Goal: Task Accomplishment & Management: Manage account settings

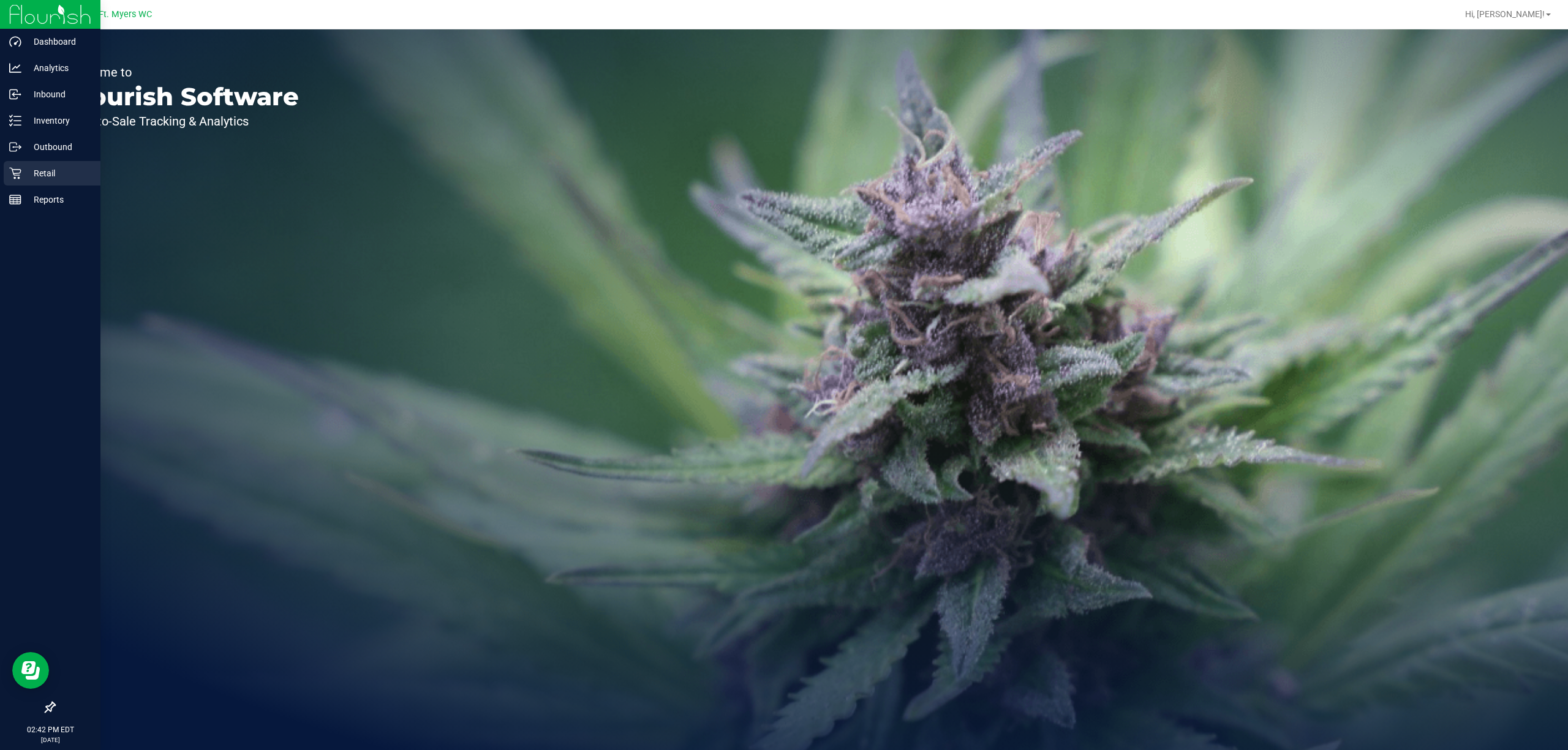
click at [54, 168] on p "Retail" at bounding box center [58, 173] width 74 height 15
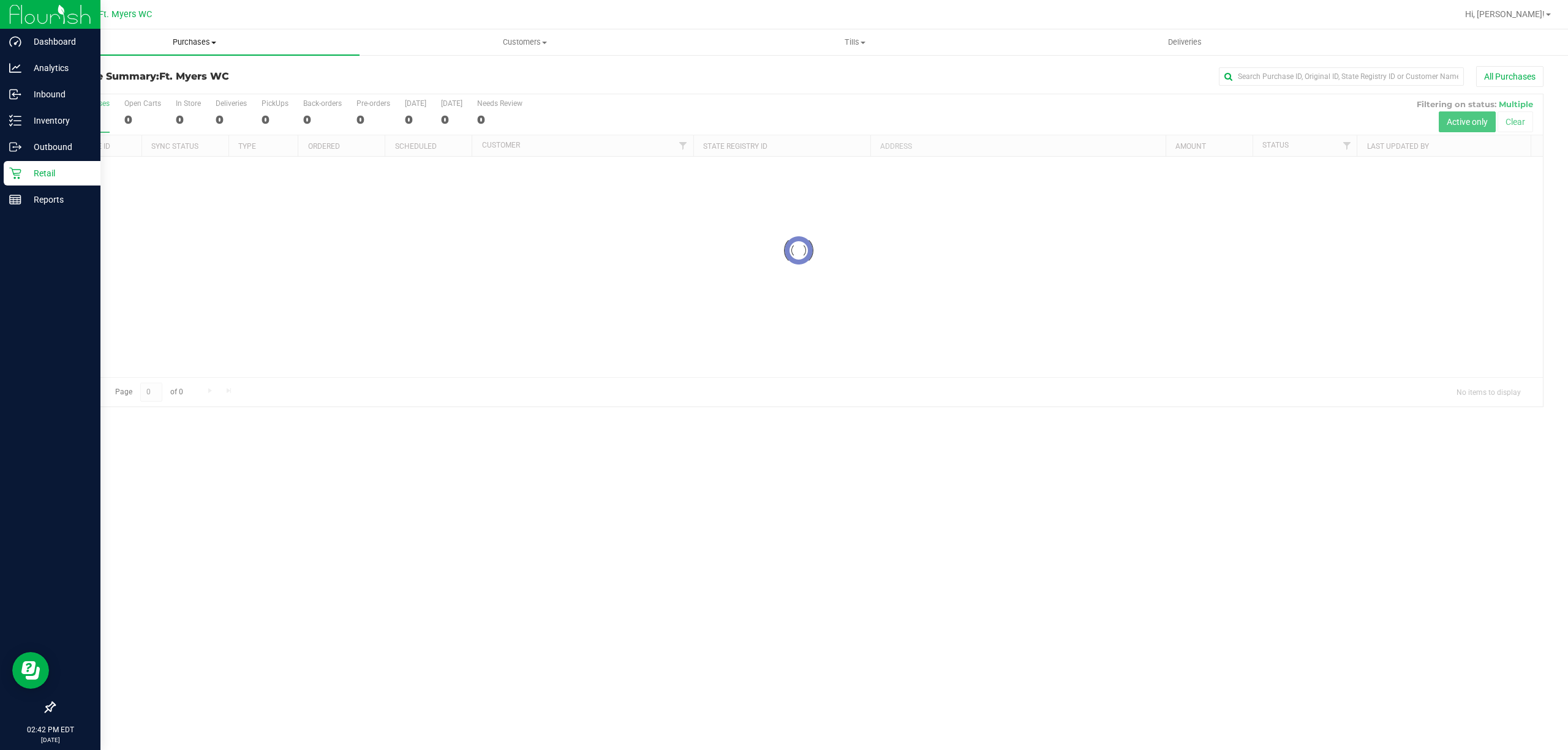
click at [293, 44] on span "Purchases" at bounding box center [194, 42] width 330 height 11
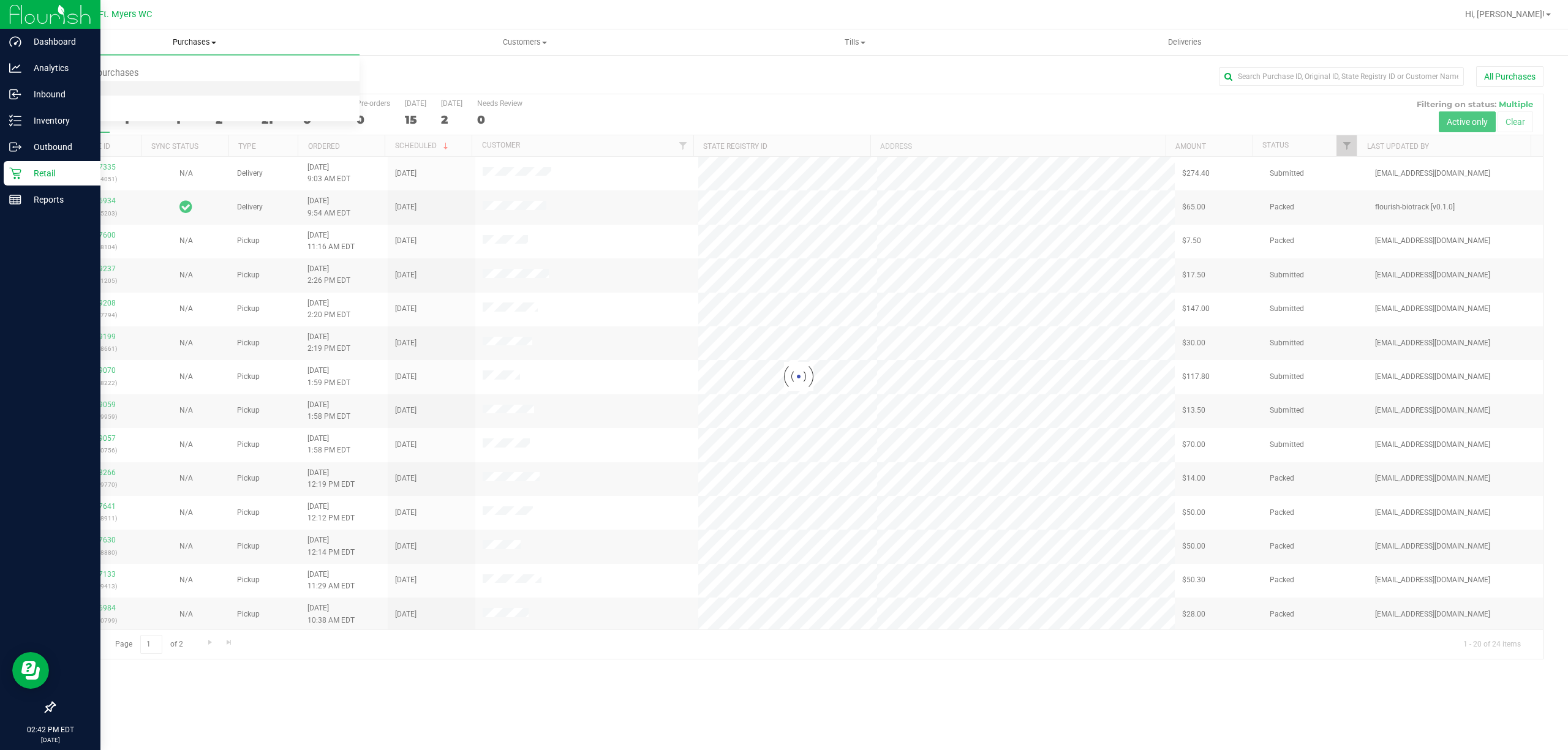
click at [266, 84] on li "Fulfillment" at bounding box center [194, 89] width 330 height 15
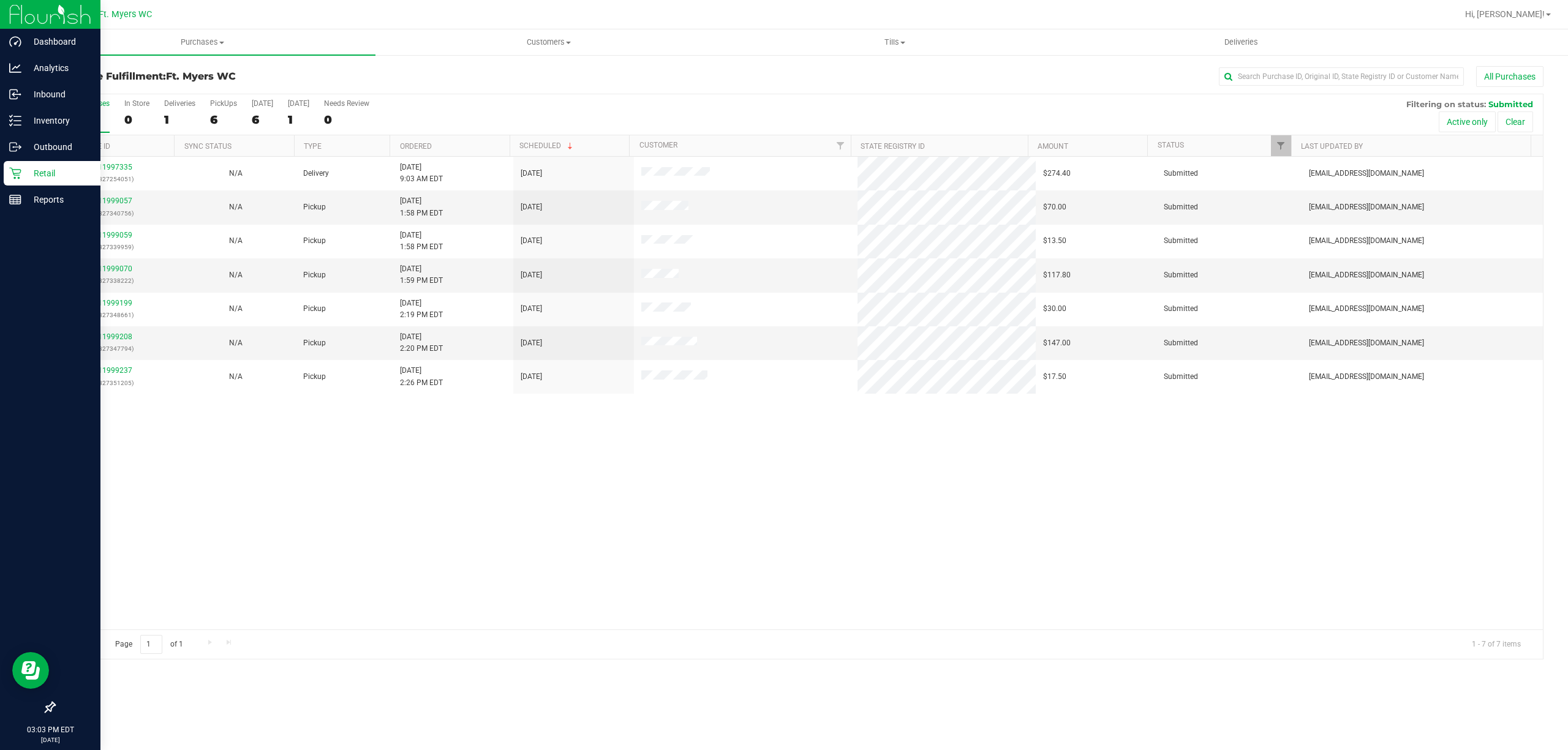
click at [236, 114] on div "All Purchases 7 In Store 0 Deliveries 1 PickUps 6 [DATE] 6 [DATE] 1 Needs Revie…" at bounding box center [798, 115] width 1488 height 41
click at [219, 113] on div "6" at bounding box center [224, 120] width 27 height 14
click at [0, 0] on input "PickUps 6" at bounding box center [0, 0] width 0 height 0
click at [174, 119] on div "1" at bounding box center [180, 120] width 31 height 14
click at [0, 0] on input "Deliveries 1" at bounding box center [0, 0] width 0 height 0
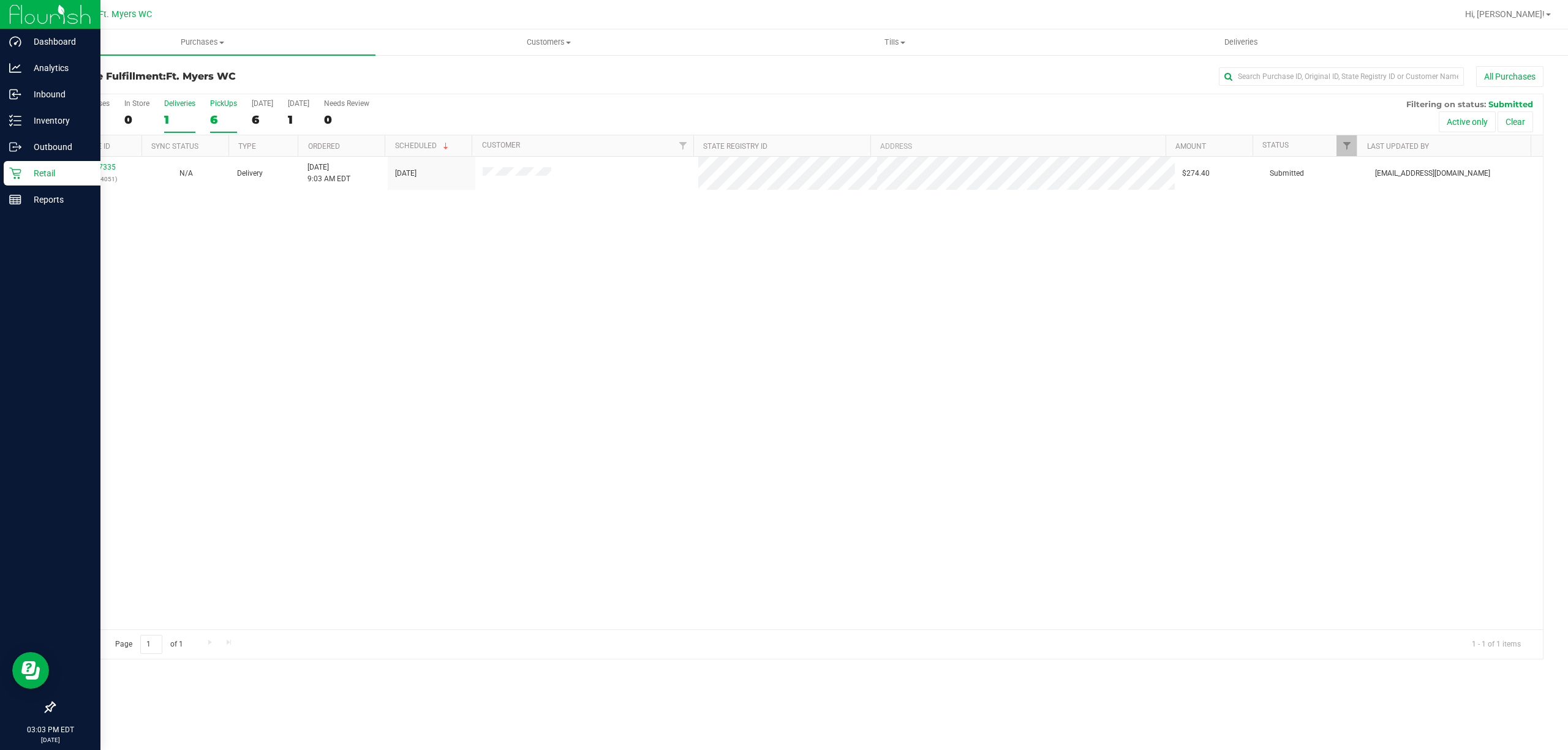
click at [229, 114] on div "6" at bounding box center [224, 120] width 27 height 14
click at [0, 0] on input "PickUps 6" at bounding box center [0, 0] width 0 height 0
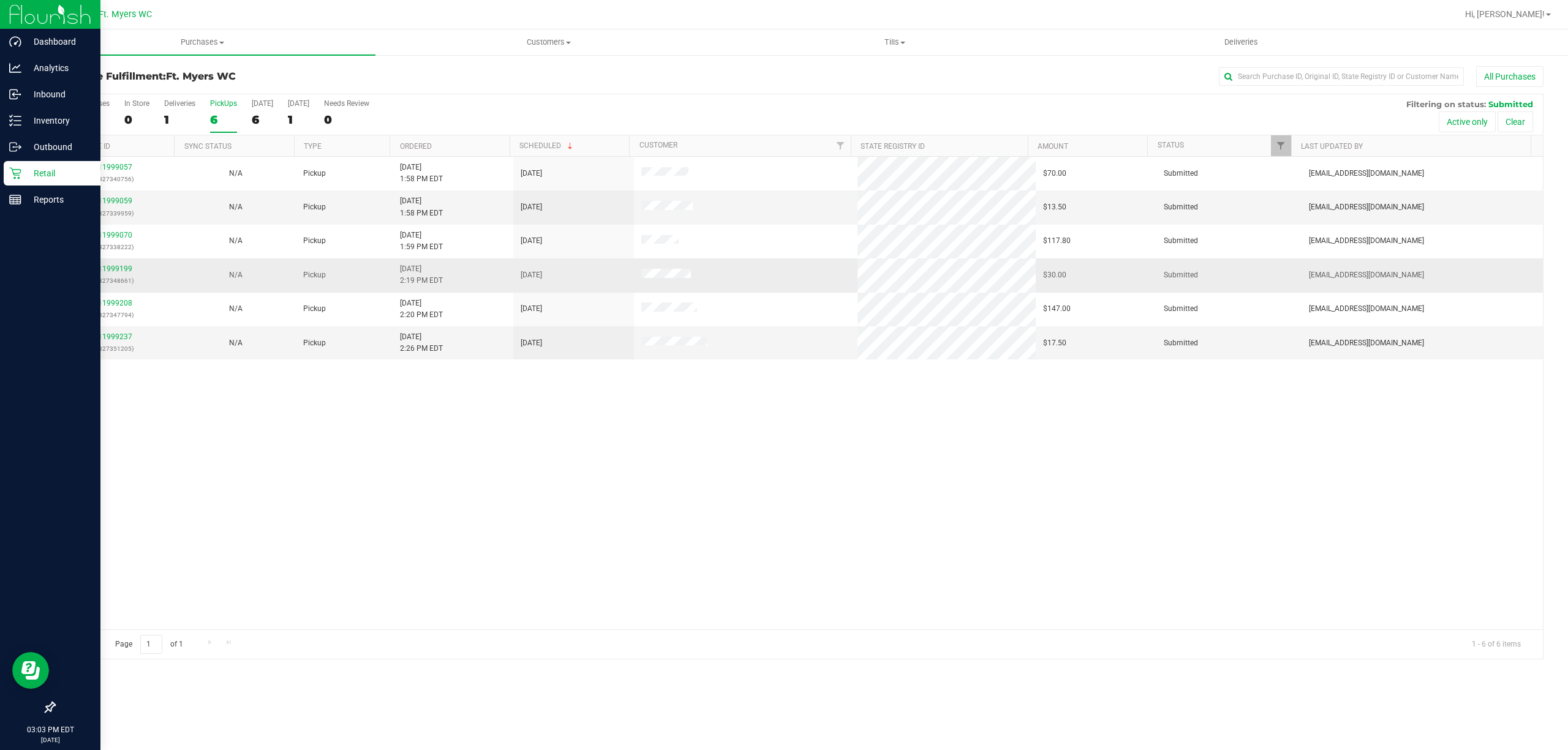
click at [514, 277] on td "[DATE]" at bounding box center [573, 275] width 121 height 34
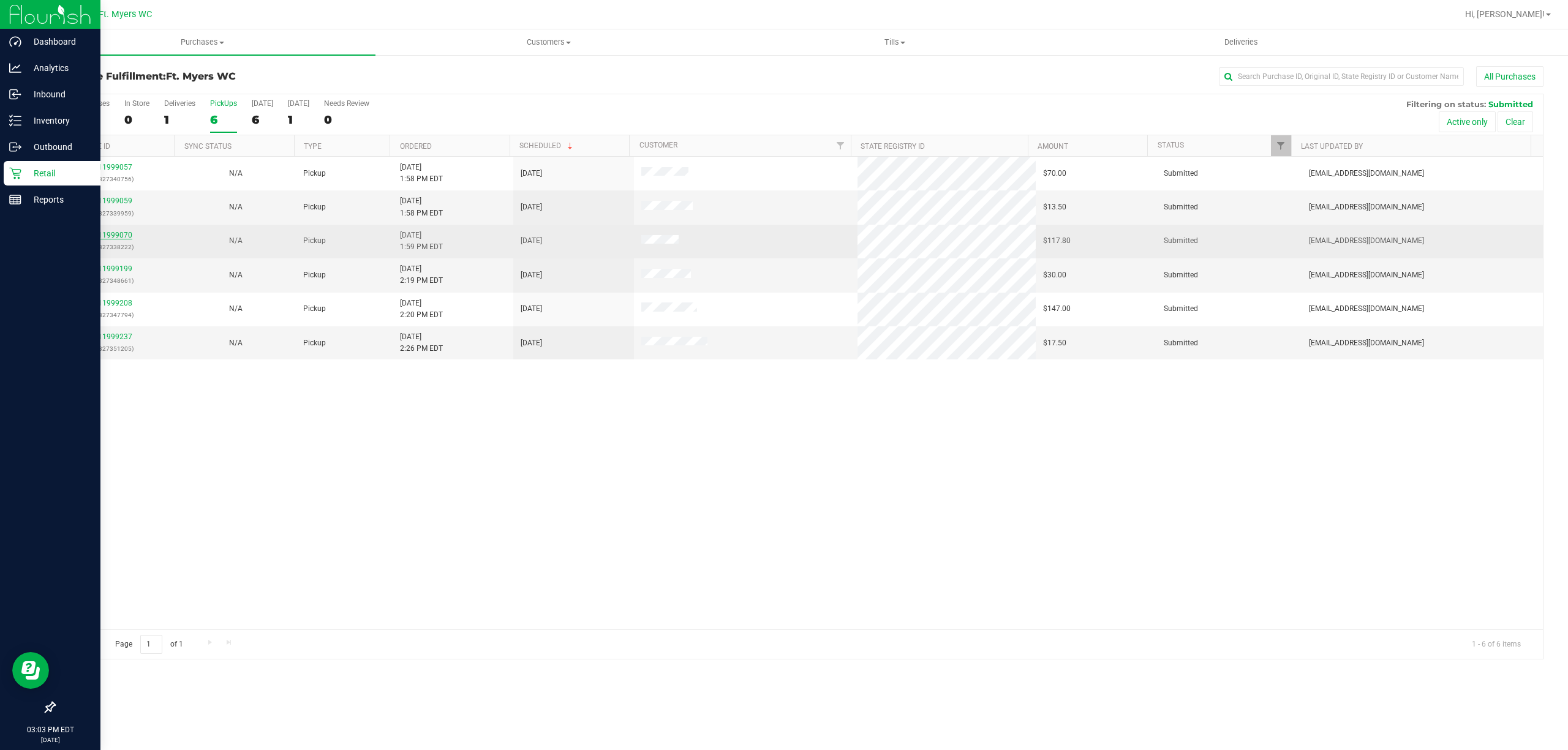
click at [101, 238] on link "11999070" at bounding box center [115, 234] width 34 height 8
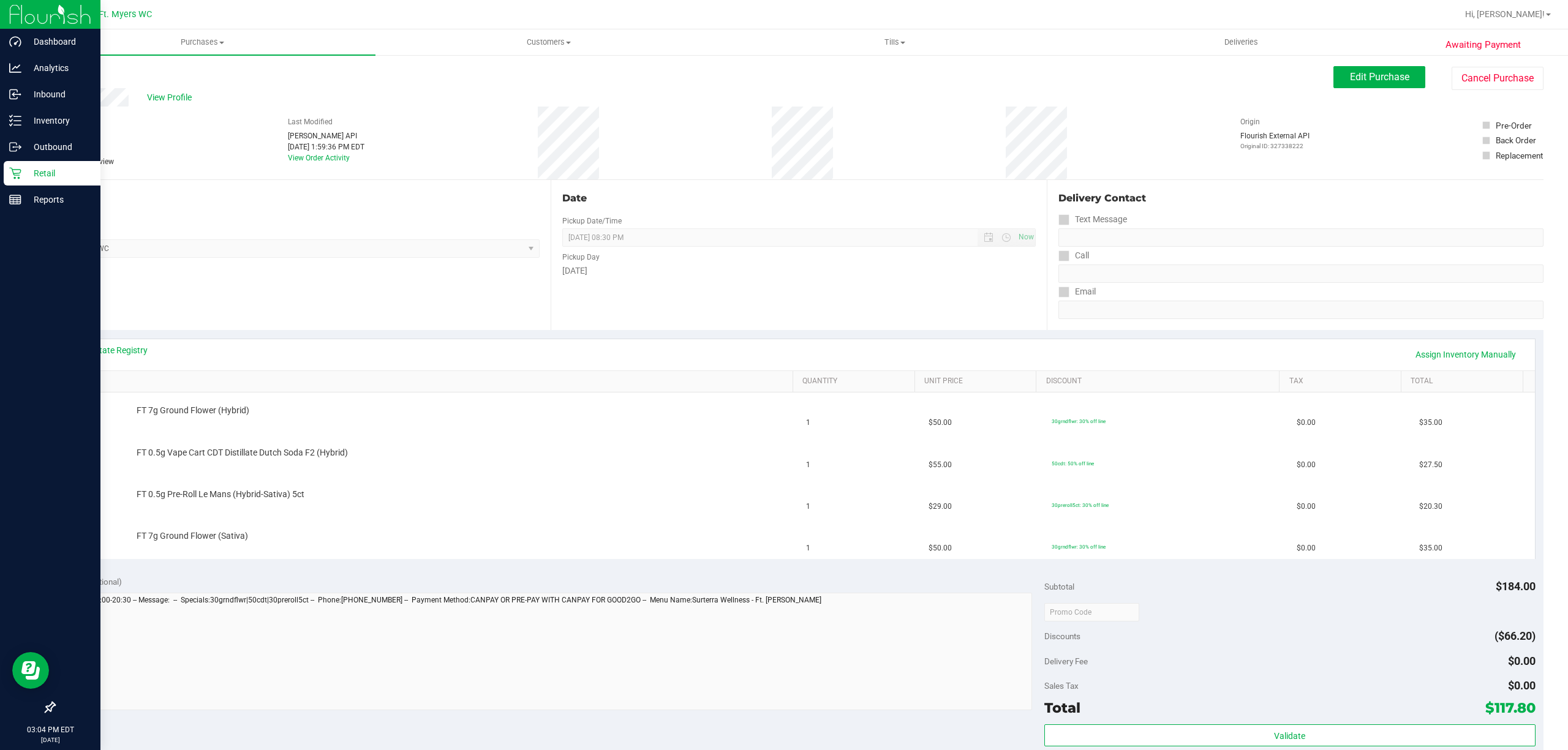
click at [1319, 659] on div "Delivery Fee $0.00" at bounding box center [1290, 661] width 491 height 22
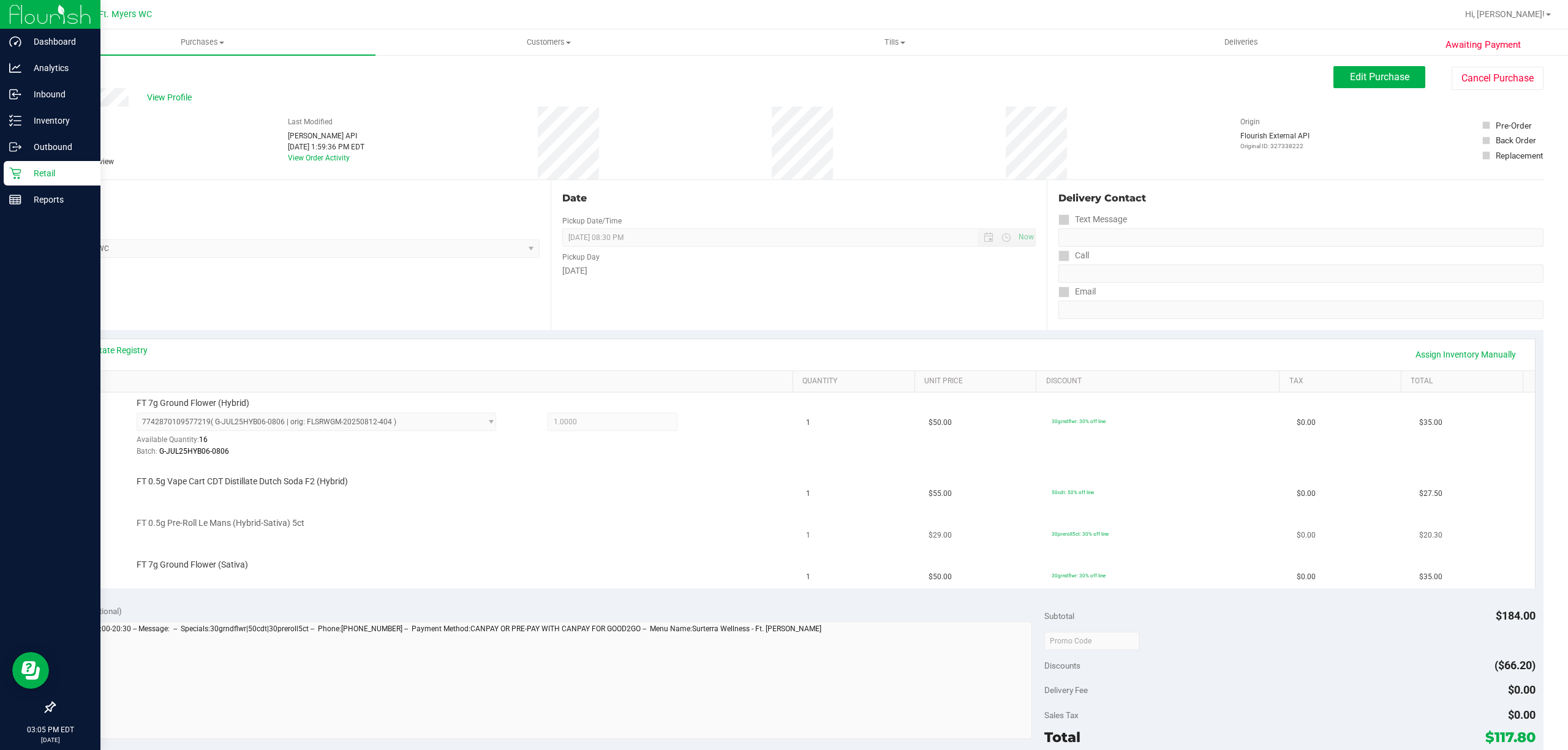
click at [527, 545] on td "FT 0.5g Pre-Roll Le Mans (Hybrid-Sativa) 5ct" at bounding box center [431, 526] width 736 height 41
click at [459, 567] on div "FT 7g Ground Flower (Sativa)" at bounding box center [458, 565] width 655 height 12
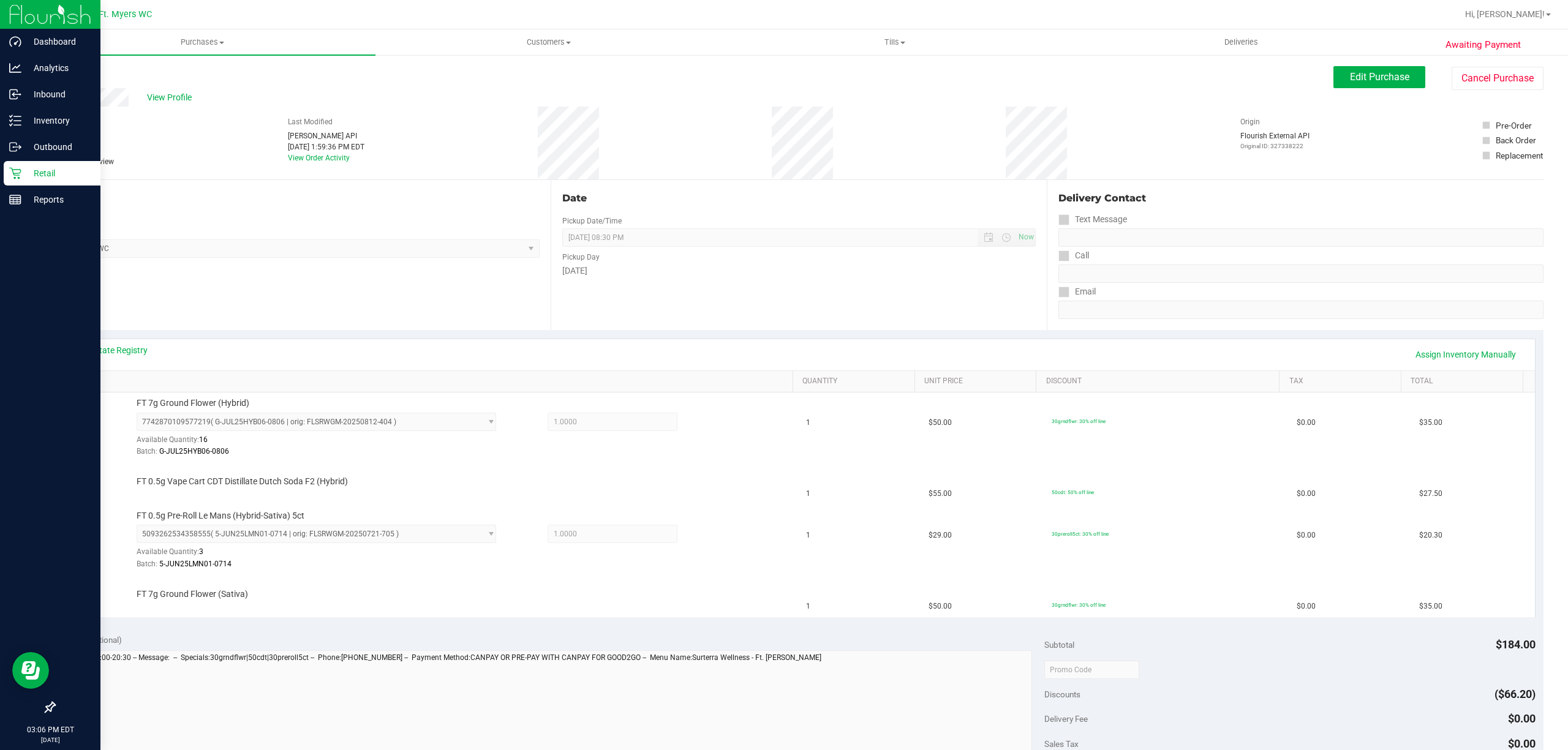
click at [517, 104] on div "View Profile # 11999070 BioTrack ID: - Submitted Needs review Last Modified [PE…" at bounding box center [798, 134] width 1489 height 92
click at [517, 104] on div "View Profile" at bounding box center [693, 98] width 1279 height 18
click at [641, 279] on div "Date Pickup Date/Time [DATE] Now [DATE] 08:30 PM Now Pickup Day [DATE]" at bounding box center [799, 255] width 497 height 150
click at [654, 298] on div "Date Pickup Date/Time [DATE] Now [DATE] 08:30 PM Now Pickup Day [DATE]" at bounding box center [799, 255] width 497 height 150
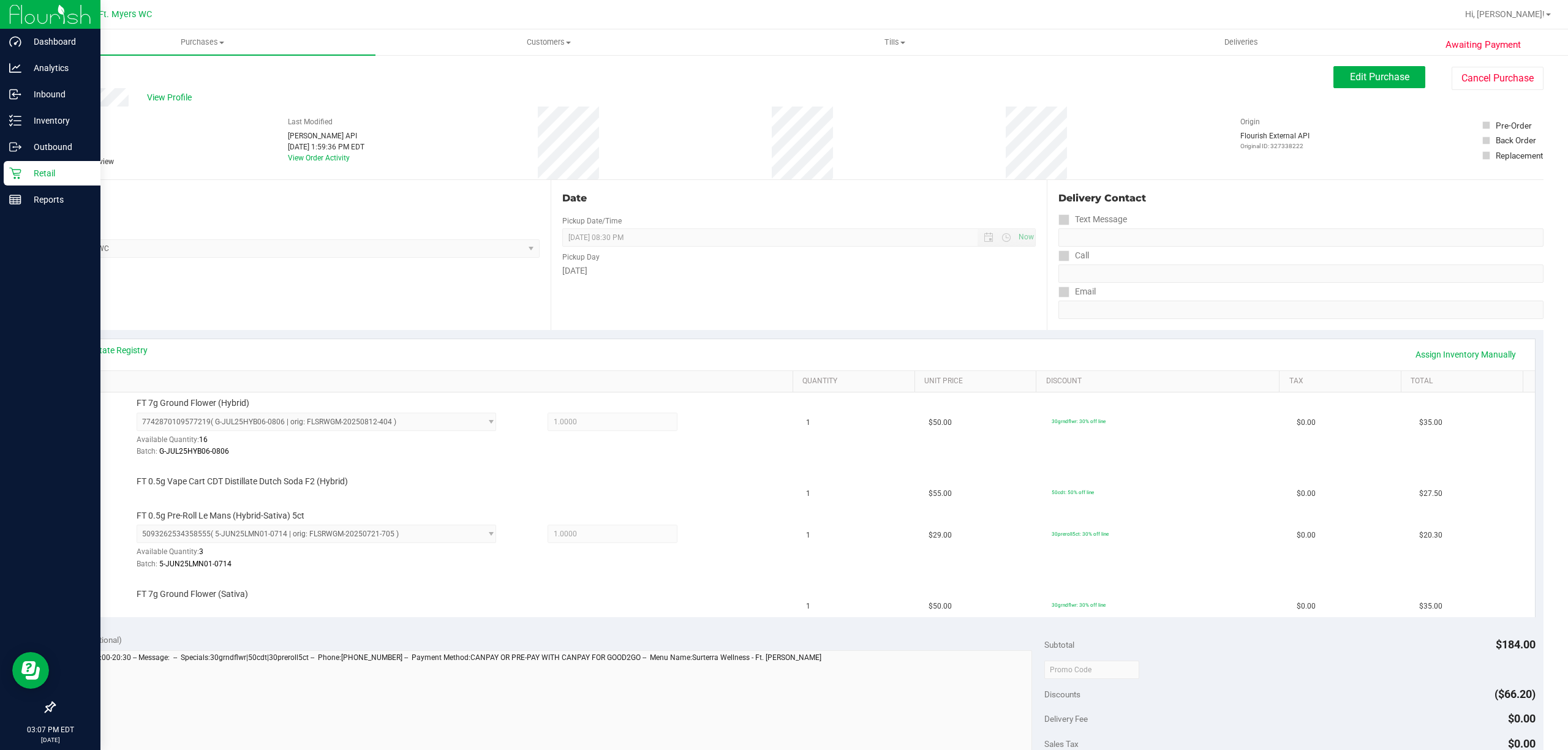
click at [638, 311] on div "Date Pickup Date/Time [DATE] Now [DATE] 08:30 PM Now Pickup Day [DATE]" at bounding box center [799, 255] width 497 height 150
click at [691, 298] on div "Date Pickup Date/Time [DATE] Now [DATE] 08:30 PM Now Pickup Day [DATE]" at bounding box center [799, 255] width 497 height 150
click at [1494, 353] on link "Assign Inventory Manually" at bounding box center [1465, 355] width 116 height 21
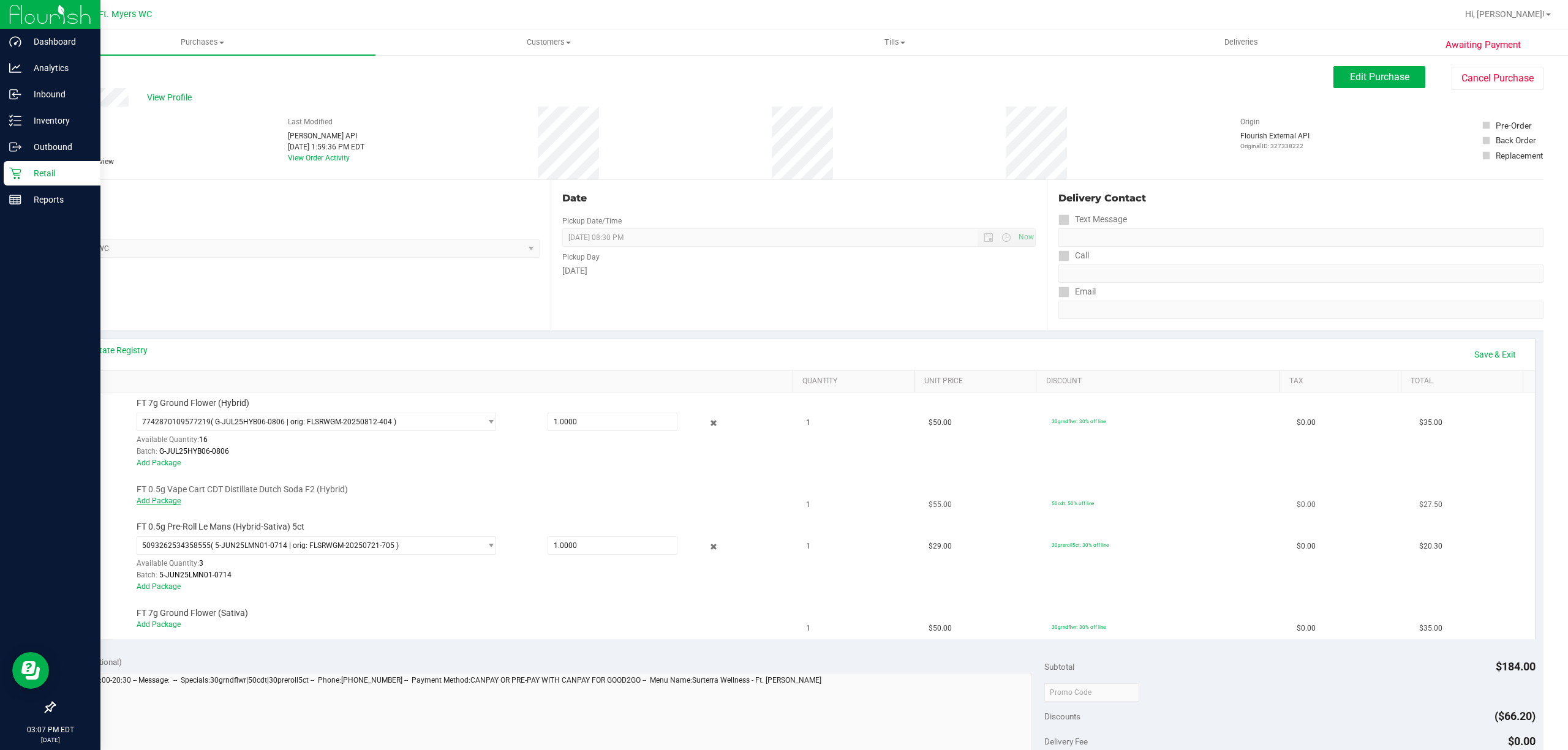
click at [162, 500] on link "Add Package" at bounding box center [158, 501] width 44 height 8
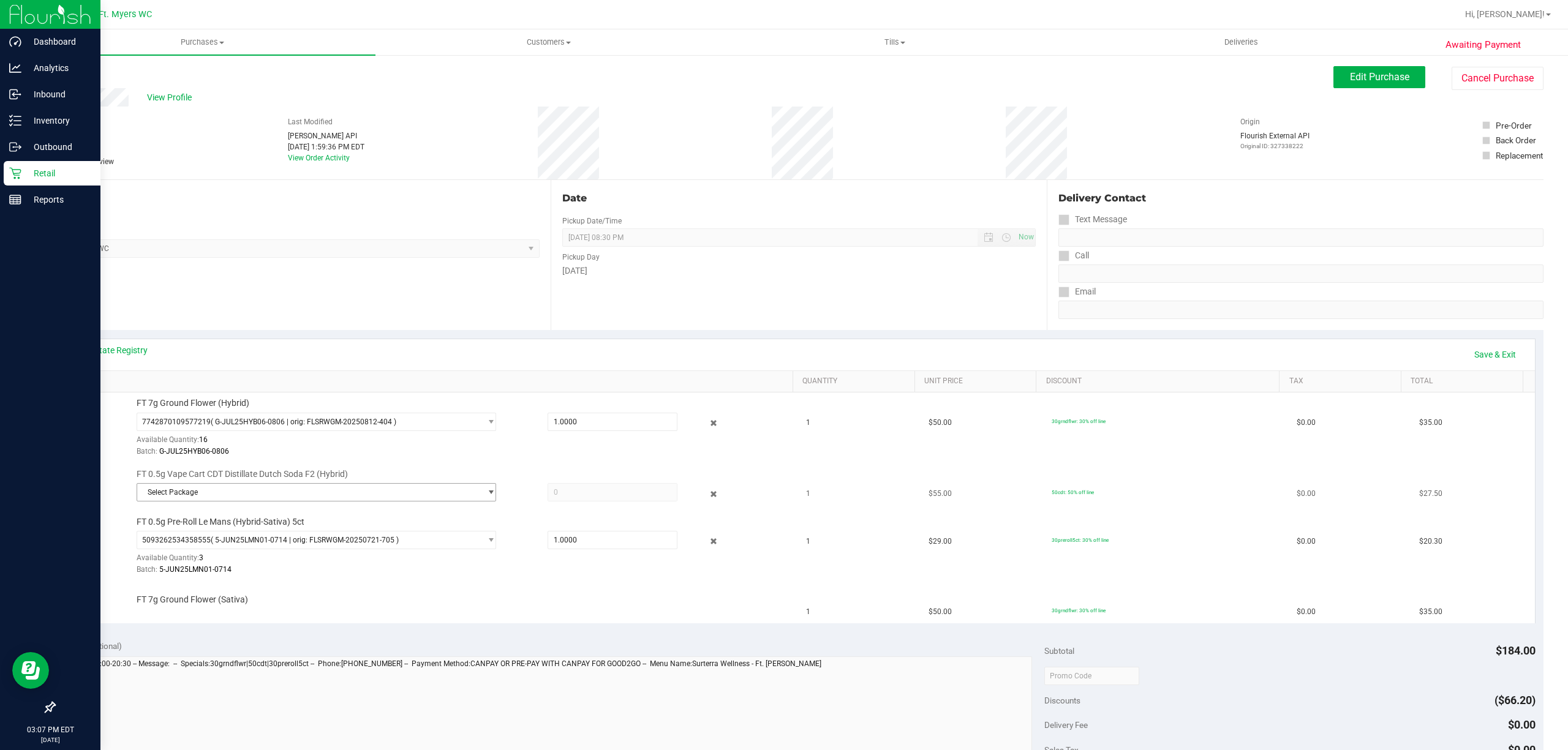
click at [289, 501] on span "Select Package" at bounding box center [308, 492] width 343 height 17
click at [360, 477] on div "FT 0.5g Vape Cart CDT Distillate Dutch Soda F2 (Hybrid) Select Package 72153061…" at bounding box center [458, 487] width 655 height 37
click at [1477, 342] on div "View State Registry Save & Exit" at bounding box center [799, 355] width 1472 height 31
click at [1477, 346] on link "Save & Exit" at bounding box center [1494, 355] width 57 height 21
click at [1372, 461] on td "$0.00" at bounding box center [1350, 428] width 123 height 71
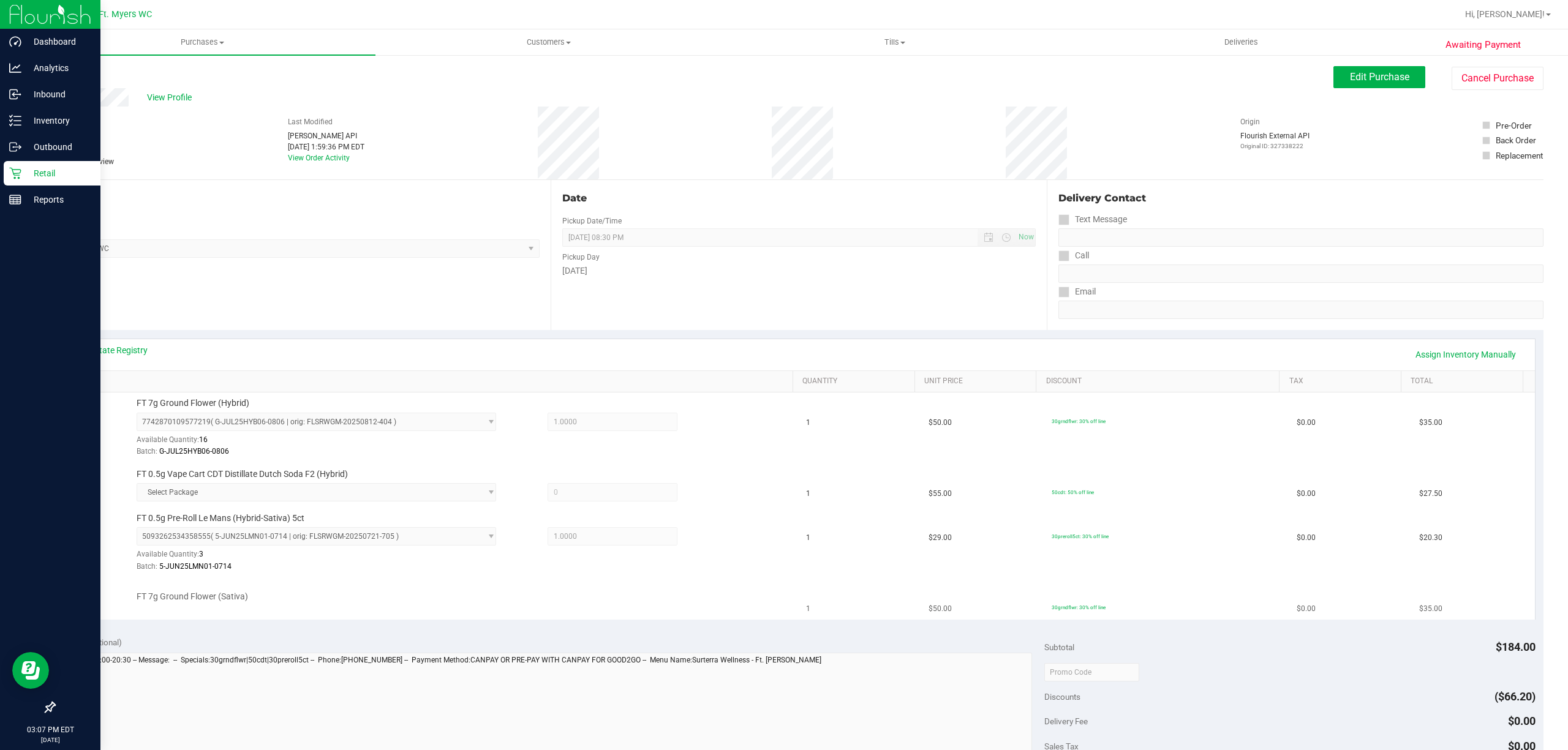
click at [436, 601] on div "FT 7g Ground Flower (Sativa)" at bounding box center [458, 597] width 655 height 12
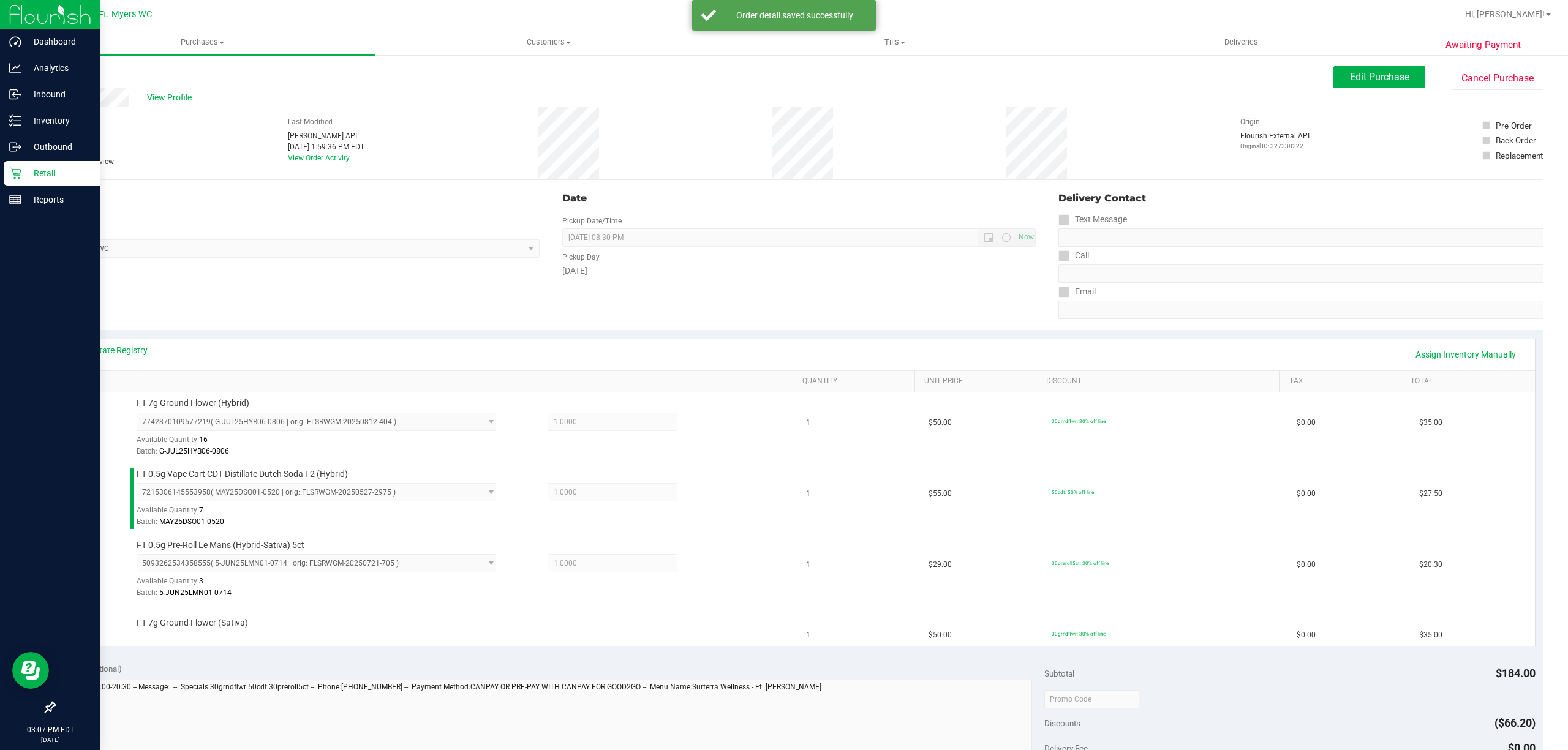
click at [140, 348] on link "View State Registry" at bounding box center [111, 350] width 74 height 12
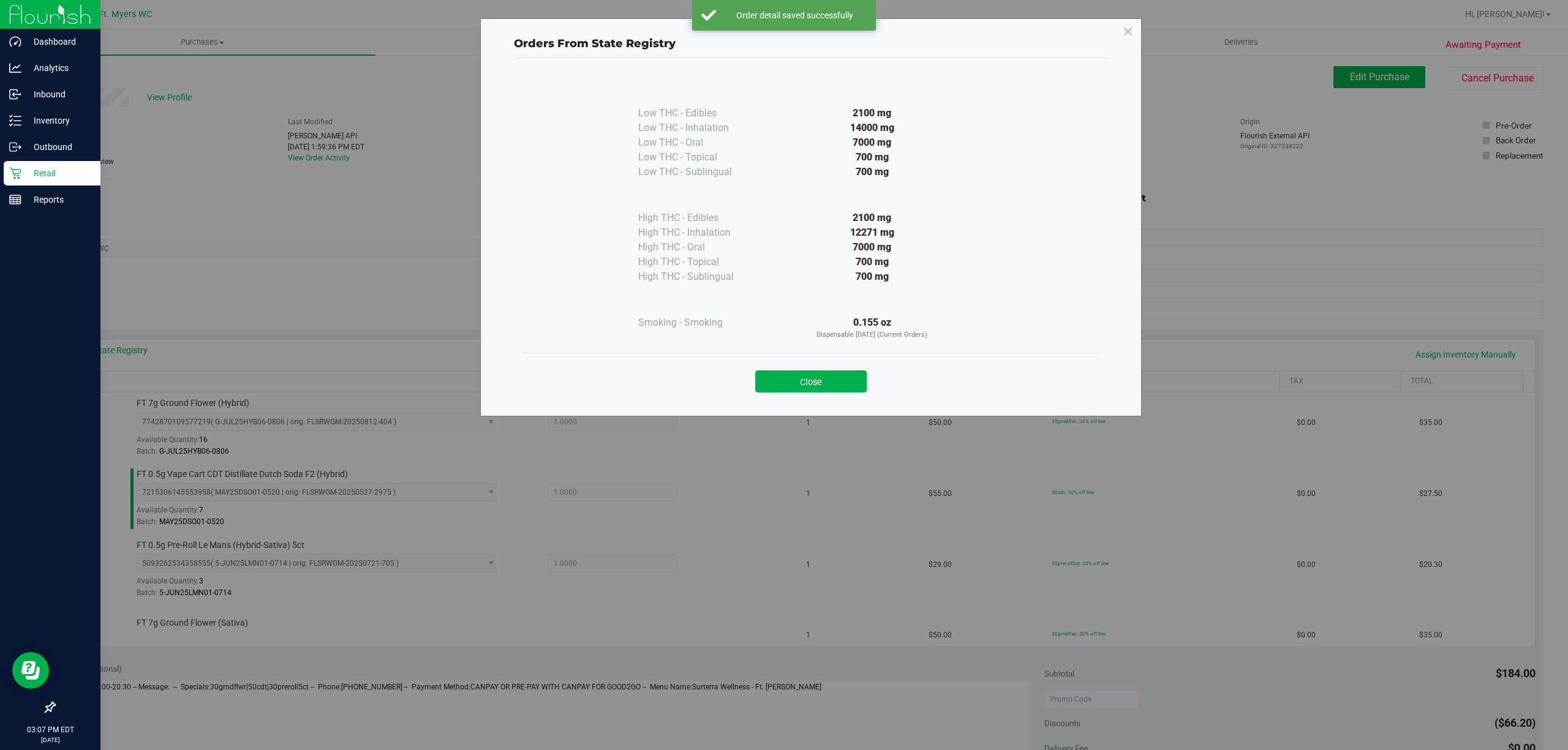
click at [833, 406] on div "Orders From State Registry Low THC - Edibles 2100 mg" at bounding box center [811, 217] width 662 height 398
click at [837, 383] on button "Close" at bounding box center [811, 381] width 112 height 22
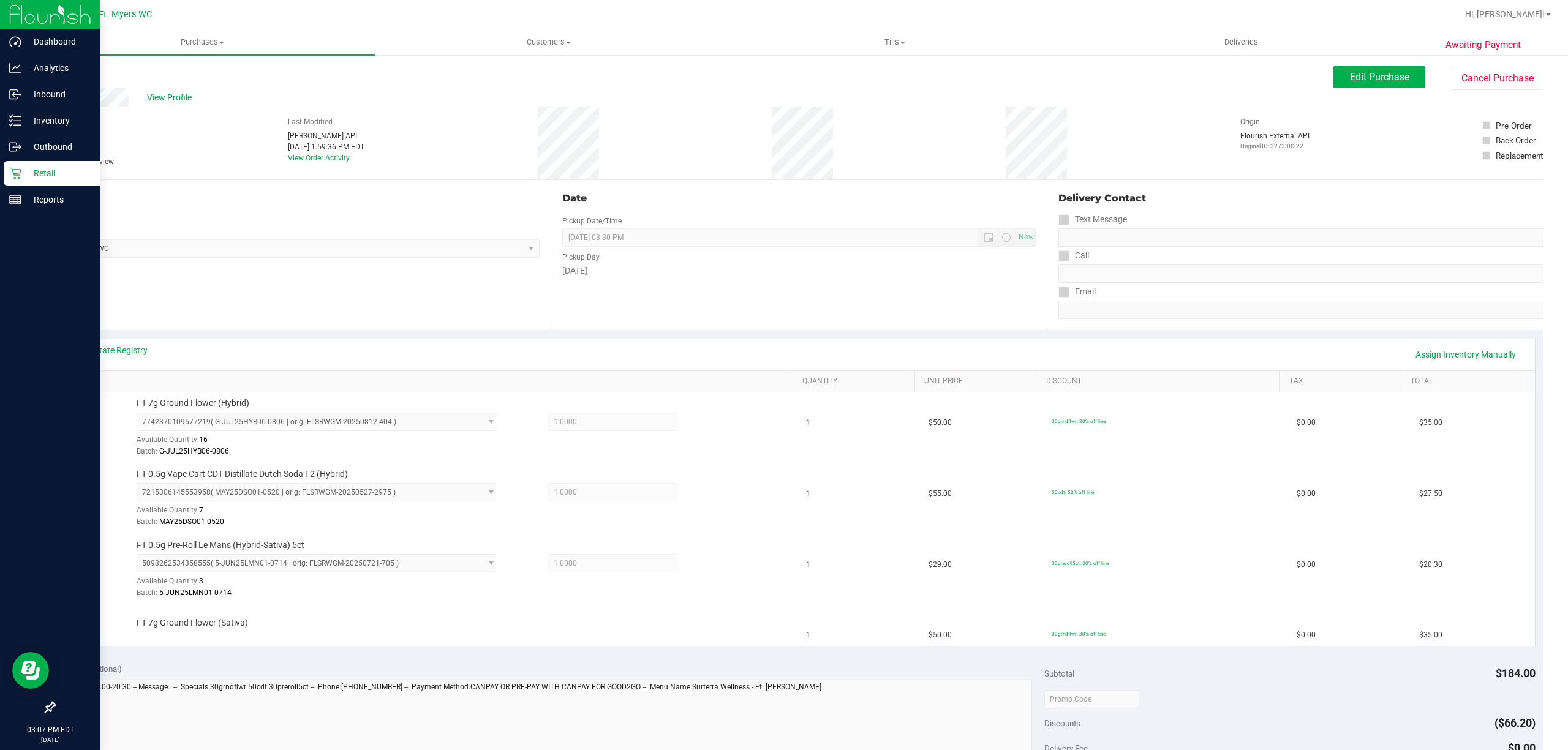
click at [100, 364] on div "View State Registry Assign Inventory Manually" at bounding box center [799, 355] width 1450 height 21
click at [113, 349] on link "View State Registry" at bounding box center [111, 350] width 74 height 12
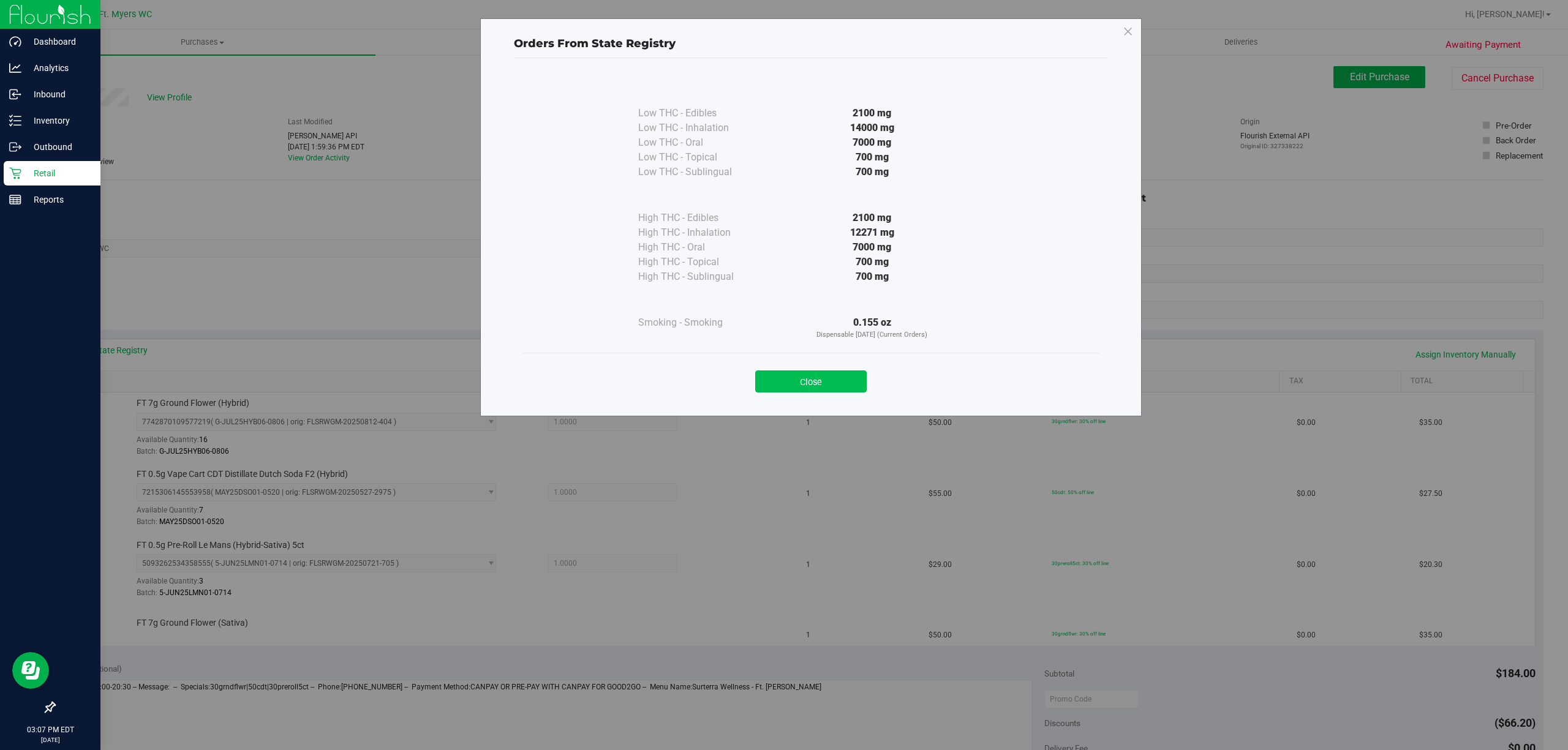
click at [771, 383] on button "Close" at bounding box center [811, 381] width 112 height 22
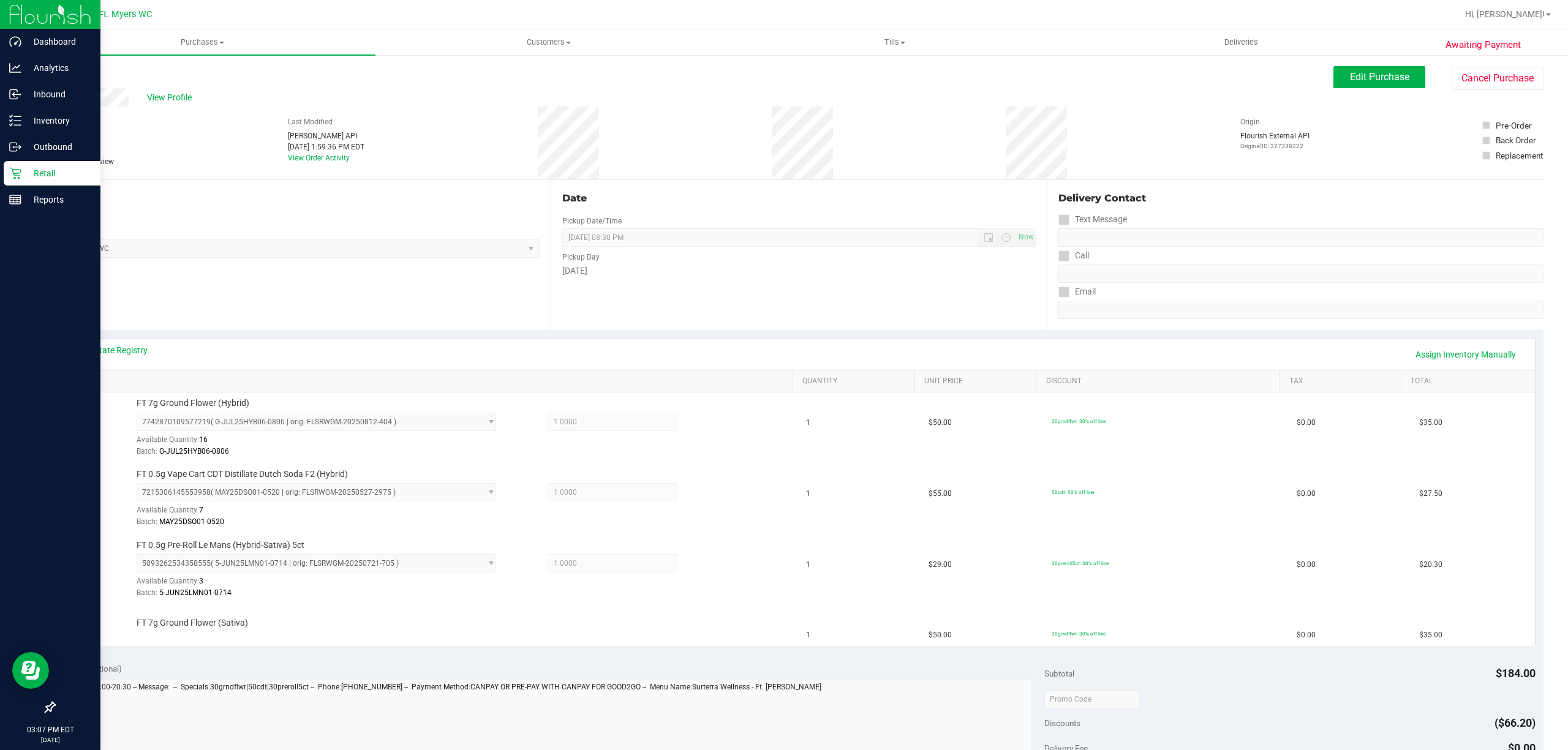
click at [130, 341] on div "View State Registry Assign Inventory Manually" at bounding box center [799, 355] width 1472 height 31
click at [140, 356] on link "View State Registry" at bounding box center [111, 350] width 74 height 12
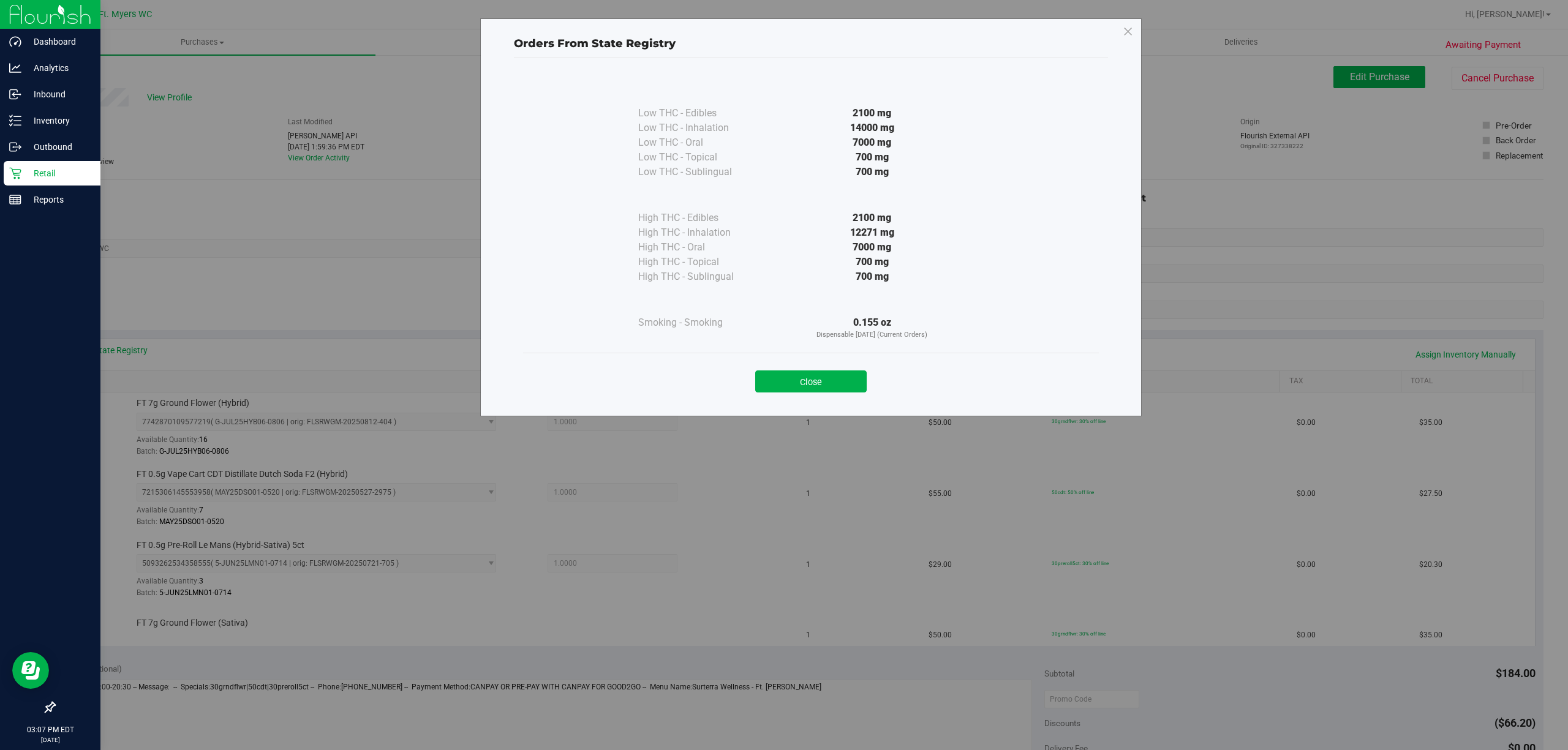
drag, startPoint x: 848, startPoint y: 138, endPoint x: 917, endPoint y: 155, distance: 71.1
click at [917, 155] on div "Low THC - Edibles 2100 mg Low THC - Inhalation 14000 mg" at bounding box center [811, 127] width 346 height 105
click at [917, 155] on div "700 mg" at bounding box center [872, 157] width 223 height 15
click at [831, 368] on div "Close" at bounding box center [811, 377] width 558 height 30
click at [831, 378] on button "Close" at bounding box center [811, 381] width 112 height 22
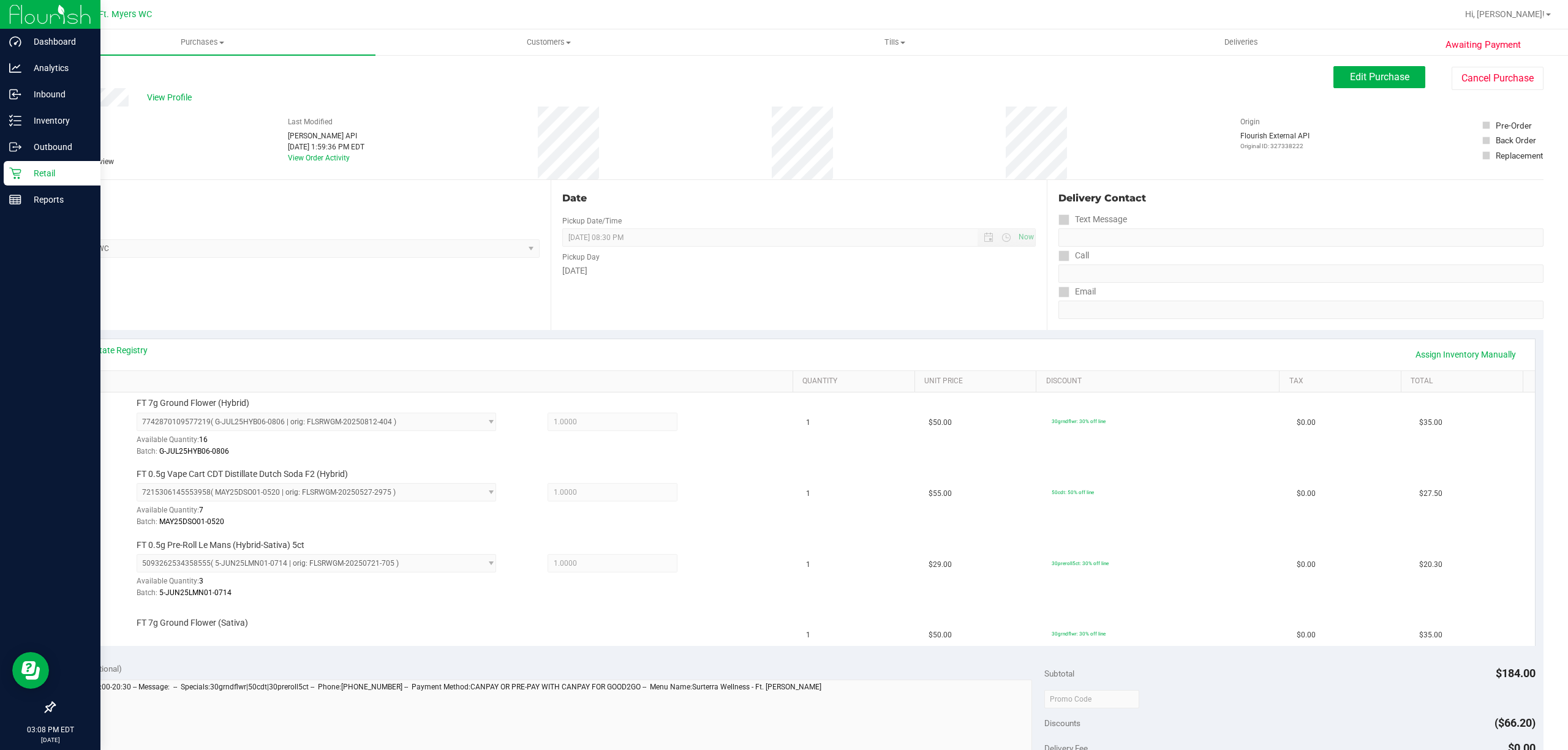
click at [1316, 89] on div "View Profile" at bounding box center [693, 98] width 1279 height 18
click at [1333, 87] on button "Edit Purchase" at bounding box center [1379, 77] width 92 height 22
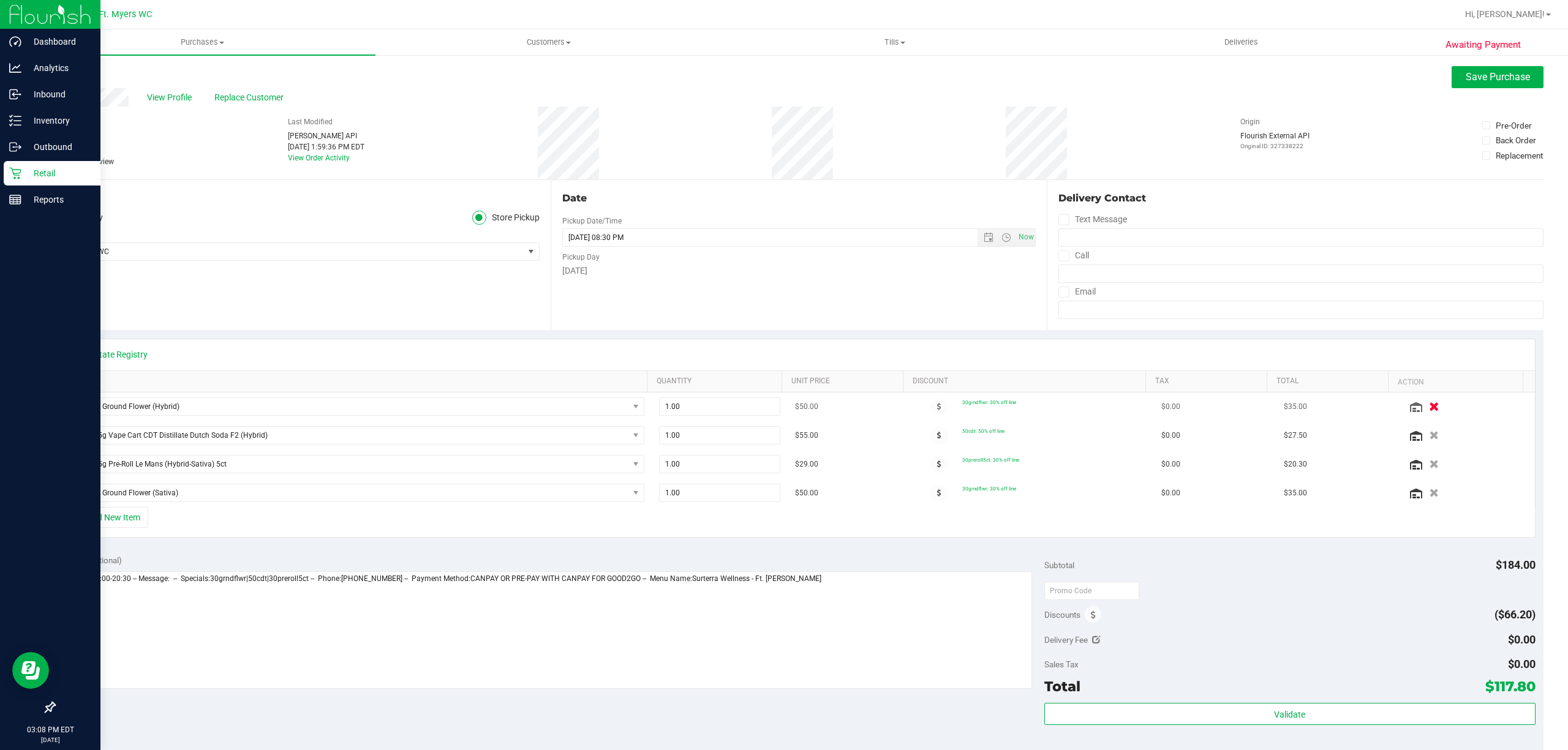
click at [1429, 403] on icon "button" at bounding box center [1434, 407] width 10 height 9
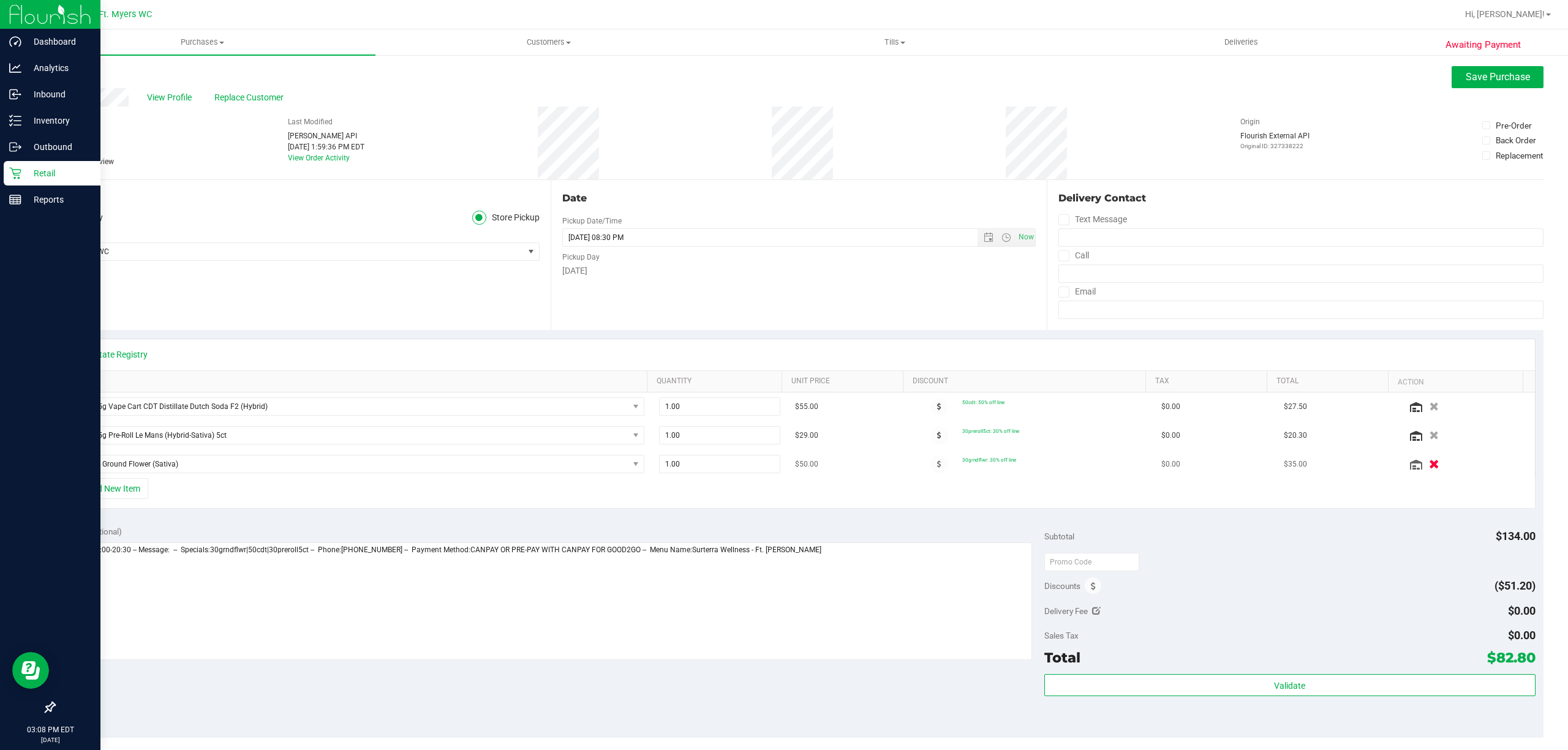
click at [1423, 466] on button "button" at bounding box center [1434, 464] width 21 height 13
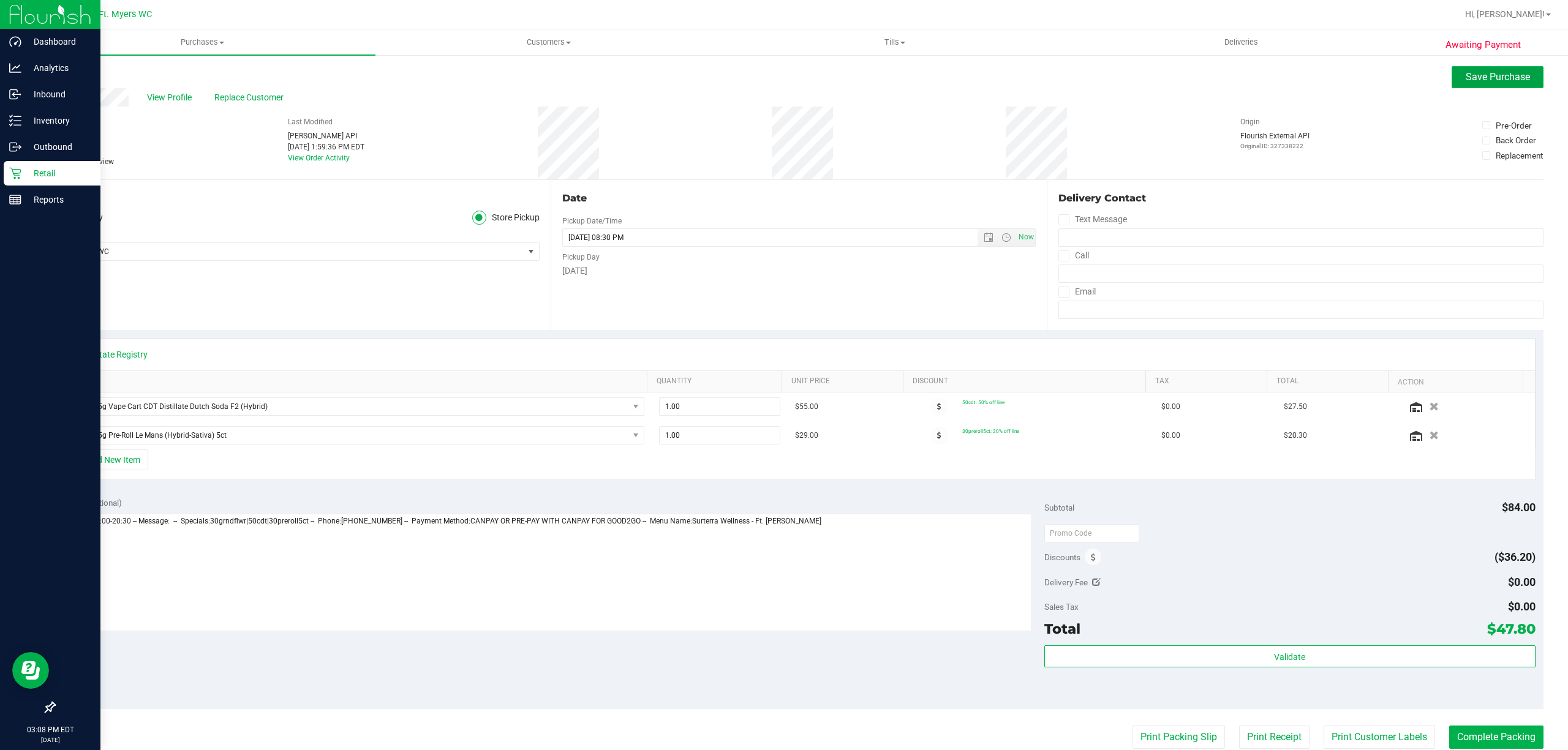
click at [1524, 79] on button "Save Purchase" at bounding box center [1498, 77] width 92 height 22
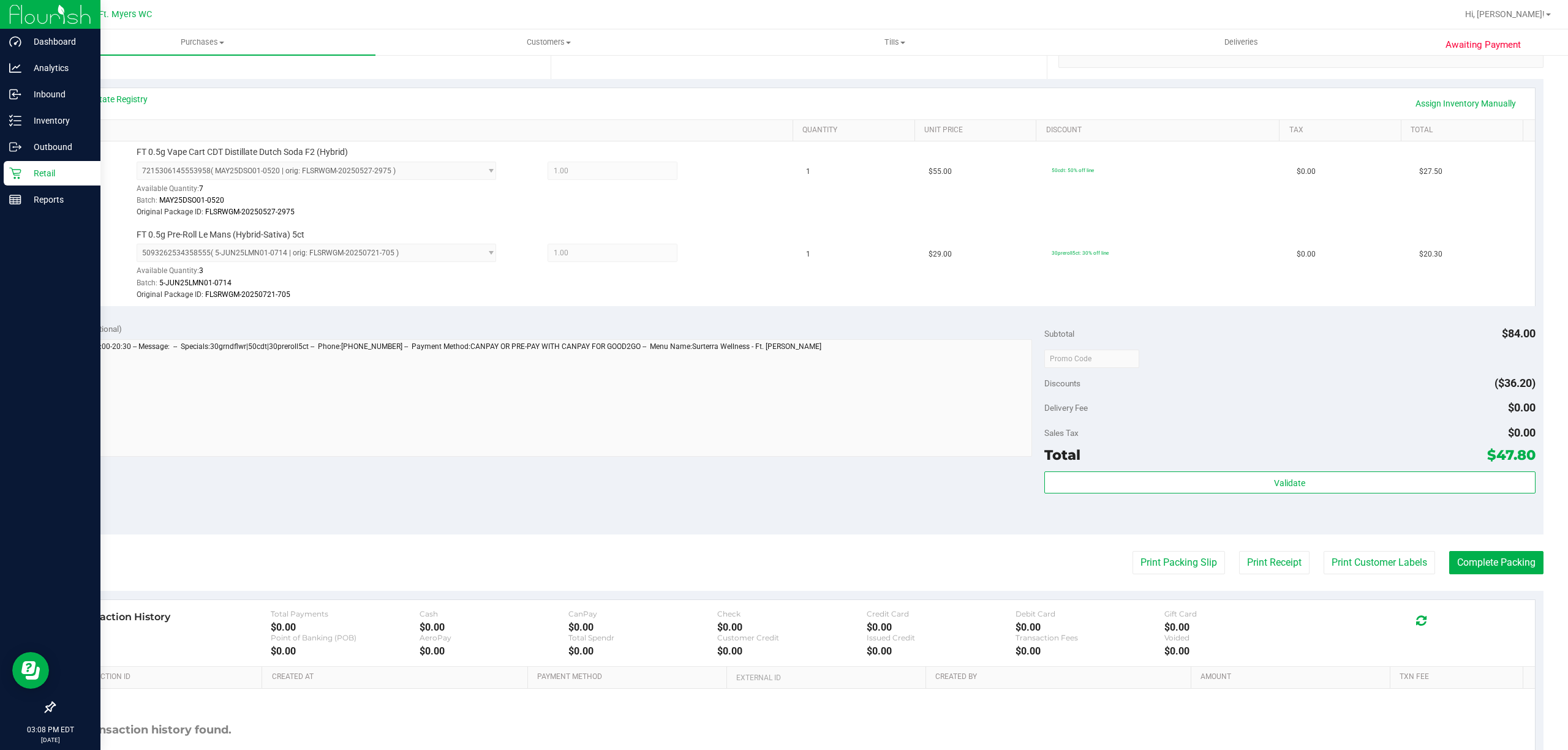
scroll to position [348, 0]
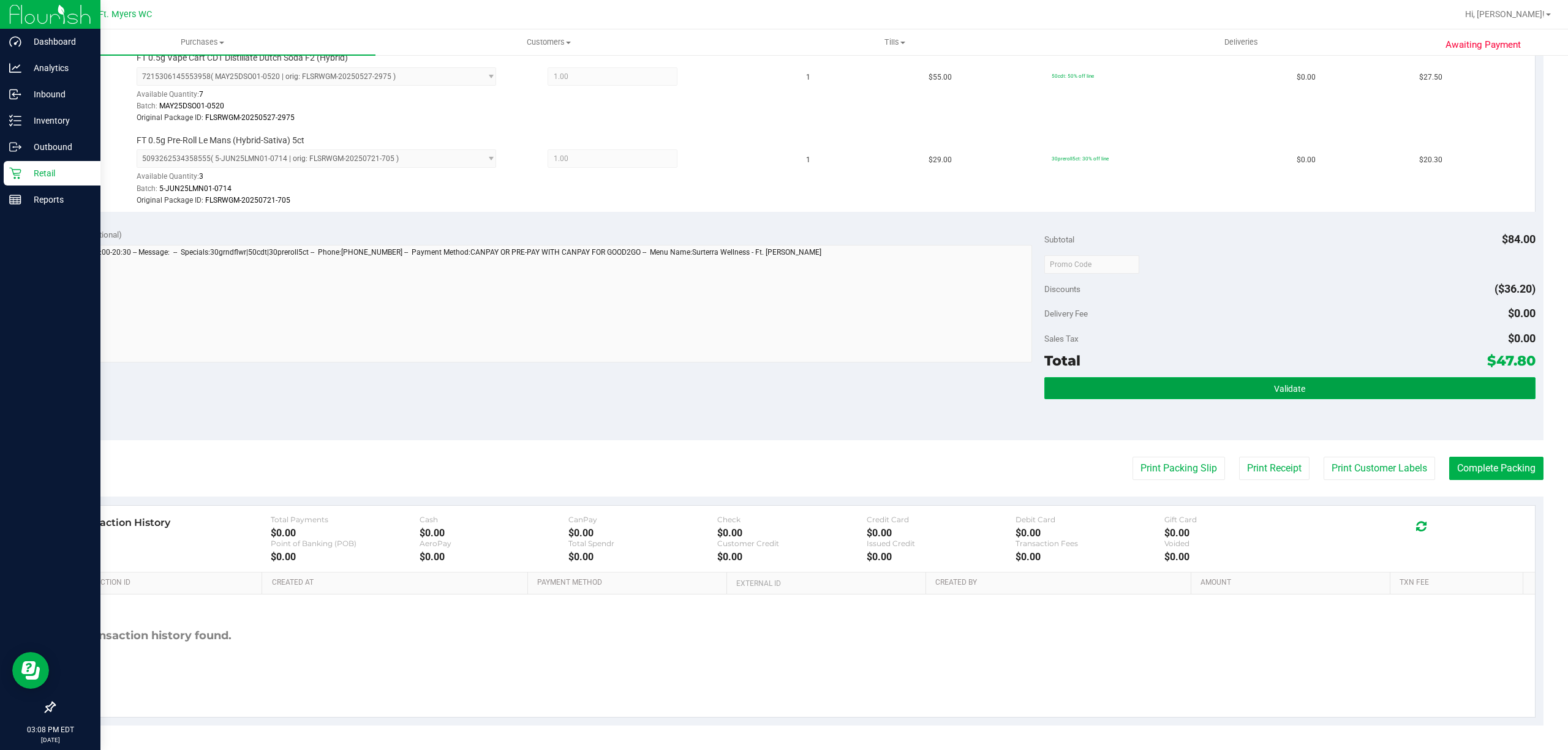
click at [1236, 378] on button "Validate" at bounding box center [1290, 388] width 491 height 22
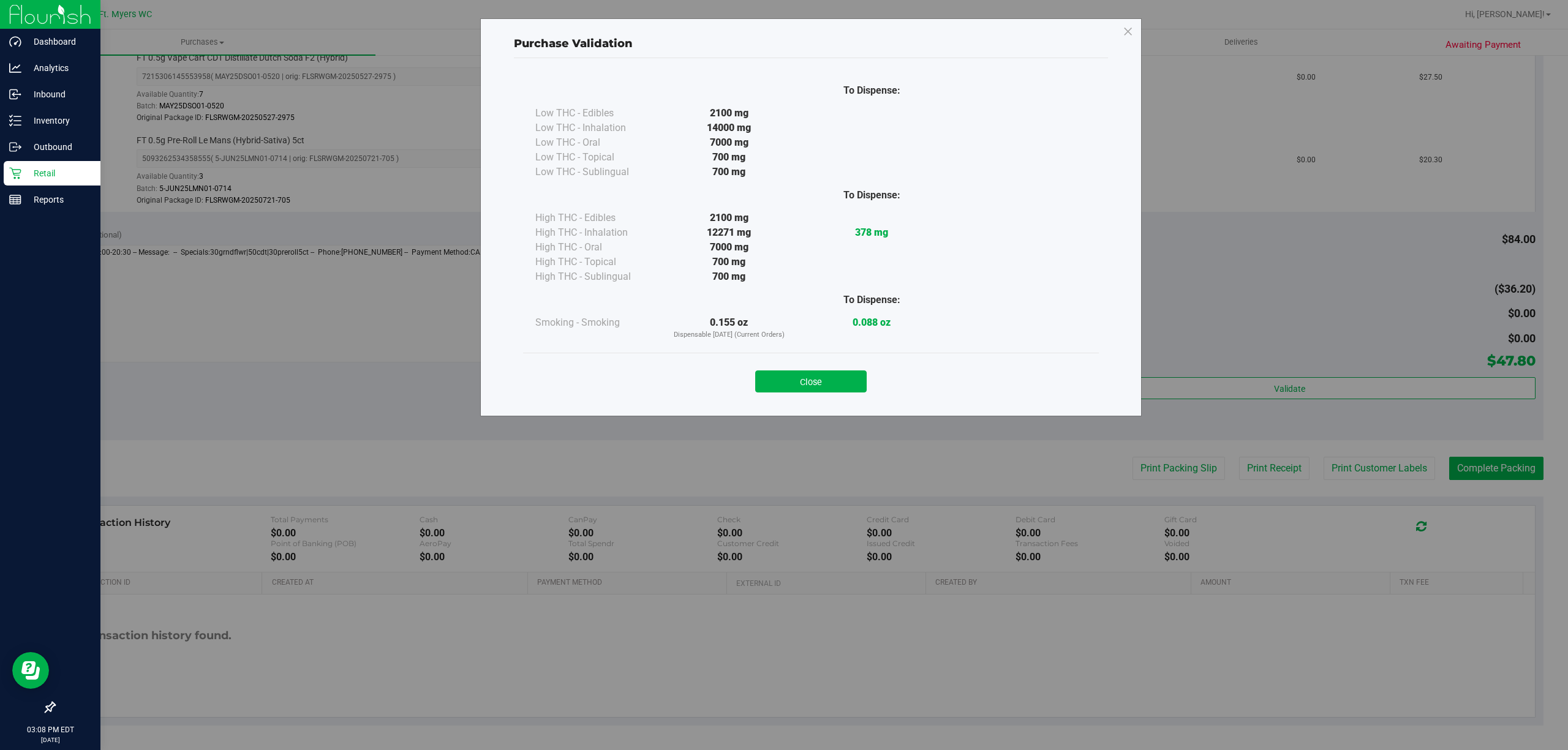
click at [870, 392] on div "Close" at bounding box center [811, 377] width 558 height 30
click at [853, 385] on button "Close" at bounding box center [811, 381] width 112 height 22
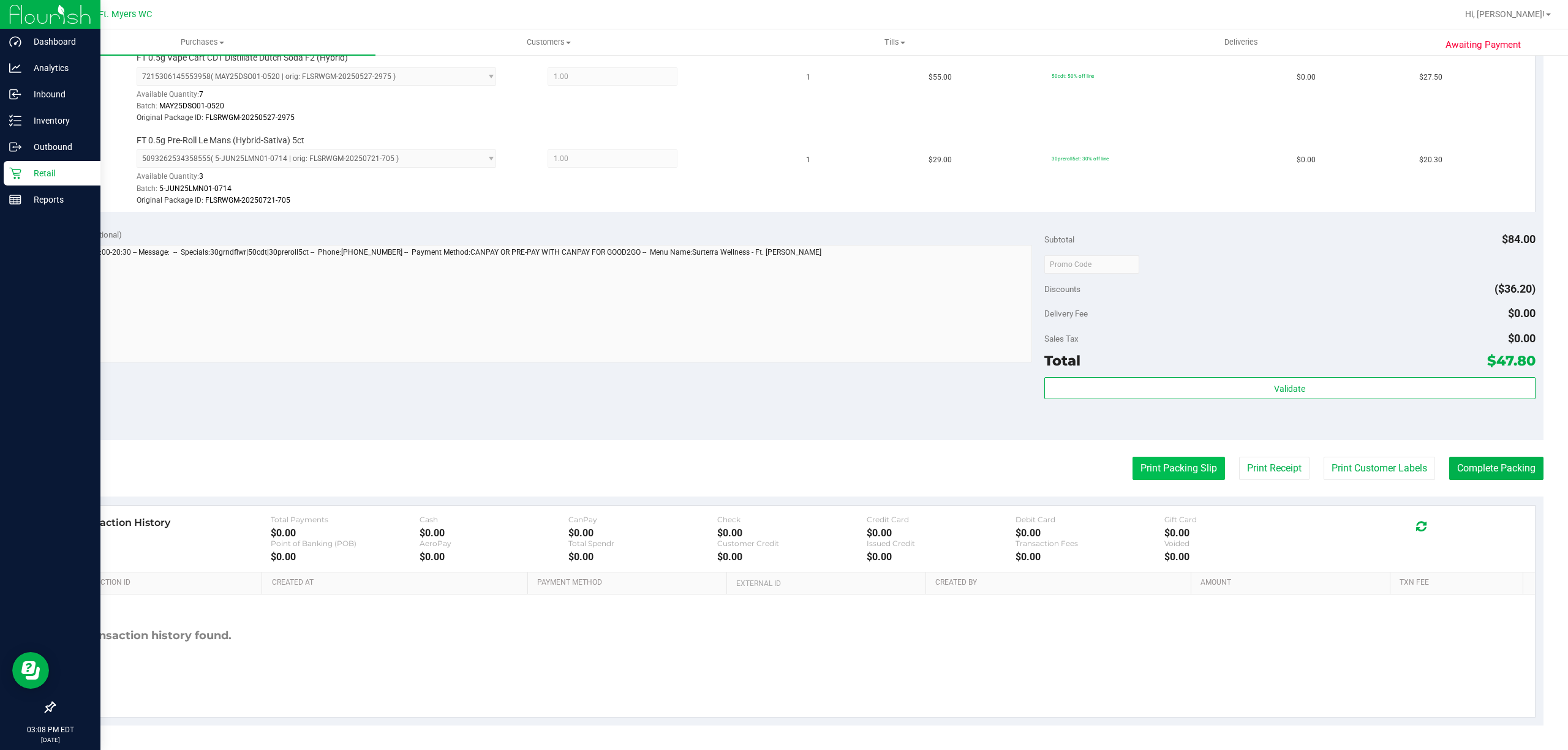
click at [1180, 457] on button "Print Packing Slip" at bounding box center [1178, 468] width 92 height 23
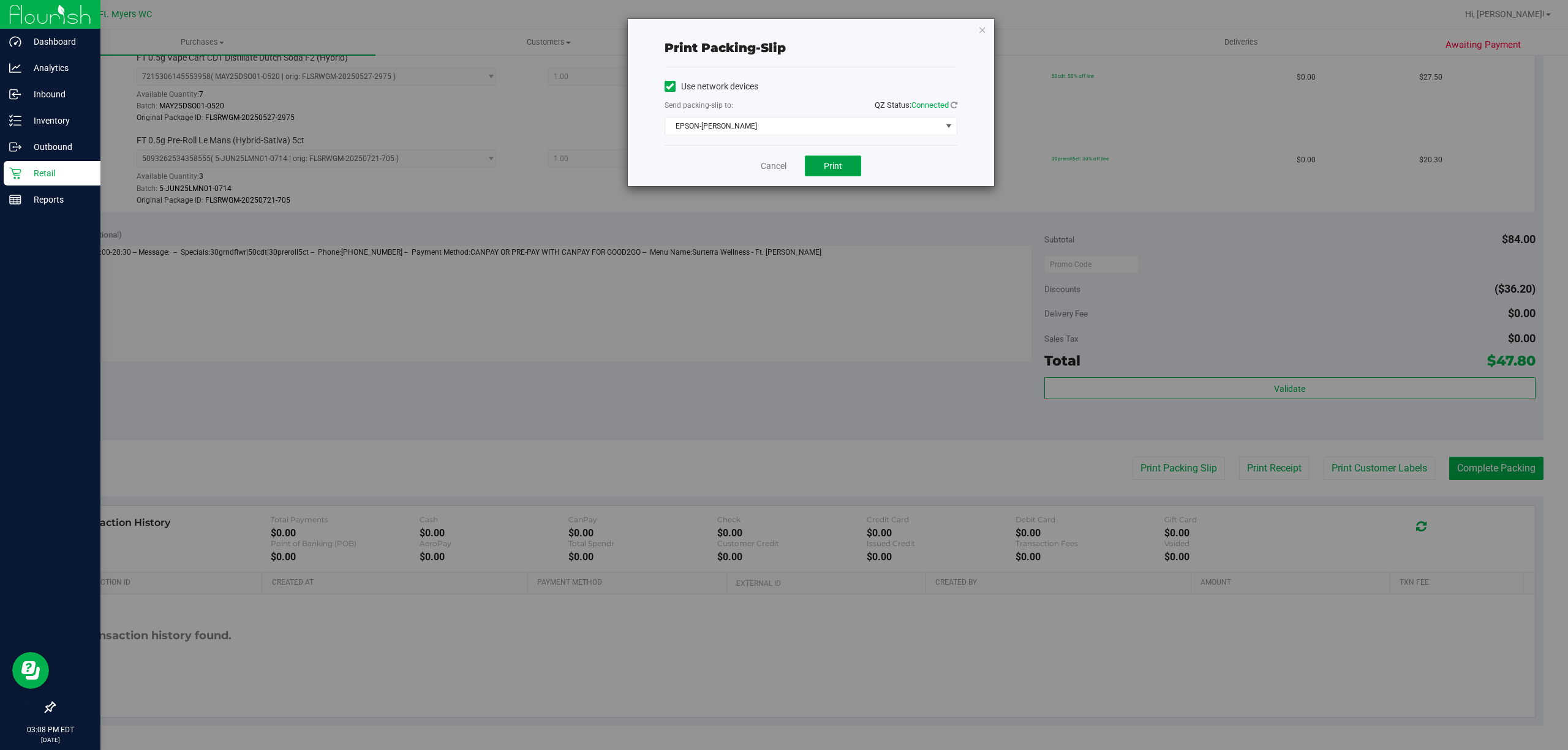
click at [836, 158] on button "Print" at bounding box center [833, 166] width 56 height 21
click at [782, 164] on link "Cancel" at bounding box center [773, 166] width 26 height 13
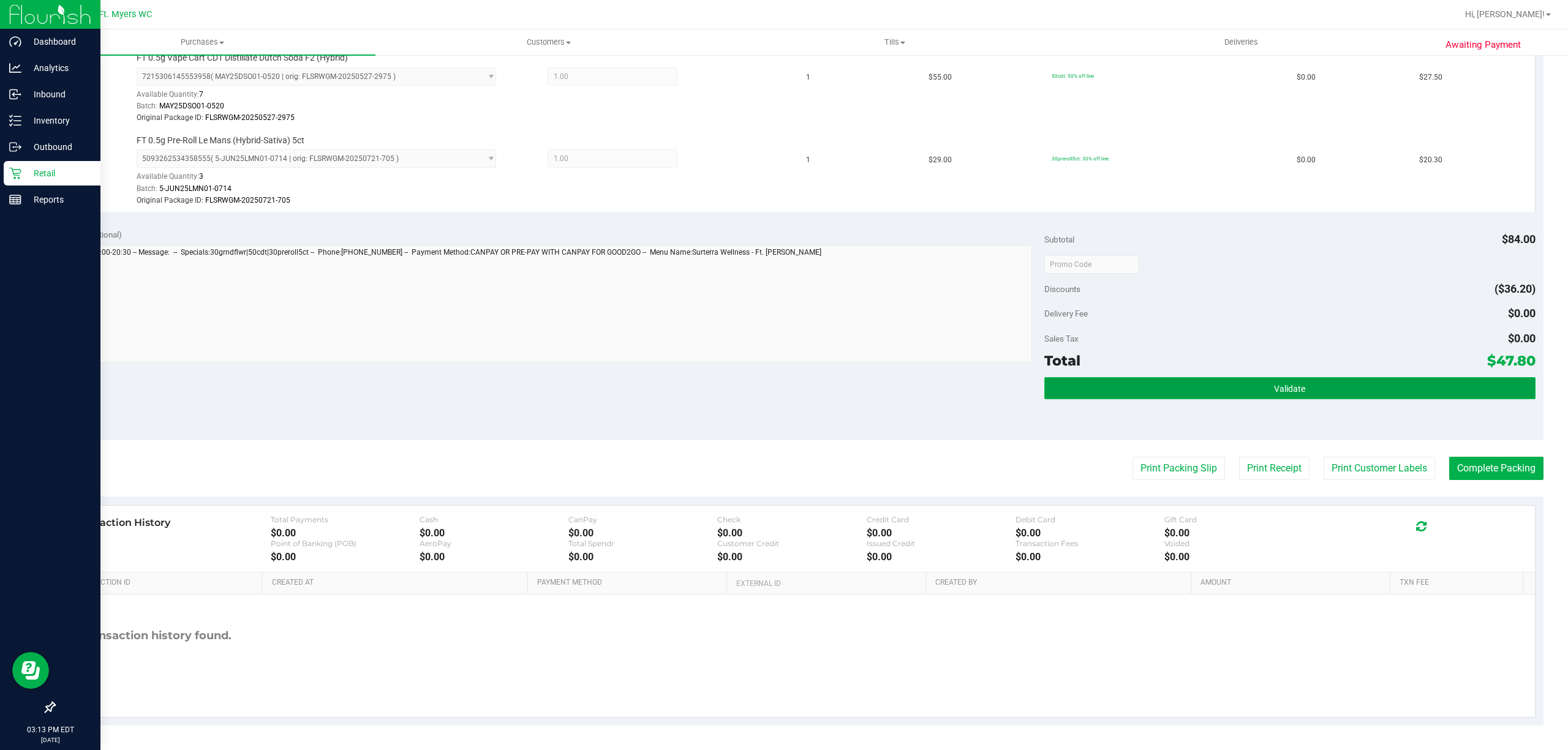
click at [1293, 384] on span "Validate" at bounding box center [1290, 388] width 31 height 10
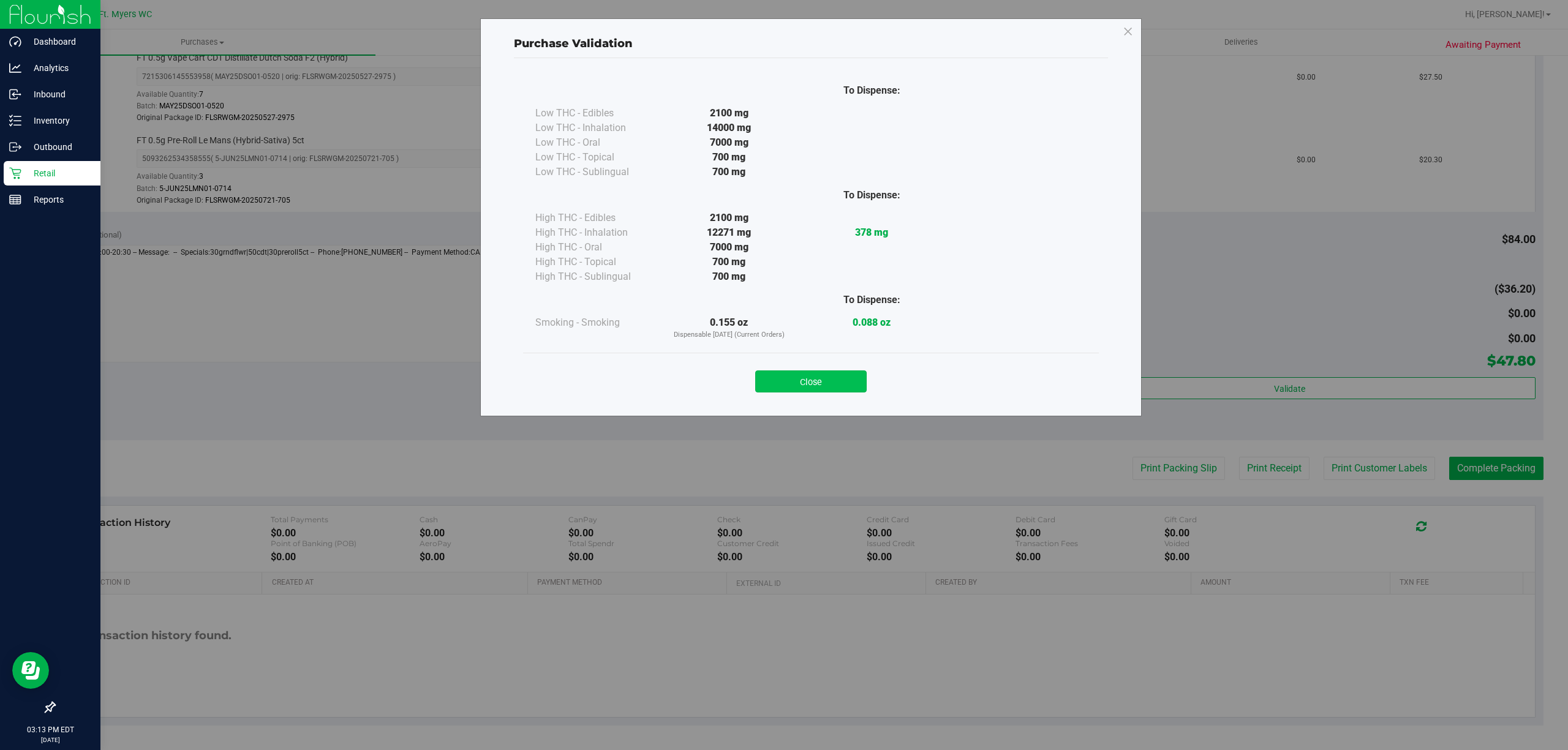
click at [834, 388] on button "Close" at bounding box center [811, 381] width 112 height 22
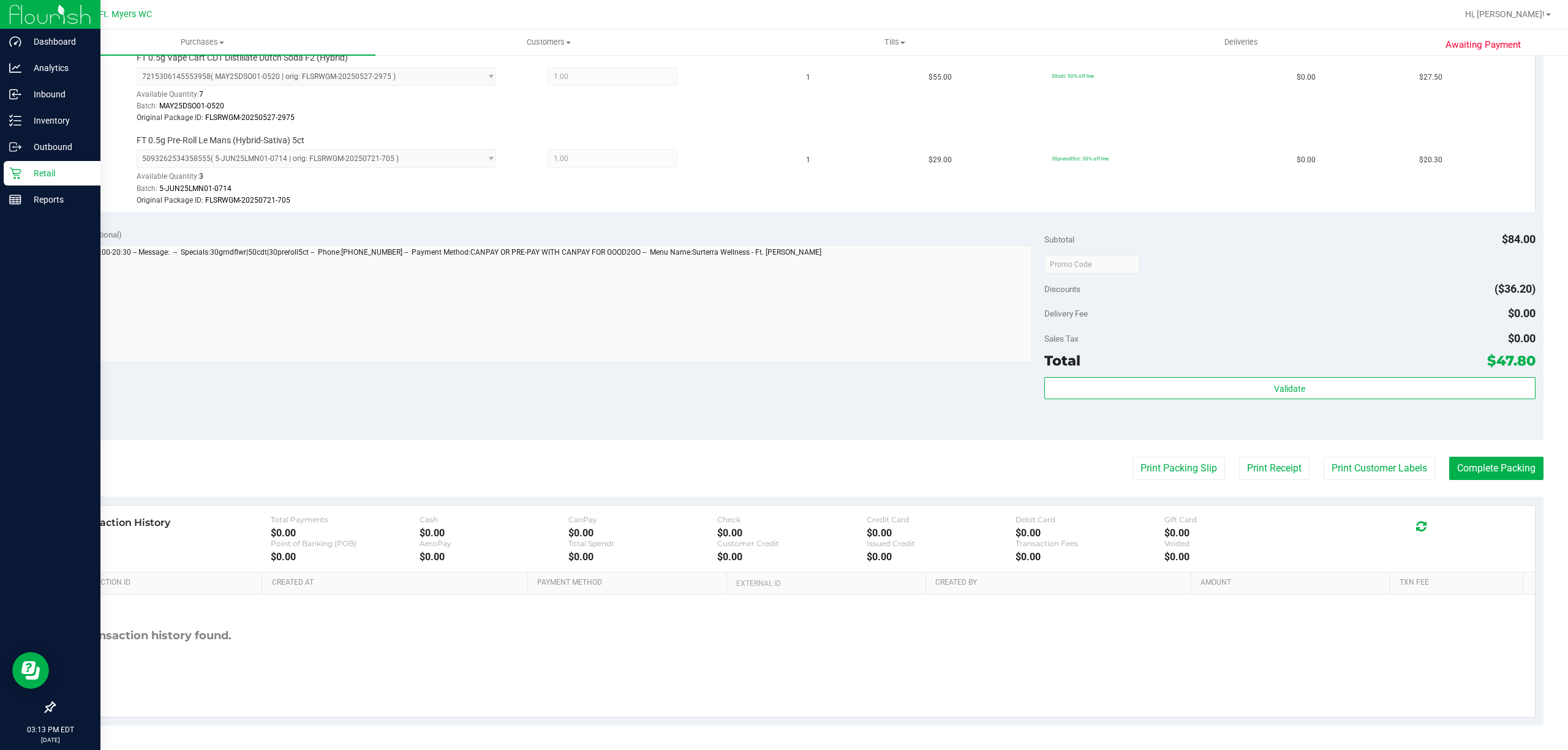
click at [1461, 481] on purchase-details "Back Edit Purchase Cancel Purchase View Profile # 11999070 BioTrack ID: - Submi…" at bounding box center [798, 224] width 1489 height 1005
click at [1482, 452] on purchase-details "Back Edit Purchase Cancel Purchase View Profile # 11999070 BioTrack ID: - Submi…" at bounding box center [798, 224] width 1489 height 1005
click at [1483, 463] on button "Complete Packing" at bounding box center [1496, 468] width 94 height 23
drag, startPoint x: 1030, startPoint y: 688, endPoint x: 333, endPoint y: 96, distance: 914.5
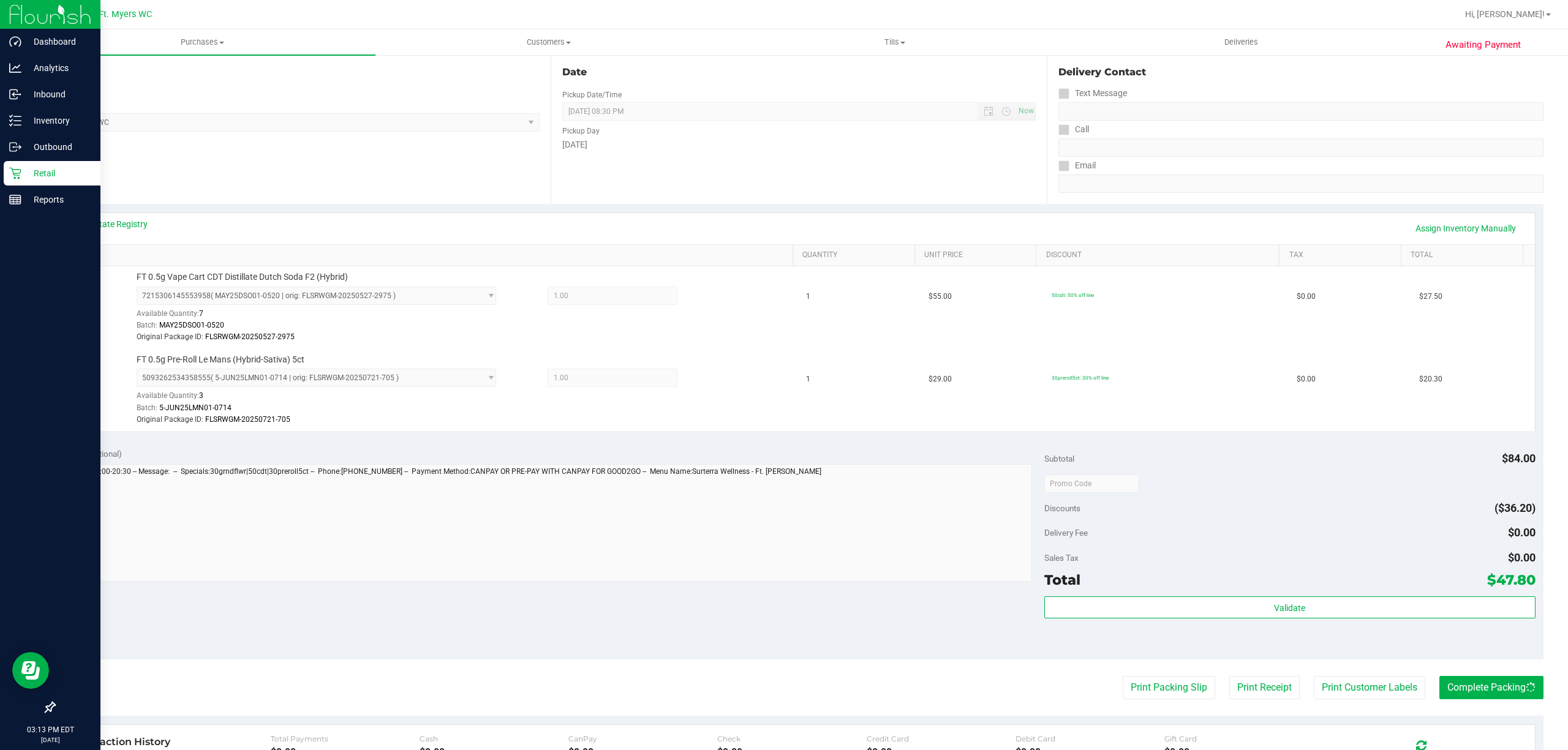
scroll to position [0, 0]
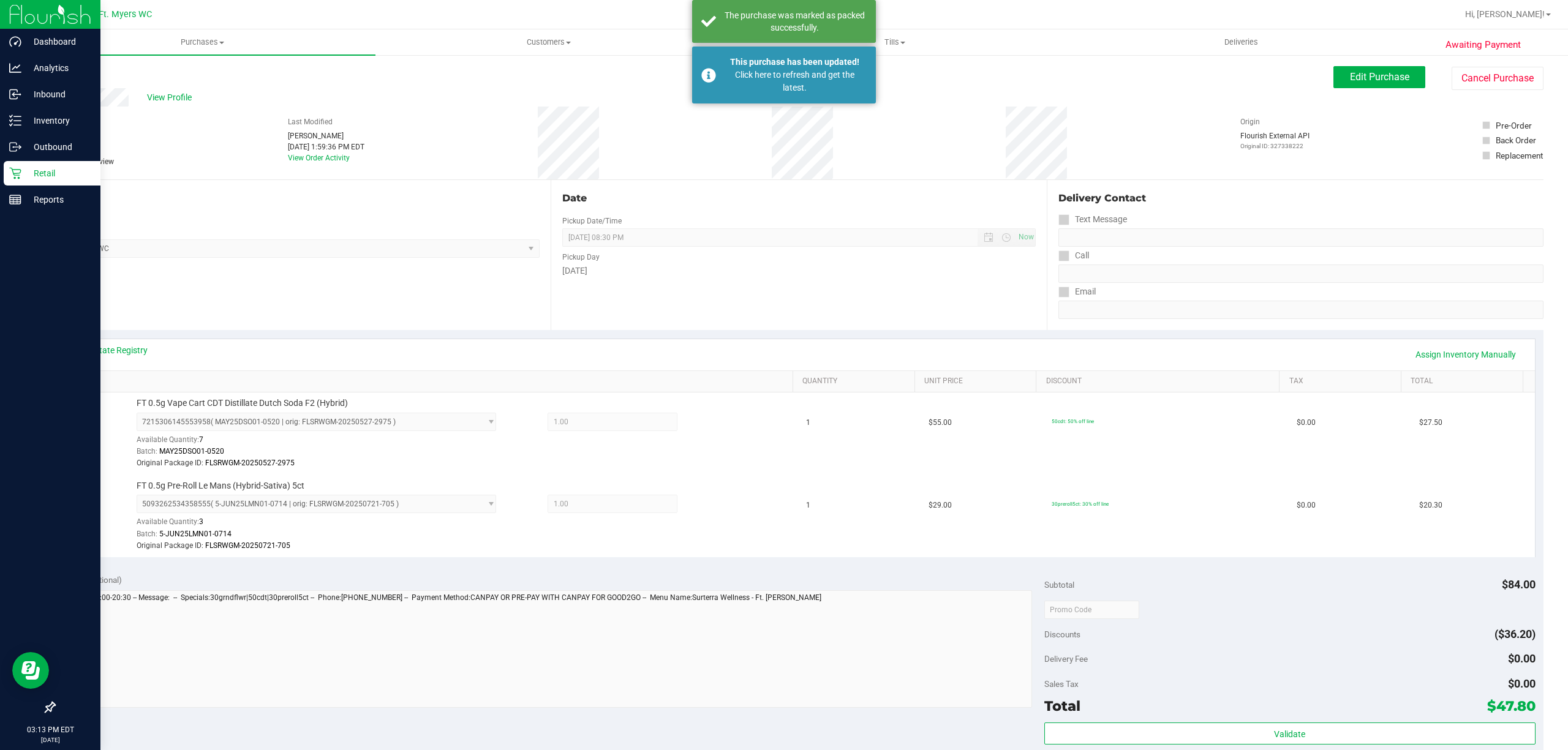
click at [0, 178] on link "Retail" at bounding box center [50, 174] width 100 height 26
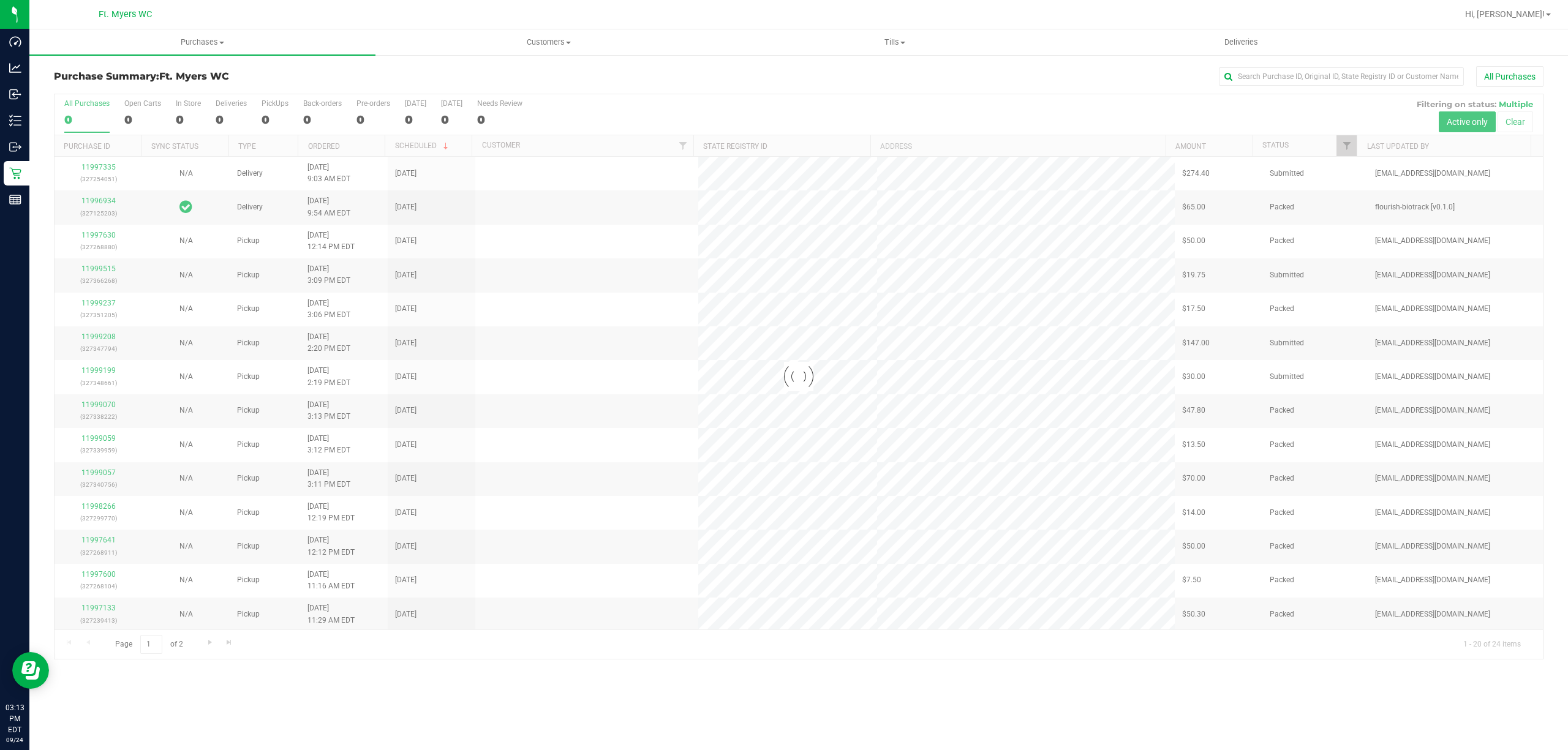
click at [337, 75] on h3 "Purchase Summary: Ft. [PERSON_NAME]" at bounding box center [302, 76] width 497 height 11
click at [269, 108] on div at bounding box center [798, 377] width 1488 height 565
click at [269, 110] on label "PickUps 21" at bounding box center [275, 116] width 27 height 34
click at [0, 0] on input "PickUps 21" at bounding box center [0, 0] width 0 height 0
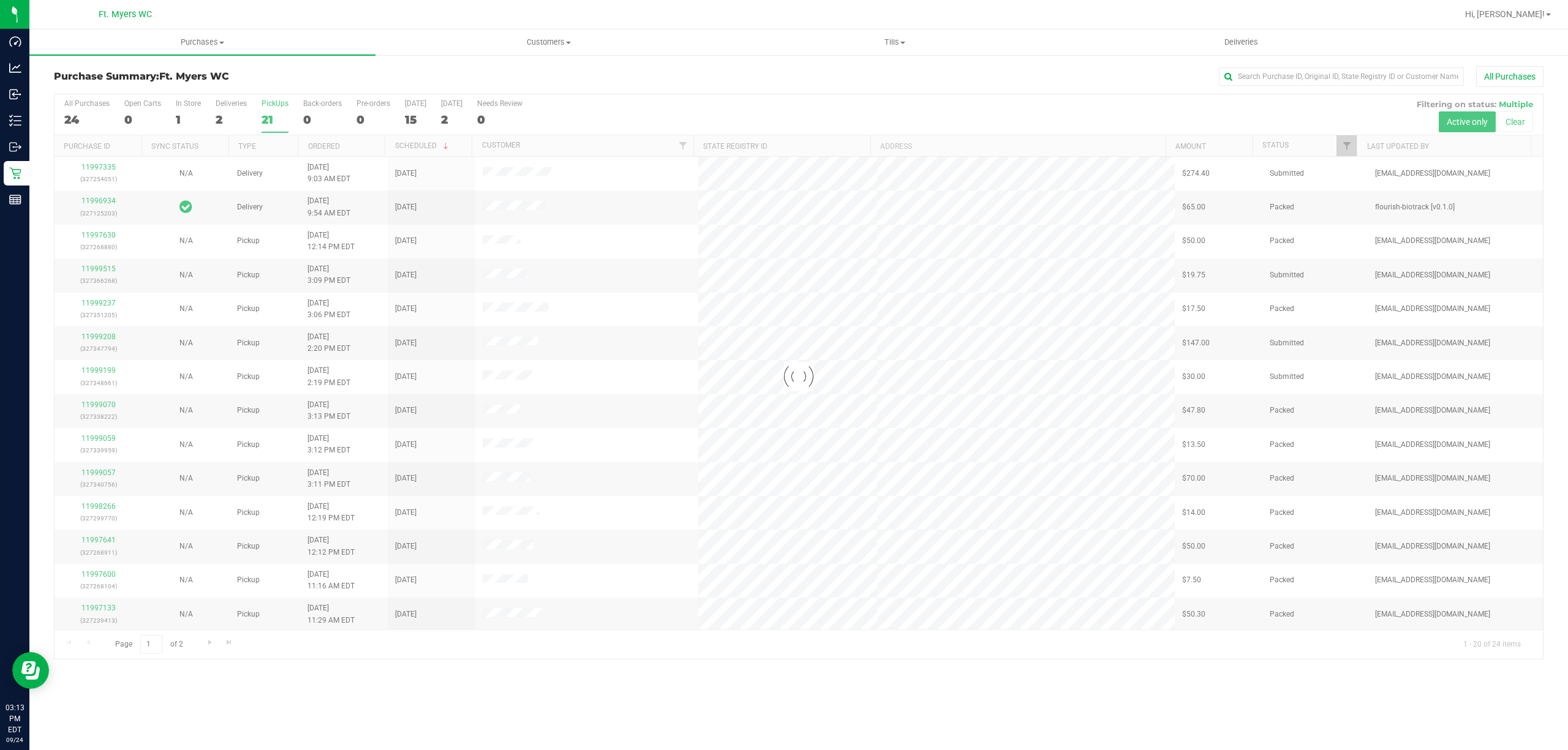
click at [282, 93] on div "Loading... All Purchases 24 Open Carts 0 In Store 1 Deliveries 2 PickUps 21 Bac…" at bounding box center [798, 376] width 1489 height 567
click at [295, 79] on h3 "Purchase Summary: Ft. [PERSON_NAME]" at bounding box center [302, 76] width 497 height 11
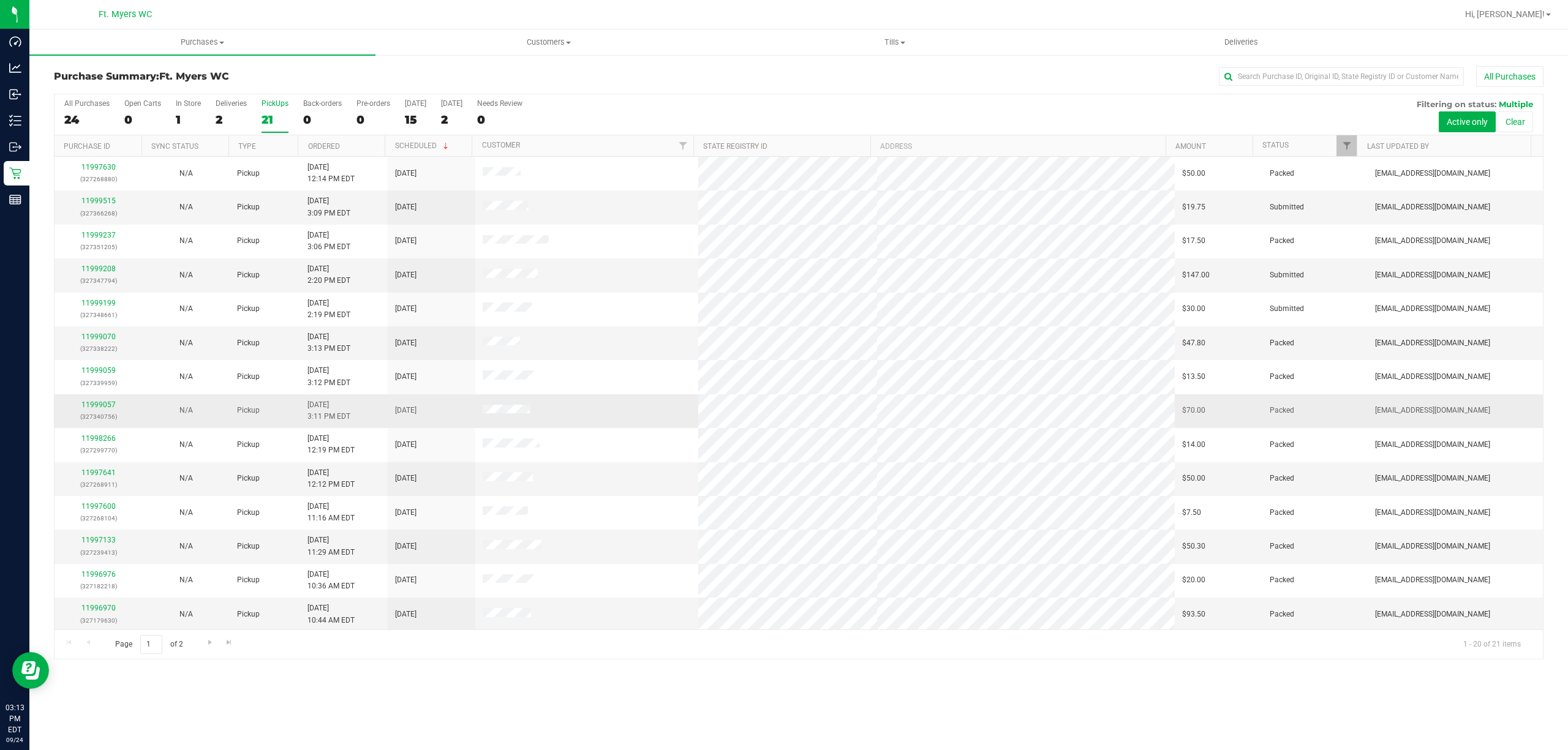
scroll to position [209, 0]
click at [200, 658] on div "Page 1 of 2 1 - 20 of 21 items" at bounding box center [798, 644] width 1488 height 30
click at [202, 638] on link "Go to the next page" at bounding box center [209, 643] width 17 height 17
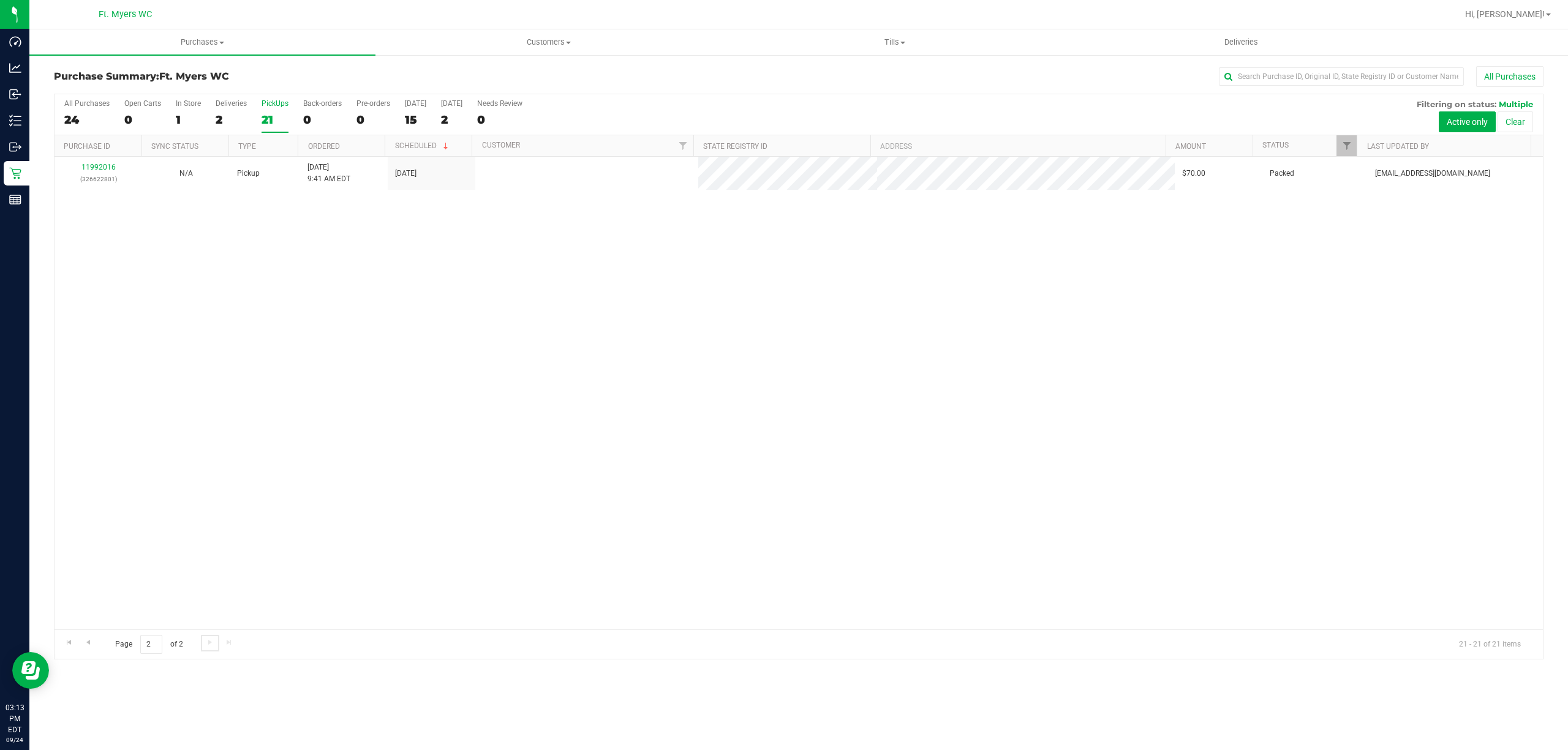
scroll to position [0, 0]
click at [269, 104] on div "PickUps" at bounding box center [275, 103] width 27 height 8
click at [0, 0] on input "PickUps 21" at bounding box center [0, 0] width 0 height 0
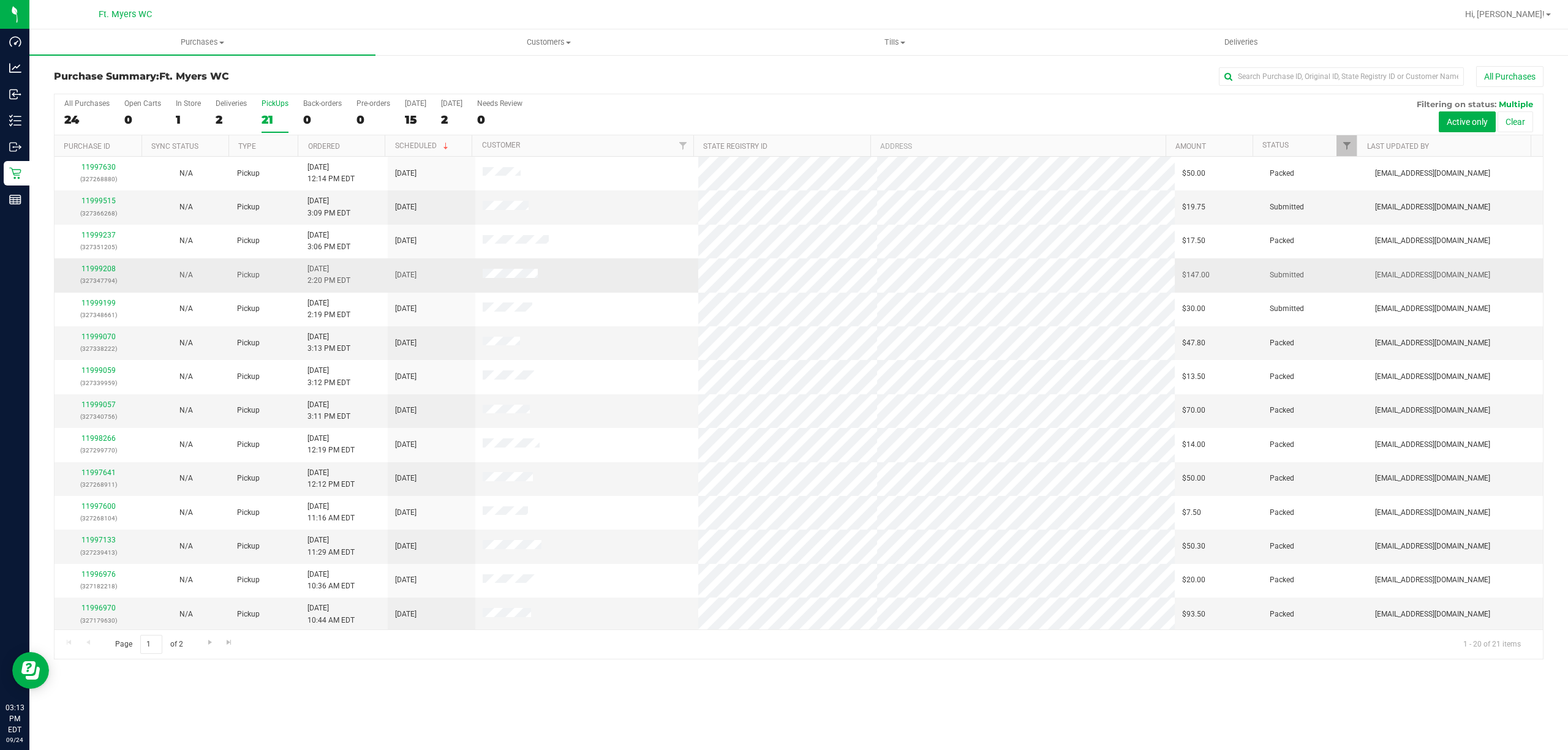
click at [77, 271] on div "11999208 (327347794)" at bounding box center [98, 275] width 73 height 23
click at [87, 266] on link "11999208" at bounding box center [98, 269] width 34 height 8
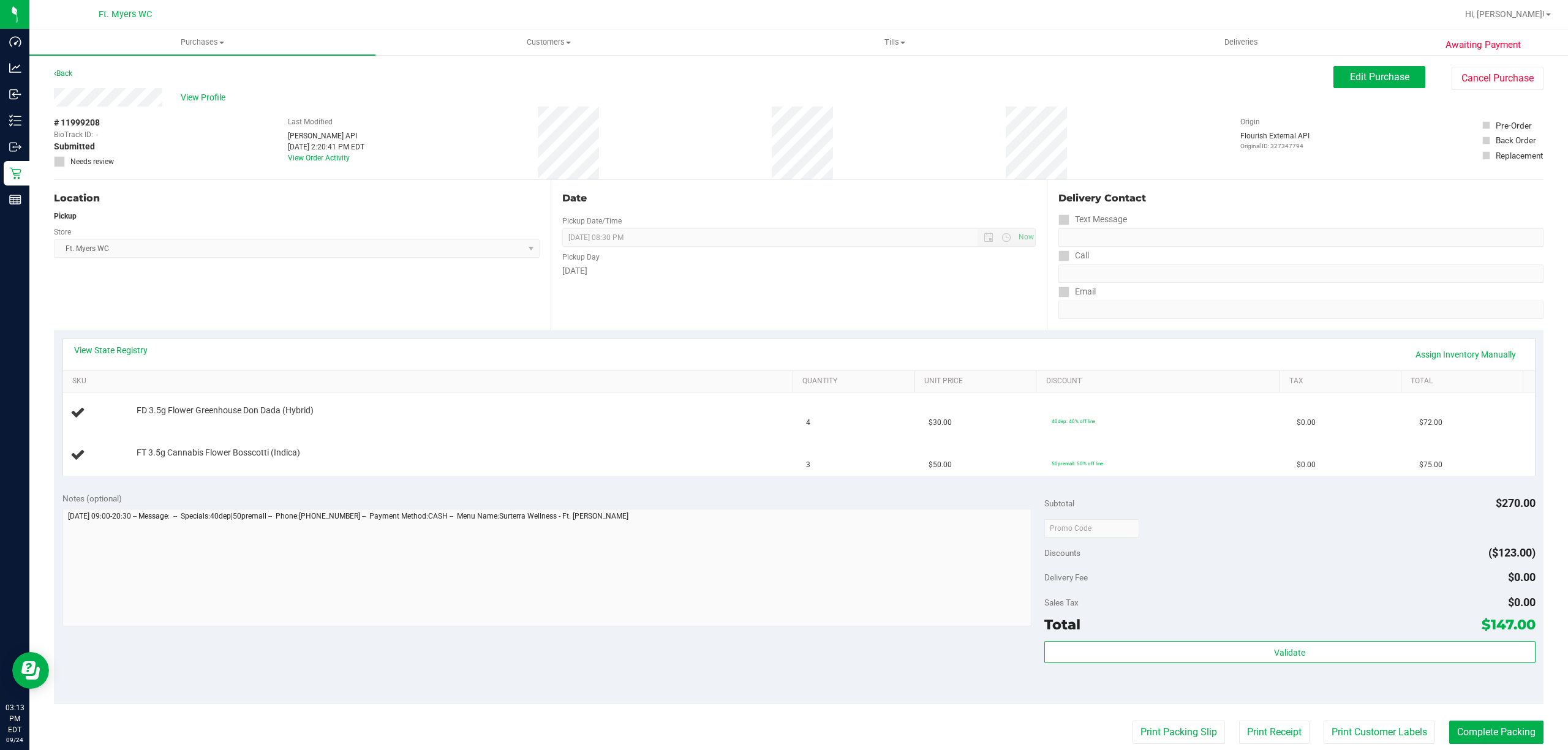
click at [570, 125] on div "# 11999208 BioTrack ID: - Submitted Needs review Last Modified [PERSON_NAME] AP…" at bounding box center [798, 143] width 1489 height 73
drag, startPoint x: 736, startPoint y: 112, endPoint x: 865, endPoint y: 120, distance: 129.2
click at [860, 116] on div "# 11999208 BioTrack ID: - Submitted Needs review Last Modified [PERSON_NAME] AP…" at bounding box center [798, 143] width 1489 height 73
click at [865, 120] on div "# 11999208 BioTrack ID: - Submitted Needs review Last Modified [PERSON_NAME] AP…" at bounding box center [798, 143] width 1489 height 73
click at [129, 355] on link "View State Registry" at bounding box center [111, 350] width 74 height 12
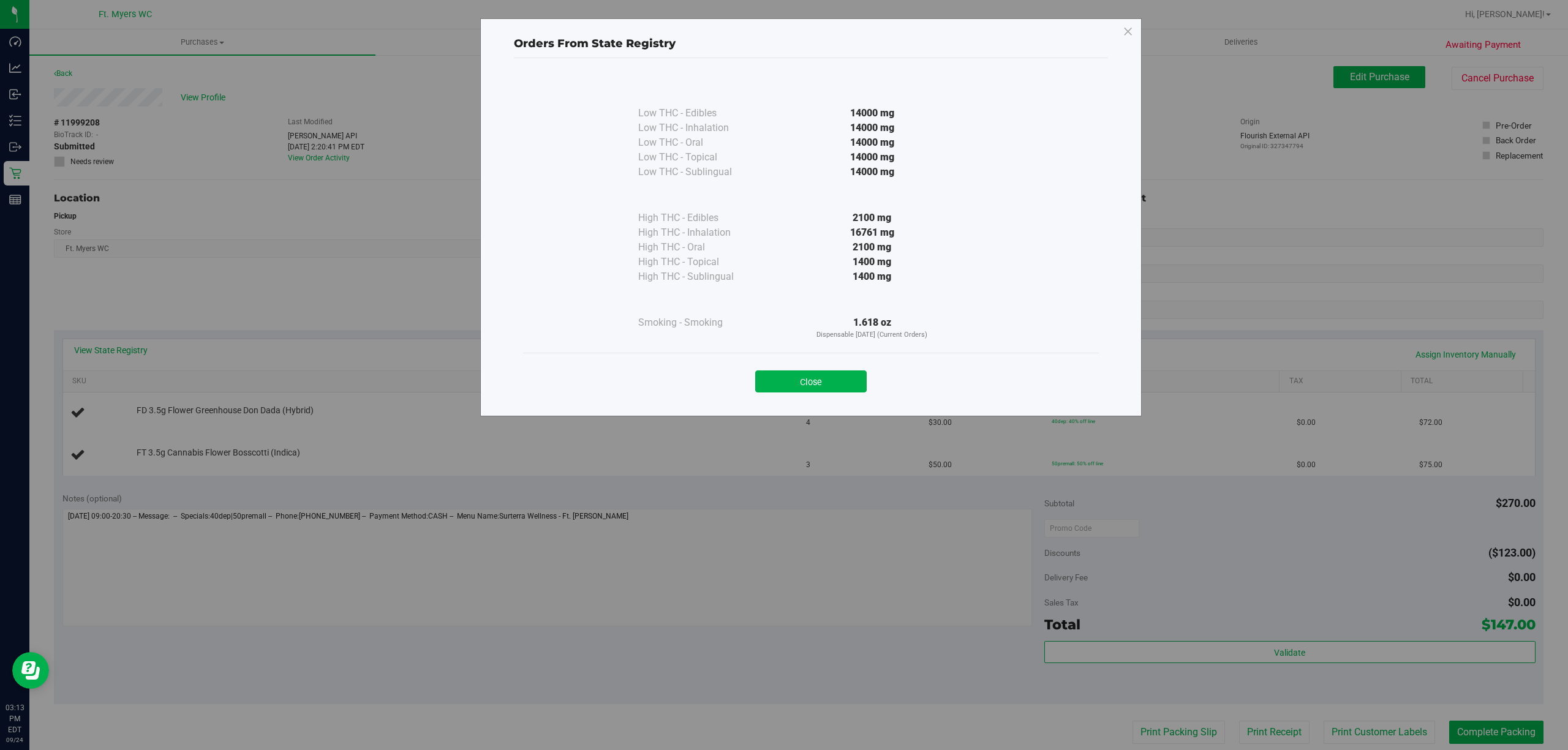
click at [795, 366] on div "Close" at bounding box center [811, 377] width 558 height 30
click at [797, 371] on button "Close" at bounding box center [811, 381] width 112 height 22
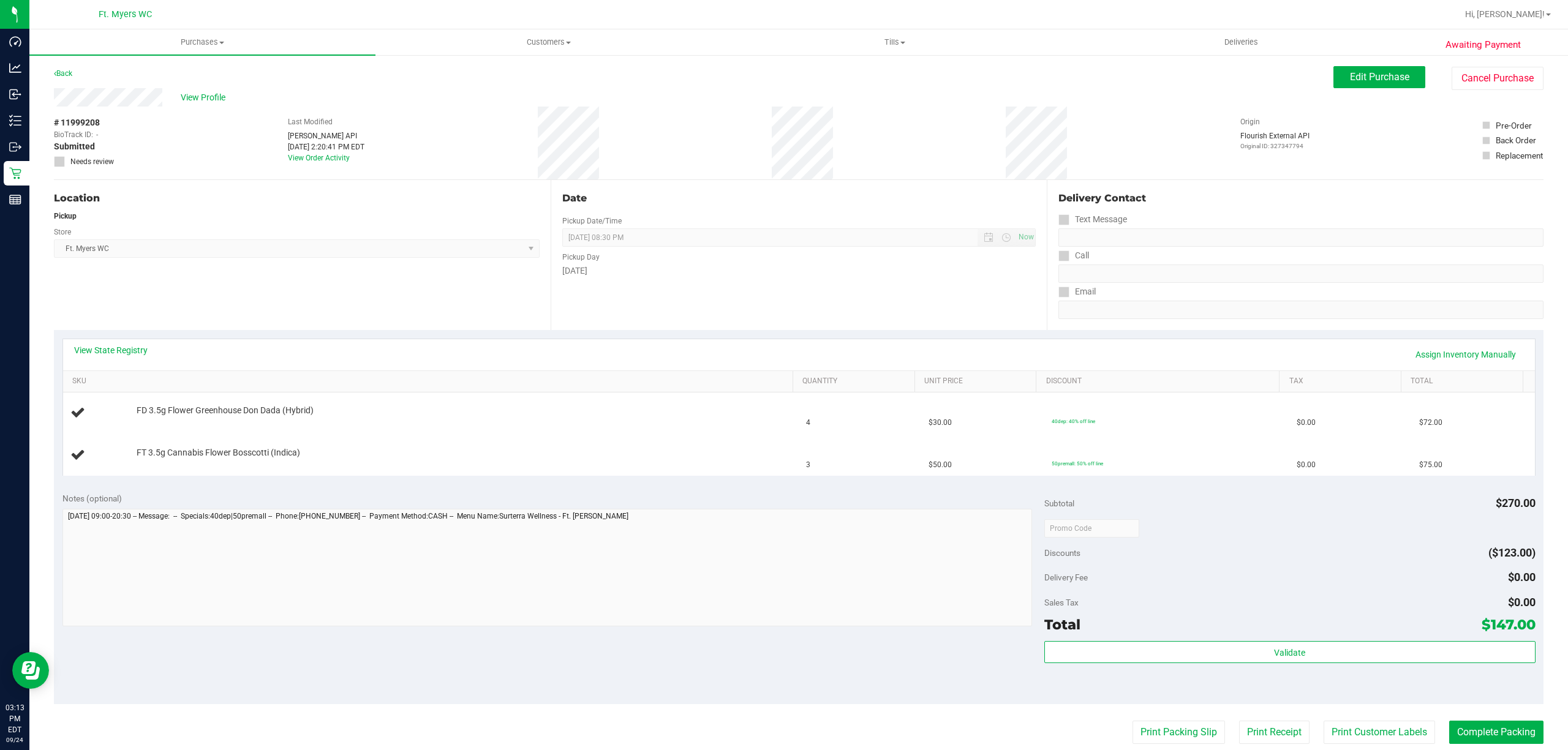
drag, startPoint x: 819, startPoint y: 229, endPoint x: 794, endPoint y: 99, distance: 132.4
click at [794, 99] on purchase-details "Back Edit Purchase Cancel Purchase View Profile # 11999208 BioTrack ID: - Submi…" at bounding box center [798, 527] width 1489 height 923
click at [794, 99] on div "View Profile" at bounding box center [693, 98] width 1279 height 18
drag, startPoint x: 766, startPoint y: 105, endPoint x: 848, endPoint y: 115, distance: 82.6
click at [848, 115] on div "View Profile # 11999208 BioTrack ID: - Submitted Needs review Last Modified [PE…" at bounding box center [798, 134] width 1489 height 92
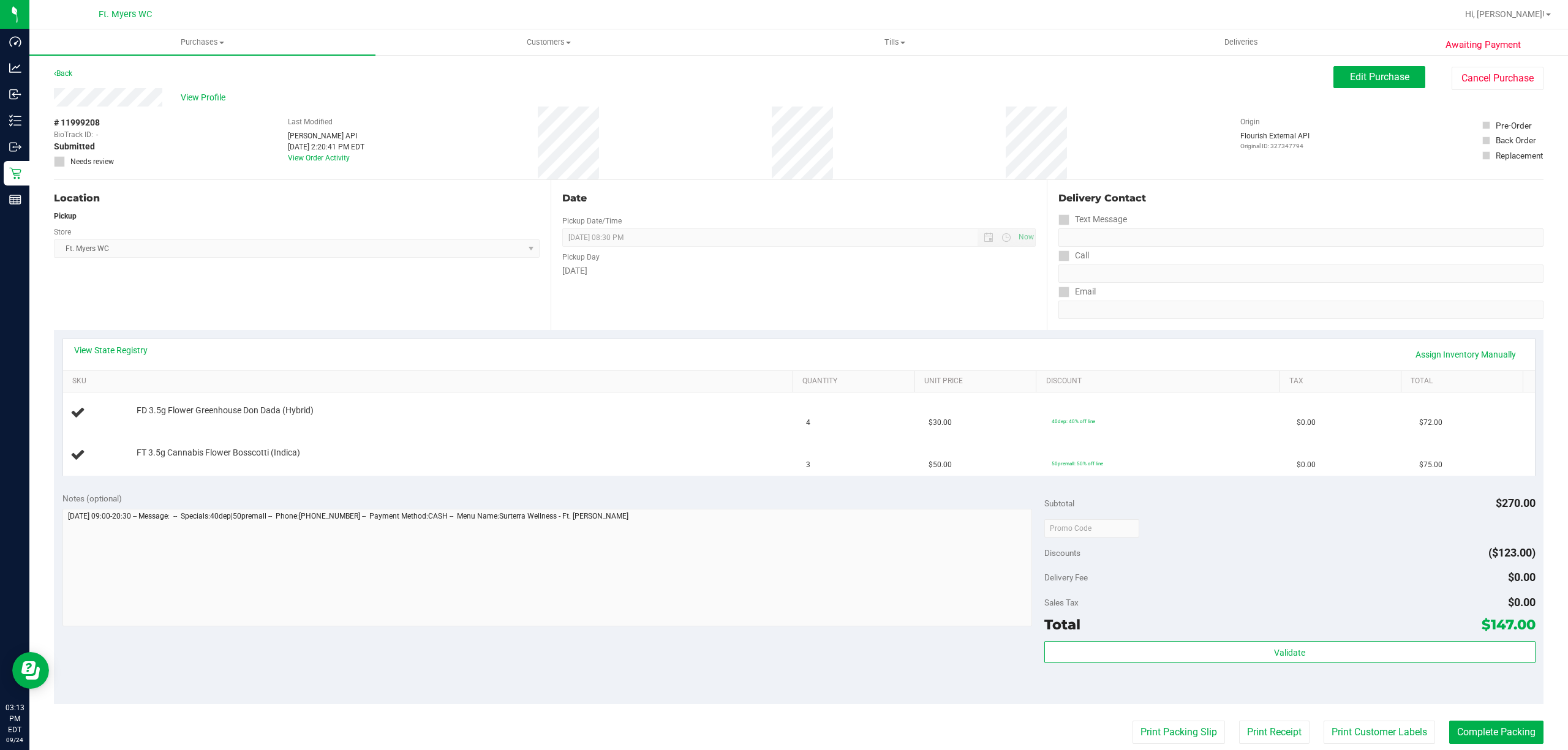
click at [848, 115] on div "# 11999208 BioTrack ID: - Submitted Needs review Last Modified [PERSON_NAME] AP…" at bounding box center [798, 143] width 1489 height 73
drag, startPoint x: 867, startPoint y: 129, endPoint x: 530, endPoint y: 103, distance: 338.0
click at [530, 103] on div "View Profile # 11999208 BioTrack ID: - Submitted Needs review Last Modified [PE…" at bounding box center [798, 134] width 1489 height 92
click at [530, 103] on div "View Profile" at bounding box center [693, 98] width 1279 height 18
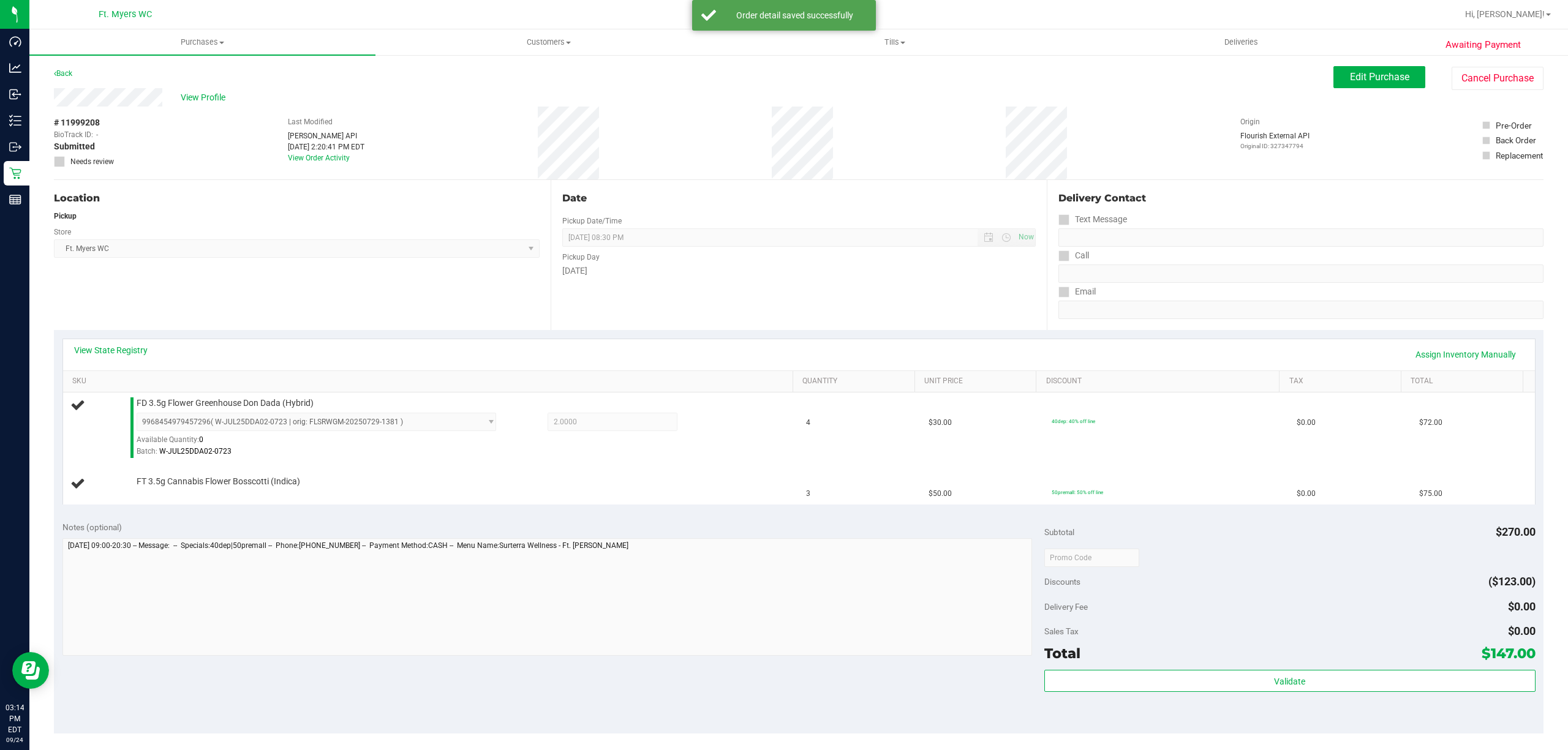
click at [552, 174] on purchase-details "Back Edit Purchase Cancel Purchase View Profile # 11999208 BioTrack ID: - Submi…" at bounding box center [798, 542] width 1489 height 953
drag, startPoint x: 543, startPoint y: 130, endPoint x: 645, endPoint y: 272, distance: 174.8
click at [645, 272] on purchase-details "Back Edit Purchase Cancel Purchase View Profile # 11999208 BioTrack ID: - Submi…" at bounding box center [798, 542] width 1489 height 953
click at [645, 272] on div "[DATE]" at bounding box center [799, 271] width 474 height 13
drag, startPoint x: 768, startPoint y: 145, endPoint x: 853, endPoint y: 132, distance: 86.0
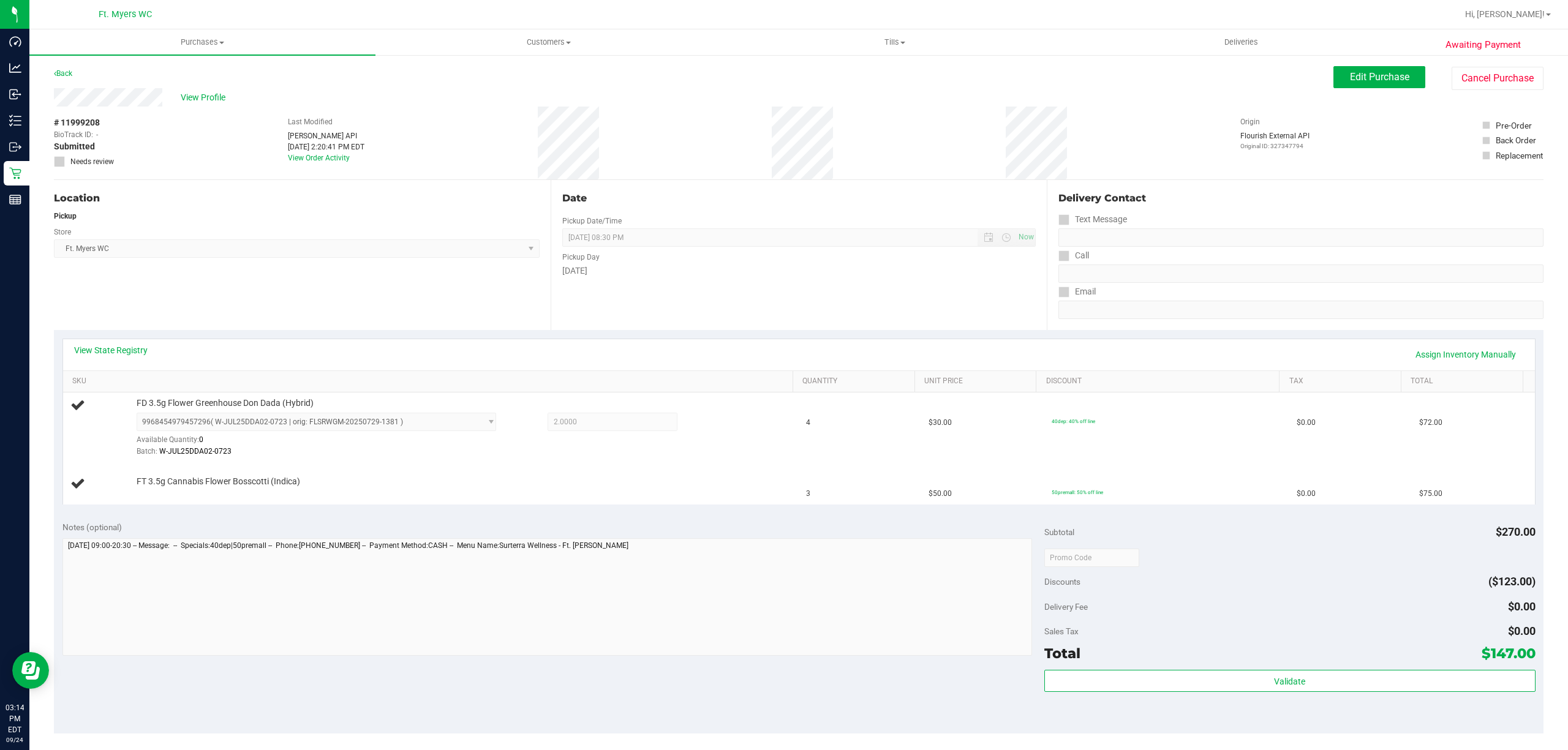
click at [853, 132] on div "# 11999208 BioTrack ID: - Submitted Needs review Last Modified [PERSON_NAME] AP…" at bounding box center [798, 143] width 1489 height 73
click at [667, 282] on div "Date Pickup Date/Time [DATE] Now [DATE] 08:30 PM Now Pickup Day [DATE]" at bounding box center [799, 255] width 497 height 150
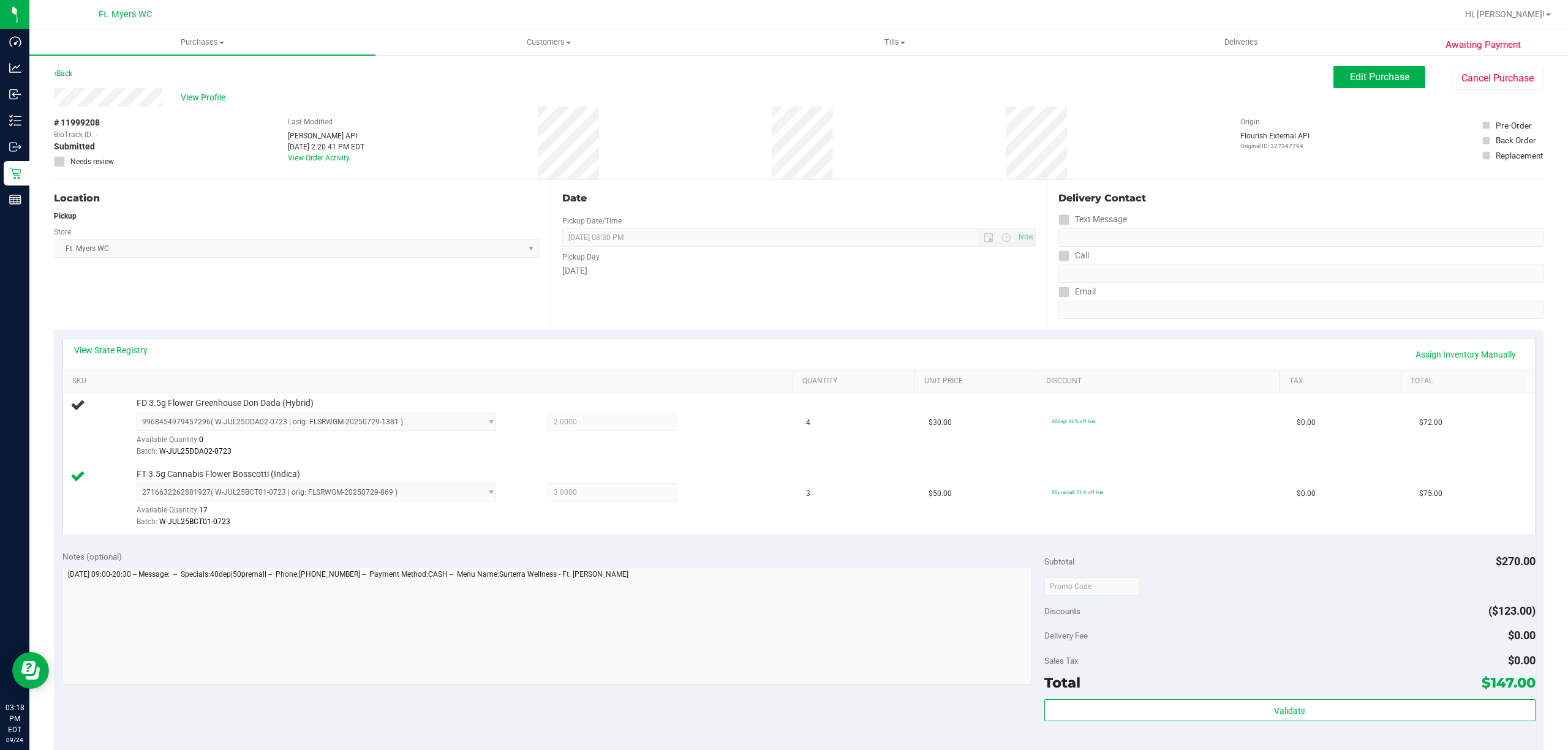
click at [745, 125] on div "# 11999208 BioTrack ID: - Submitted Needs review Last Modified [PERSON_NAME] AP…" at bounding box center [798, 143] width 1489 height 73
click at [109, 334] on div "View State Registry Assign Inventory Manually SKU Quantity Unit Price Discount …" at bounding box center [798, 436] width 1489 height 212
click at [121, 344] on link "View State Registry" at bounding box center [111, 350] width 74 height 12
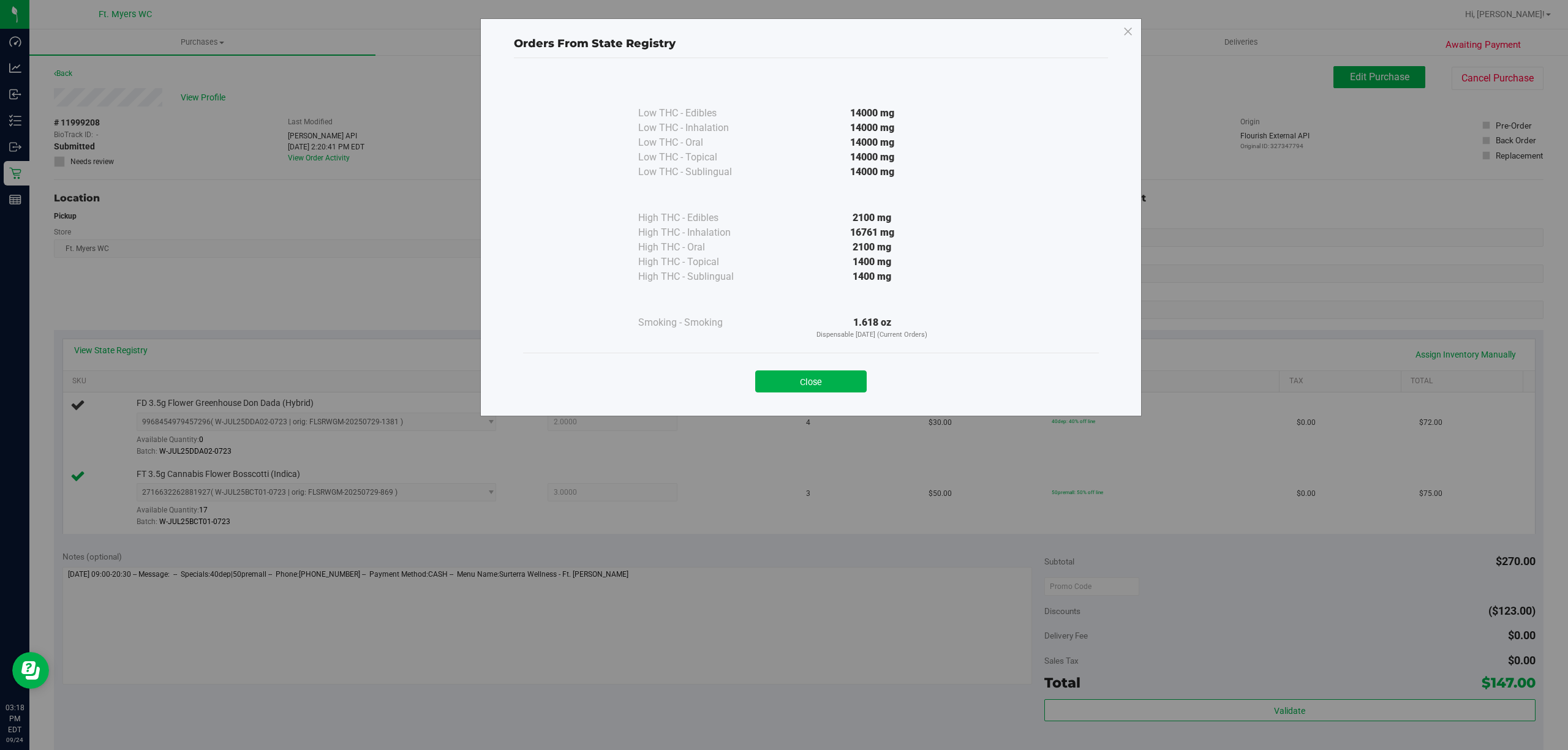
drag, startPoint x: 819, startPoint y: 408, endPoint x: 819, endPoint y: 390, distance: 18.0
click at [819, 402] on div "Orders From State Registry Low THC - Edibles 14000 mg" at bounding box center [811, 217] width 662 height 398
click at [819, 390] on button "Close" at bounding box center [811, 381] width 112 height 22
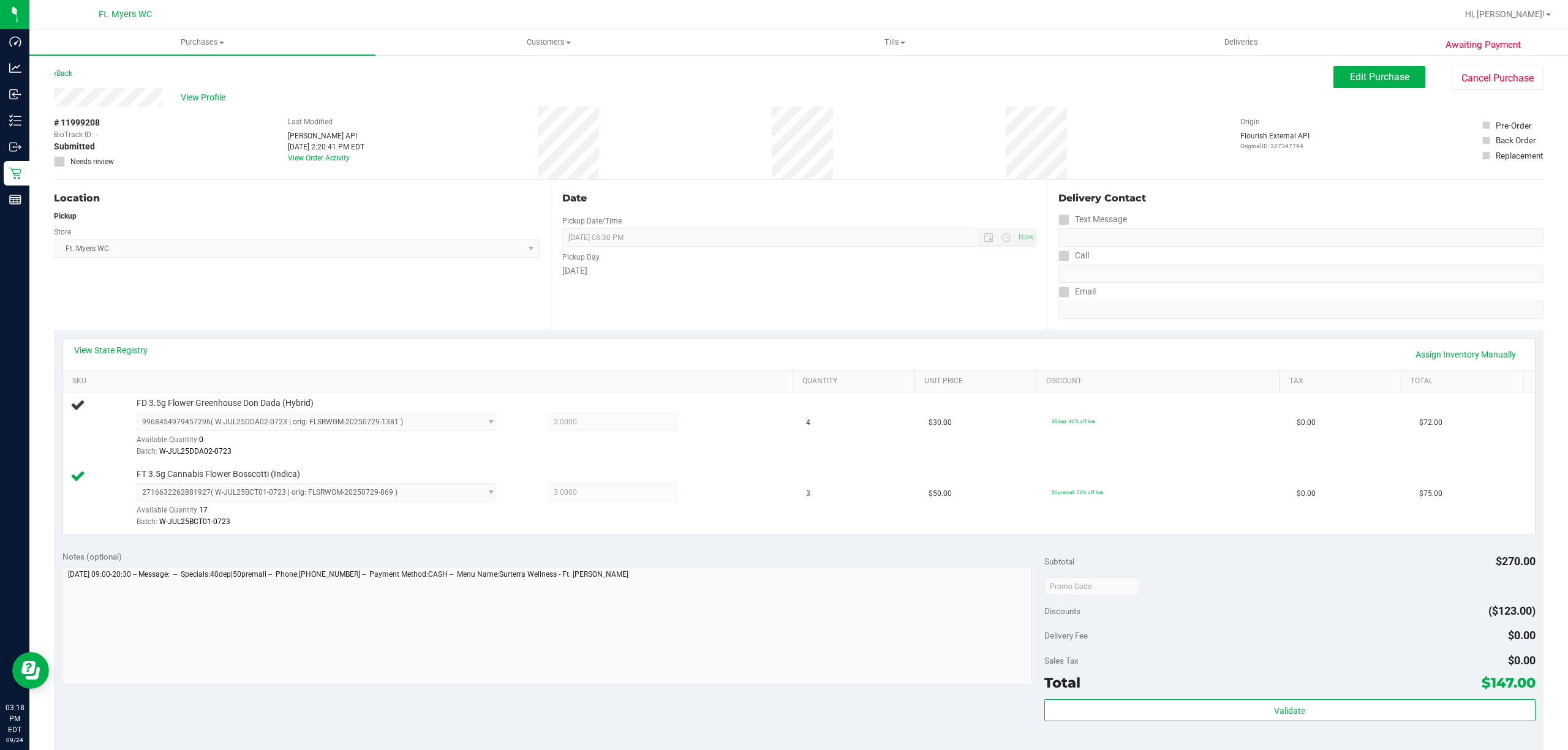
drag, startPoint x: 791, startPoint y: 228, endPoint x: 876, endPoint y: 186, distance: 94.8
click at [872, 196] on div "Date Pickup Date/Time [DATE] Now [DATE] 08:30 PM Now Pickup Day [DATE]" at bounding box center [799, 255] width 497 height 150
click at [875, 182] on div "Date Pickup Date/Time [DATE] Now [DATE] 08:30 PM Now Pickup Day [DATE]" at bounding box center [799, 255] width 497 height 150
click at [606, 112] on purchase-details "Back Edit Purchase Cancel Purchase View Profile # 11999208 BioTrack ID: - Submi…" at bounding box center [798, 557] width 1489 height 982
click at [912, 125] on div "# 11999208 BioTrack ID: - Submitted Needs review Last Modified [PERSON_NAME] AP…" at bounding box center [798, 143] width 1489 height 73
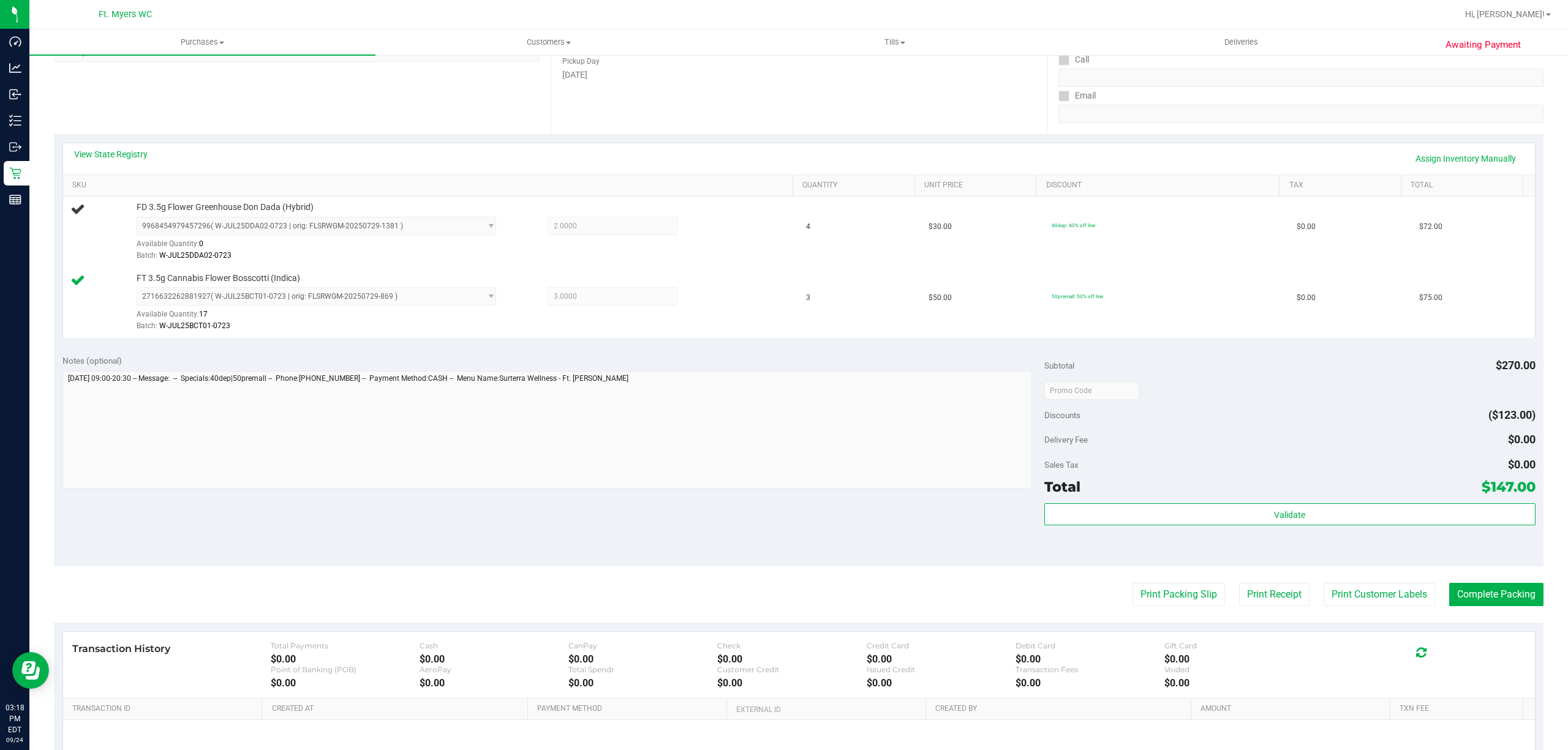
scroll to position [324, 0]
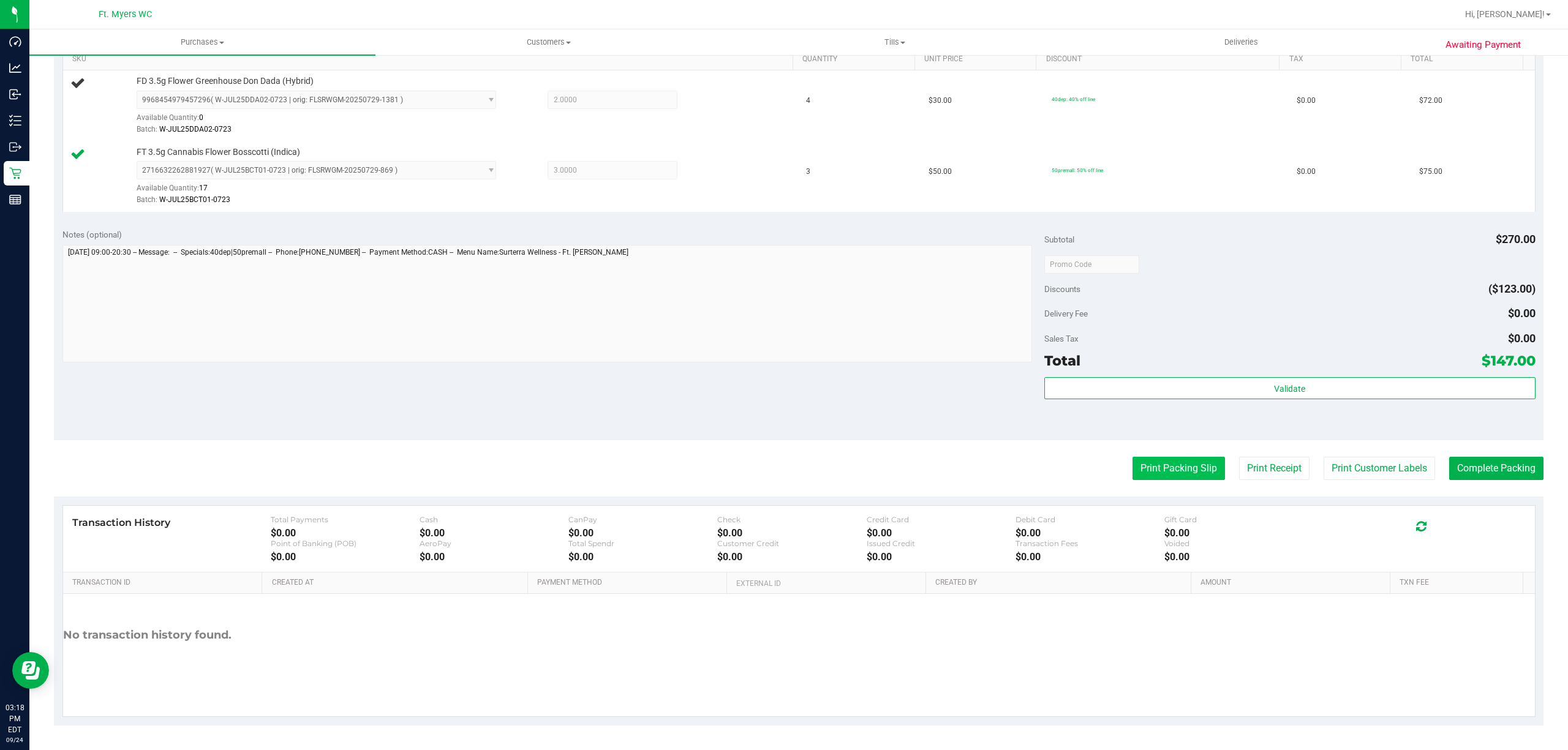
click at [1164, 458] on button "Print Packing Slip" at bounding box center [1178, 468] width 92 height 23
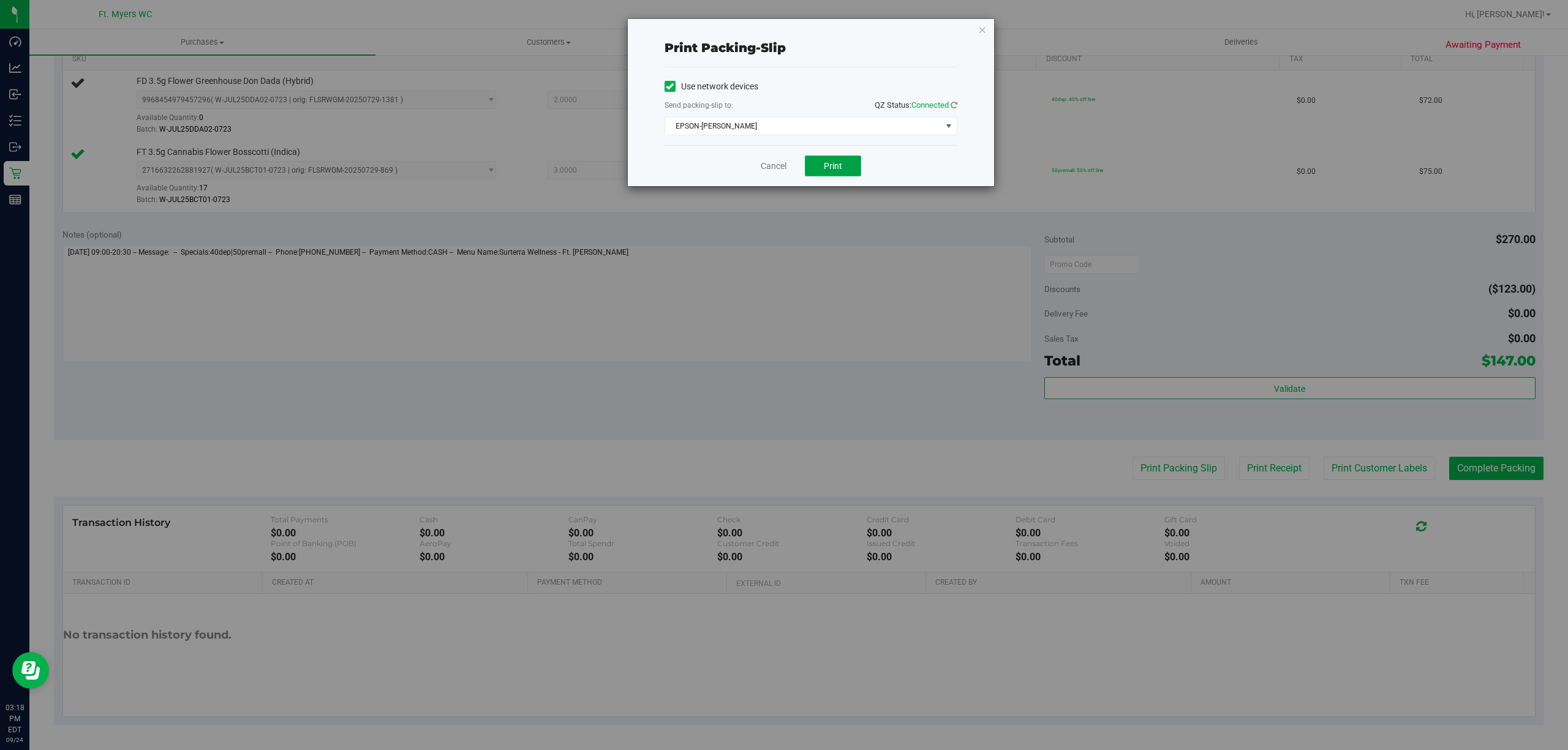
click at [838, 165] on span "Print" at bounding box center [833, 165] width 18 height 10
click at [762, 161] on div "Cancel Print" at bounding box center [811, 166] width 293 height 41
click at [775, 160] on link "Cancel" at bounding box center [773, 166] width 26 height 13
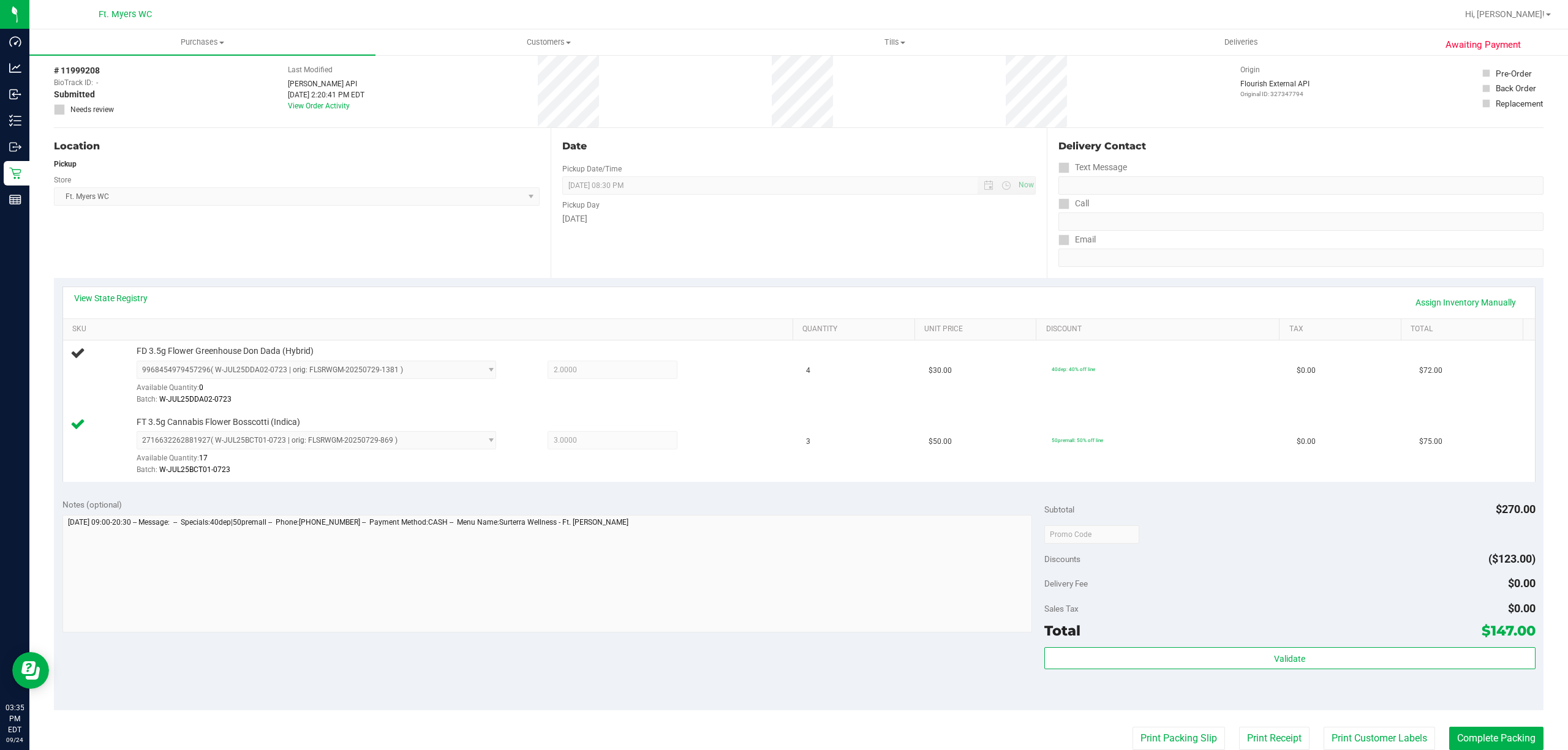
scroll to position [0, 0]
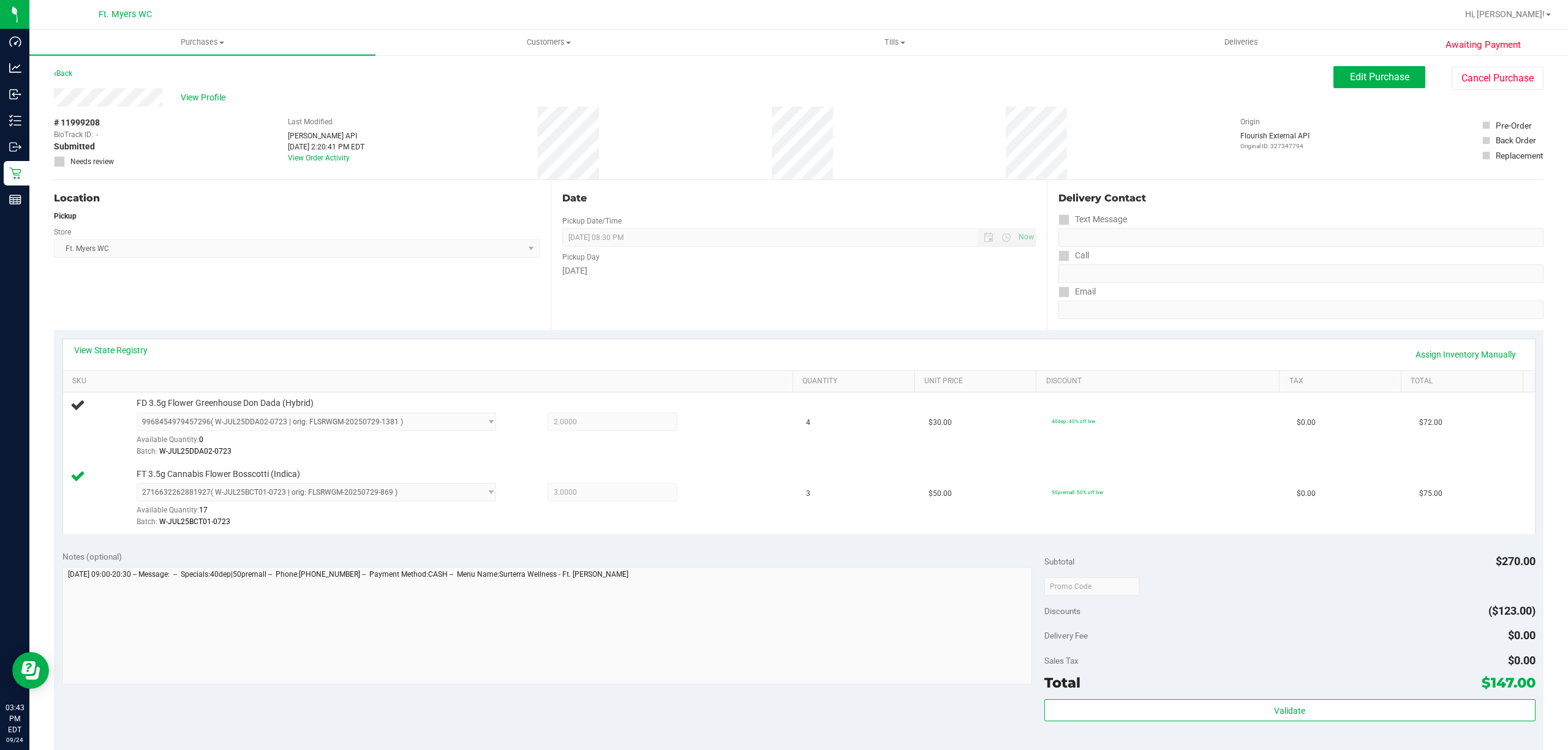
click at [727, 133] on div "# 11999208 BioTrack ID: - Submitted Needs review Last Modified [PERSON_NAME] AP…" at bounding box center [798, 143] width 1489 height 73
click at [591, 76] on div "Back Edit Purchase Cancel Purchase" at bounding box center [798, 77] width 1489 height 22
click at [738, 131] on div "# 11999208 BioTrack ID: - Submitted Needs review Last Modified [PERSON_NAME] AP…" at bounding box center [798, 143] width 1489 height 73
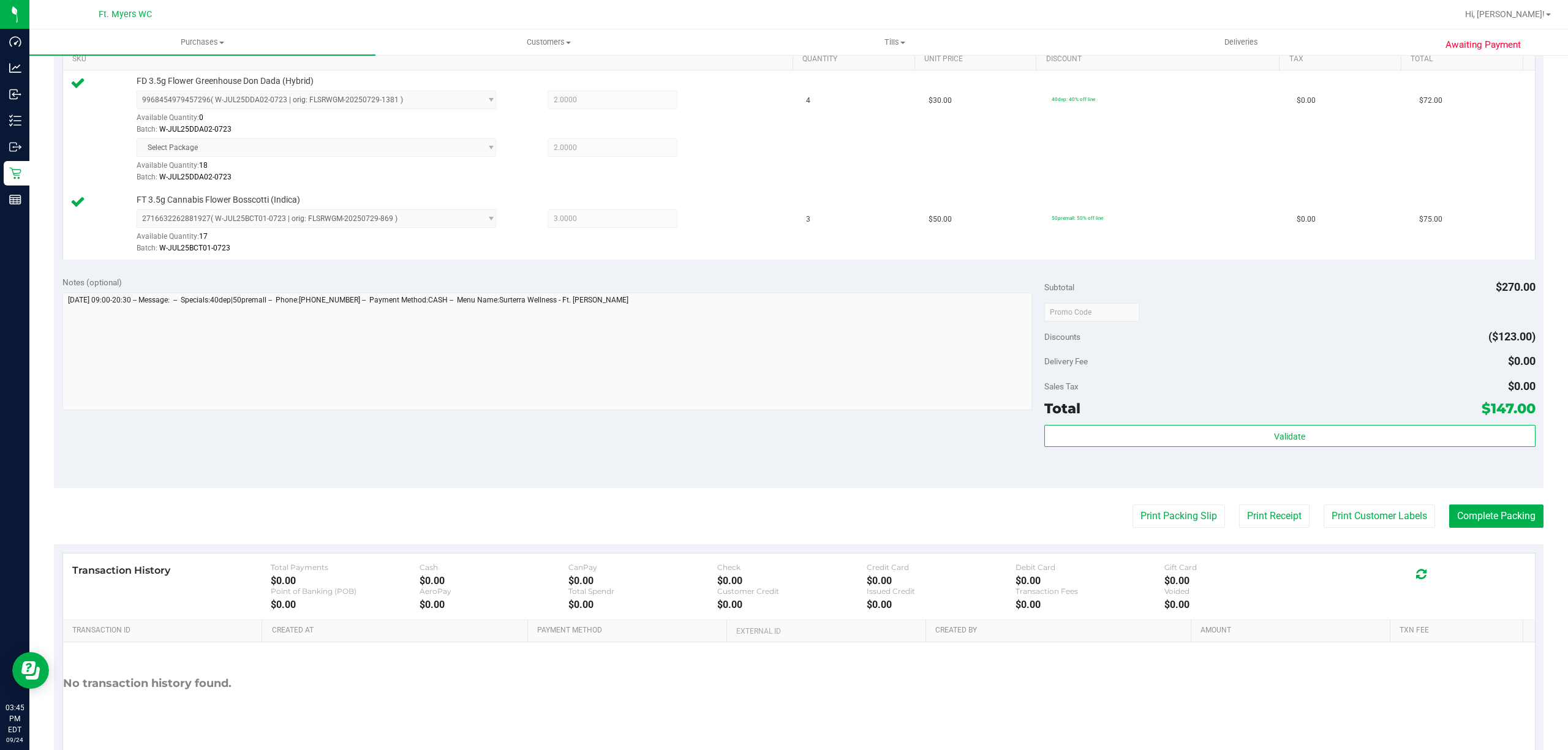
scroll to position [373, 0]
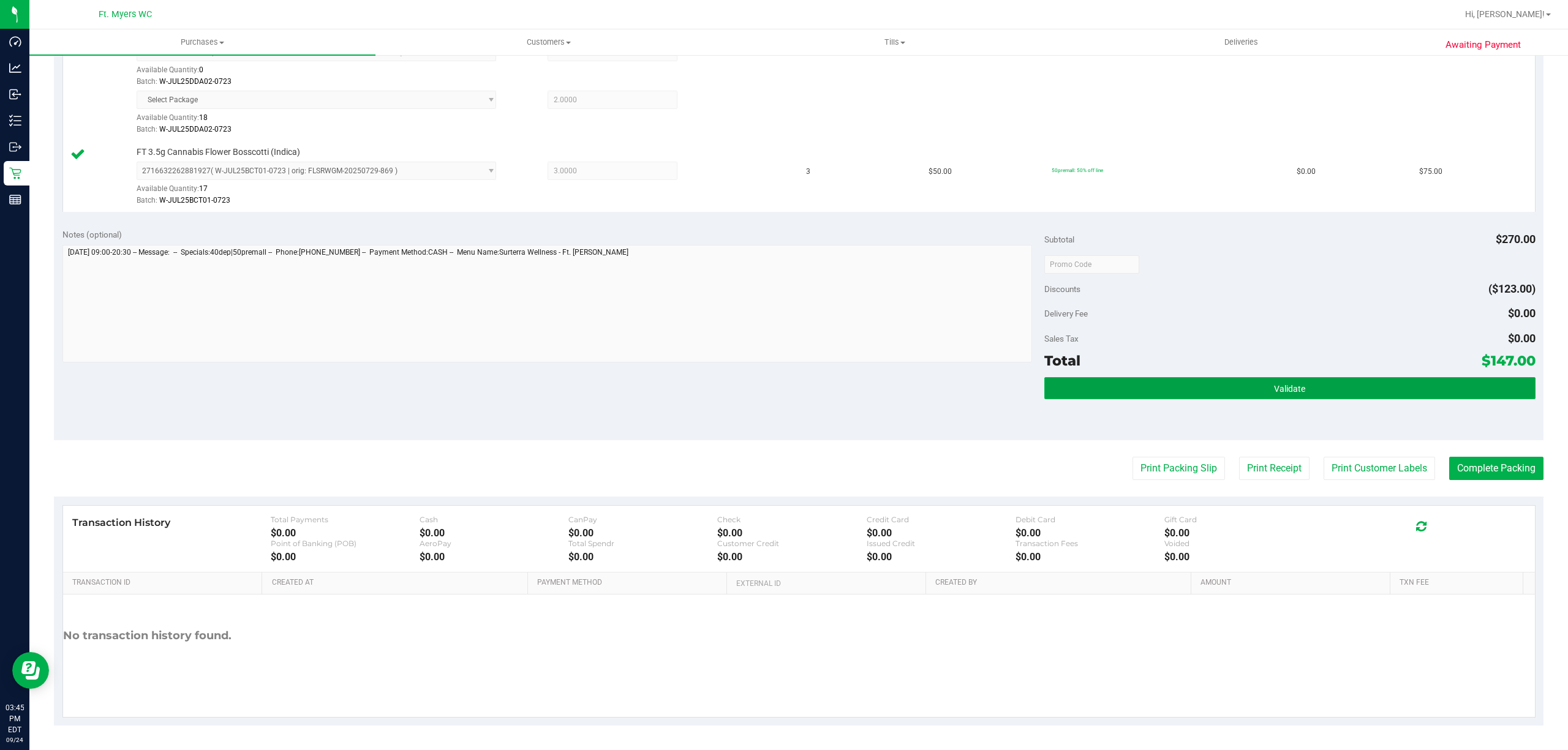
click at [1282, 380] on button "Validate" at bounding box center [1290, 388] width 491 height 22
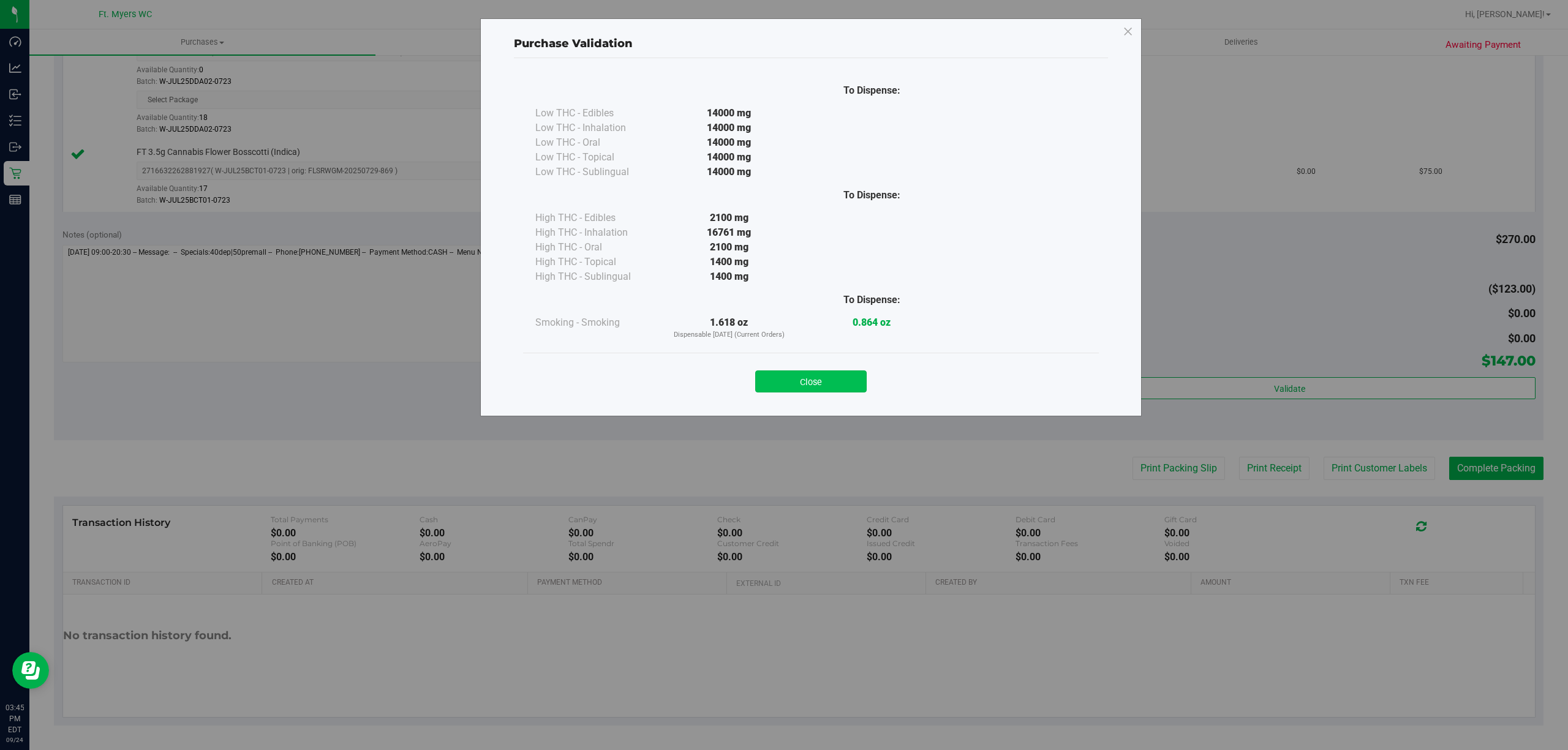
click at [812, 378] on button "Close" at bounding box center [811, 381] width 112 height 22
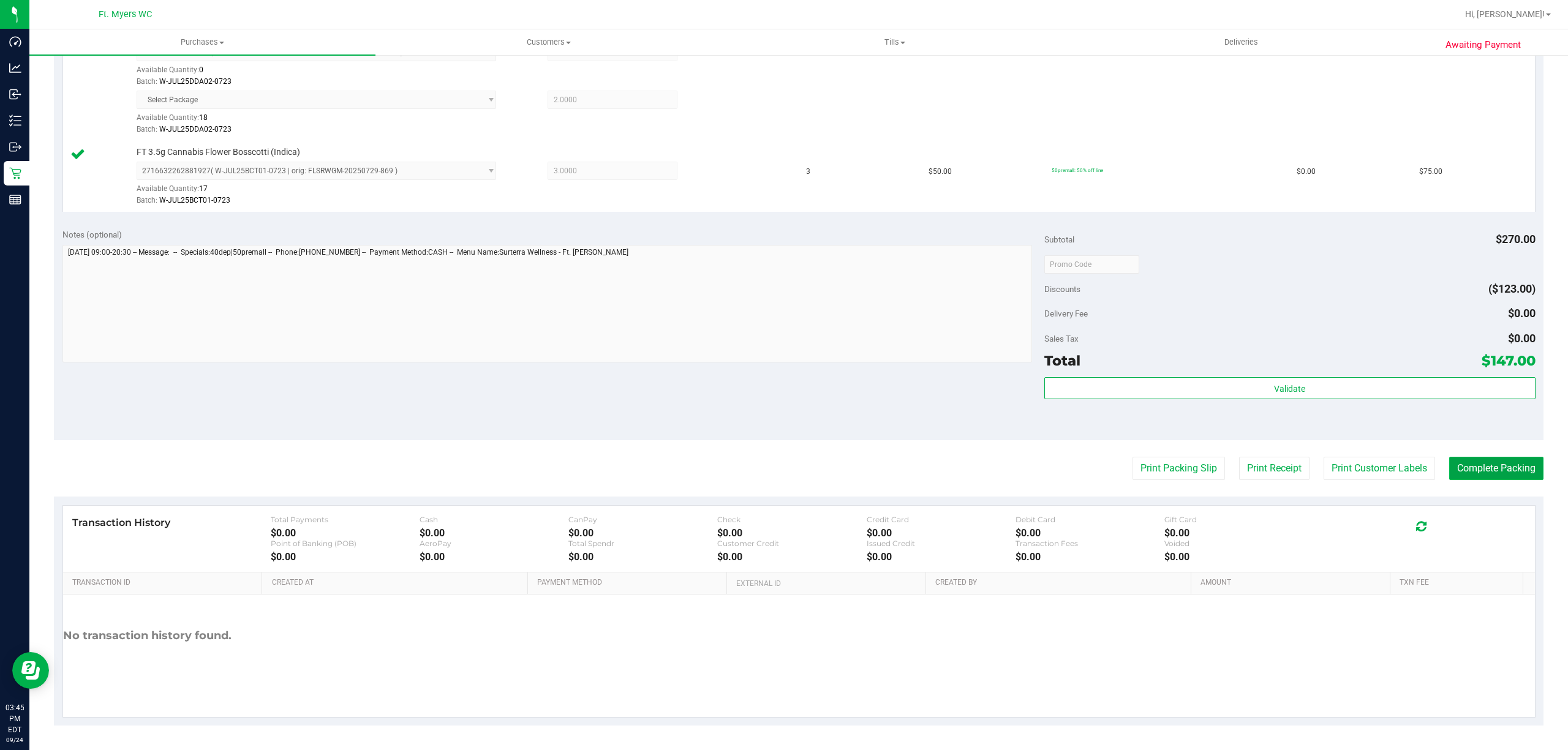
click at [1460, 459] on button "Complete Packing" at bounding box center [1496, 468] width 94 height 23
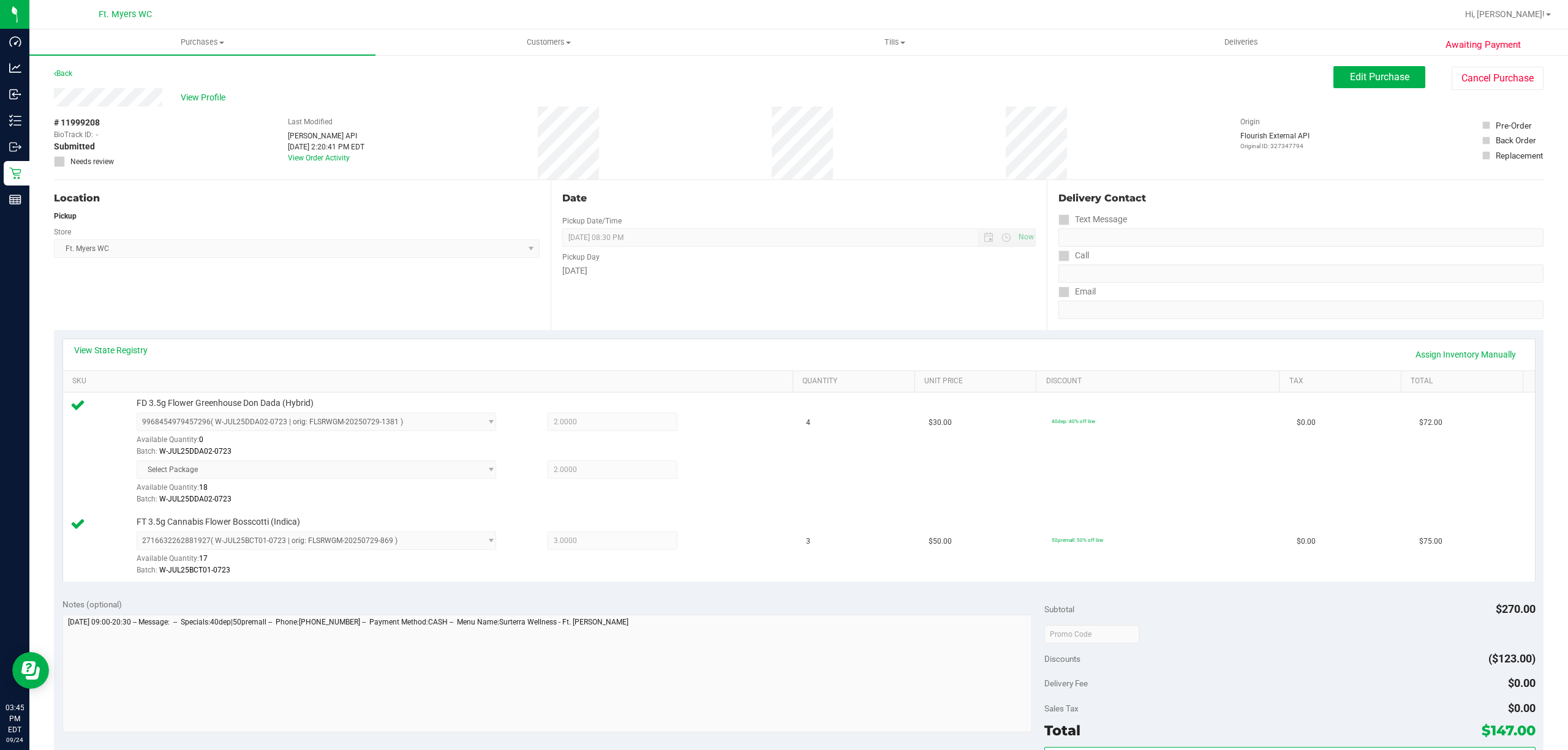
click at [752, 127] on div "# 11999208 BioTrack ID: - Submitted Needs review Last Modified [PERSON_NAME] AP…" at bounding box center [798, 143] width 1489 height 73
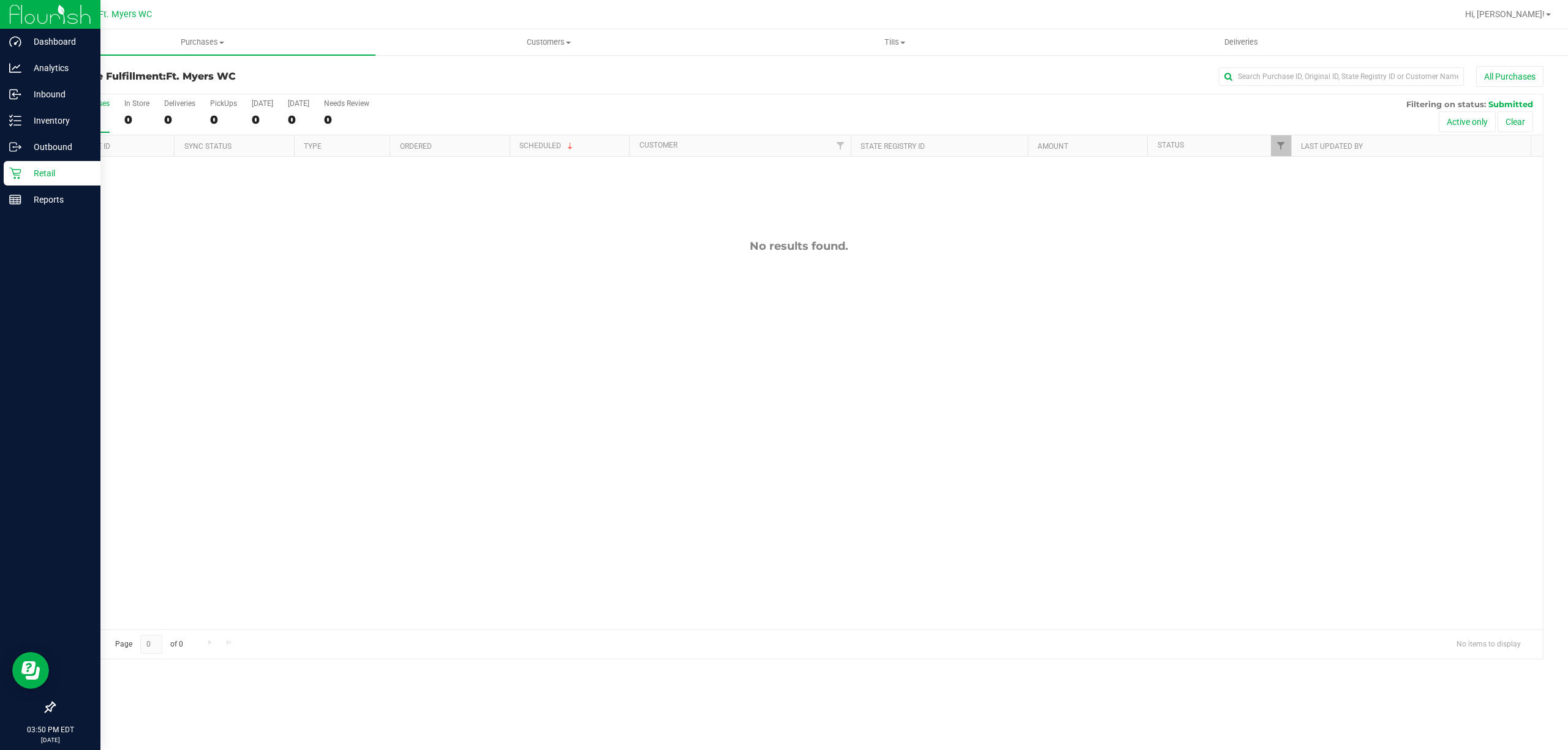
click at [54, 172] on p "Retail" at bounding box center [58, 173] width 74 height 15
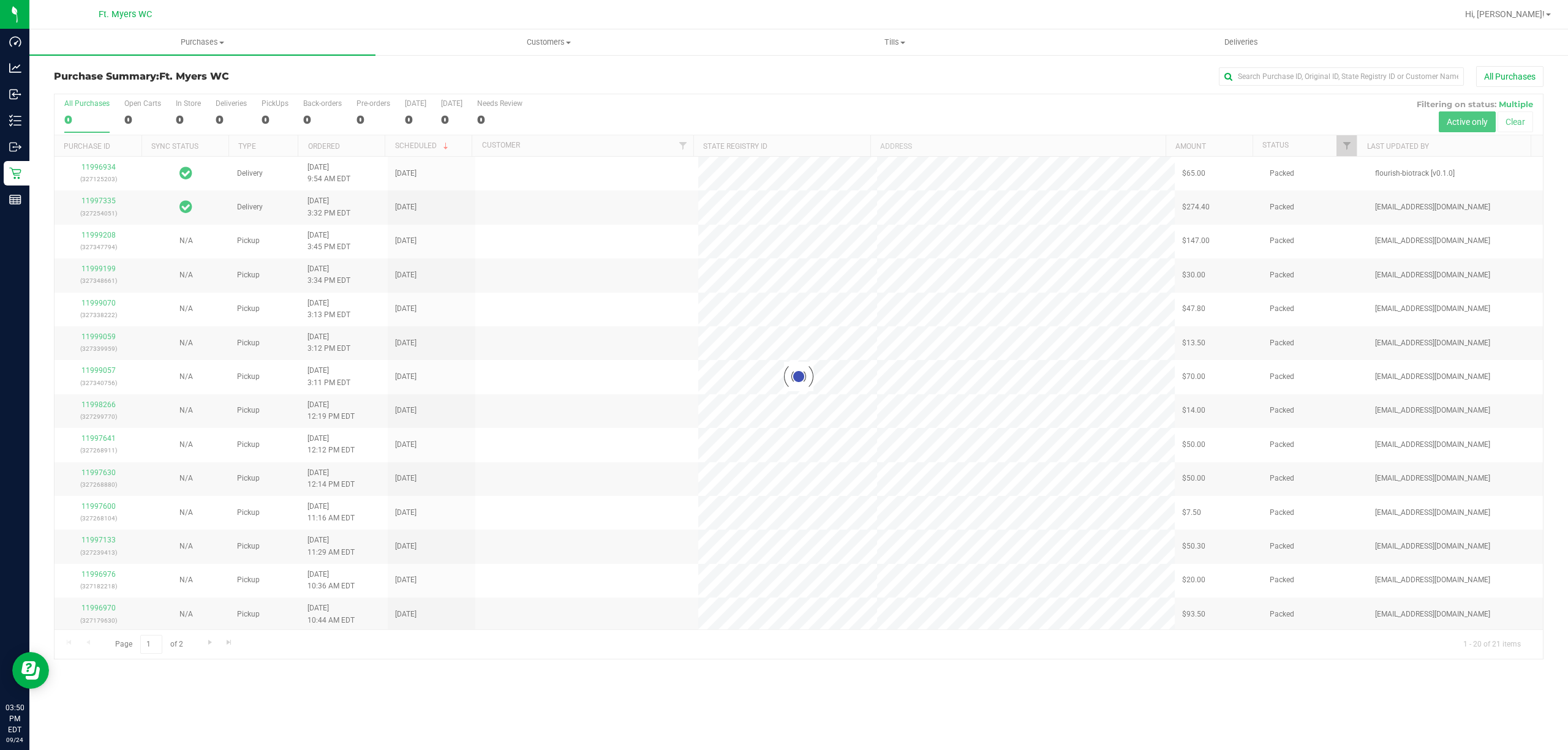
click at [278, 103] on div at bounding box center [798, 377] width 1488 height 565
click at [258, 103] on div "All Purchases 21 Open Carts 0 In Store 0 Deliveries 2 PickUps 19 Back-orders 0 …" at bounding box center [798, 99] width 1488 height 10
click at [265, 108] on div "PickUps" at bounding box center [275, 103] width 27 height 8
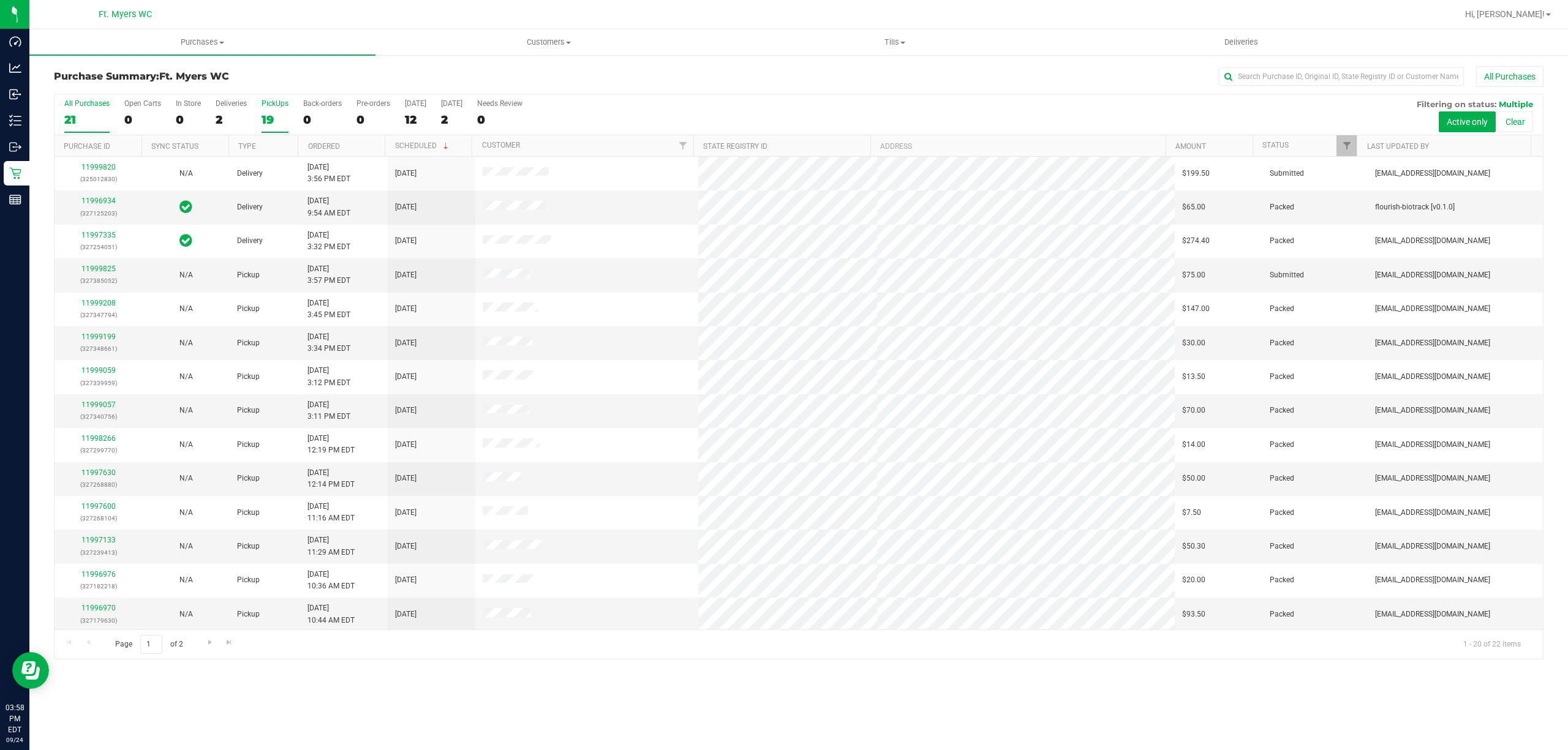
click at [0, 0] on input "PickUps 19" at bounding box center [0, 0] width 0 height 0
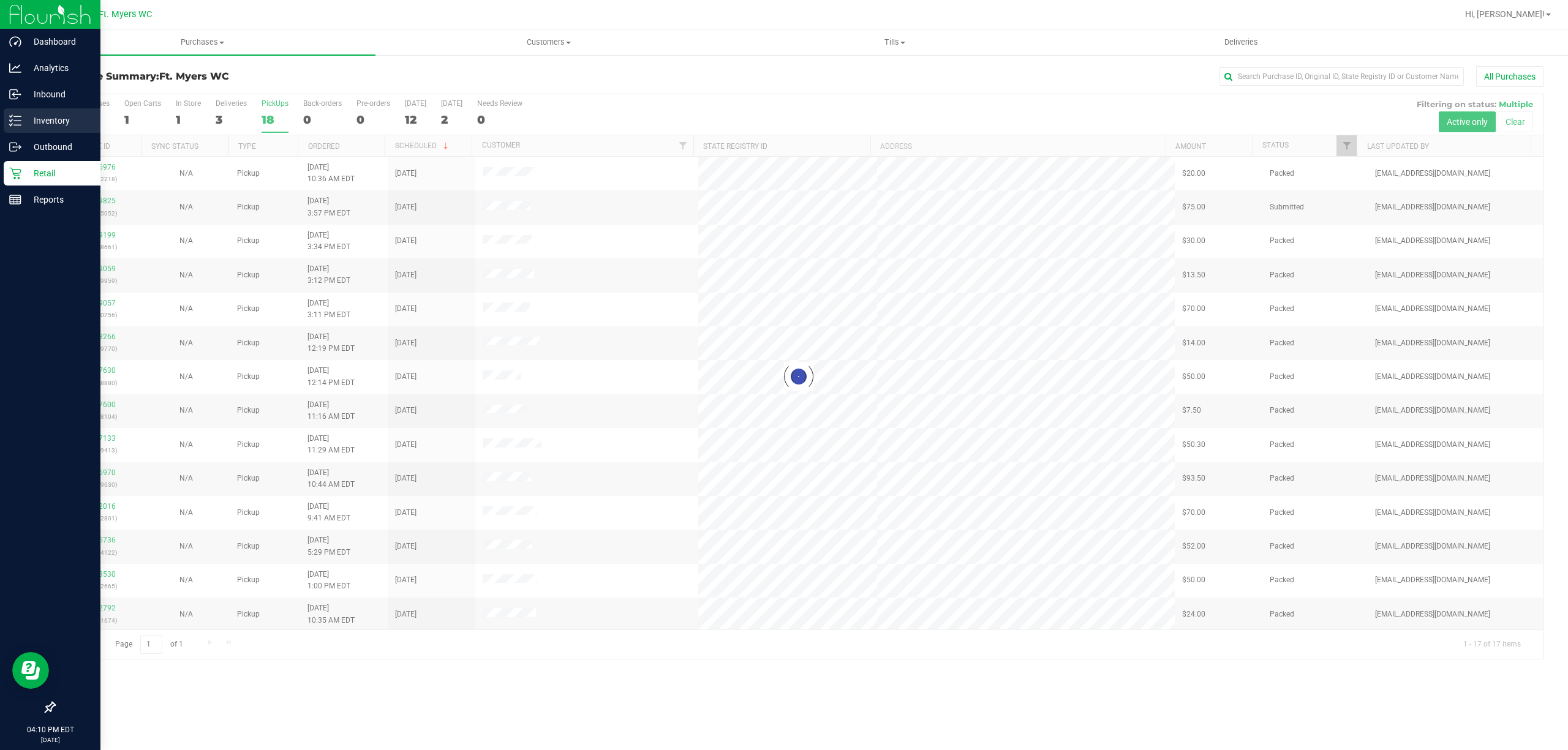
click at [18, 112] on div "Inventory" at bounding box center [52, 121] width 97 height 25
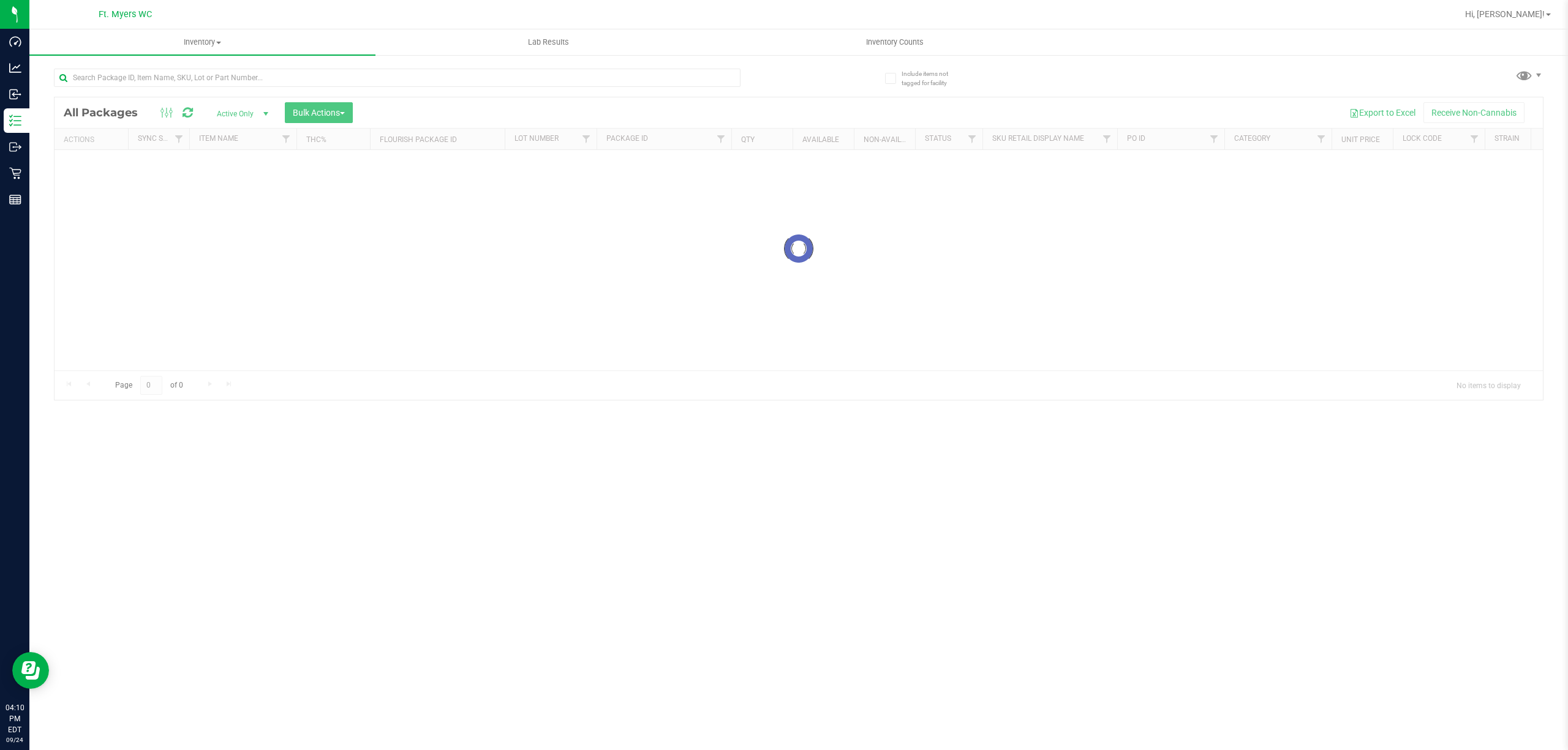
click at [292, 87] on div at bounding box center [397, 83] width 687 height 28
click at [293, 78] on input "text" at bounding box center [397, 78] width 687 height 18
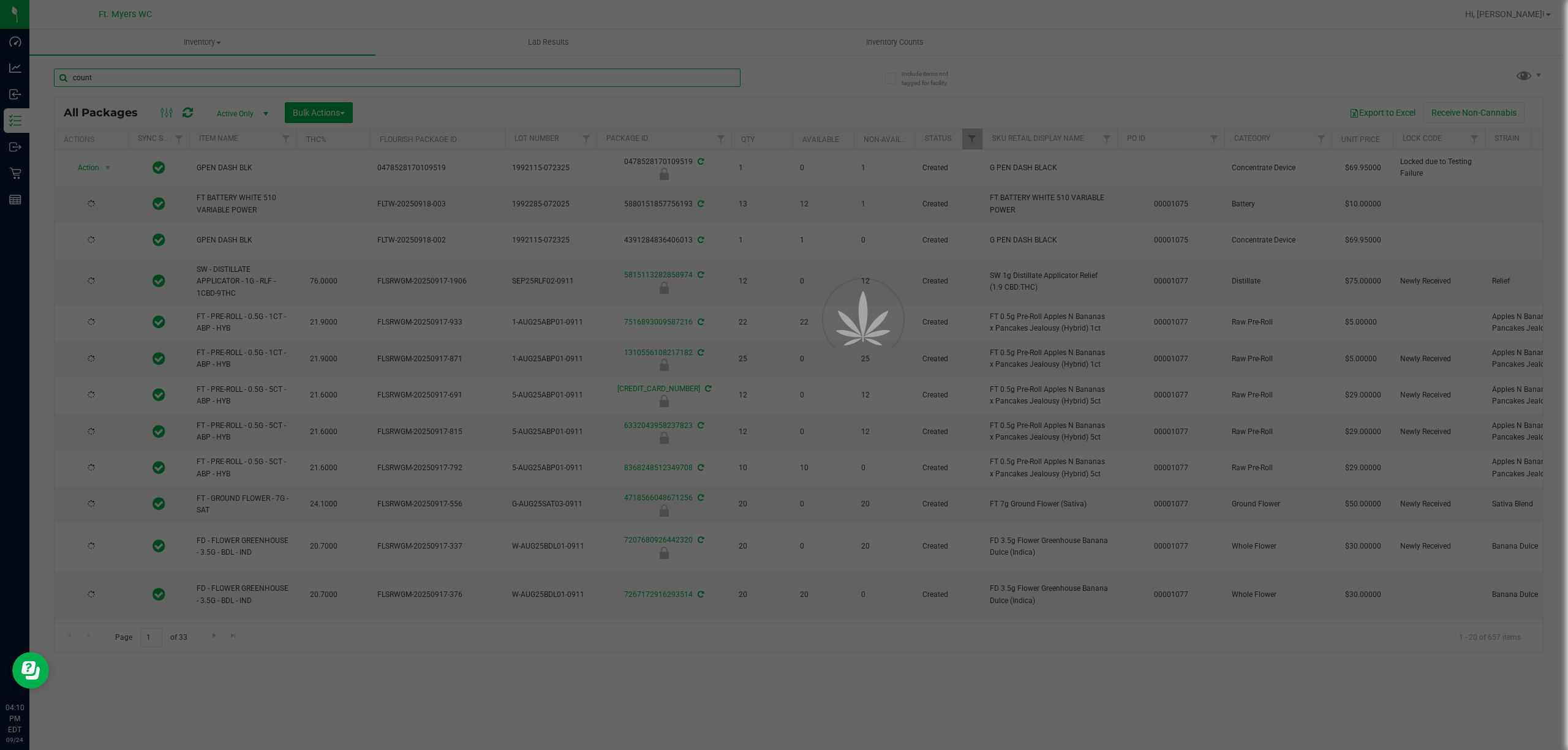
type input "count"
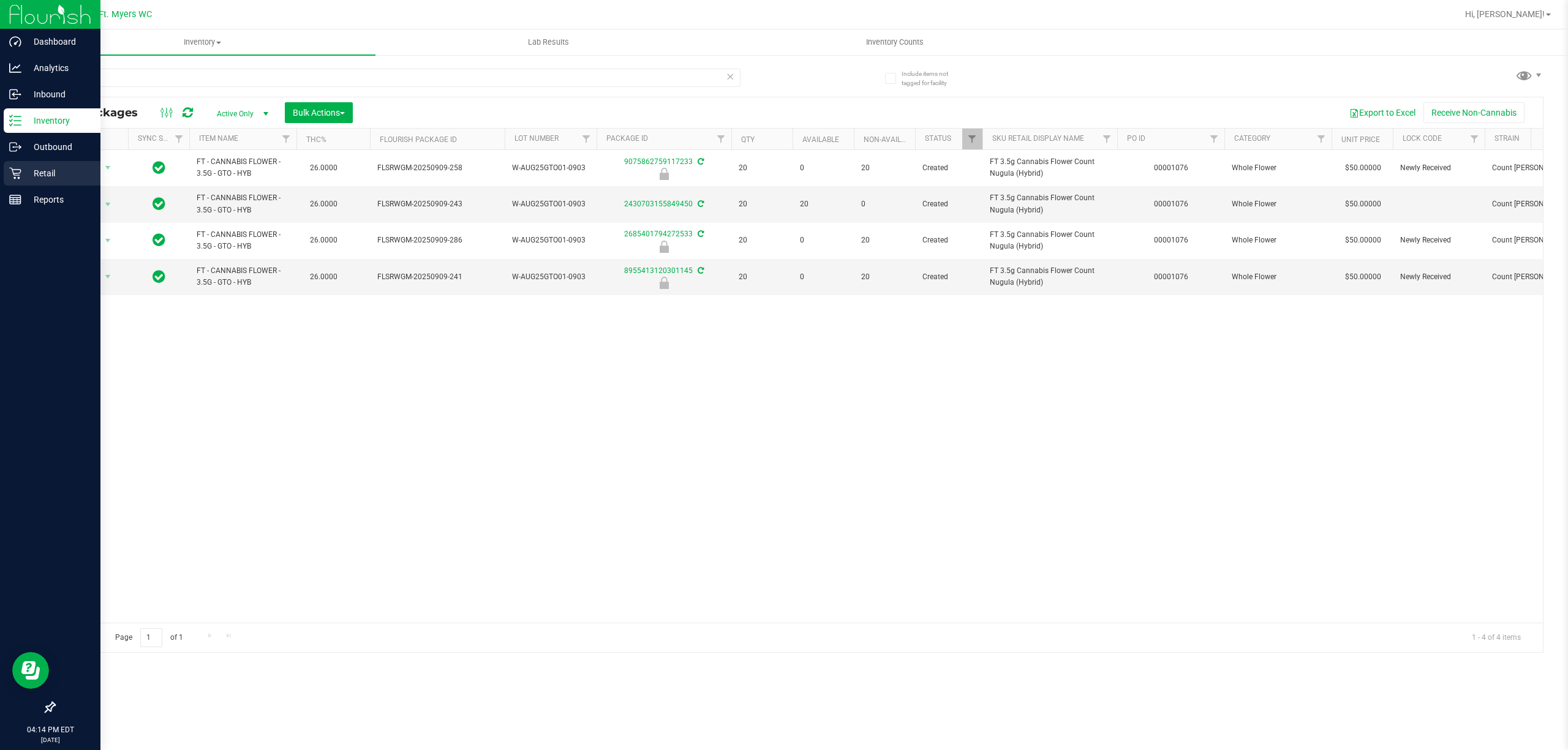
click at [14, 174] on icon at bounding box center [15, 174] width 12 height 12
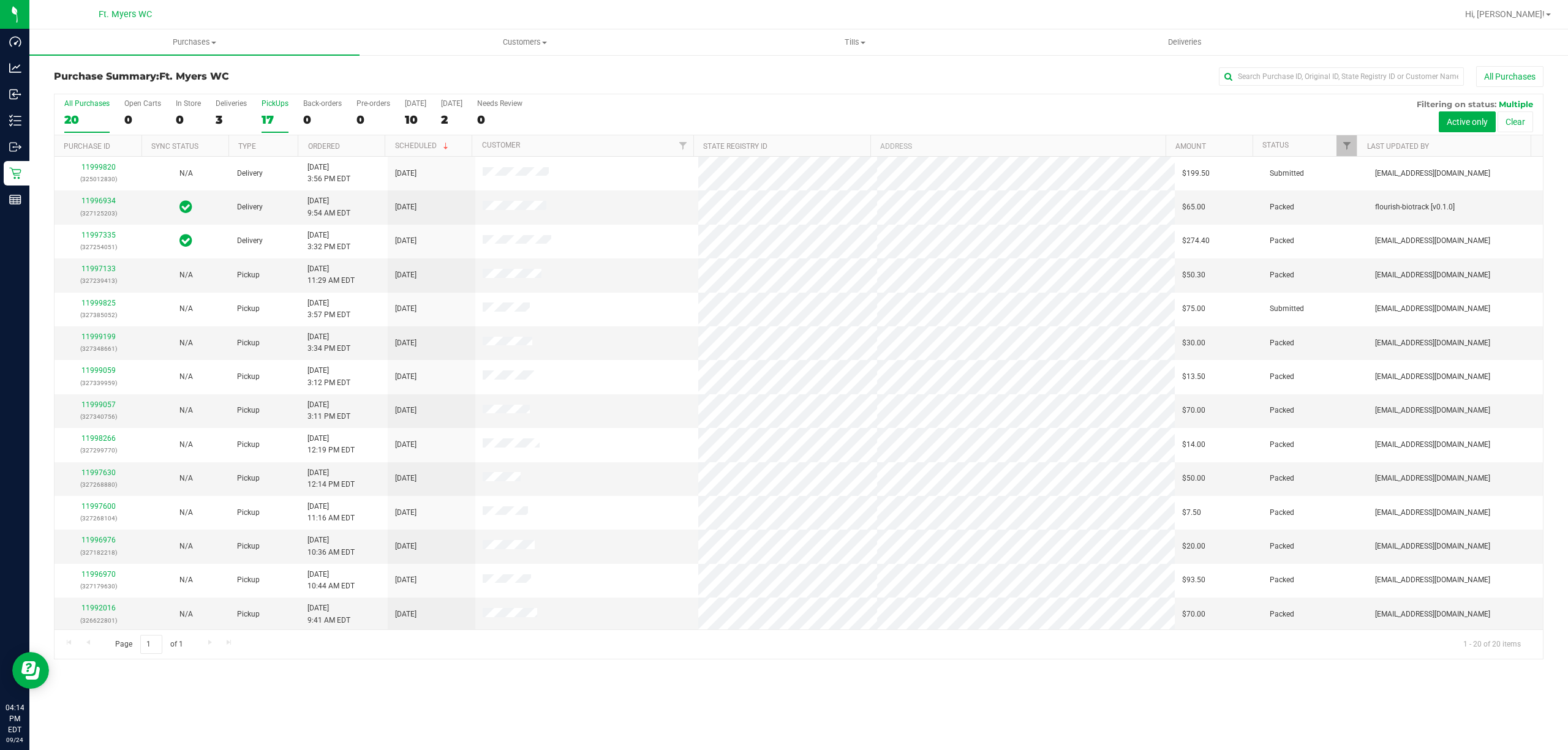
click at [264, 116] on div "17" at bounding box center [275, 120] width 27 height 14
click at [0, 0] on input "PickUps 17" at bounding box center [0, 0] width 0 height 0
click at [300, 89] on div "Purchase Summary: Ft. [PERSON_NAME] All Purchases" at bounding box center [798, 79] width 1489 height 27
click at [112, 202] on link "11999825" at bounding box center [98, 200] width 34 height 8
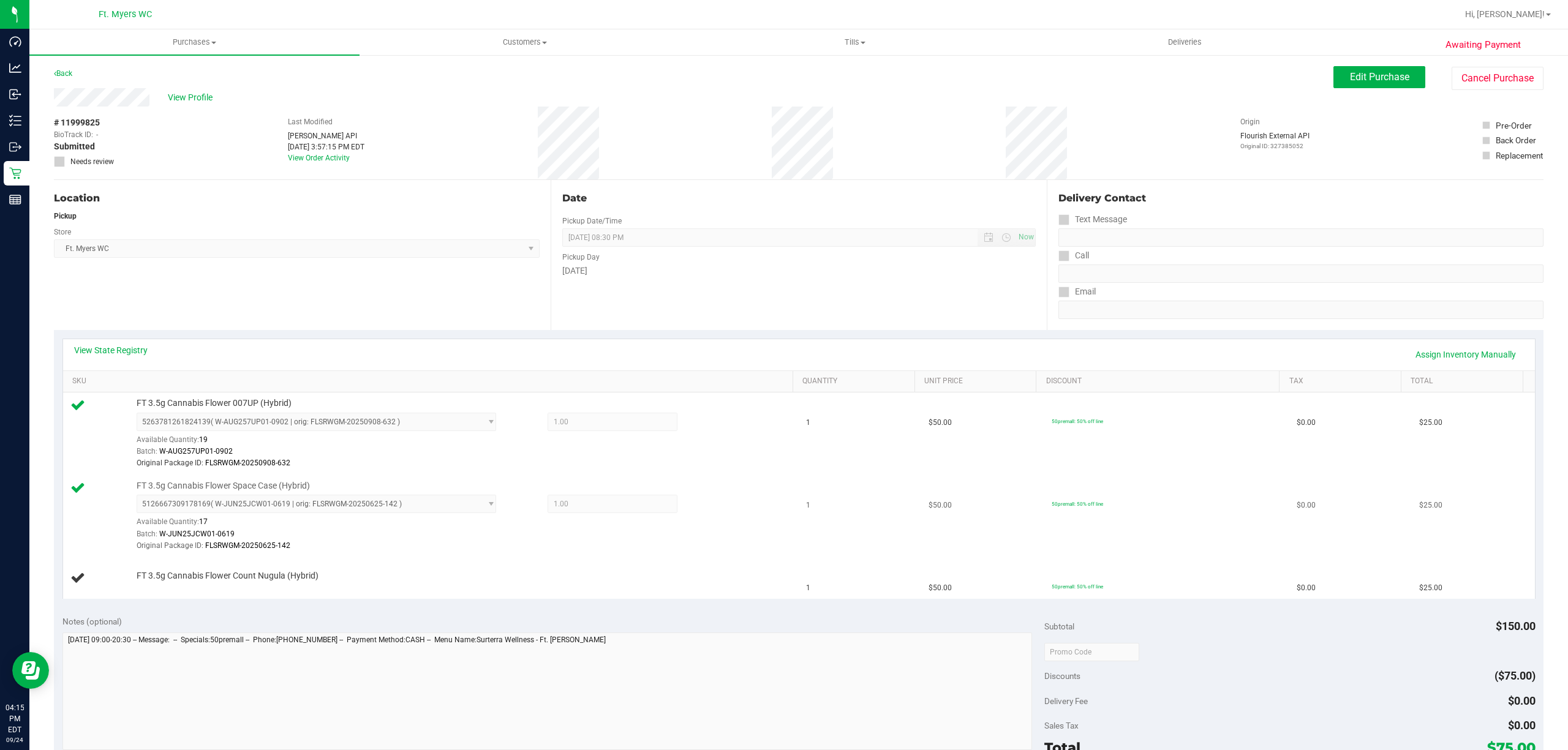
click at [904, 552] on td "1" at bounding box center [860, 517] width 123 height 83
click at [675, 581] on div "FT 3.5g Cannabis Flower Count Nugula (Hybrid)" at bounding box center [458, 576] width 655 height 12
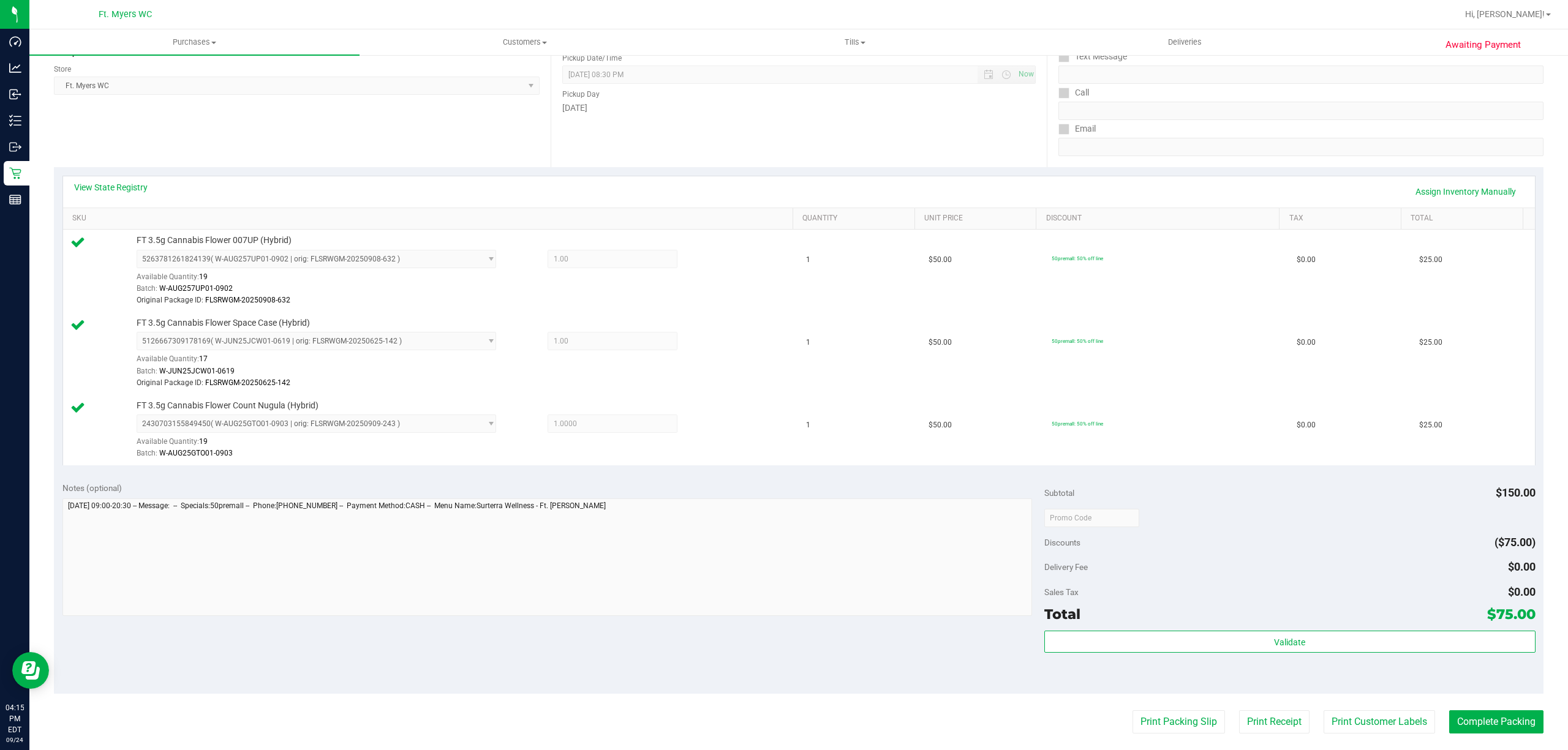
scroll to position [245, 0]
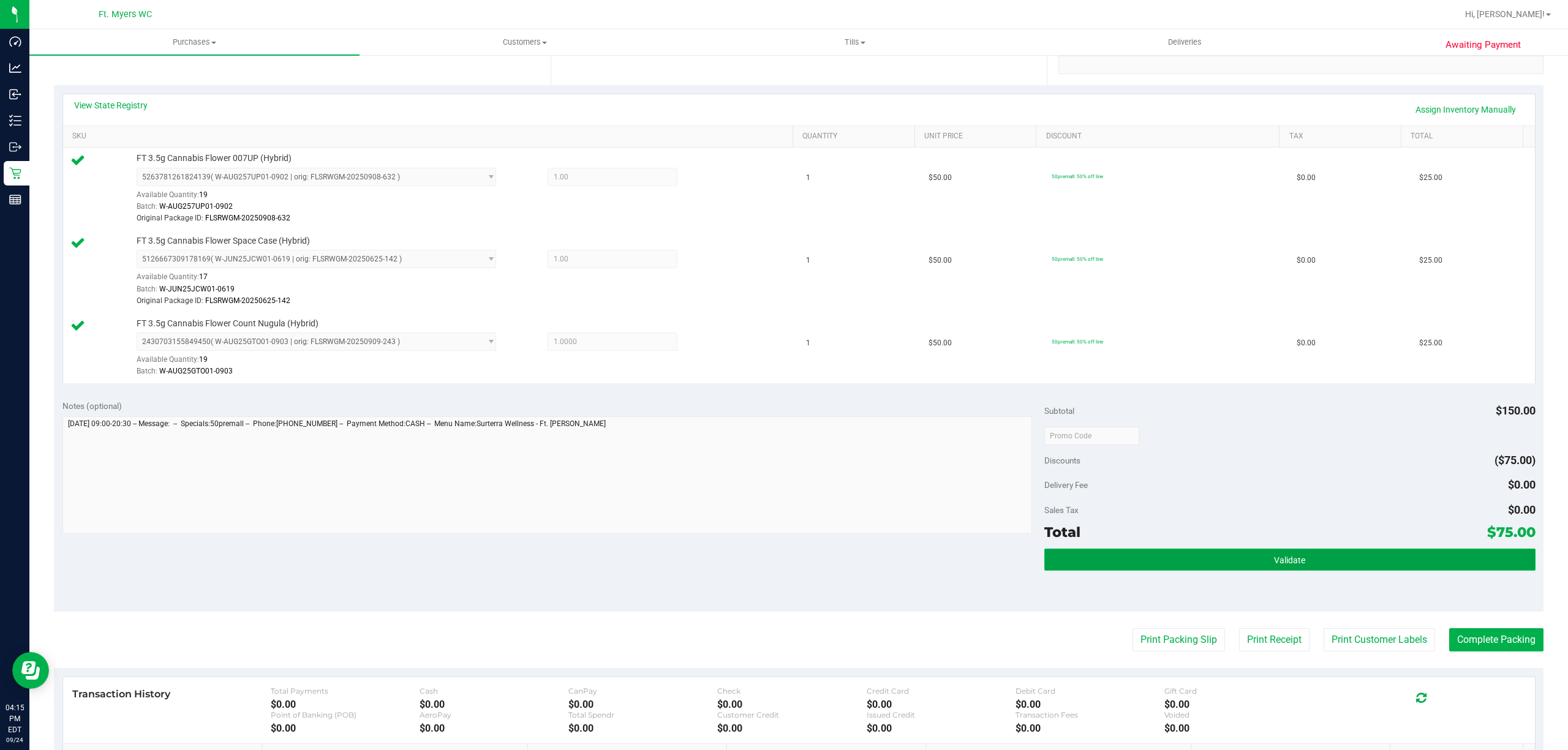
click at [1052, 564] on button "Validate" at bounding box center [1290, 559] width 491 height 22
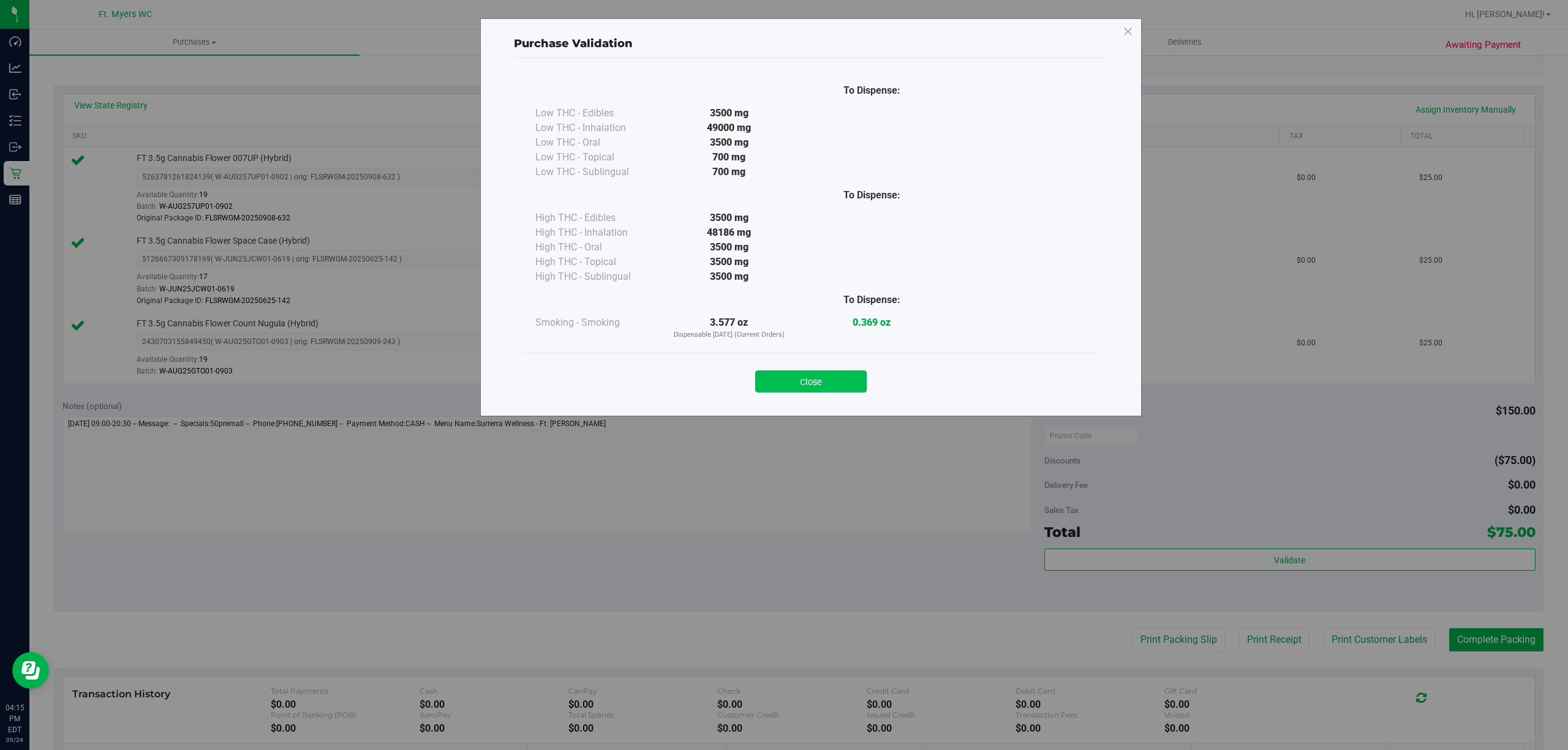
click at [865, 384] on div "Close" at bounding box center [811, 377] width 558 height 30
click at [850, 379] on button "Close" at bounding box center [811, 381] width 112 height 22
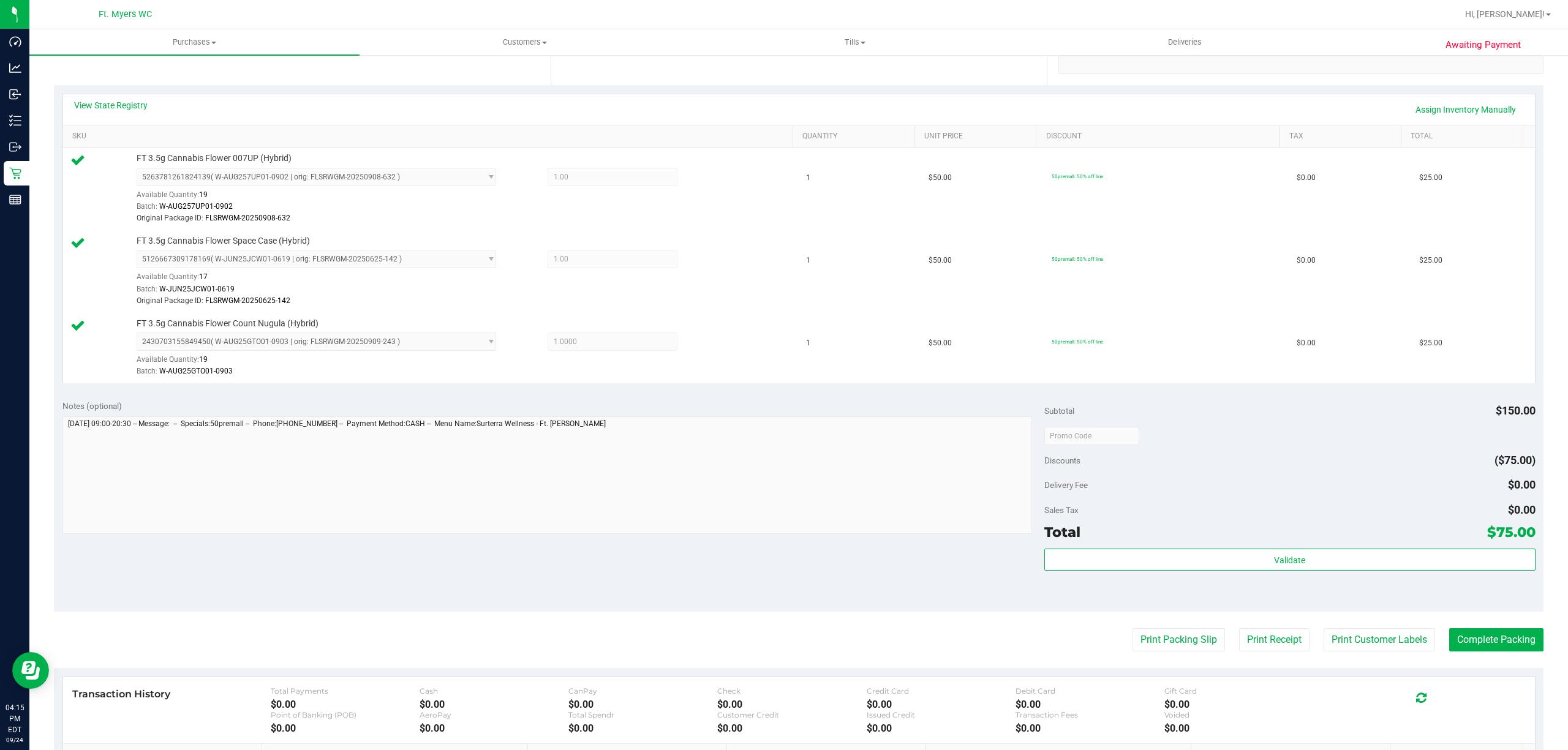
click at [1142, 629] on purchase-details "Back Edit Purchase Cancel Purchase View Profile # 11999825 BioTrack ID: - Submi…" at bounding box center [798, 359] width 1489 height 1076
click at [1149, 641] on button "Print Packing Slip" at bounding box center [1178, 640] width 92 height 23
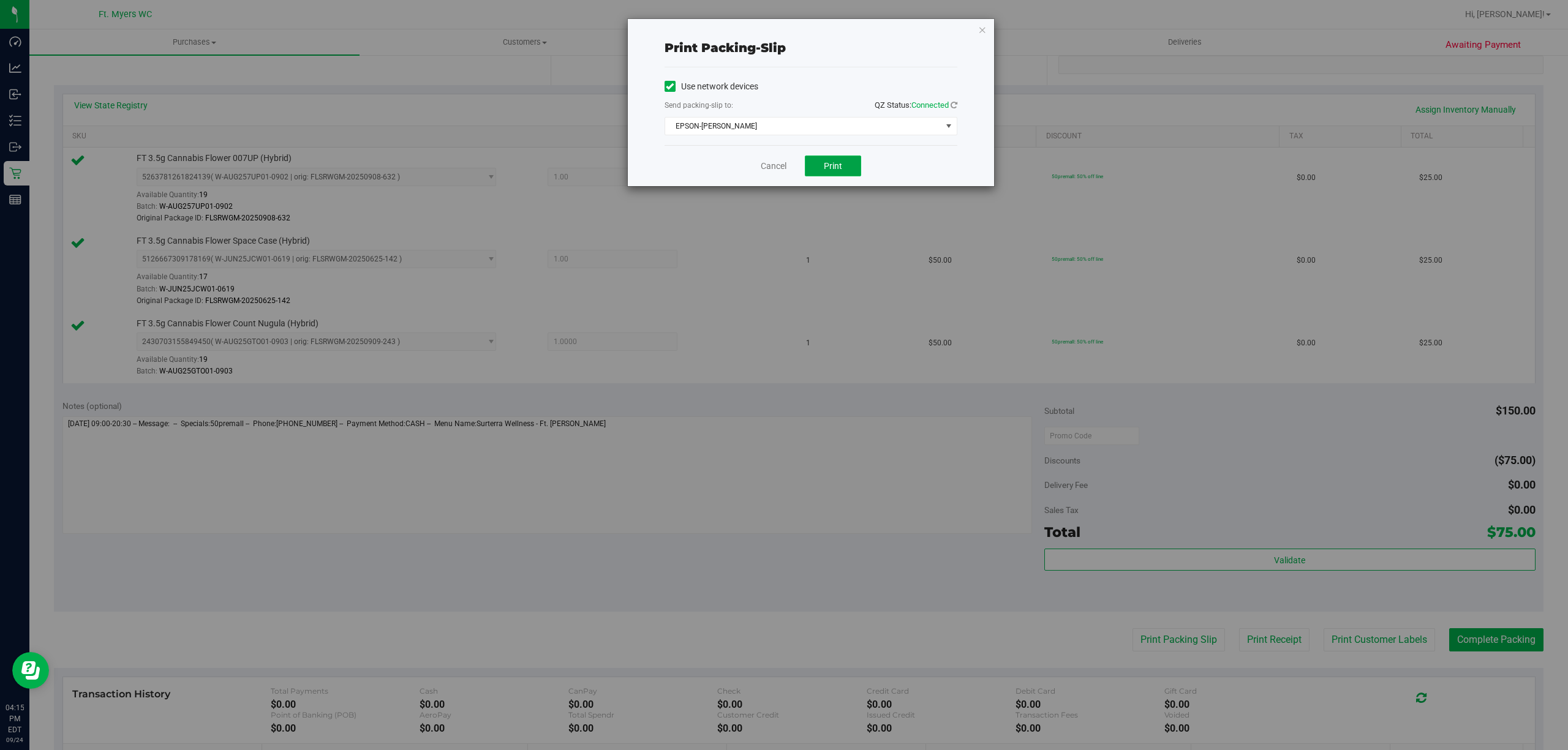
click at [817, 156] on button "Print" at bounding box center [833, 166] width 56 height 21
click at [775, 167] on link "Cancel" at bounding box center [768, 166] width 26 height 13
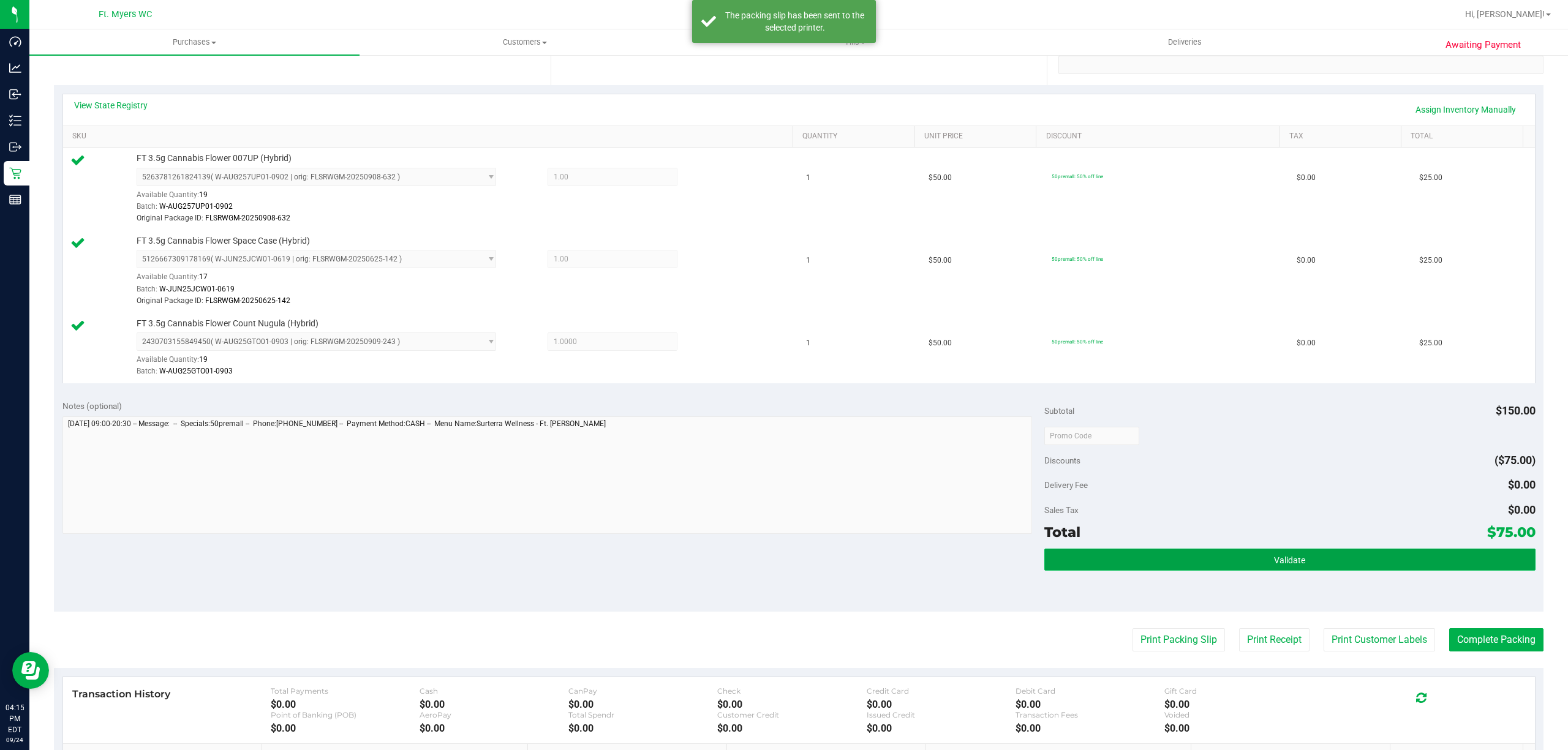
click at [1476, 554] on button "Validate" at bounding box center [1290, 559] width 491 height 22
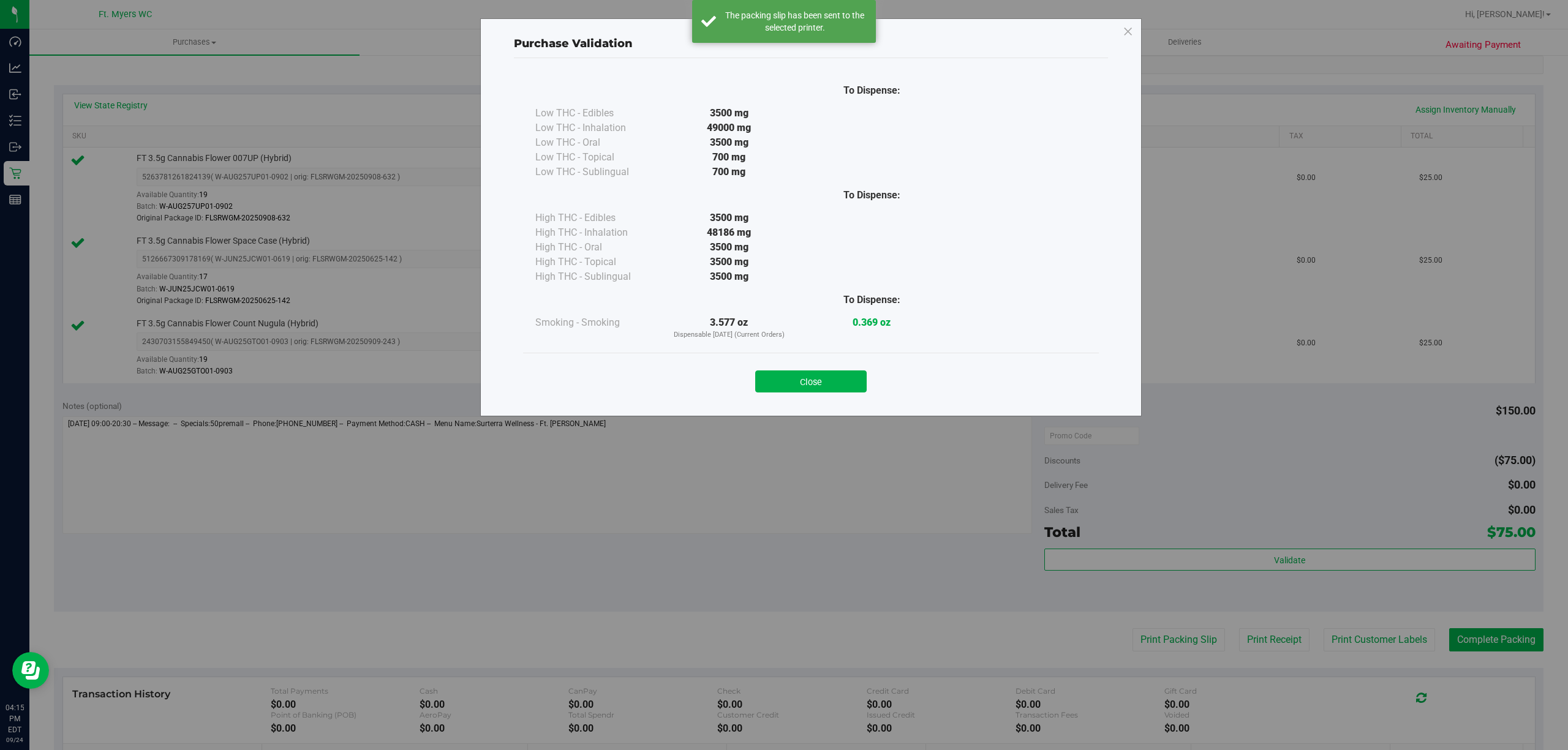
drag, startPoint x: 817, startPoint y: 358, endPoint x: 831, endPoint y: 394, distance: 38.6
click at [829, 392] on div "Close" at bounding box center [811, 377] width 576 height 50
click at [831, 394] on div "Close" at bounding box center [811, 377] width 576 height 50
click at [830, 388] on button "Close" at bounding box center [811, 381] width 112 height 22
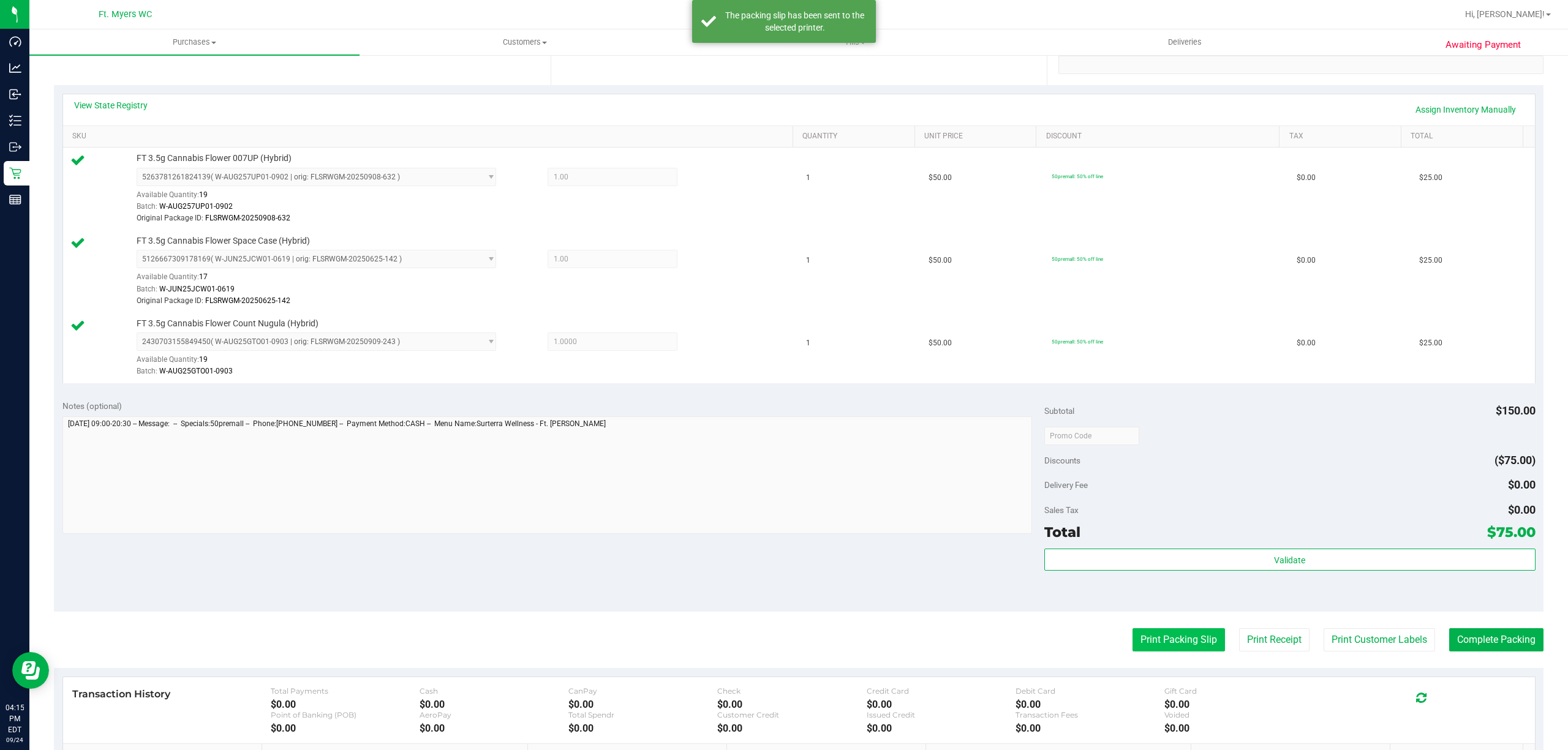
click at [1136, 635] on button "Print Packing Slip" at bounding box center [1178, 640] width 92 height 23
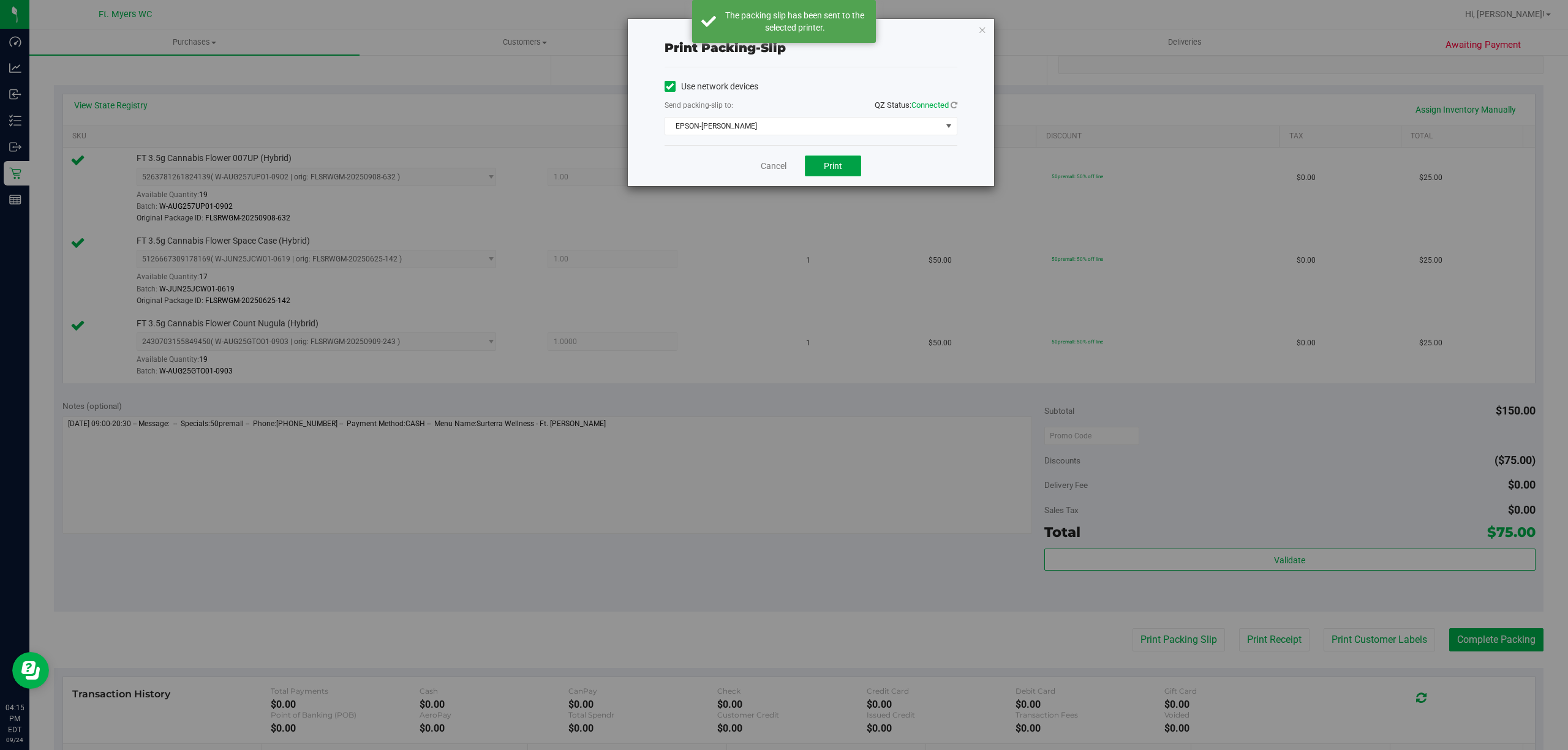
click at [829, 158] on button "Print" at bounding box center [833, 166] width 56 height 21
click at [770, 168] on link "Cancel" at bounding box center [773, 166] width 26 height 13
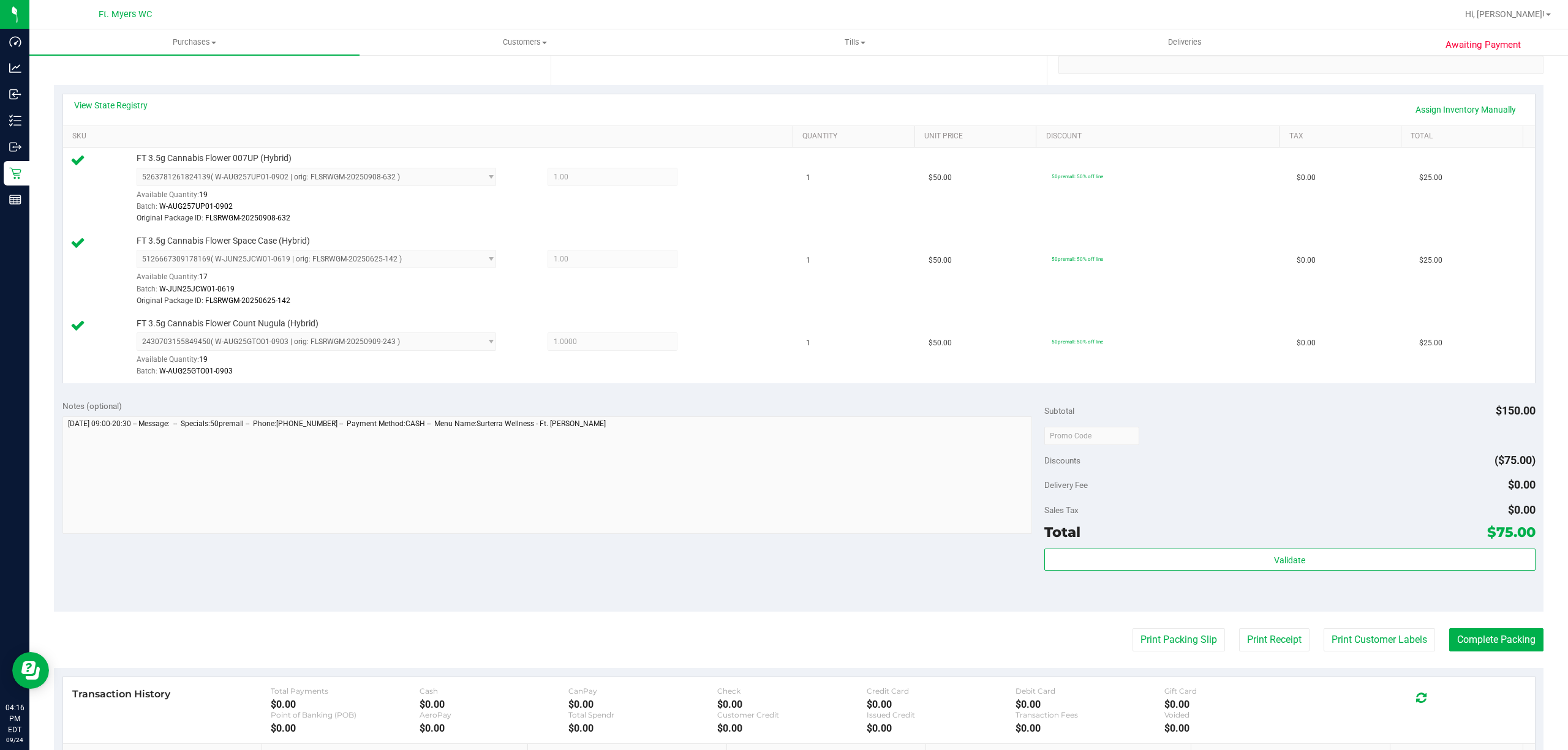
click at [1470, 583] on div "Validate" at bounding box center [1290, 576] width 491 height 55
click at [1455, 548] on div "Subtotal $150.00 Discounts ($75.00) Delivery Fee $0.00 Sales Tax $0.00 Total $7…" at bounding box center [1290, 502] width 491 height 204
click at [1465, 579] on div "Validate" at bounding box center [1290, 576] width 491 height 55
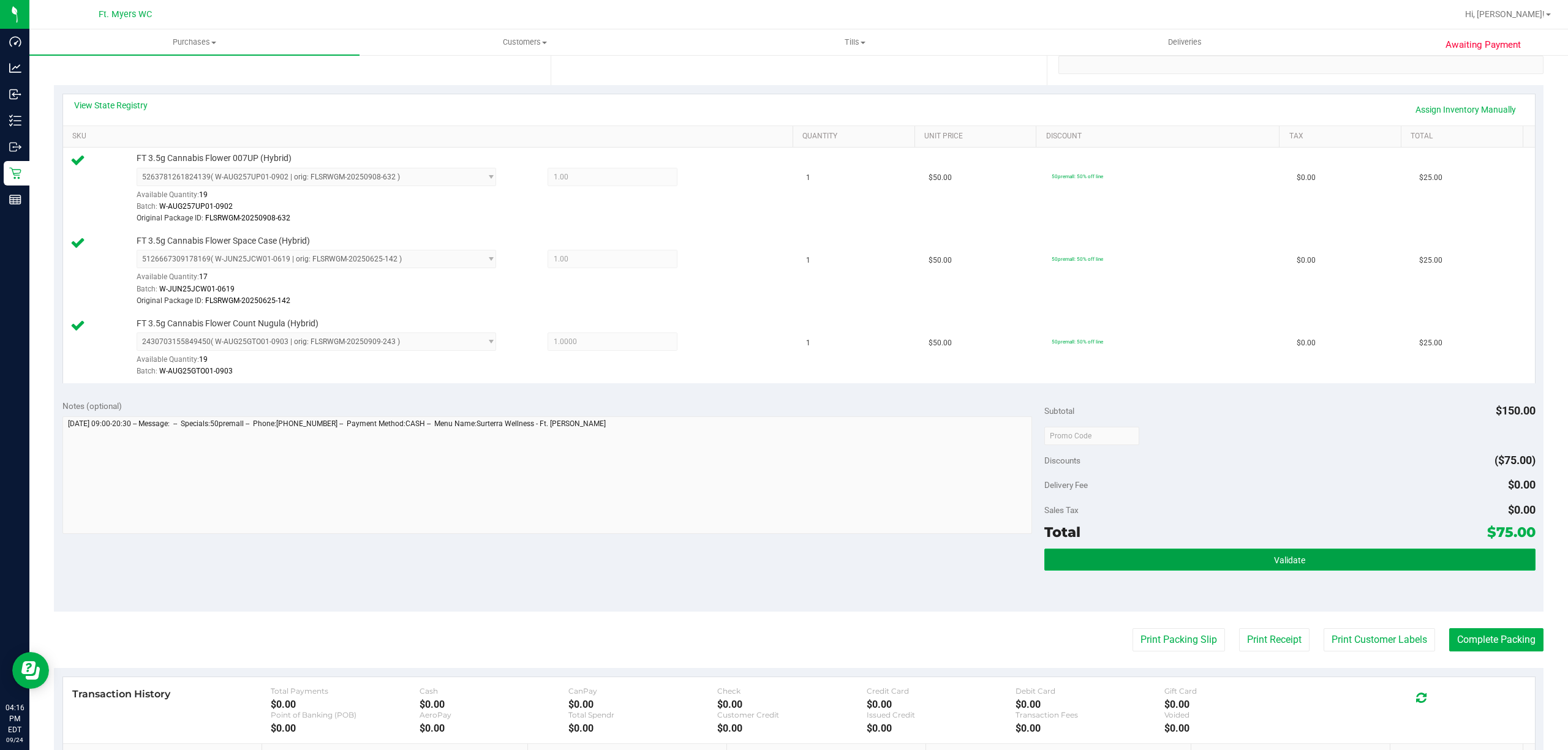
click at [1475, 562] on button "Validate" at bounding box center [1290, 559] width 491 height 22
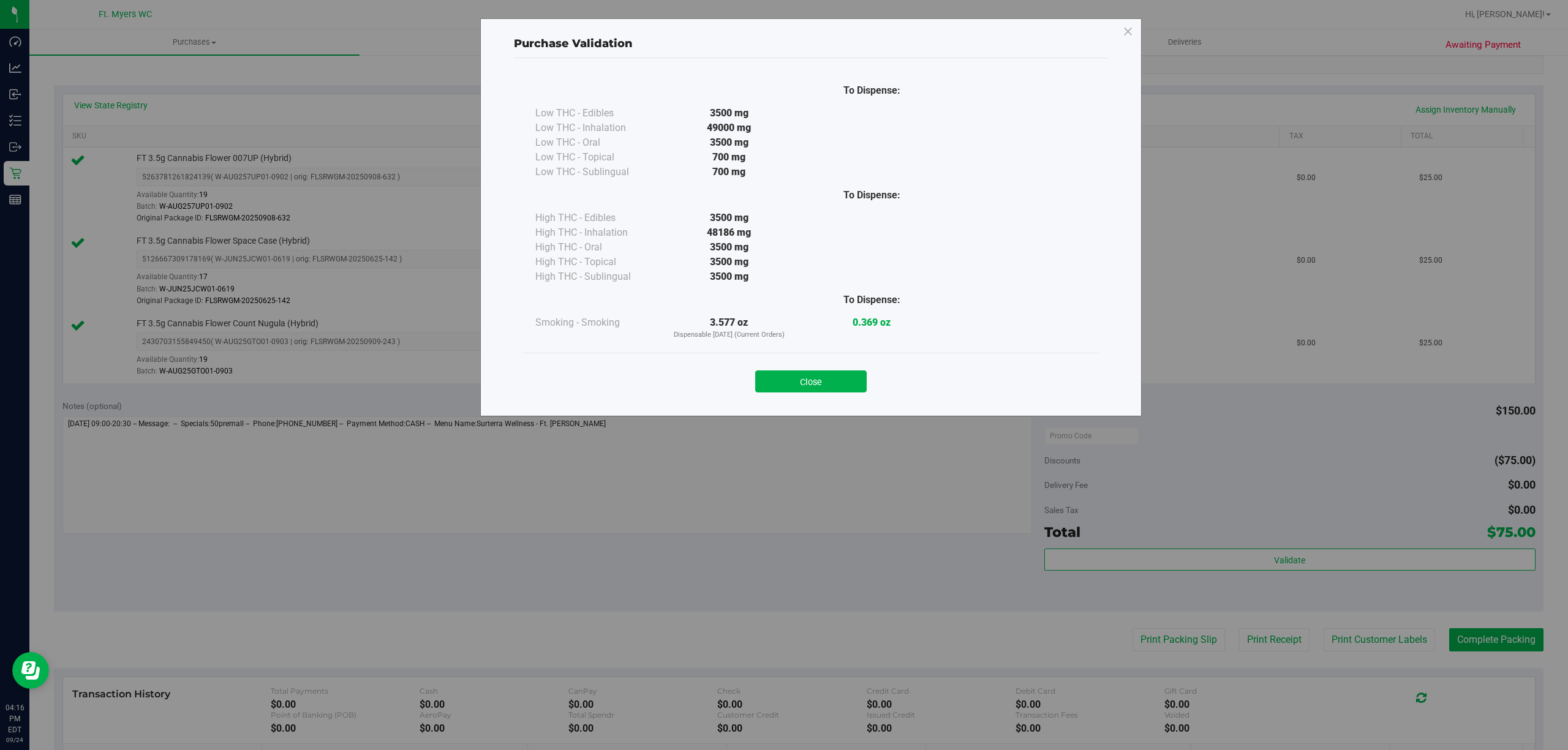
click at [846, 402] on div "Close" at bounding box center [811, 377] width 576 height 50
drag, startPoint x: 843, startPoint y: 392, endPoint x: 1102, endPoint y: 462, distance: 268.3
click at [842, 391] on button "Close" at bounding box center [811, 381] width 112 height 22
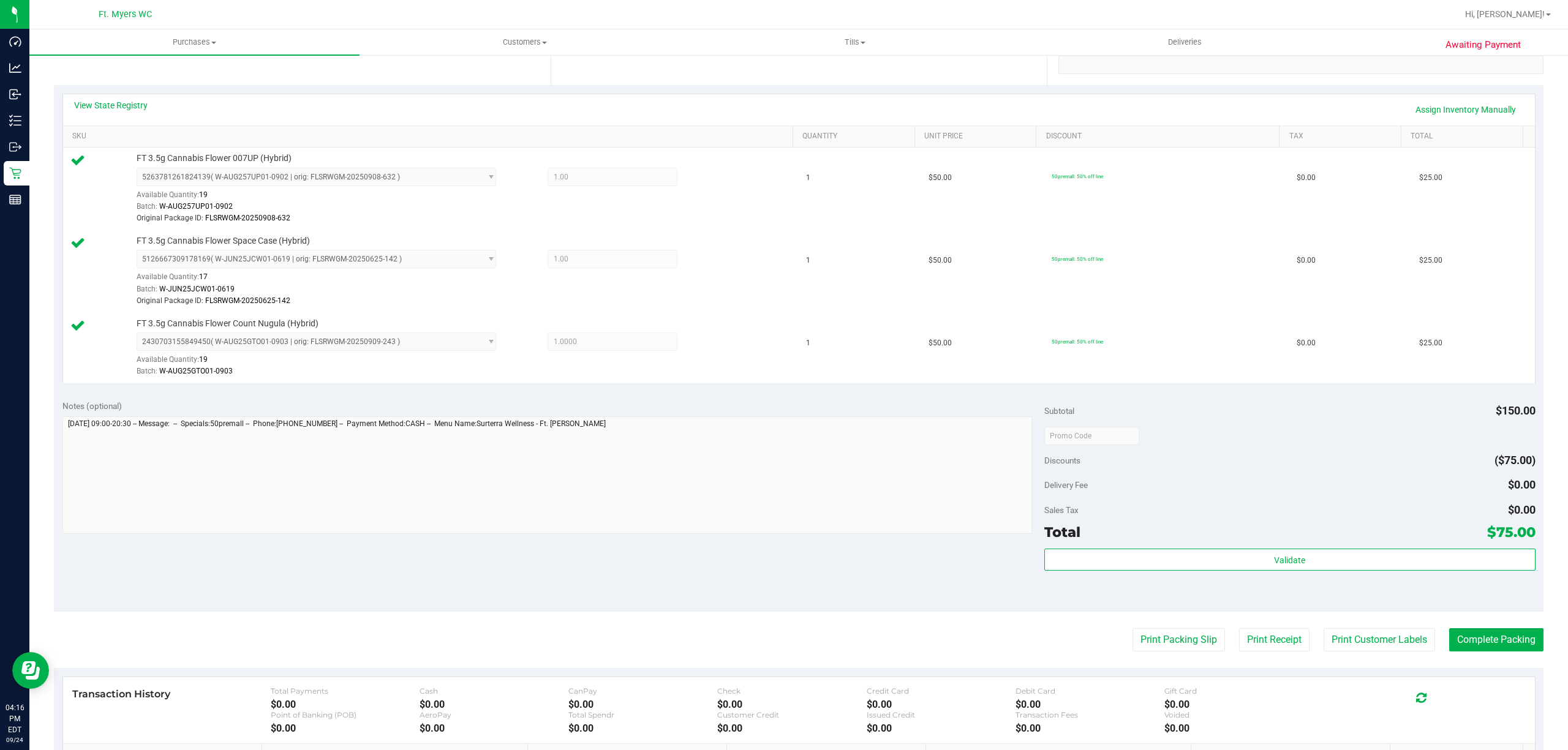
click at [1497, 657] on purchase-details "Back Edit Purchase Cancel Purchase View Profile # 11999825 BioTrack ID: - Submi…" at bounding box center [798, 359] width 1489 height 1076
click at [1486, 640] on button "Complete Packing" at bounding box center [1496, 640] width 94 height 23
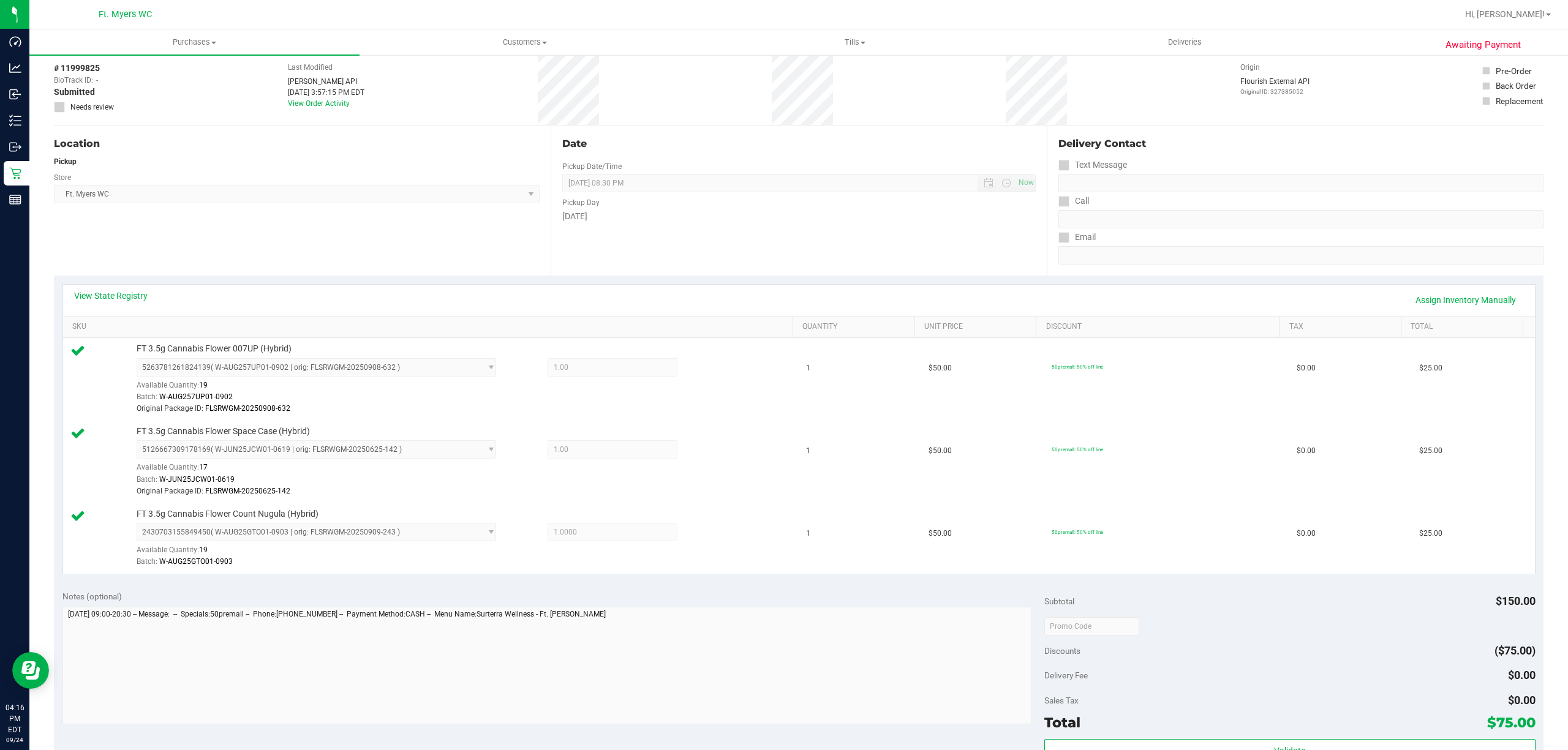
scroll to position [0, 0]
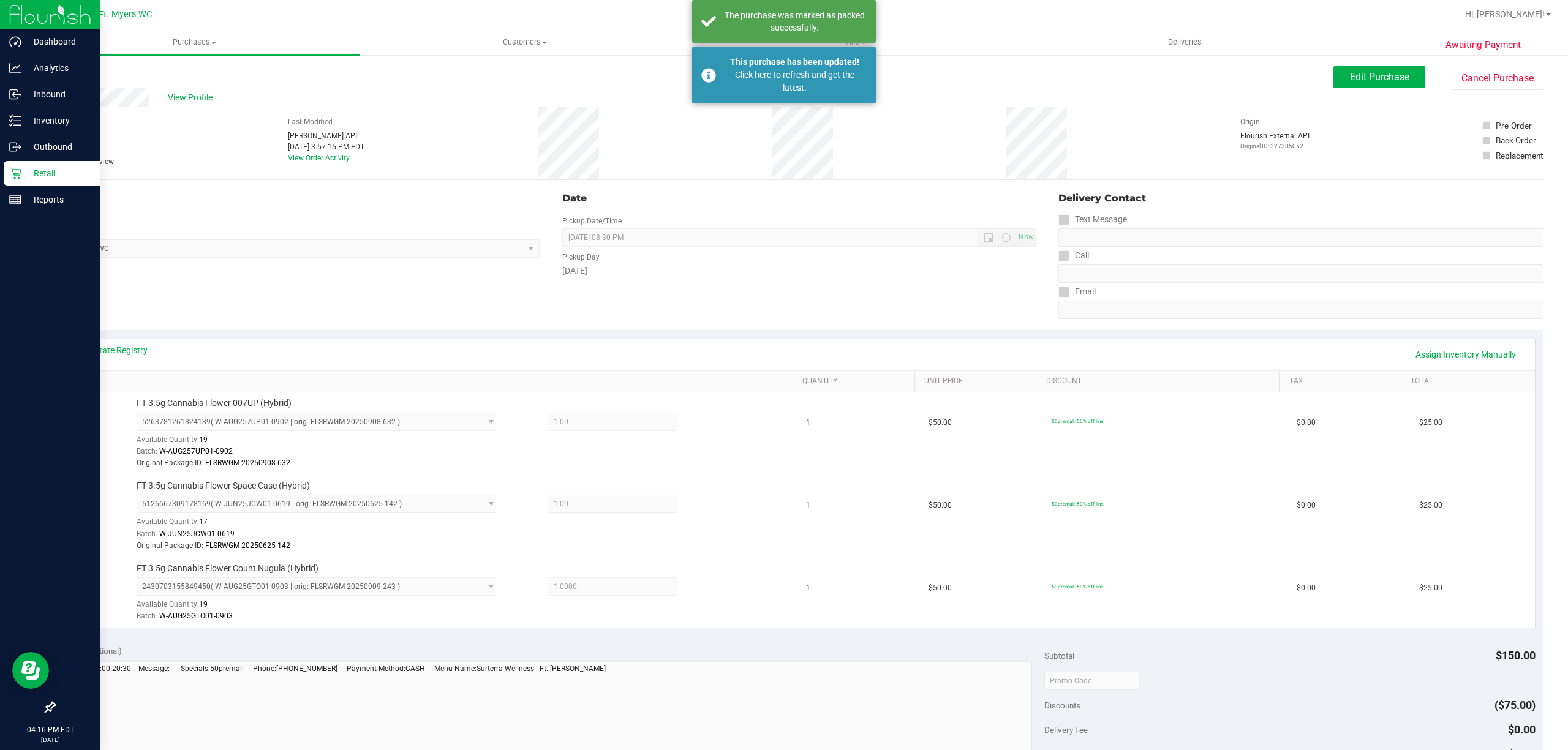
click at [25, 168] on p "Retail" at bounding box center [58, 173] width 74 height 15
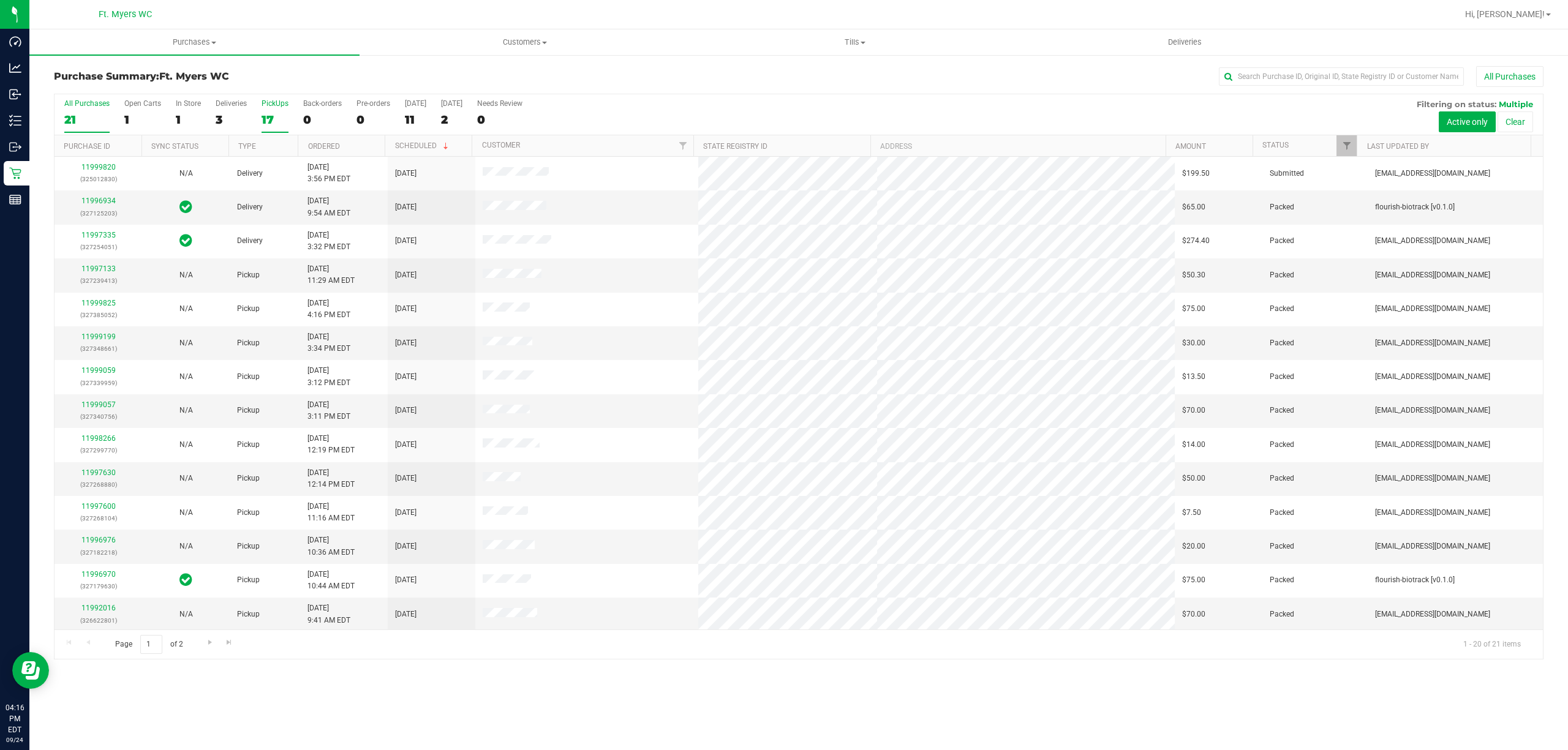
click at [282, 108] on div "PickUps" at bounding box center [275, 103] width 27 height 8
click at [0, 0] on input "PickUps 17" at bounding box center [0, 0] width 0 height 0
click at [282, 109] on div at bounding box center [798, 377] width 1488 height 565
click at [231, 110] on label "Deliveries 3" at bounding box center [231, 116] width 31 height 34
click at [0, 0] on input "Deliveries 3" at bounding box center [0, 0] width 0 height 0
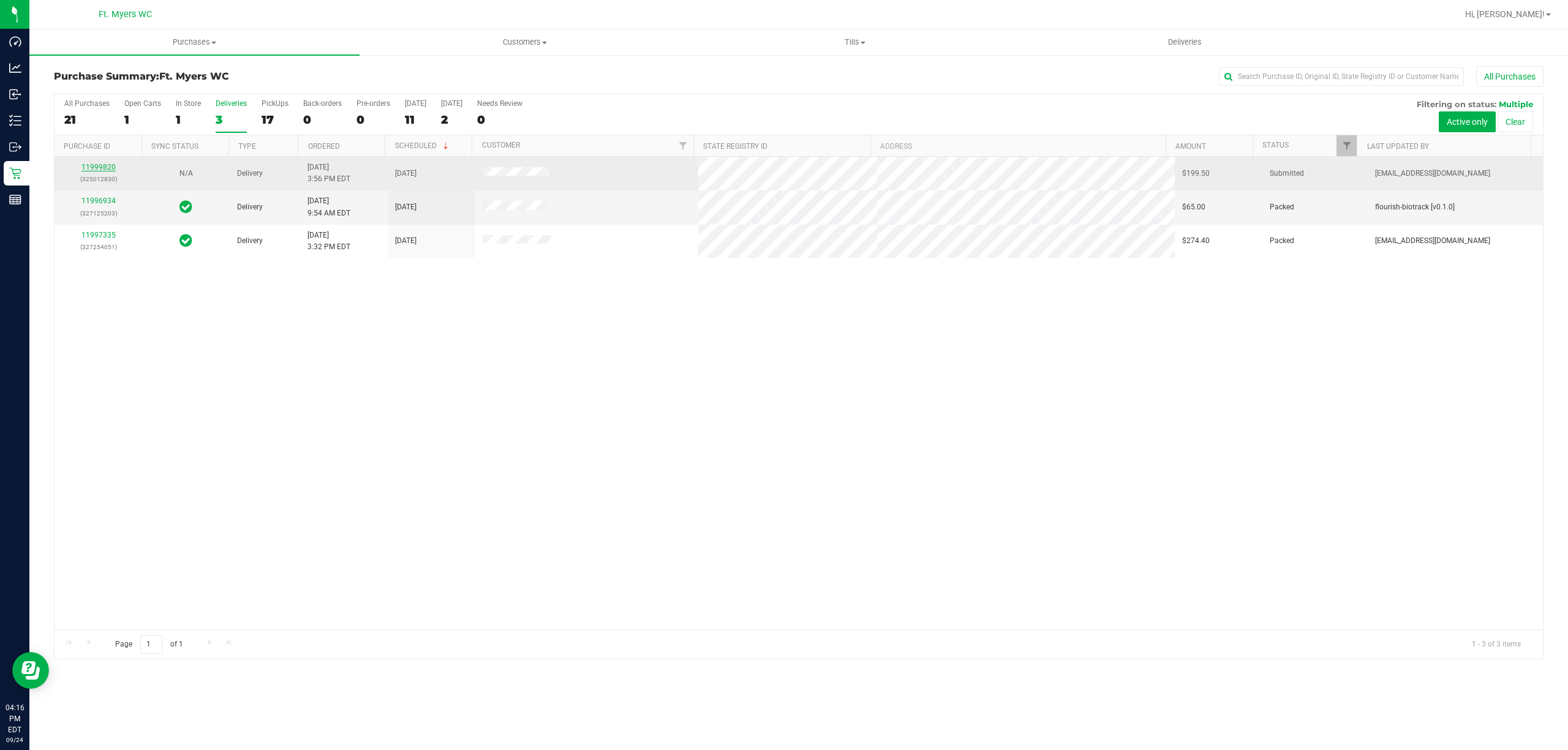
click at [113, 168] on link "11999820" at bounding box center [98, 167] width 34 height 8
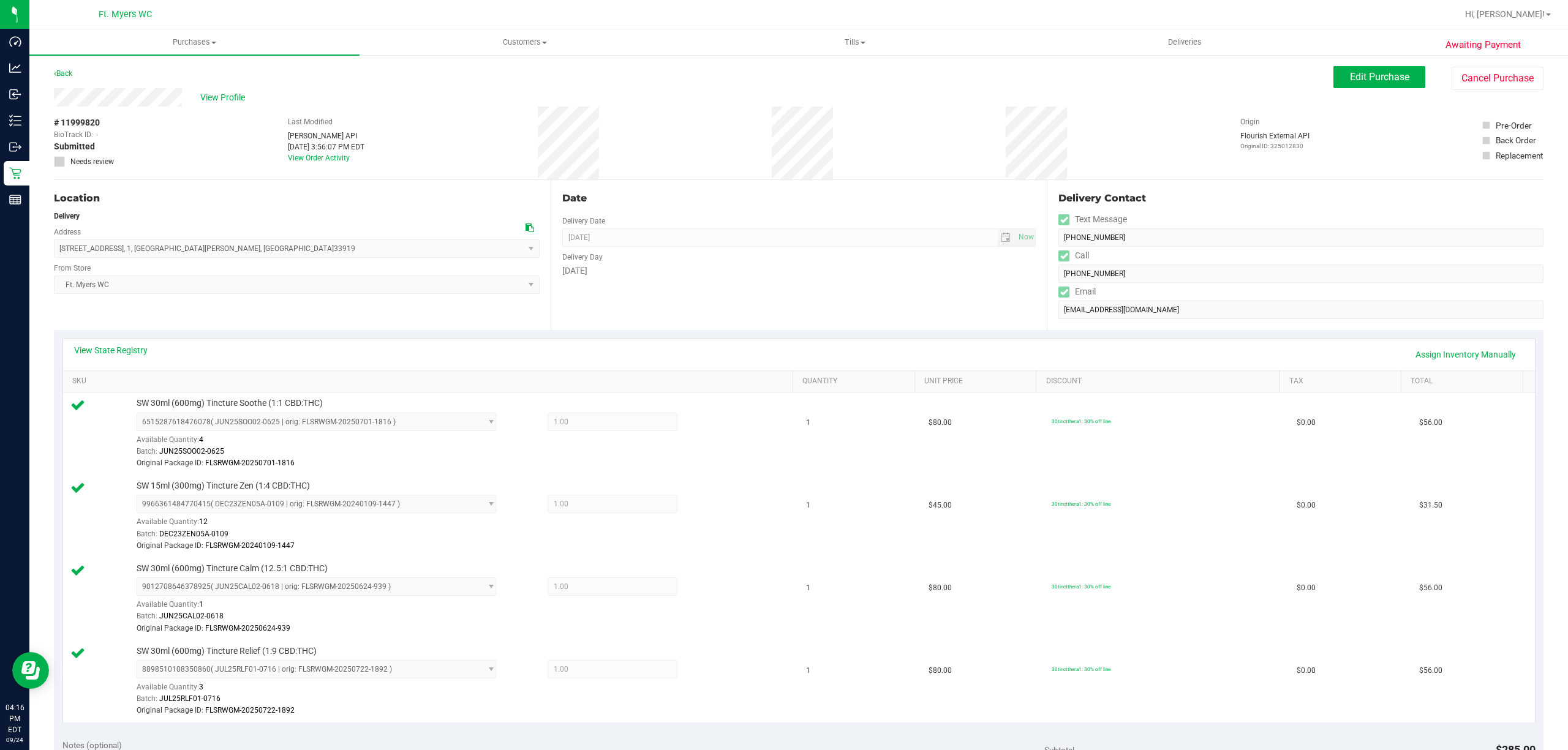
click at [351, 160] on div "Last Modified [PERSON_NAME] API [DATE] 3:56:07 PM EDT View Order Activity" at bounding box center [326, 143] width 76 height 73
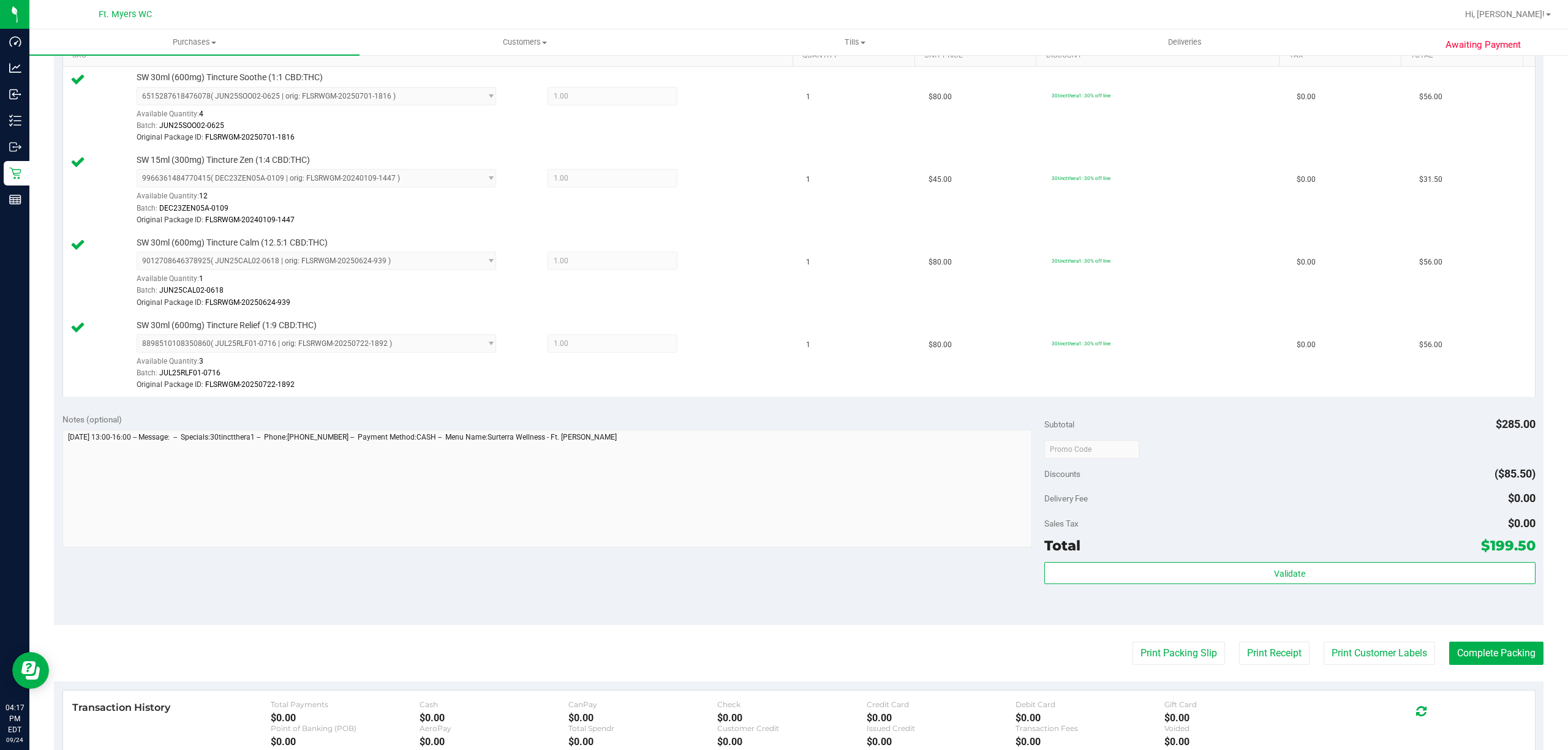
scroll to position [490, 0]
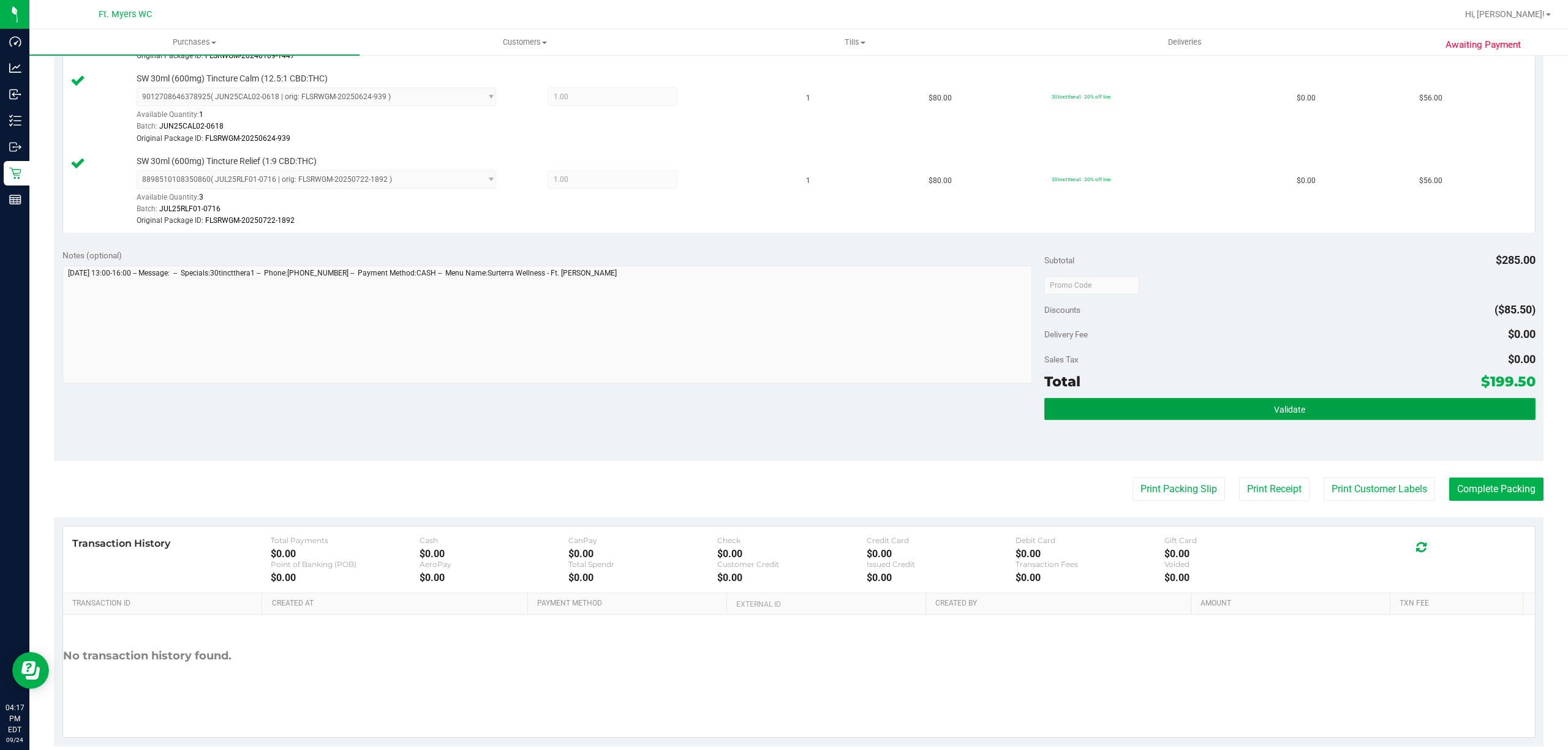
click at [1216, 420] on button "Validate" at bounding box center [1290, 409] width 491 height 22
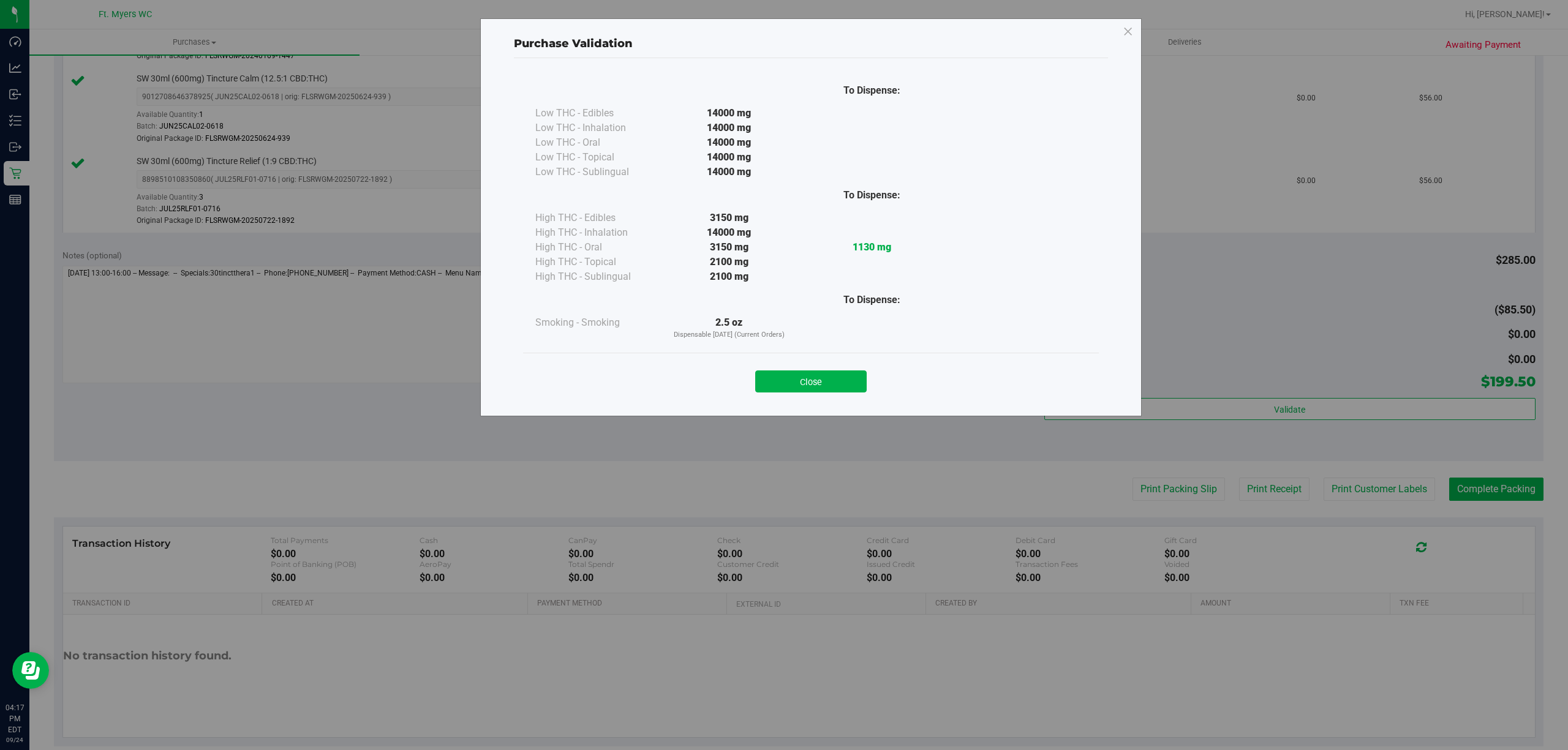
click at [877, 397] on div "Close" at bounding box center [811, 377] width 576 height 50
click at [837, 380] on button "Close" at bounding box center [811, 381] width 112 height 22
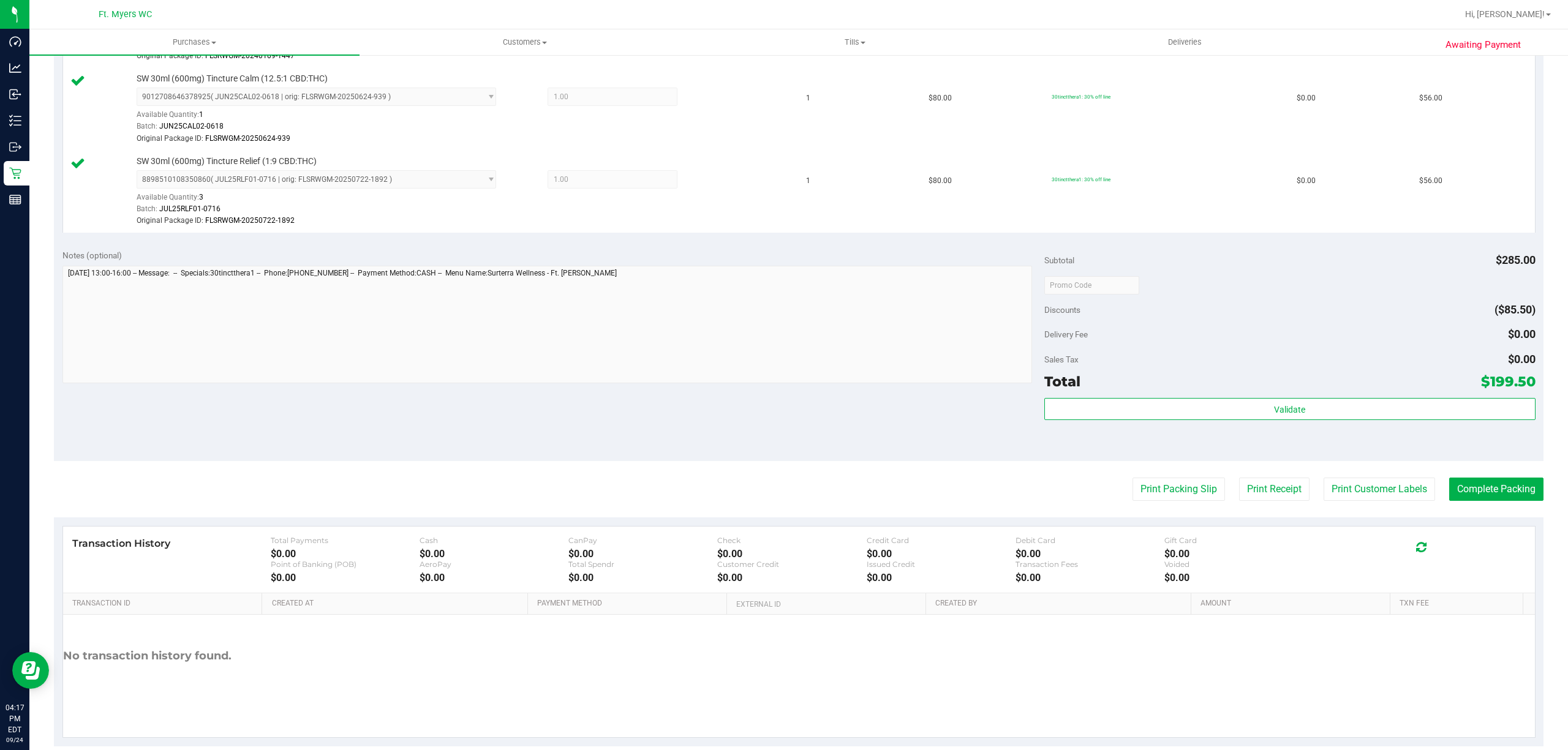
click at [1470, 470] on purchase-details "Back Edit Purchase Cancel Purchase View Profile # 11999820 BioTrack ID: - Submi…" at bounding box center [798, 161] width 1489 height 1170
click at [1485, 483] on button "Complete Packing" at bounding box center [1496, 489] width 94 height 23
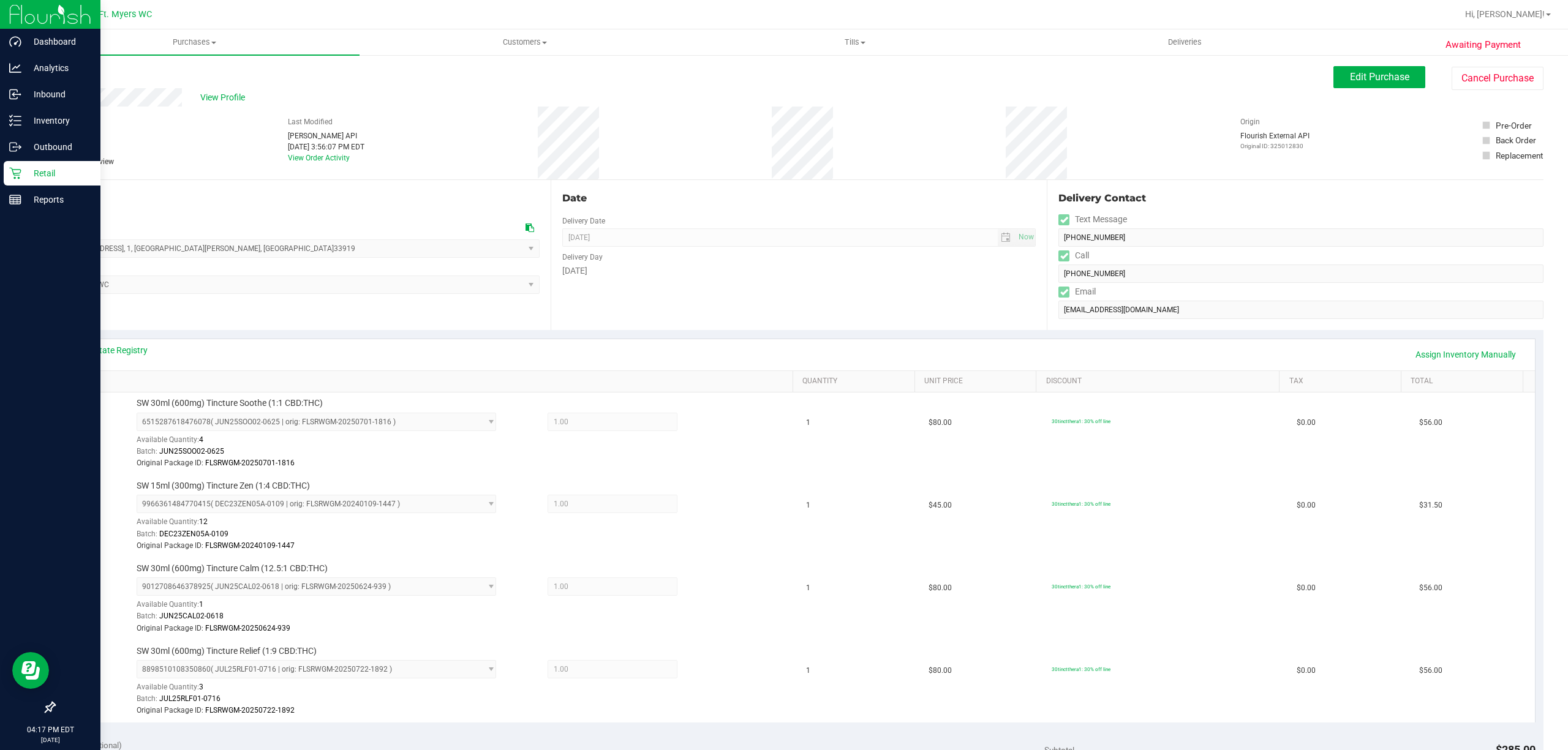
click at [22, 172] on p "Retail" at bounding box center [58, 173] width 74 height 15
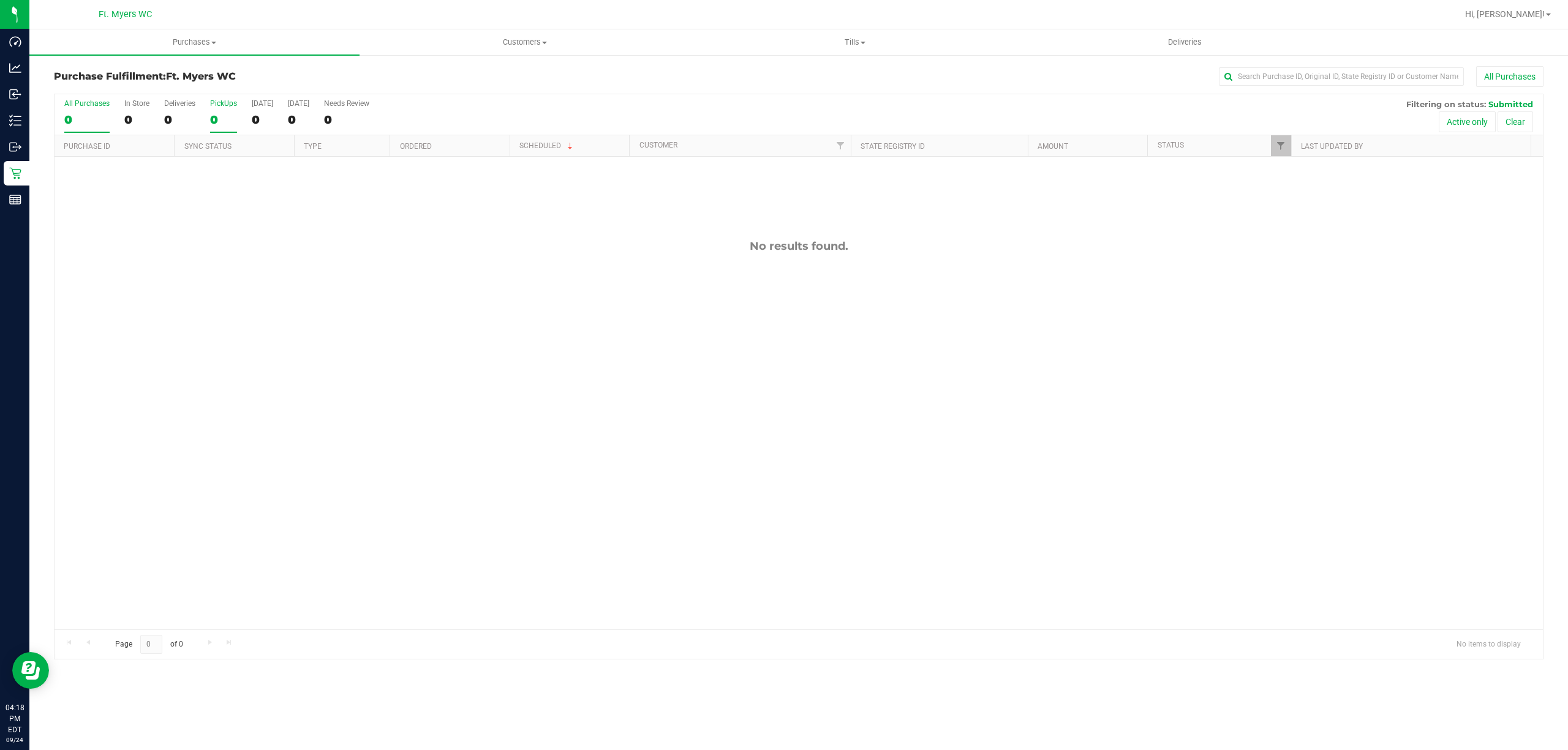
click at [218, 118] on div "0" at bounding box center [224, 120] width 27 height 14
click at [0, 0] on input "PickUps 0" at bounding box center [0, 0] width 0 height 0
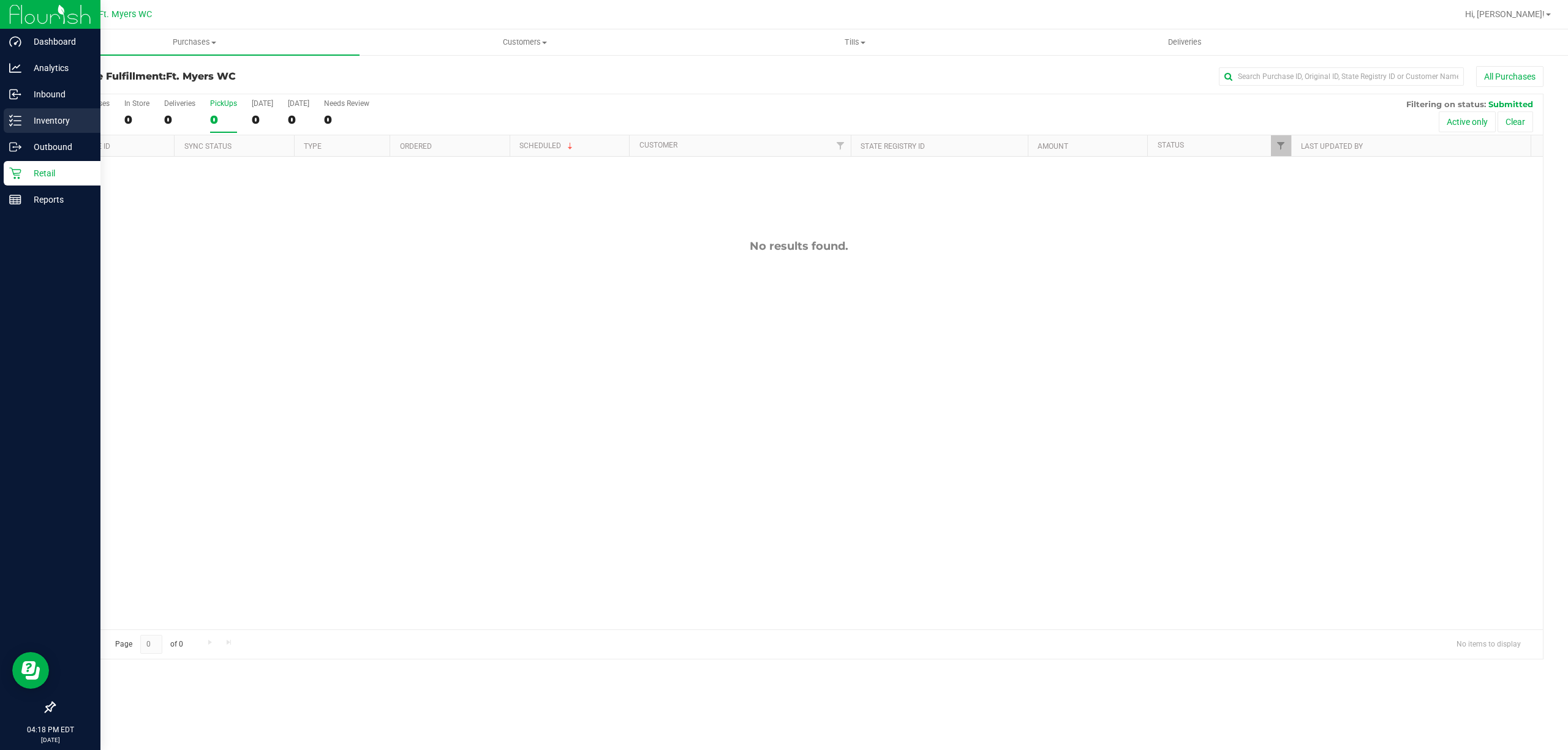
click at [7, 134] on link "Inventory" at bounding box center [50, 121] width 100 height 26
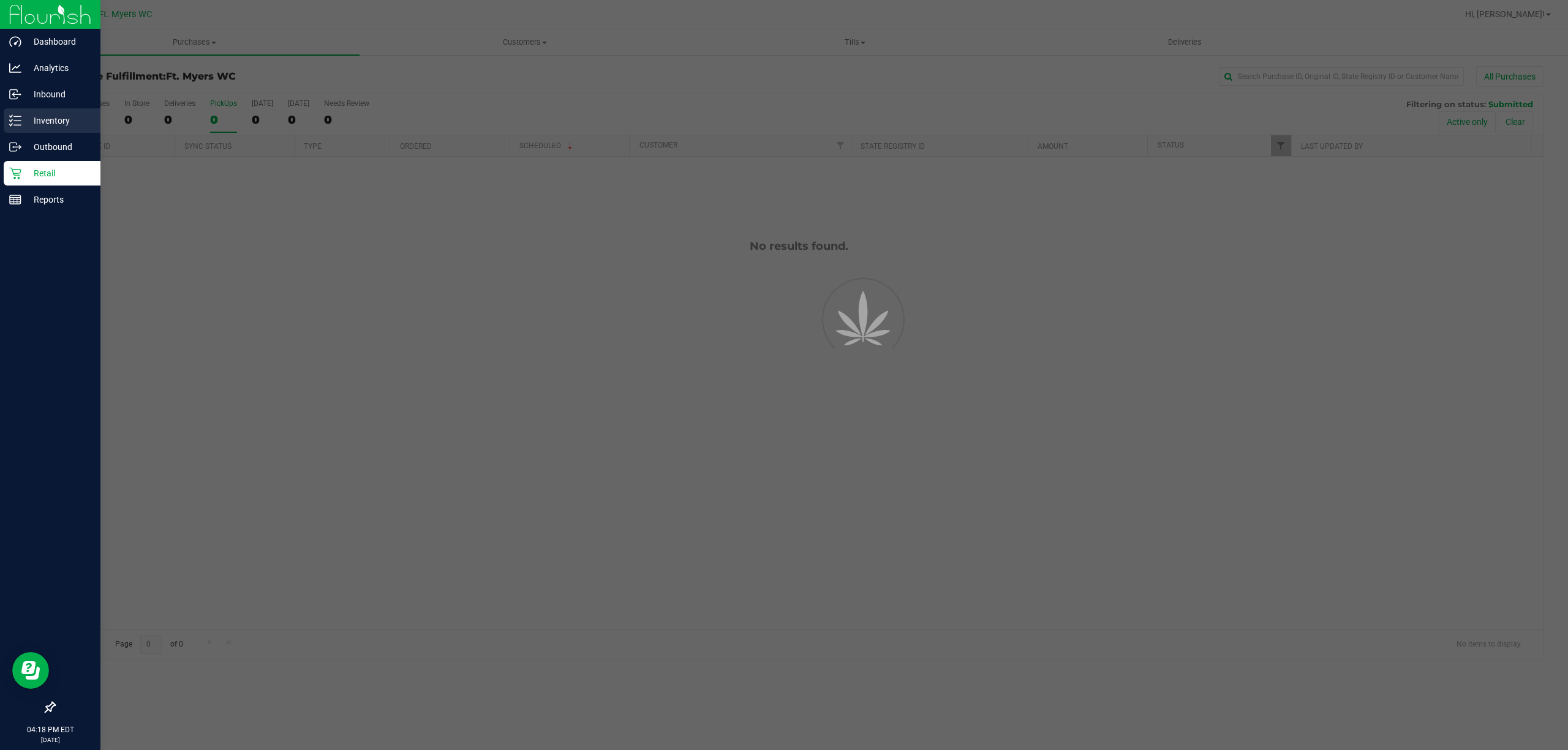
click at [13, 121] on icon at bounding box center [15, 120] width 12 height 12
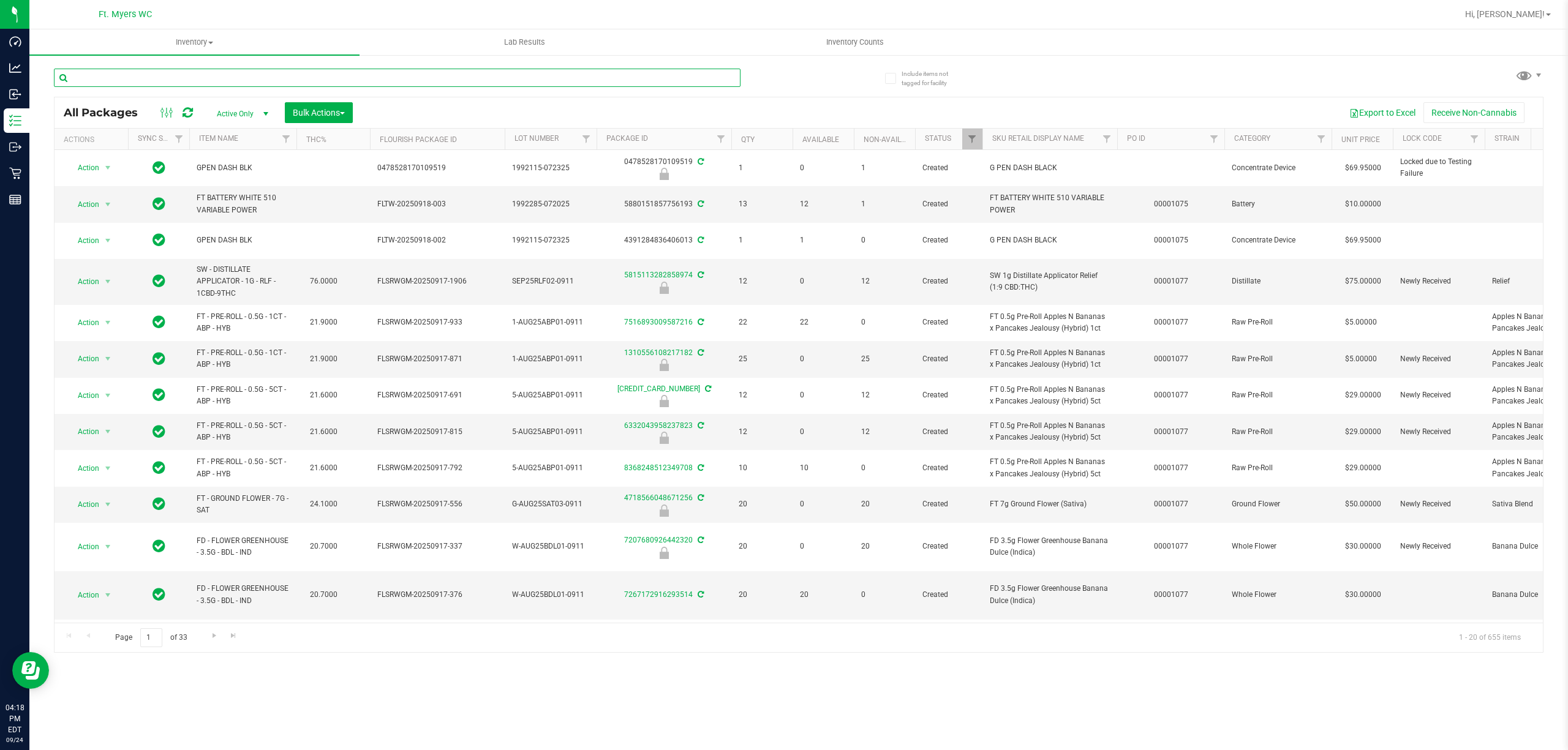
click at [247, 76] on input "text" at bounding box center [397, 78] width 687 height 18
type input "p"
type input "pkt"
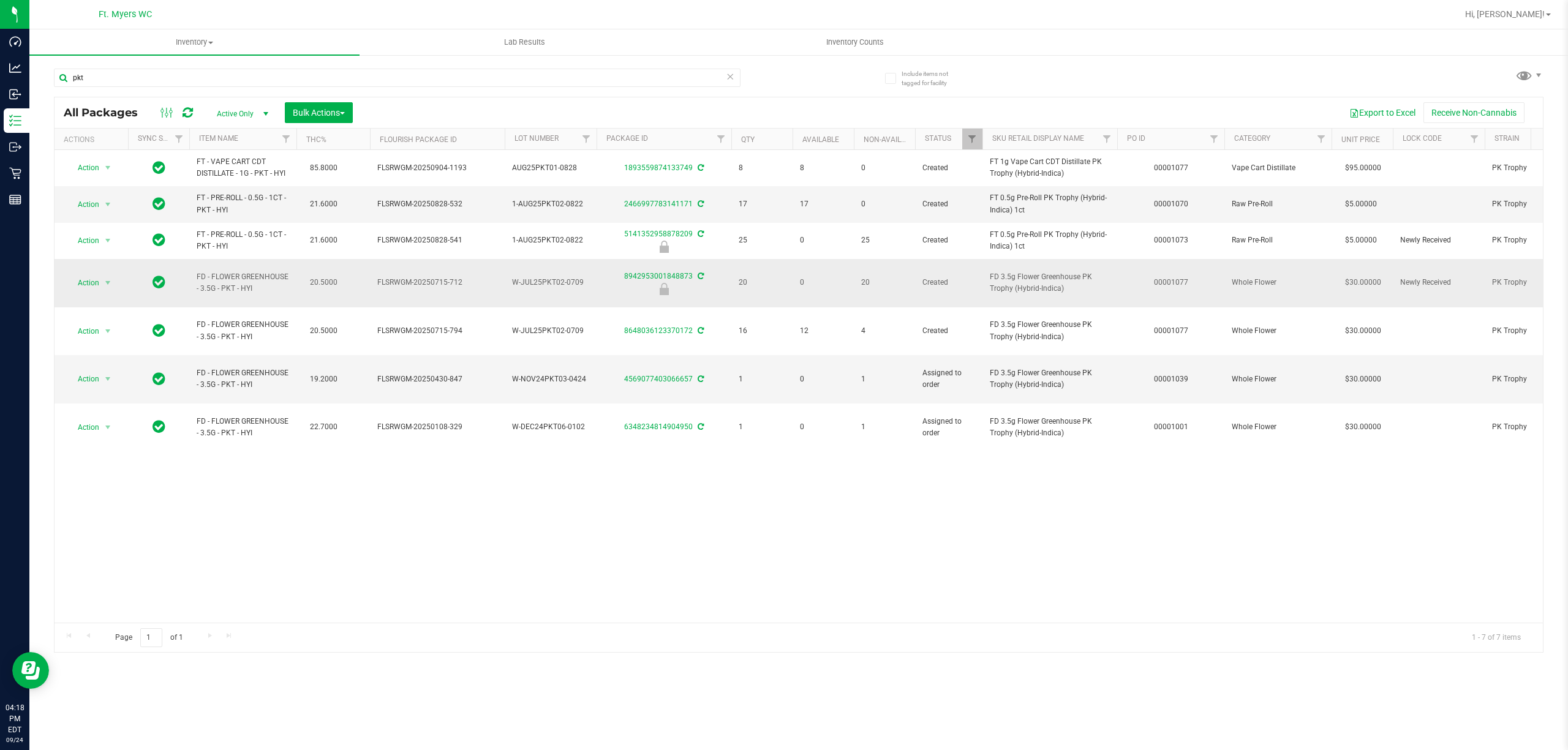
drag, startPoint x: 339, startPoint y: 216, endPoint x: 423, endPoint y: 282, distance: 106.8
click at [423, 282] on span "FLSRWGM-20250715-712" at bounding box center [437, 282] width 120 height 12
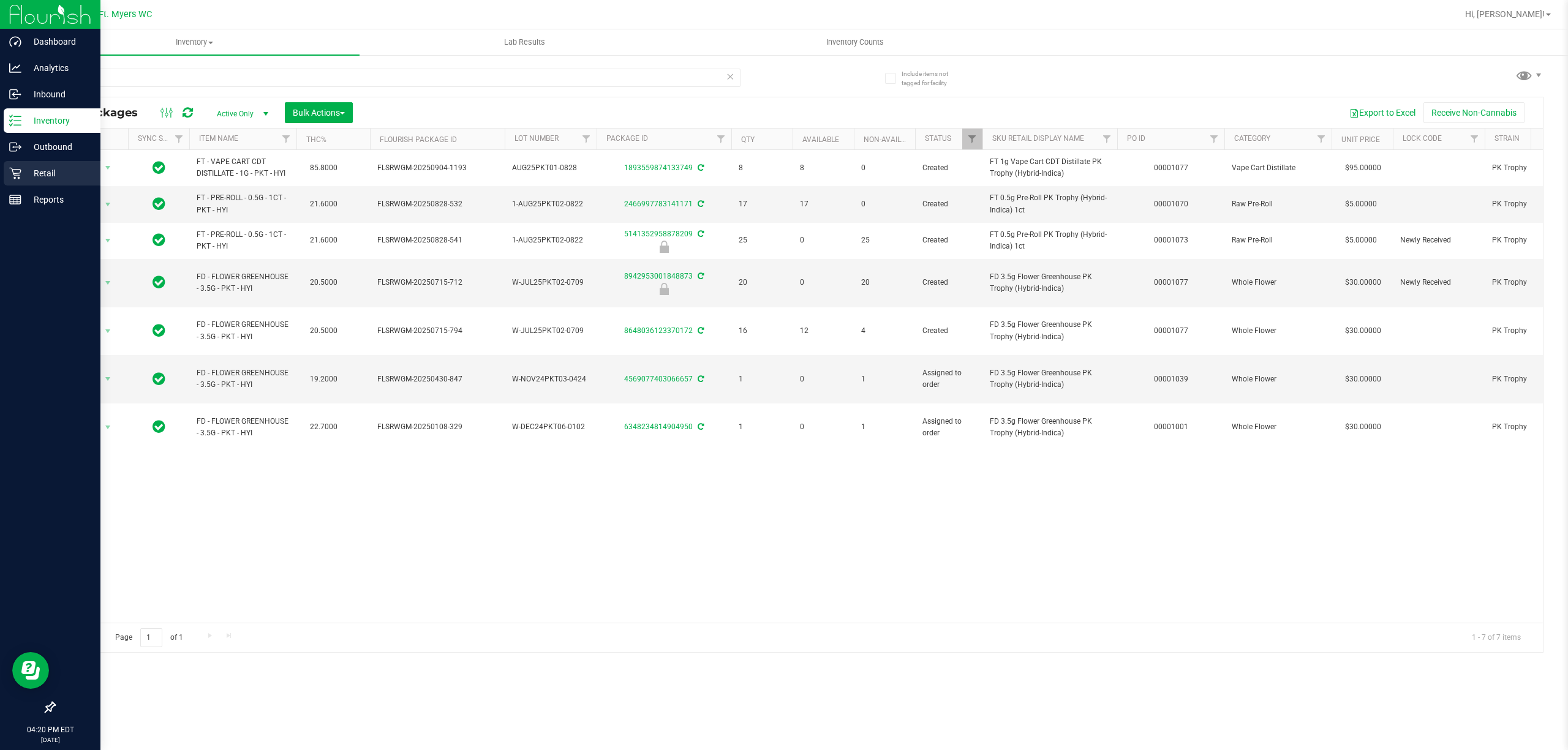
click at [30, 178] on p "Retail" at bounding box center [58, 173] width 74 height 15
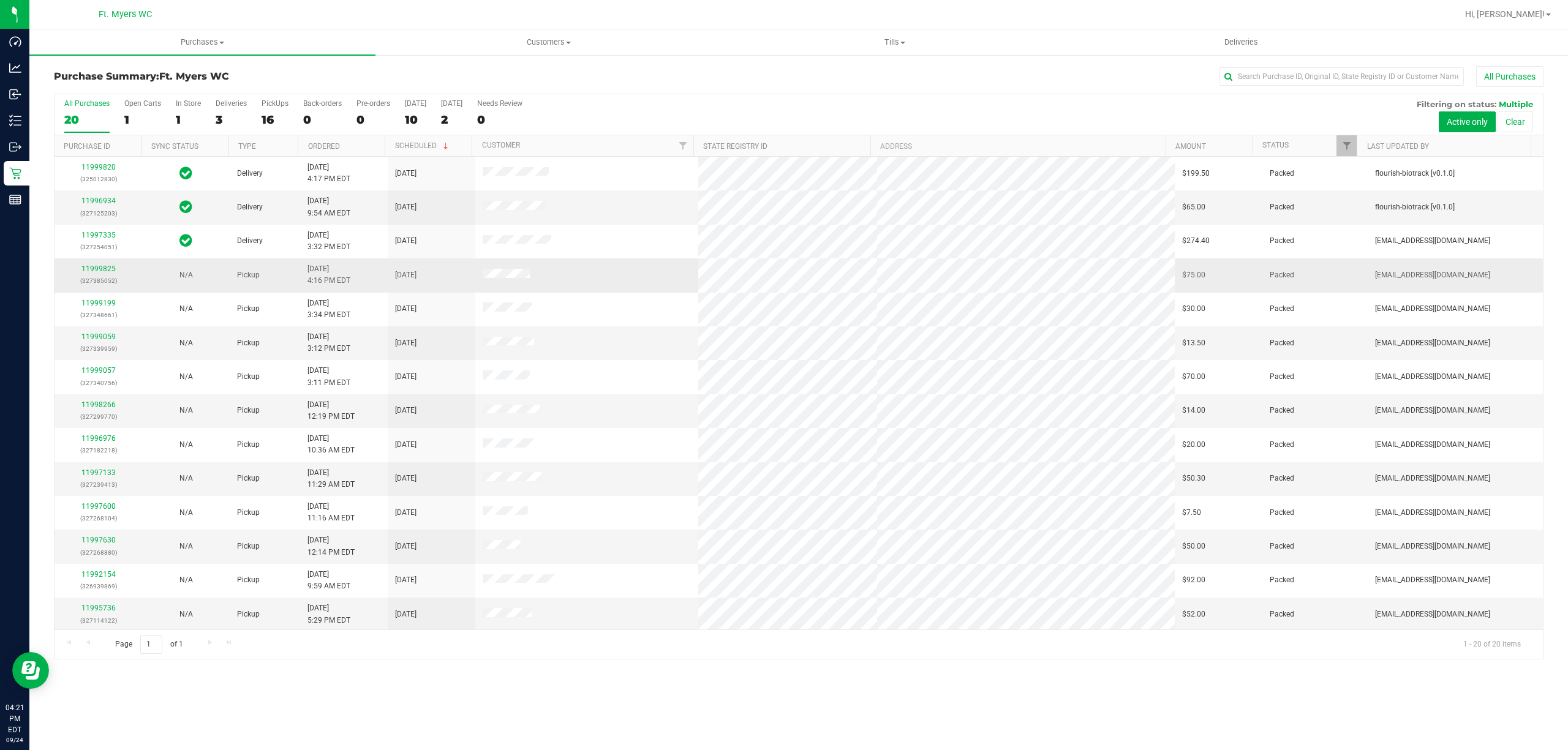
scroll to position [209, 0]
click at [277, 121] on div "16" at bounding box center [275, 120] width 27 height 14
click at [0, 0] on input "PickUps 16" at bounding box center [0, 0] width 0 height 0
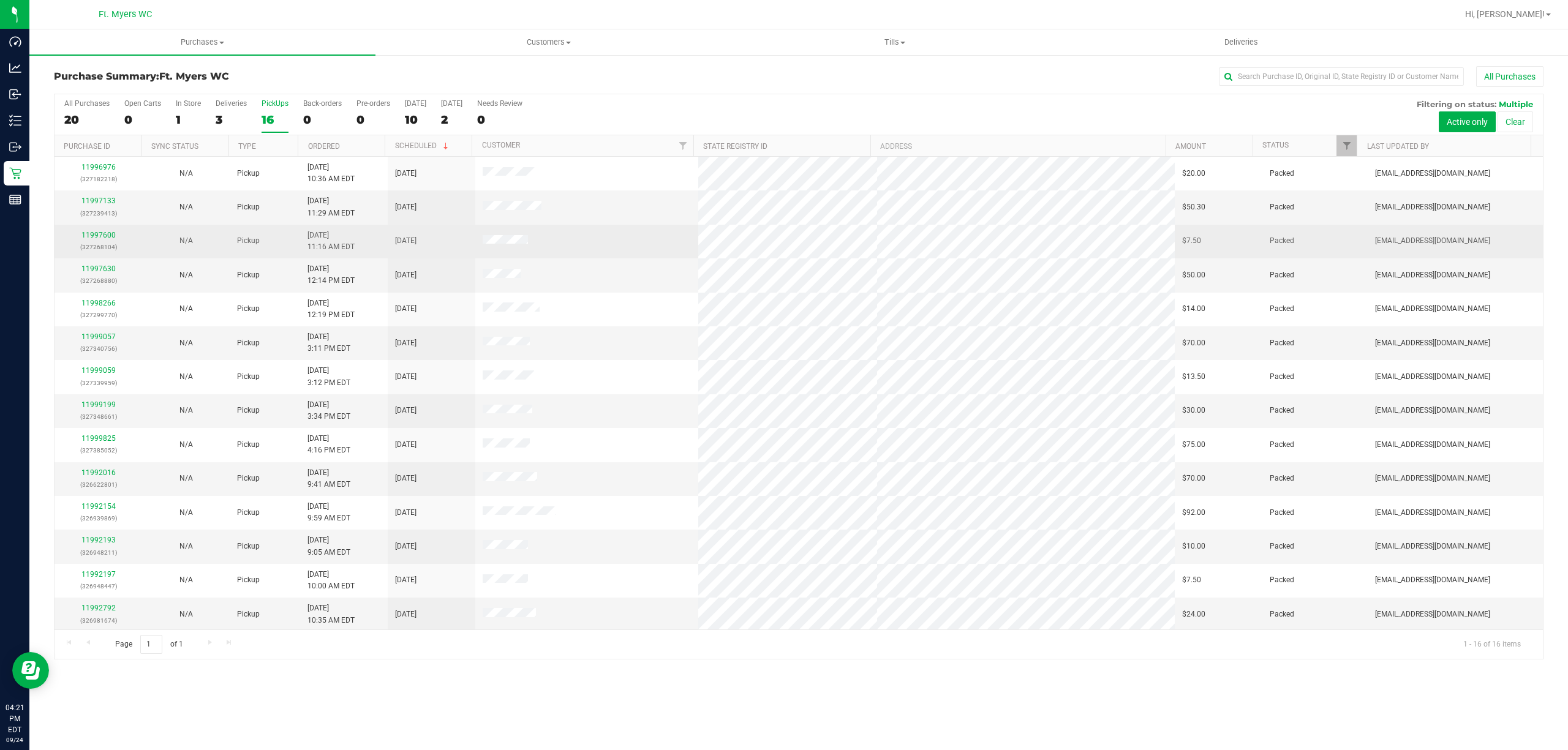
click at [638, 249] on td at bounding box center [587, 242] width 224 height 34
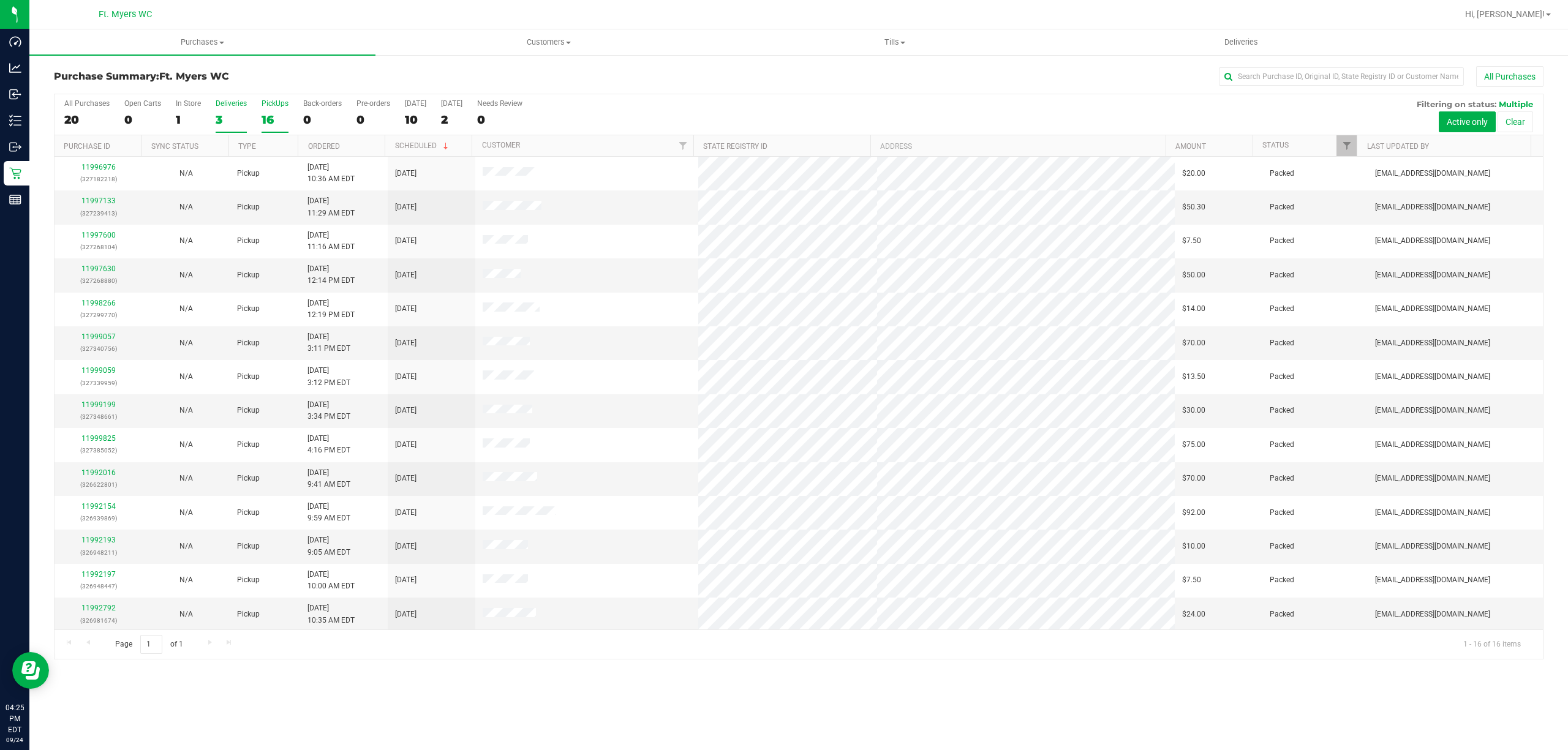
click at [240, 126] on div "3" at bounding box center [231, 120] width 31 height 14
click at [0, 0] on input "Deliveries 3" at bounding box center [0, 0] width 0 height 0
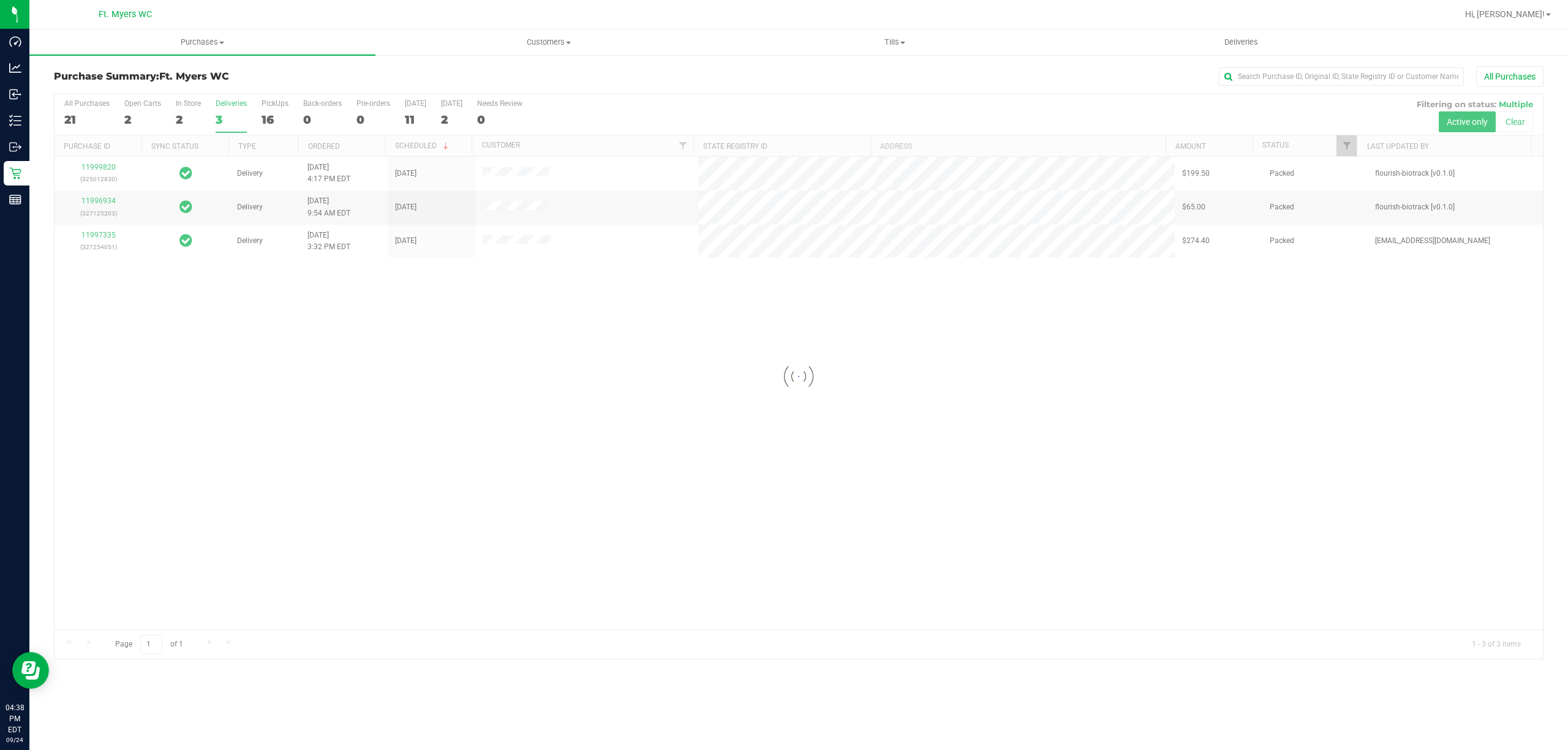
click at [269, 116] on div at bounding box center [798, 377] width 1488 height 565
click at [269, 116] on div "16" at bounding box center [275, 120] width 27 height 14
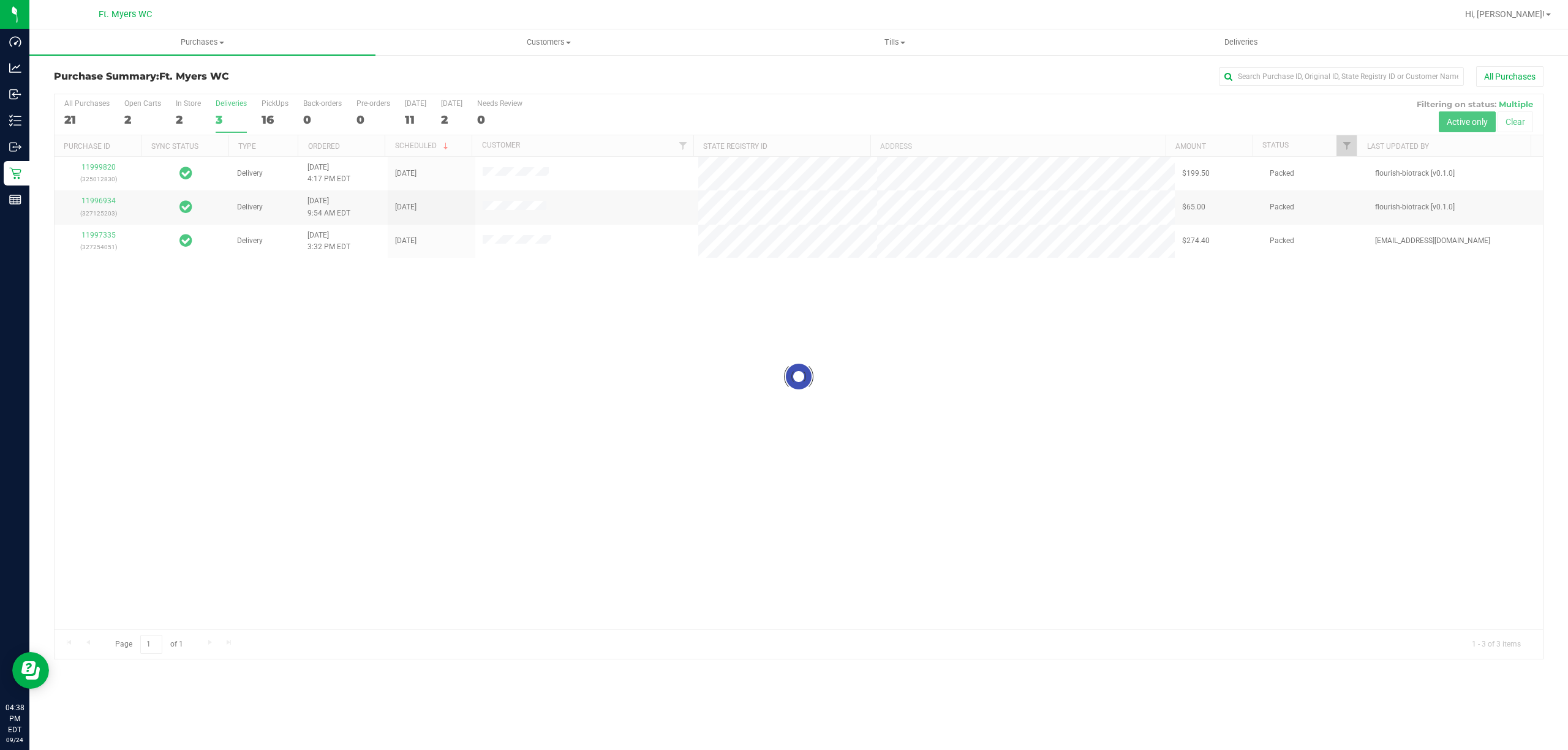
click at [0, 0] on input "PickUps 16" at bounding box center [0, 0] width 0 height 0
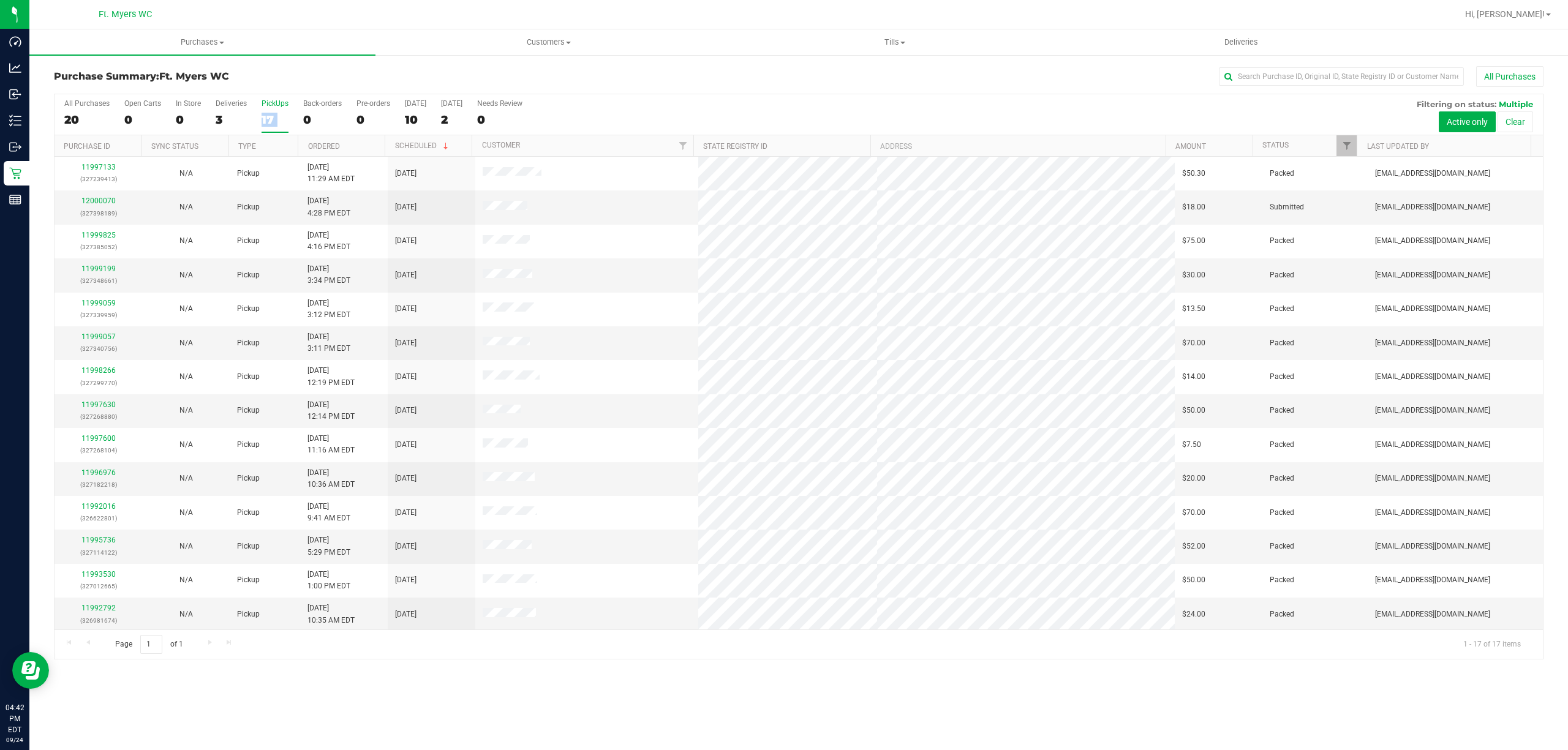
click at [275, 121] on div "17" at bounding box center [275, 120] width 27 height 14
click at [0, 0] on input "PickUps 17" at bounding box center [0, 0] width 0 height 0
click at [282, 113] on div "17" at bounding box center [275, 120] width 27 height 14
click at [0, 0] on input "PickUps 17" at bounding box center [0, 0] width 0 height 0
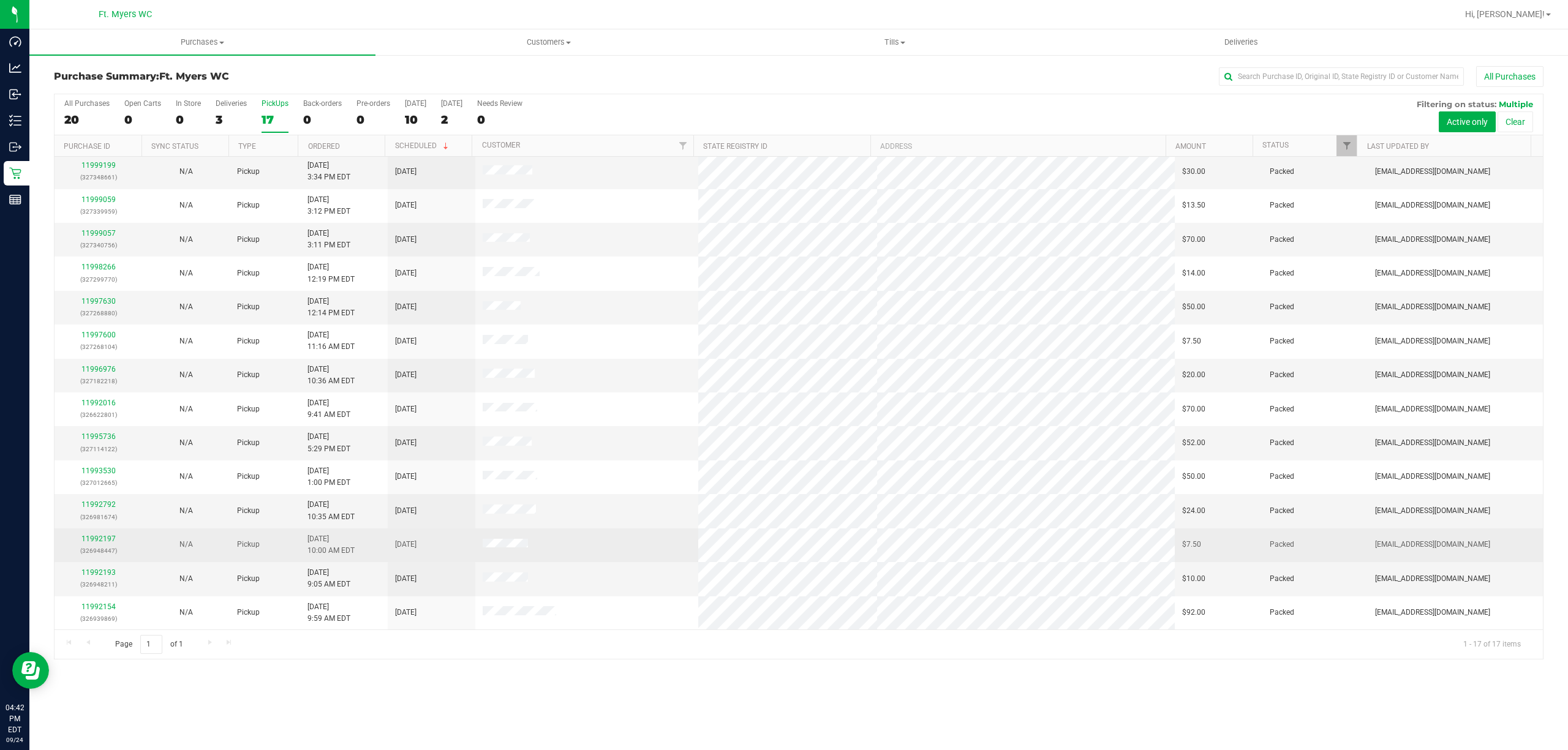
drag, startPoint x: 405, startPoint y: 461, endPoint x: 400, endPoint y: 547, distance: 86.1
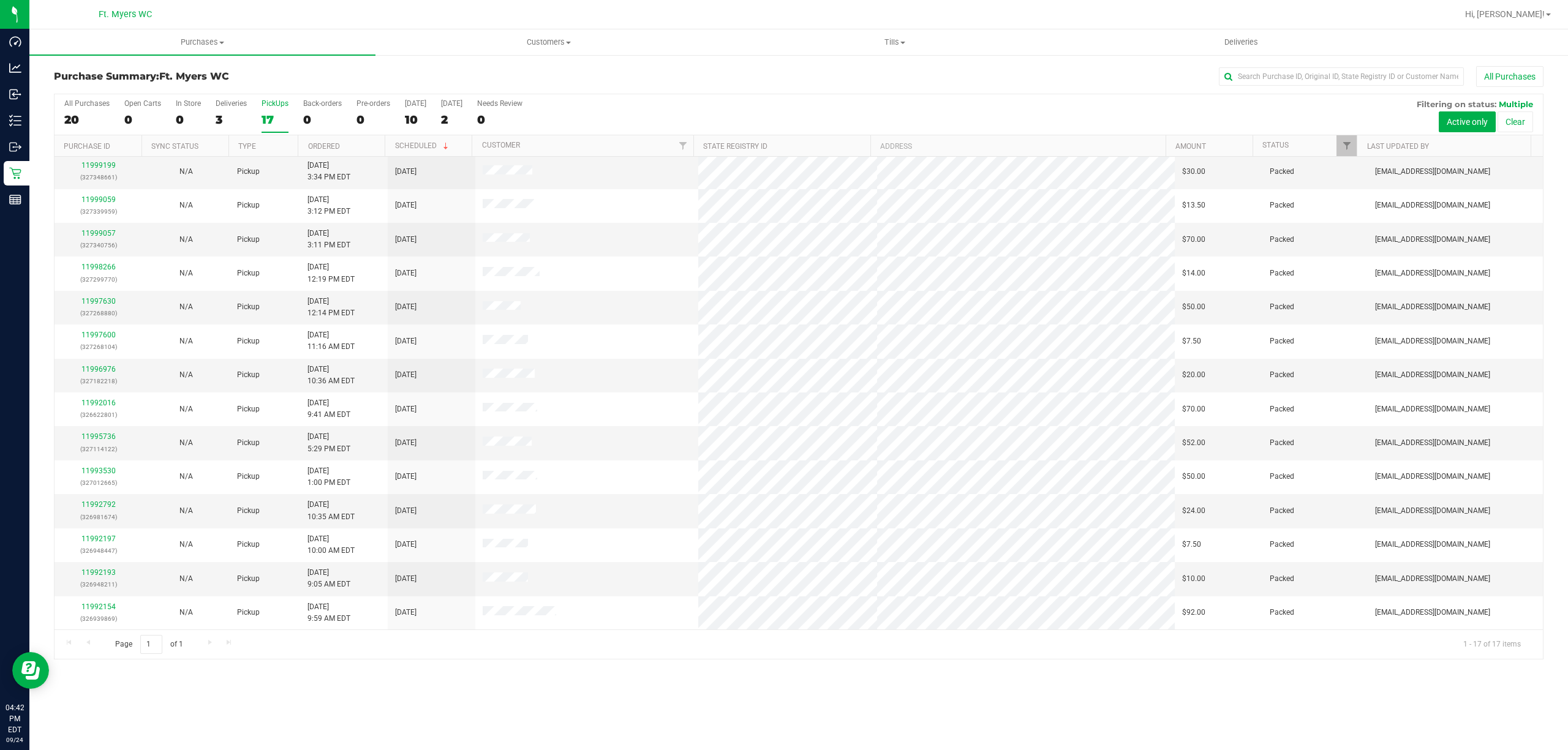
drag, startPoint x: 400, startPoint y: 547, endPoint x: 381, endPoint y: 87, distance: 460.4
drag, startPoint x: 331, startPoint y: 75, endPoint x: 286, endPoint y: 67, distance: 45.7
drag, startPoint x: 270, startPoint y: 77, endPoint x: 96, endPoint y: 83, distance: 174.1
click at [96, 83] on div "Purchase Summary: Ft. [PERSON_NAME] All Purchases" at bounding box center [798, 79] width 1489 height 27
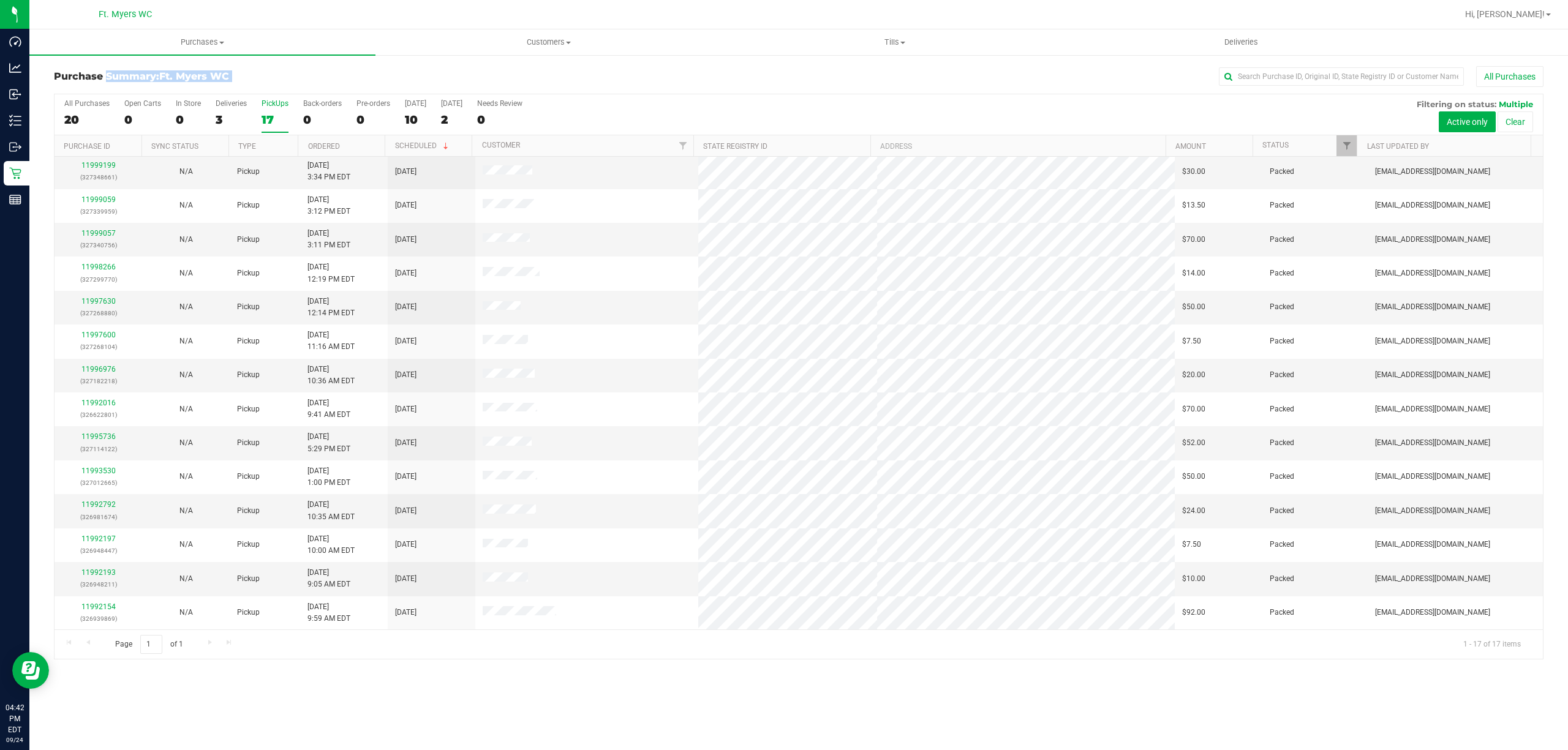
drag, startPoint x: 96, startPoint y: 83, endPoint x: 257, endPoint y: 71, distance: 161.4
click at [257, 71] on div "Purchase Summary: Ft. [PERSON_NAME] All Purchases" at bounding box center [798, 79] width 1489 height 27
click at [257, 71] on h3 "Purchase Summary: Ft. [PERSON_NAME]" at bounding box center [302, 76] width 497 height 11
drag, startPoint x: 255, startPoint y: 74, endPoint x: 159, endPoint y: 76, distance: 96.0
click at [159, 76] on h3 "Purchase Summary: Ft. [PERSON_NAME]" at bounding box center [302, 76] width 497 height 11
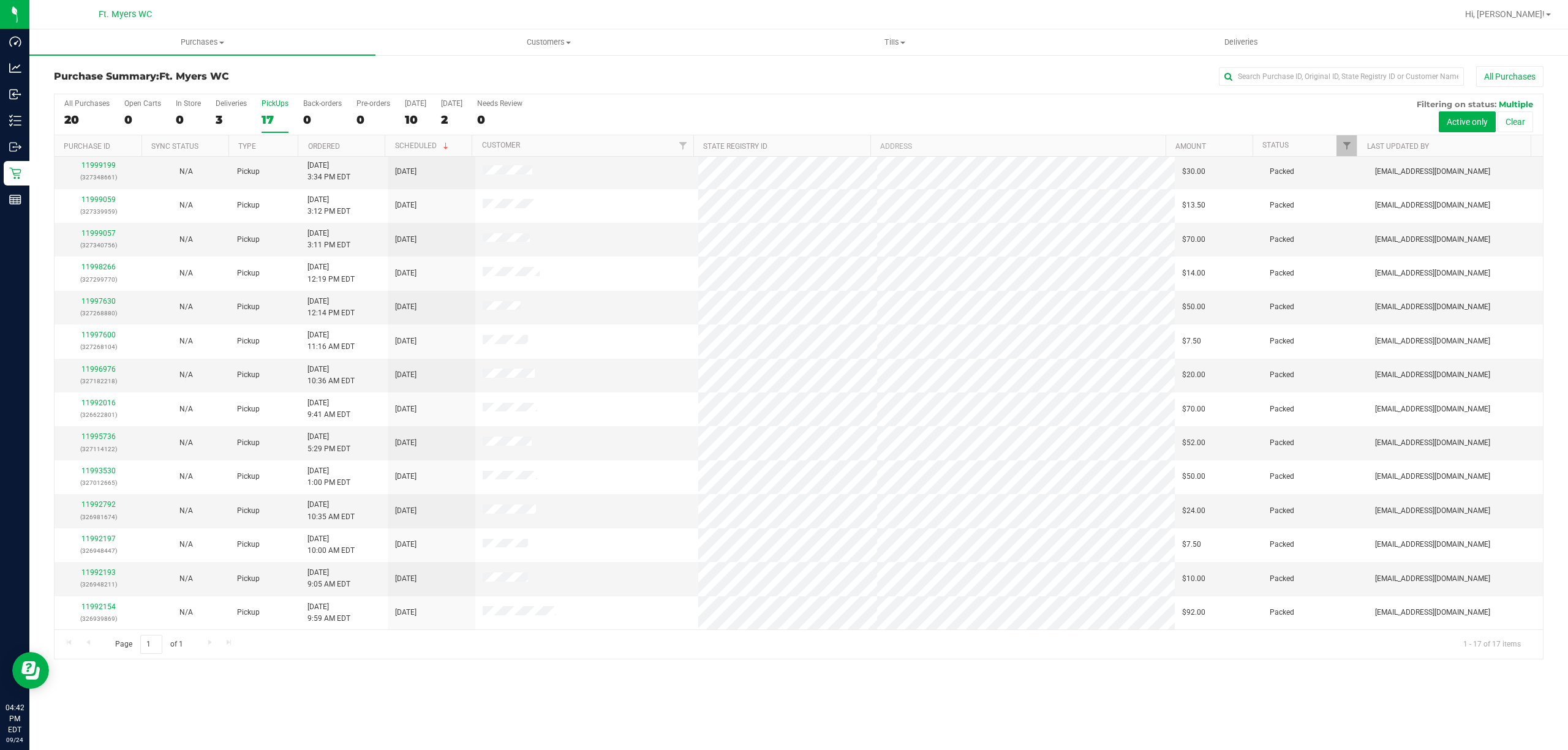
click at [159, 76] on h3 "Purchase Summary: Ft. [PERSON_NAME]" at bounding box center [302, 76] width 497 height 11
click at [169, 74] on span "Ft. Myers WC" at bounding box center [194, 76] width 70 height 12
click at [344, 69] on div "Purchase Summary: Ft. [PERSON_NAME] All Purchases" at bounding box center [798, 79] width 1489 height 27
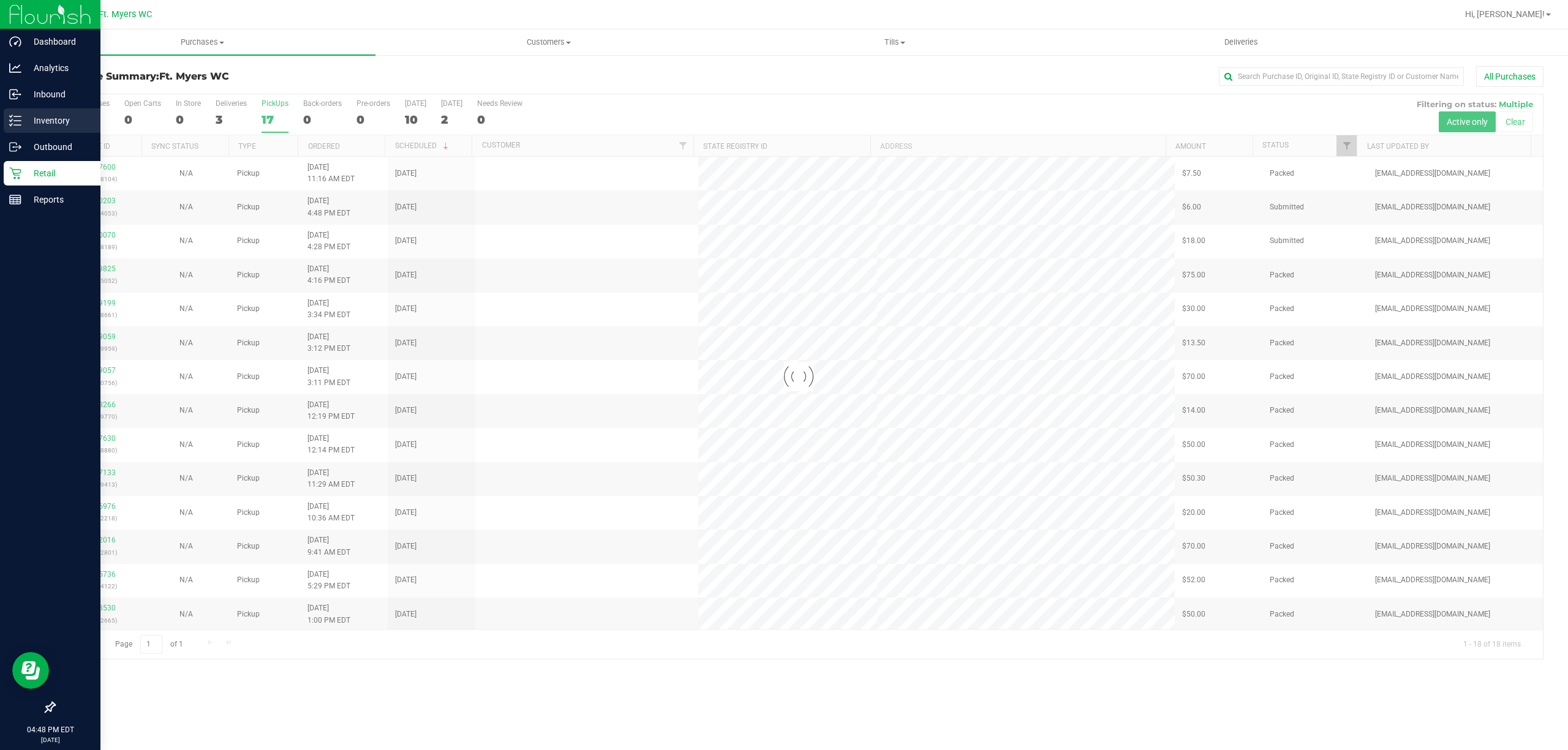
click at [67, 118] on p "Inventory" at bounding box center [58, 120] width 74 height 15
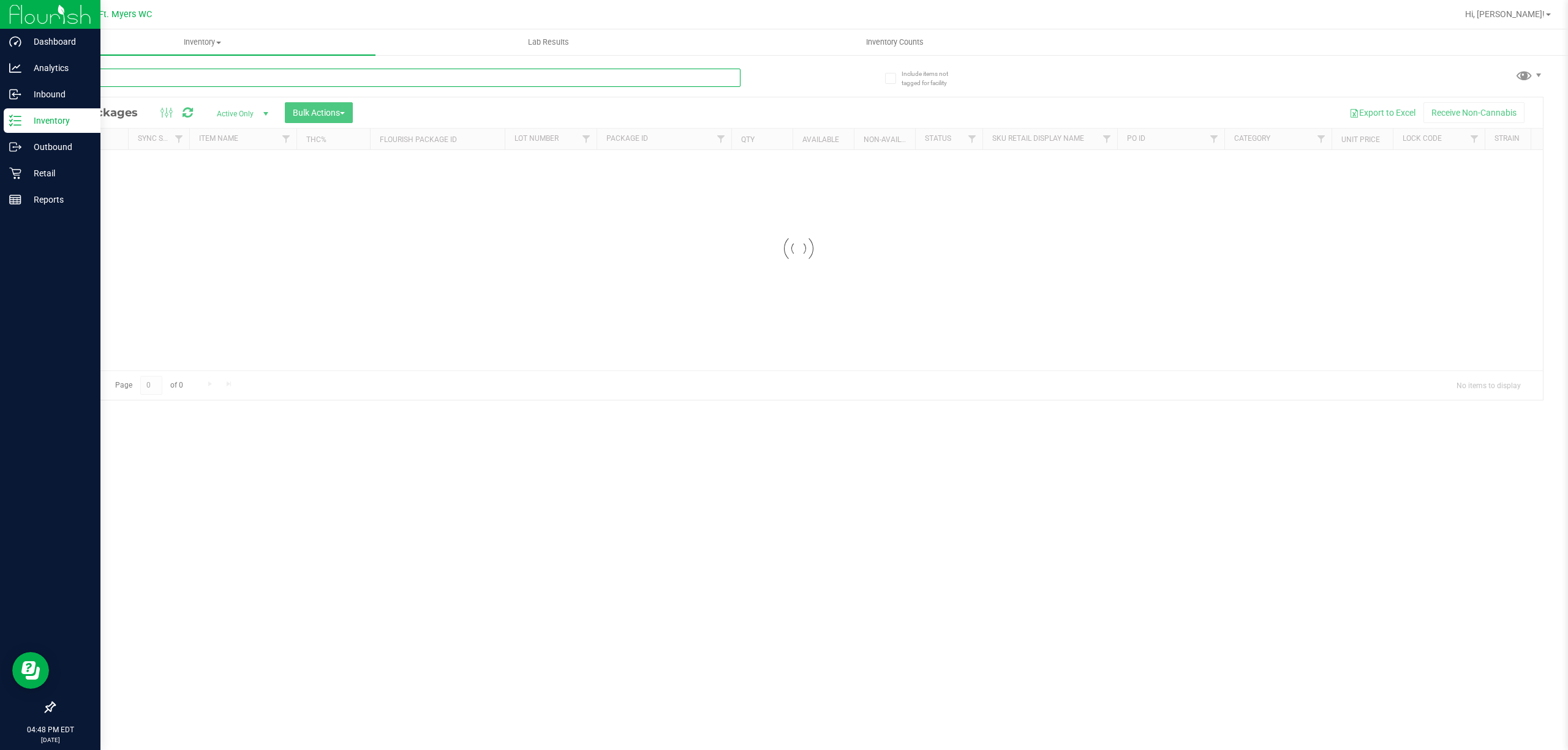
click at [305, 83] on input "text" at bounding box center [397, 78] width 687 height 18
click at [278, 72] on input "height" at bounding box center [397, 78] width 687 height 18
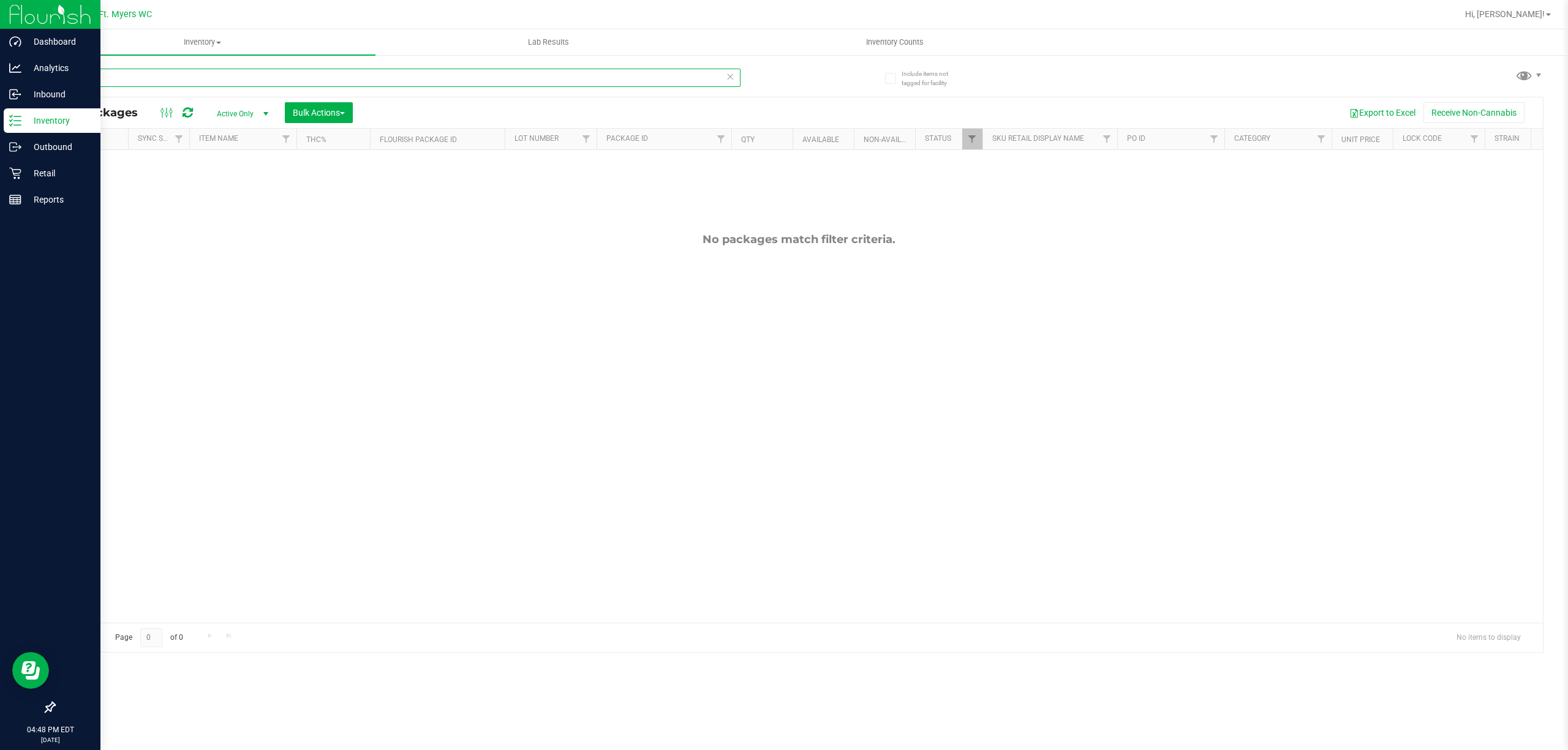
type input "f"
type input "grape"
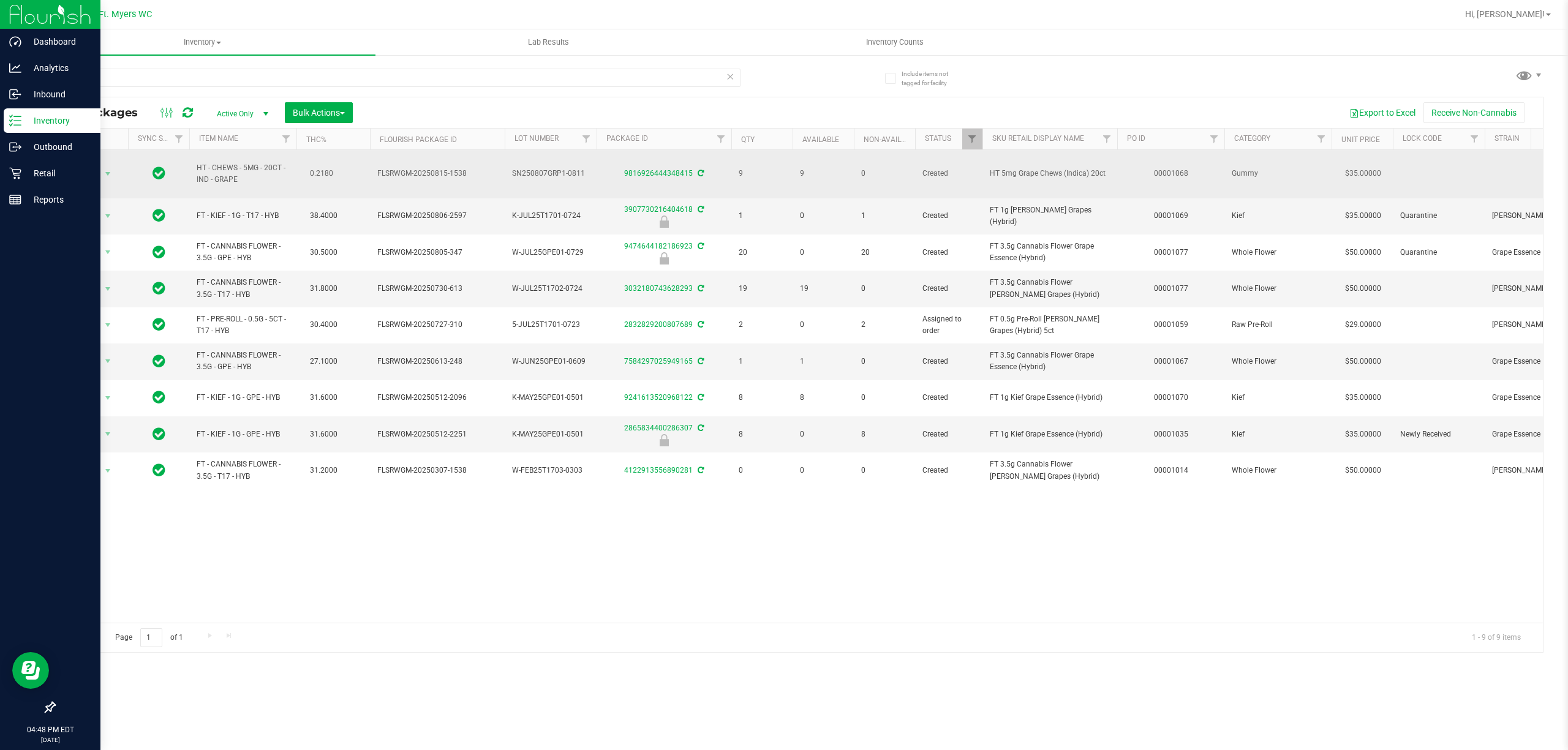
drag, startPoint x: 245, startPoint y: 179, endPoint x: 172, endPoint y: 165, distance: 74.3
click at [189, 164] on td "HT - CHEWS - 5MG - 20CT - IND - GRAPE" at bounding box center [243, 174] width 107 height 48
drag, startPoint x: 197, startPoint y: 167, endPoint x: 279, endPoint y: 164, distance: 82.1
click at [279, 164] on span "HT - CHEWS - 5MG - 20CT - IND - GRAPE" at bounding box center [242, 174] width 92 height 23
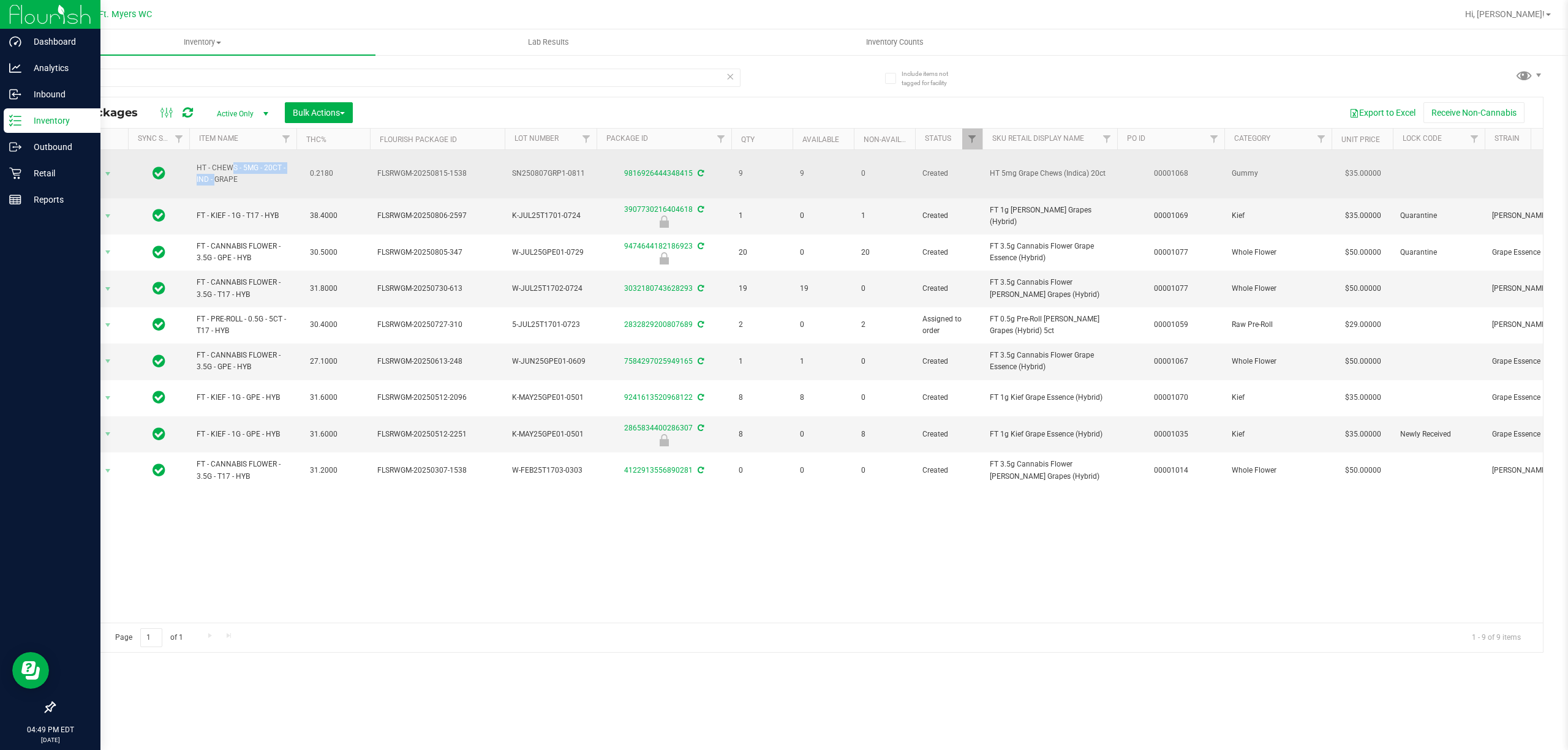
copy span "HT - CHEWS - 5MG - 20CT"
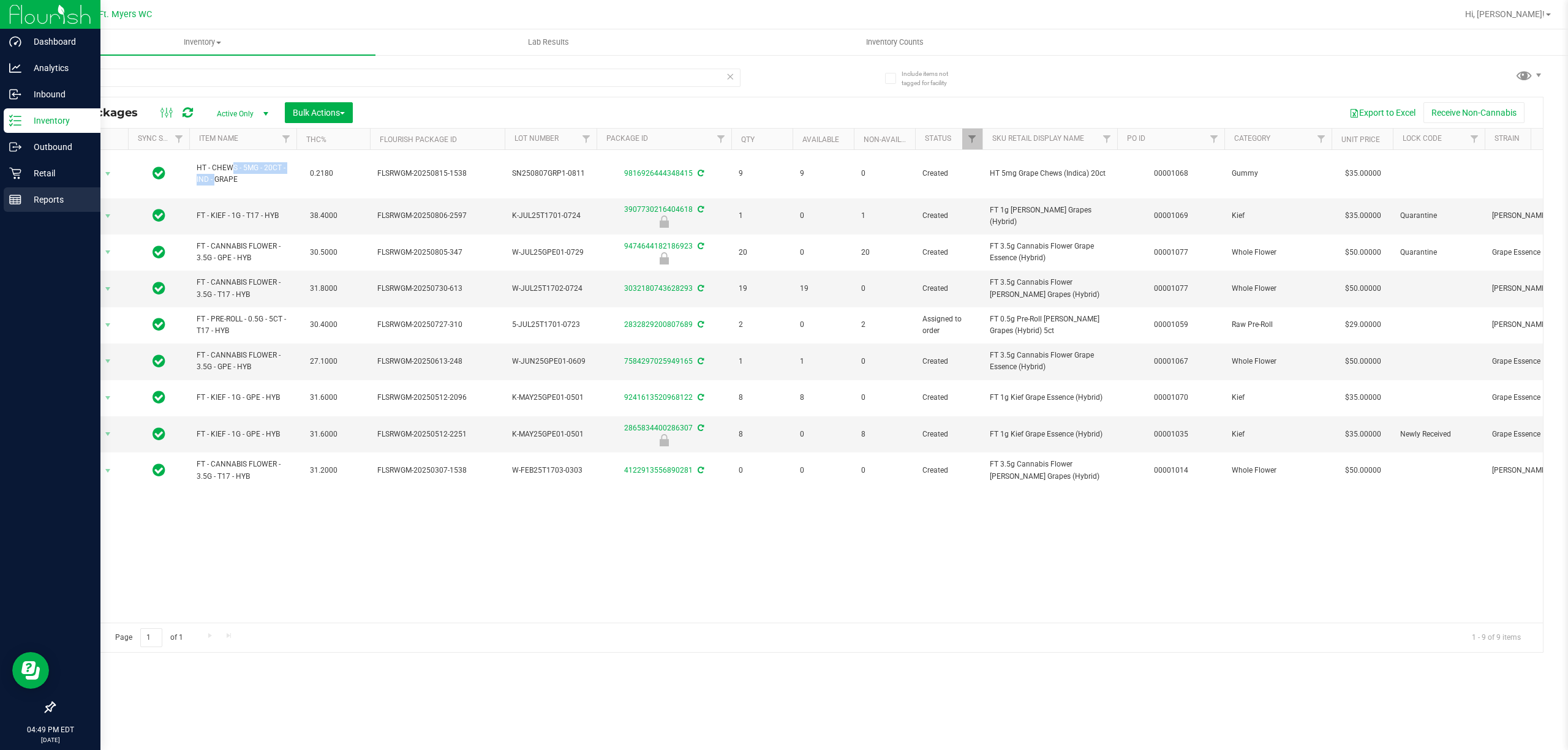
click at [50, 194] on p "Reports" at bounding box center [58, 200] width 74 height 15
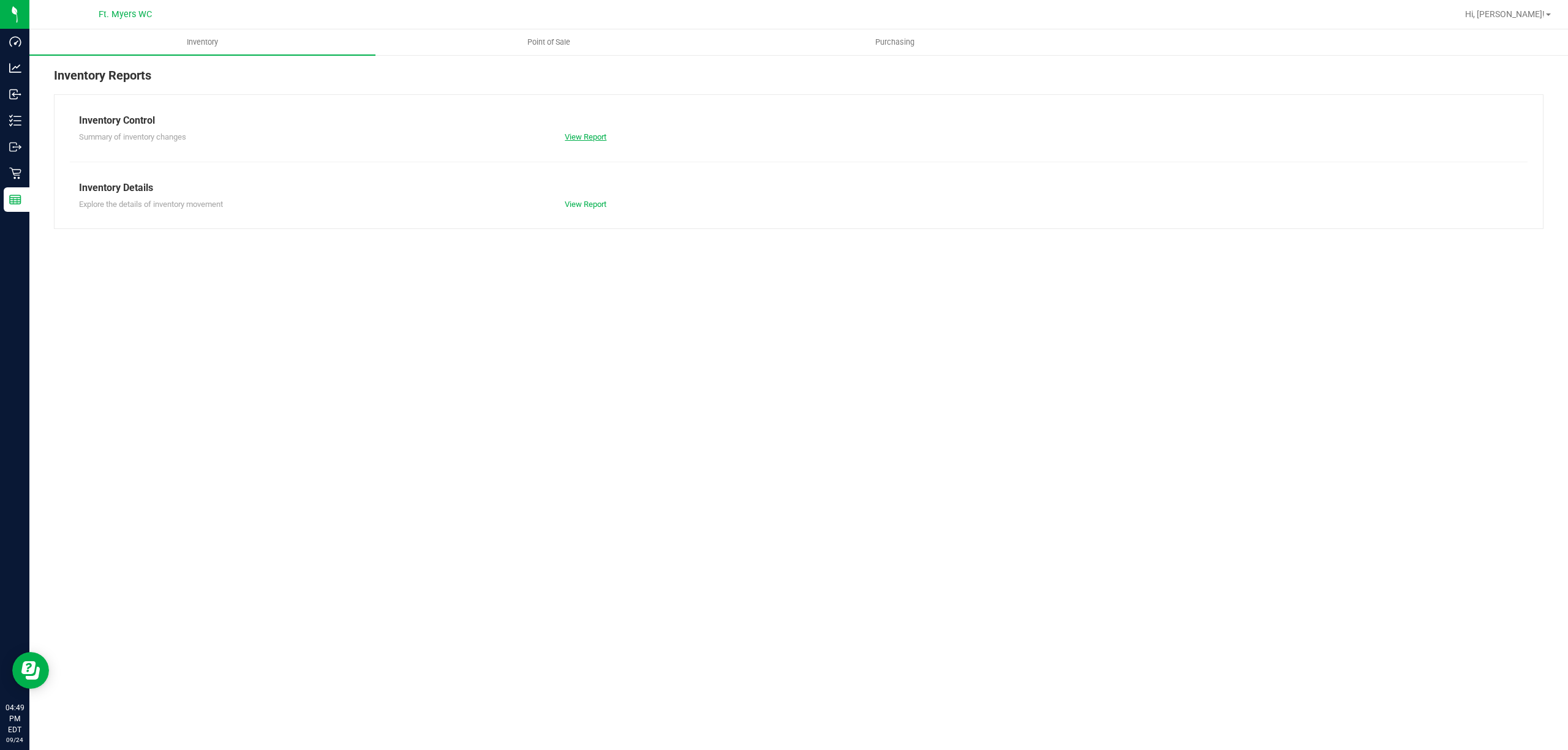
click at [594, 138] on link "View Report" at bounding box center [585, 137] width 41 height 9
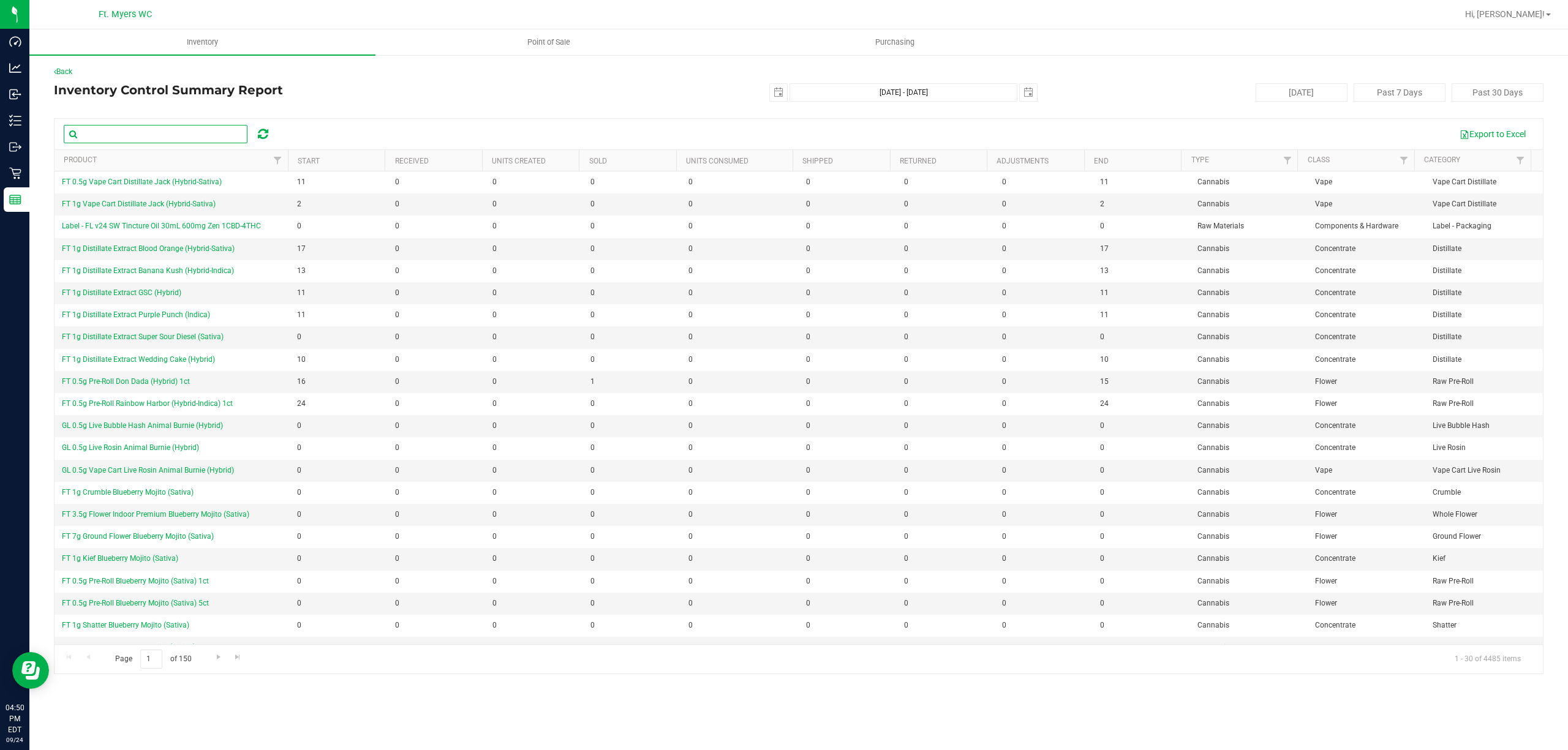
click at [140, 125] on input "text" at bounding box center [156, 134] width 183 height 18
paste input "HT - CHEWS - 5MG - 20CT"
type input "HT - CHEWS - 5MG - 20CT"
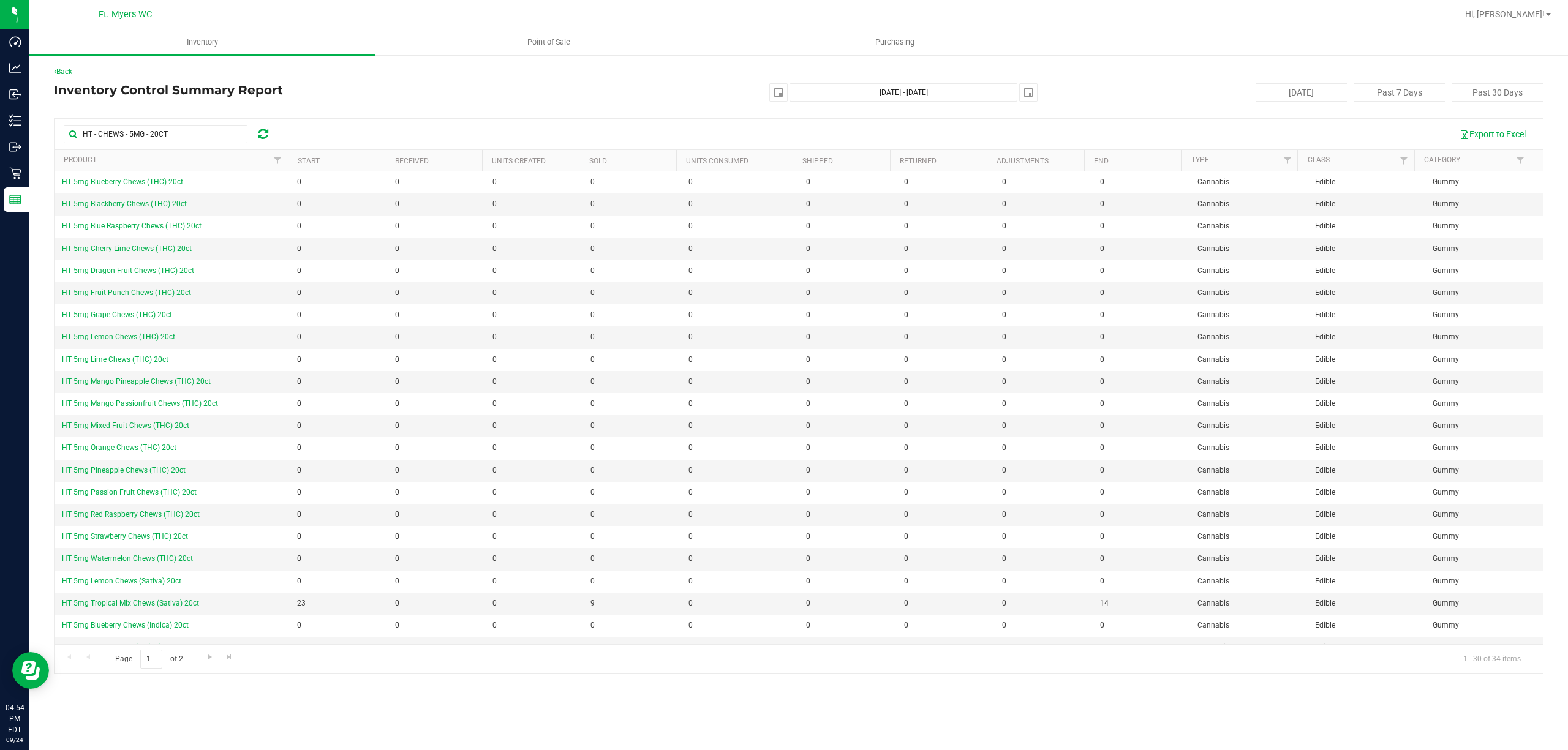
click at [614, 159] on th "Sold" at bounding box center [627, 160] width 98 height 21
click at [607, 163] on div at bounding box center [798, 396] width 1488 height 555
click at [594, 157] on link "Sold" at bounding box center [605, 160] width 32 height 8
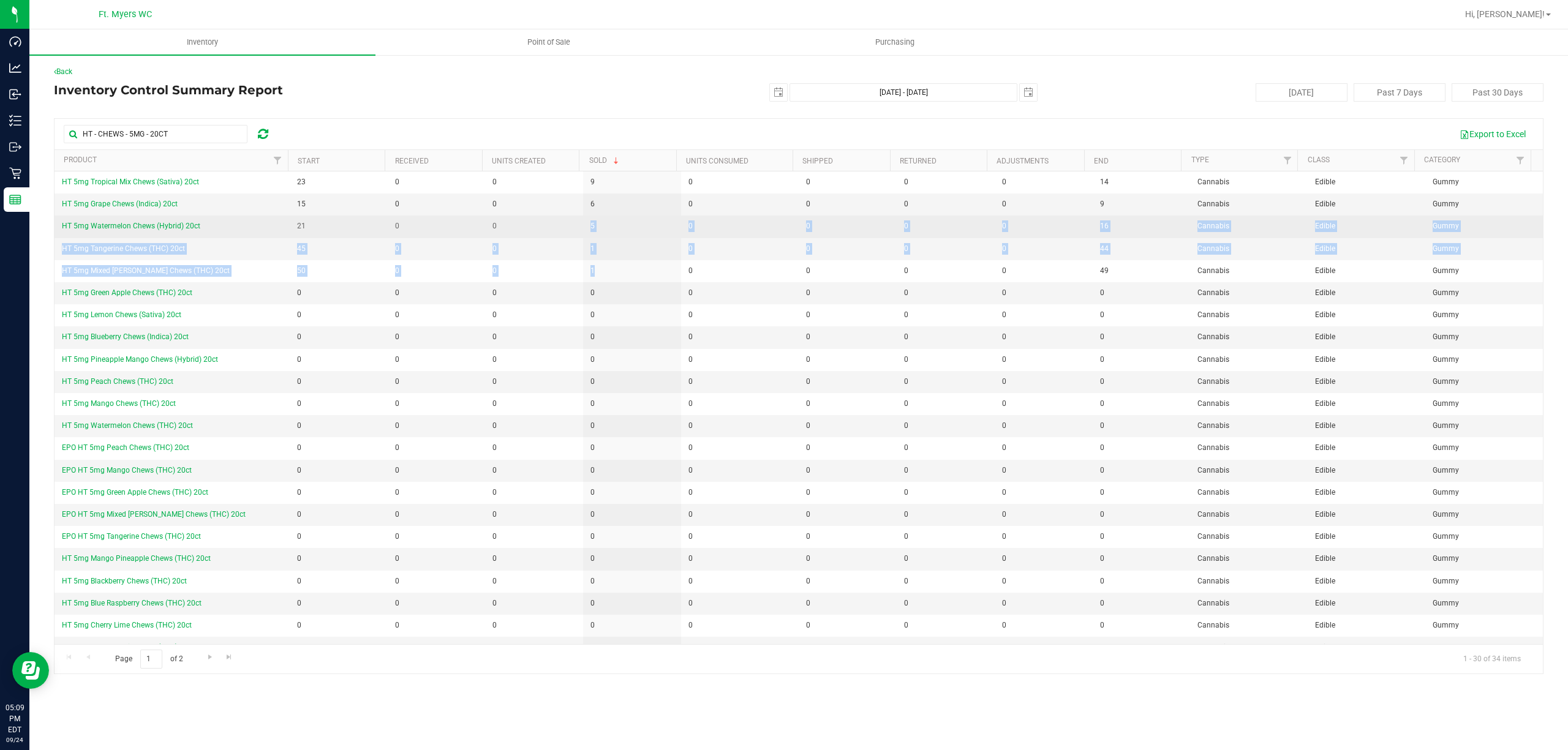
drag, startPoint x: 601, startPoint y: 273, endPoint x: 583, endPoint y: 233, distance: 43.9
click at [583, 233] on tbody "HT 5mg Tropical Mix Chews (Sativa) 20ct 23 0 0 9 0 0 0 0 14 Cannabis Edible Gum…" at bounding box center [798, 503] width 1488 height 665
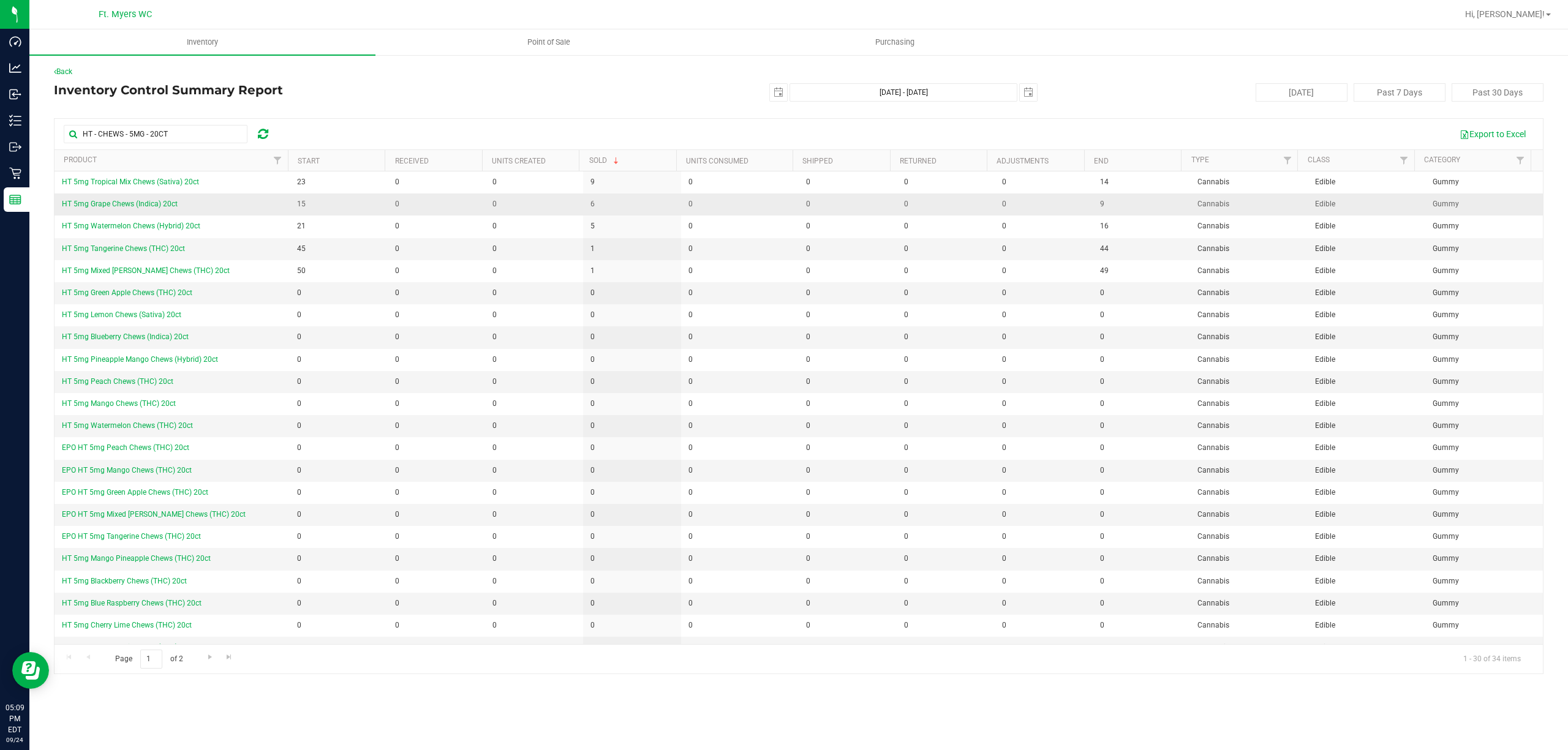
click at [605, 216] on td "6" at bounding box center [632, 205] width 98 height 22
click at [601, 216] on td "6" at bounding box center [632, 205] width 98 height 22
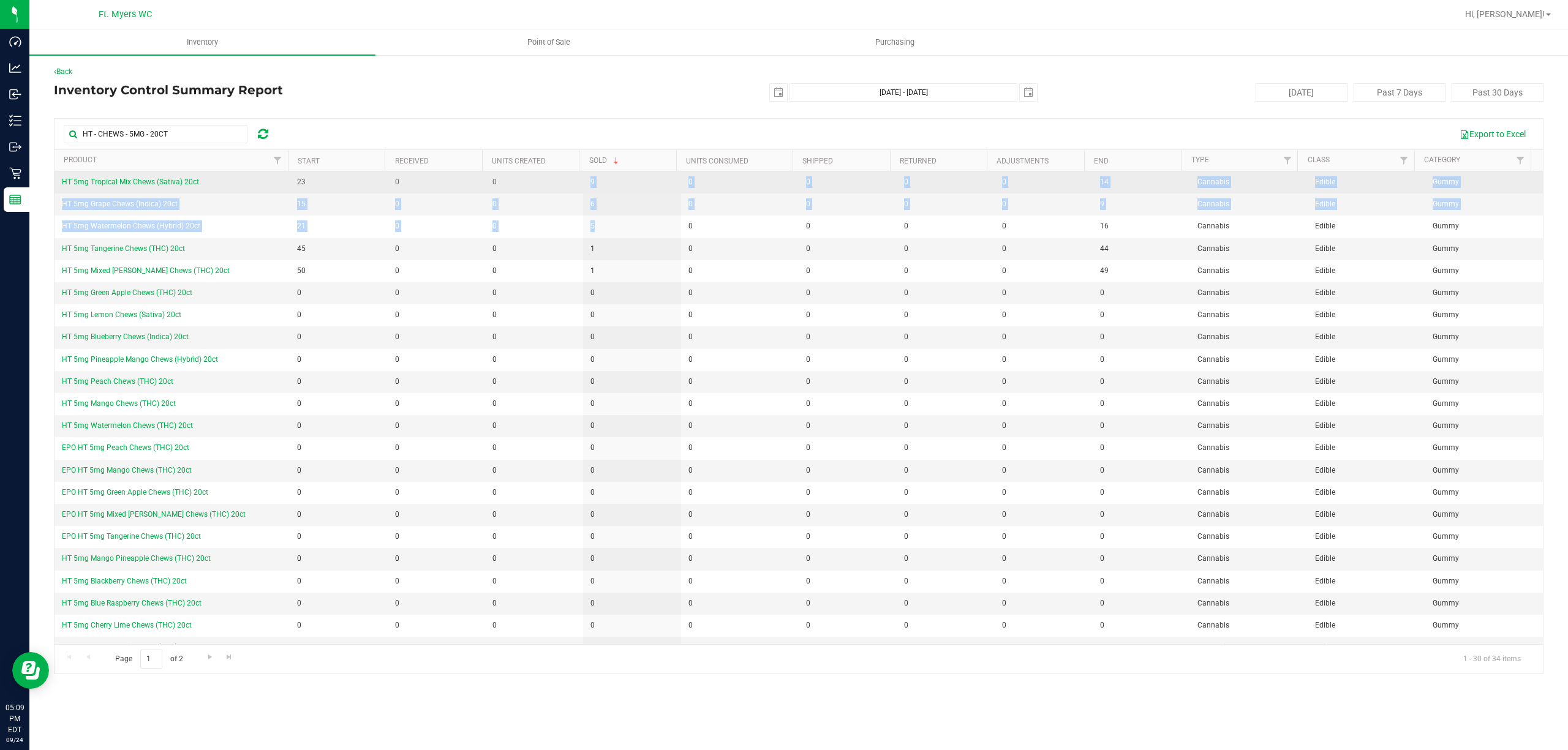
drag, startPoint x: 610, startPoint y: 225, endPoint x: 569, endPoint y: 185, distance: 57.3
click at [569, 185] on tbody "HT 5mg Tropical Mix Chews (Sativa) 20ct 23 0 0 9 0 0 0 0 14 Cannabis Edible Gum…" at bounding box center [798, 503] width 1488 height 665
click at [569, 185] on td "0" at bounding box center [534, 182] width 98 height 22
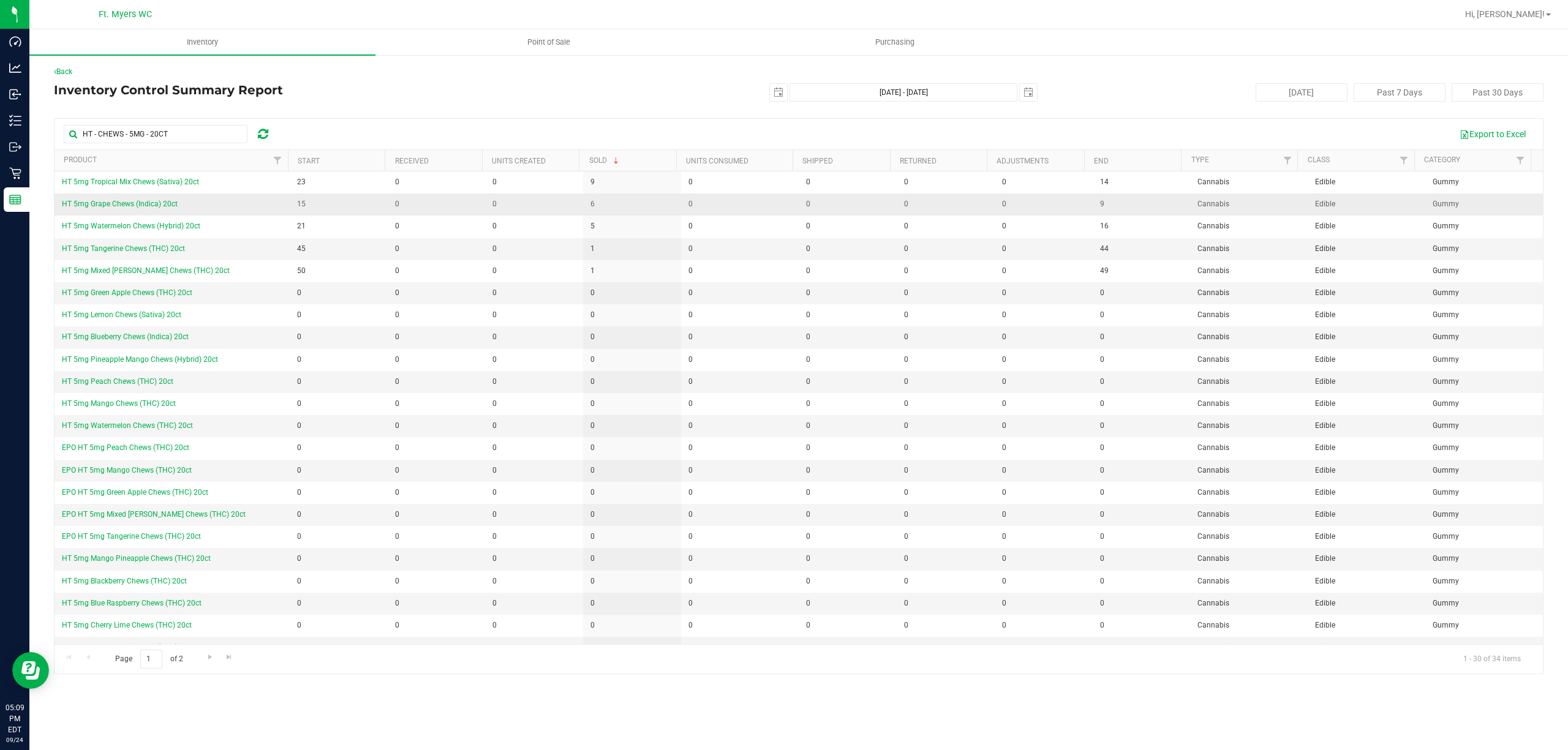
click at [592, 199] on td "6" at bounding box center [632, 205] width 98 height 22
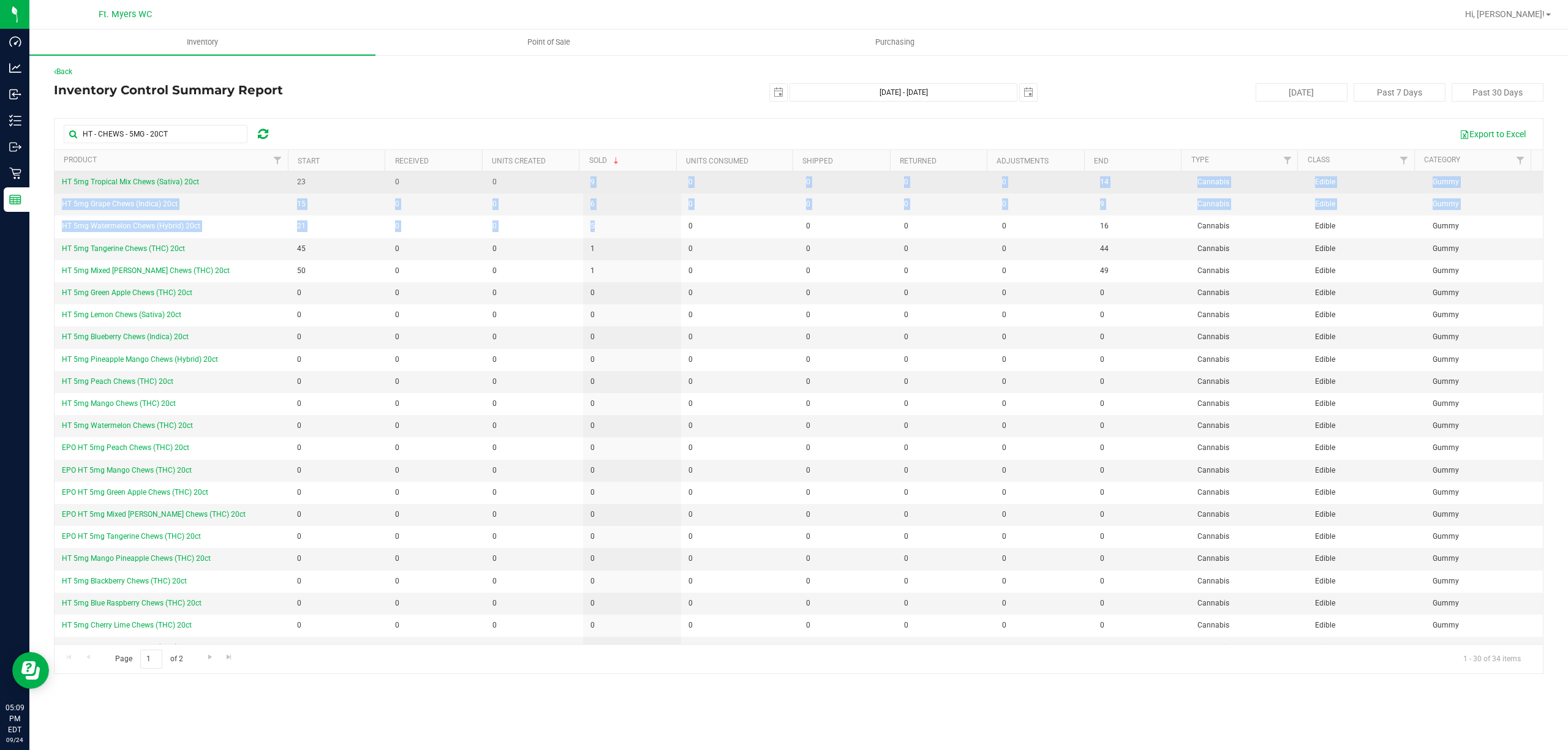
drag, startPoint x: 625, startPoint y: 231, endPoint x: 502, endPoint y: 183, distance: 132.0
click at [502, 183] on tbody "HT 5mg Tropical Mix Chews (Sativa) 20ct 23 0 0 9 0 0 0 0 14 Cannabis Edible Gum…" at bounding box center [798, 503] width 1488 height 665
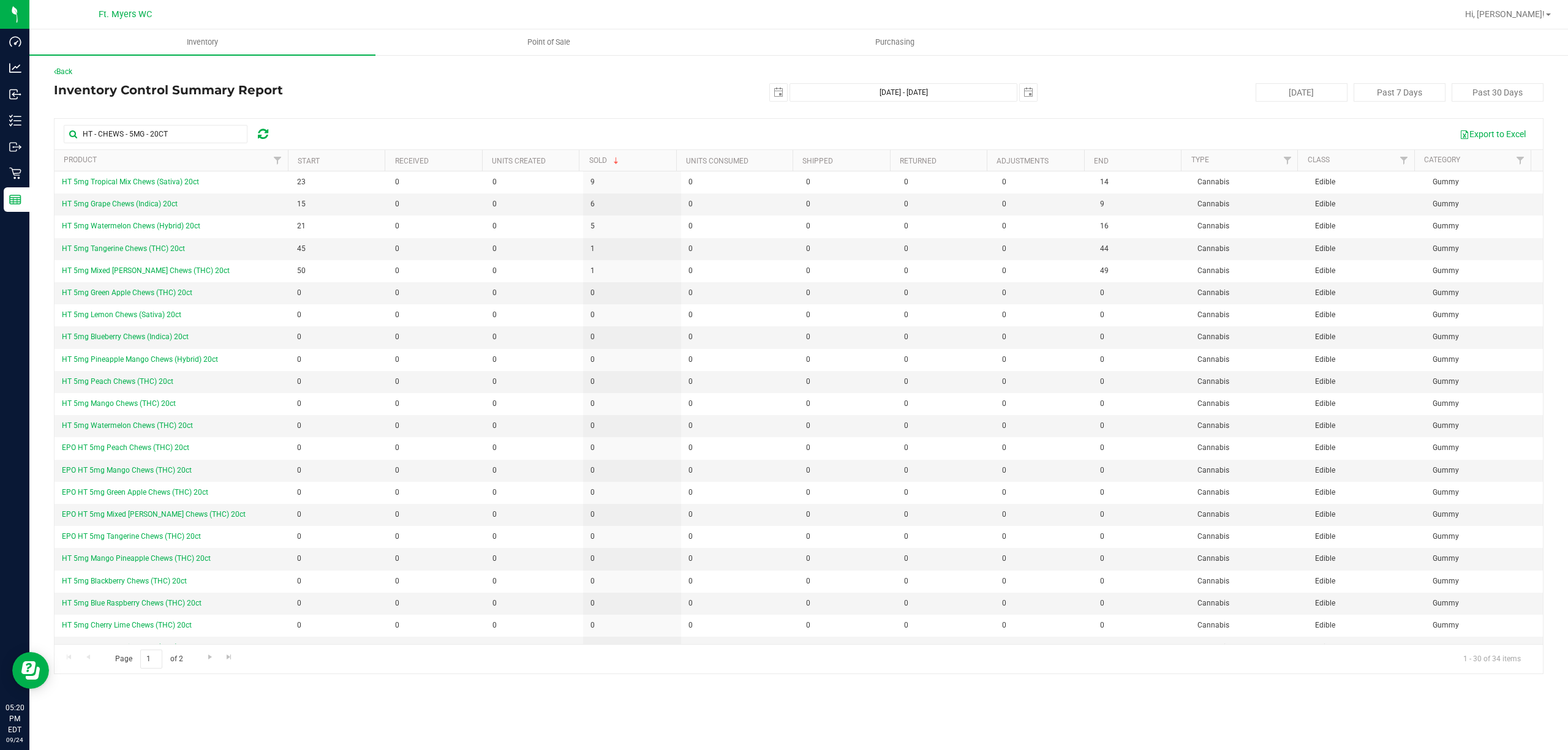
click at [574, 96] on div "[DATE] [DATE] - [DATE] [DATE]" at bounding box center [794, 92] width 506 height 18
click at [786, 90] on span "select" at bounding box center [779, 92] width 17 height 17
click at [797, 164] on link "1" at bounding box center [798, 160] width 17 height 19
type input "[DATE]"
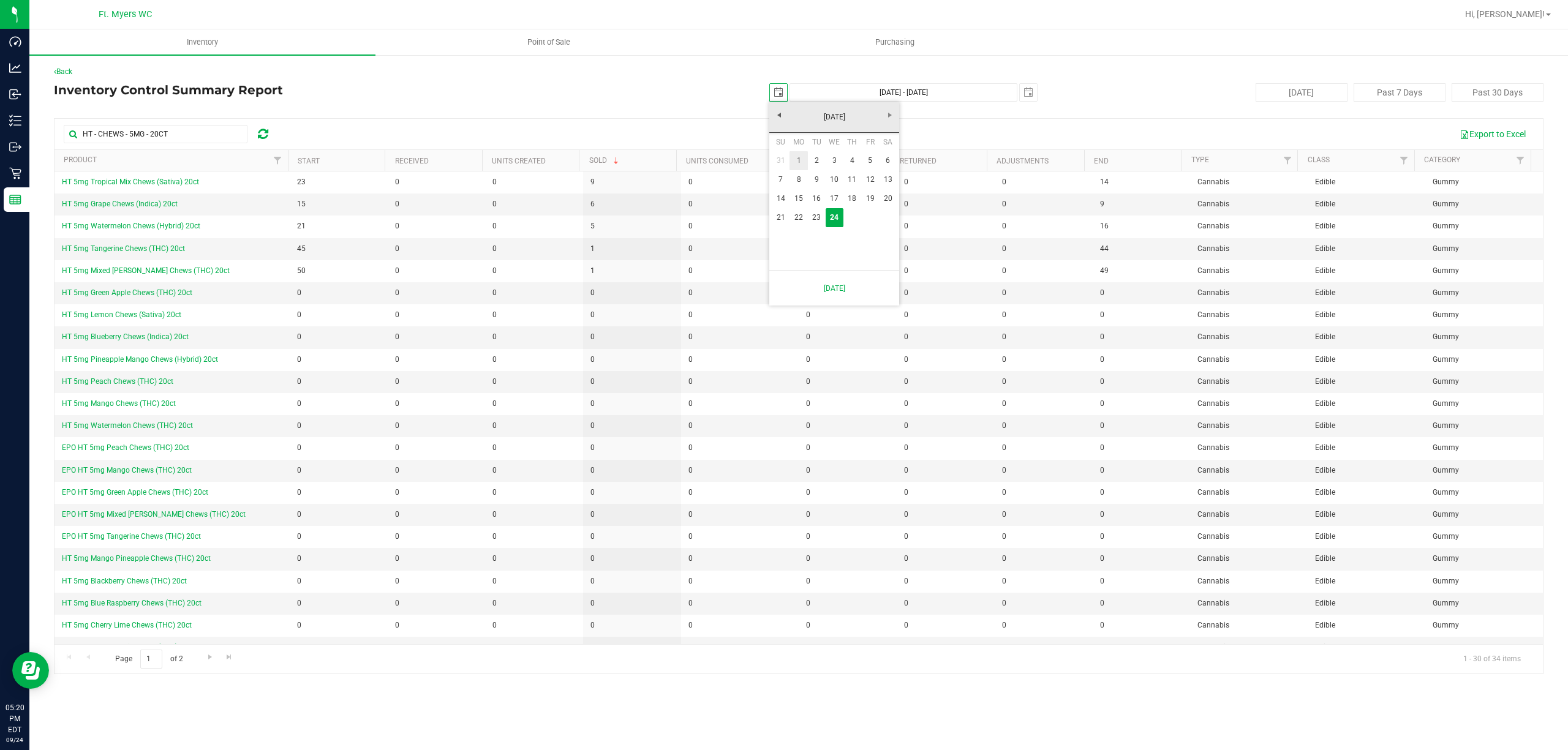
type input "[DATE] - [DATE]"
click at [628, 109] on div at bounding box center [798, 108] width 1489 height 1
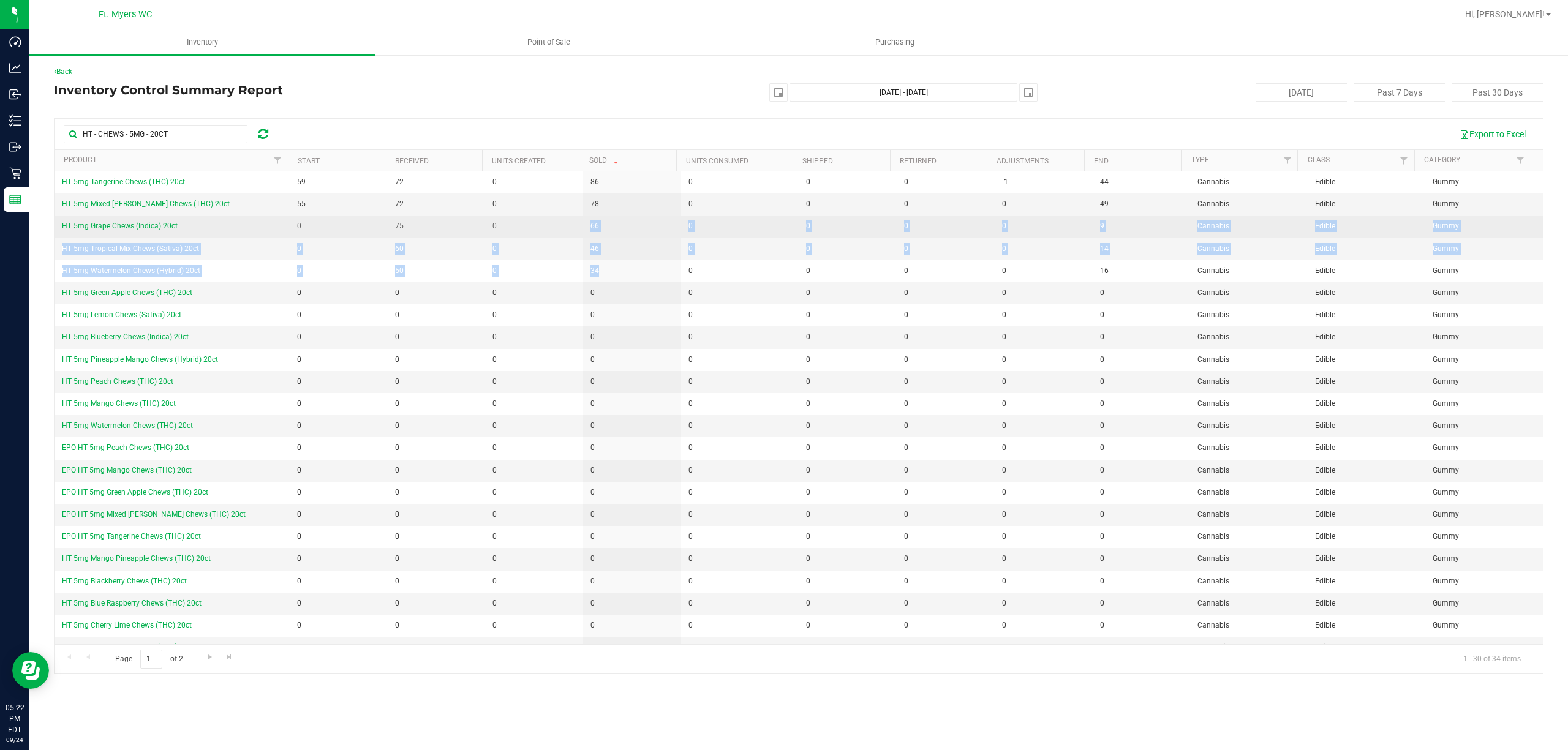
drag, startPoint x: 600, startPoint y: 275, endPoint x: 536, endPoint y: 219, distance: 85.0
click at [536, 219] on tbody "HT 5mg Tangerine Chews (THC) 20ct 59 72 0 86 0 0 0 -1 44 Cannabis Edible Gummy …" at bounding box center [798, 503] width 1488 height 665
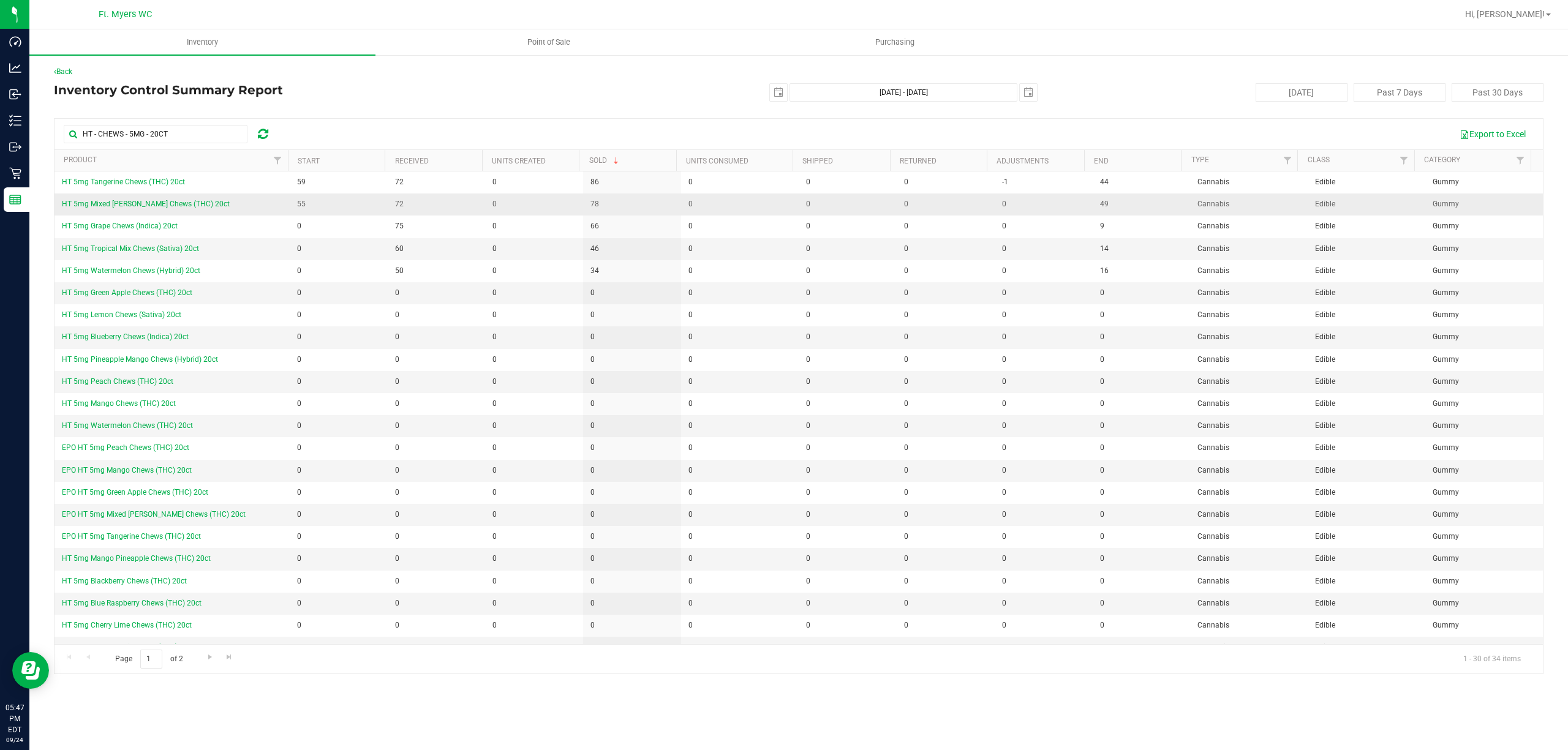
click at [583, 202] on td "78" at bounding box center [632, 205] width 98 height 22
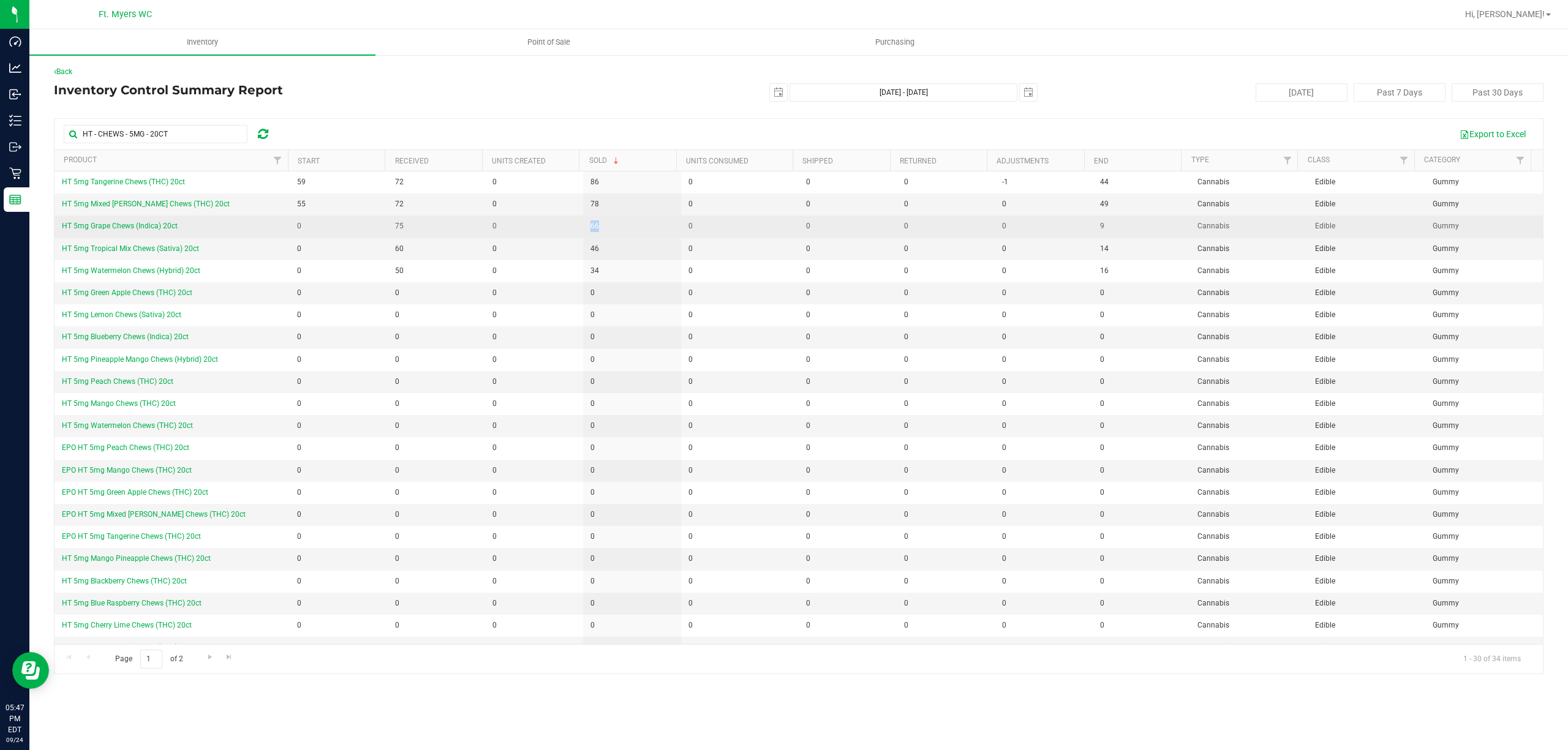
drag, startPoint x: 611, startPoint y: 225, endPoint x: 628, endPoint y: 224, distance: 17.0
click at [628, 224] on tr "HT 5mg Grape Chews (Indica) 20ct 0 75 0 66 0 0 0 0 9 Cannabis Edible Gummy" at bounding box center [798, 227] width 1488 height 22
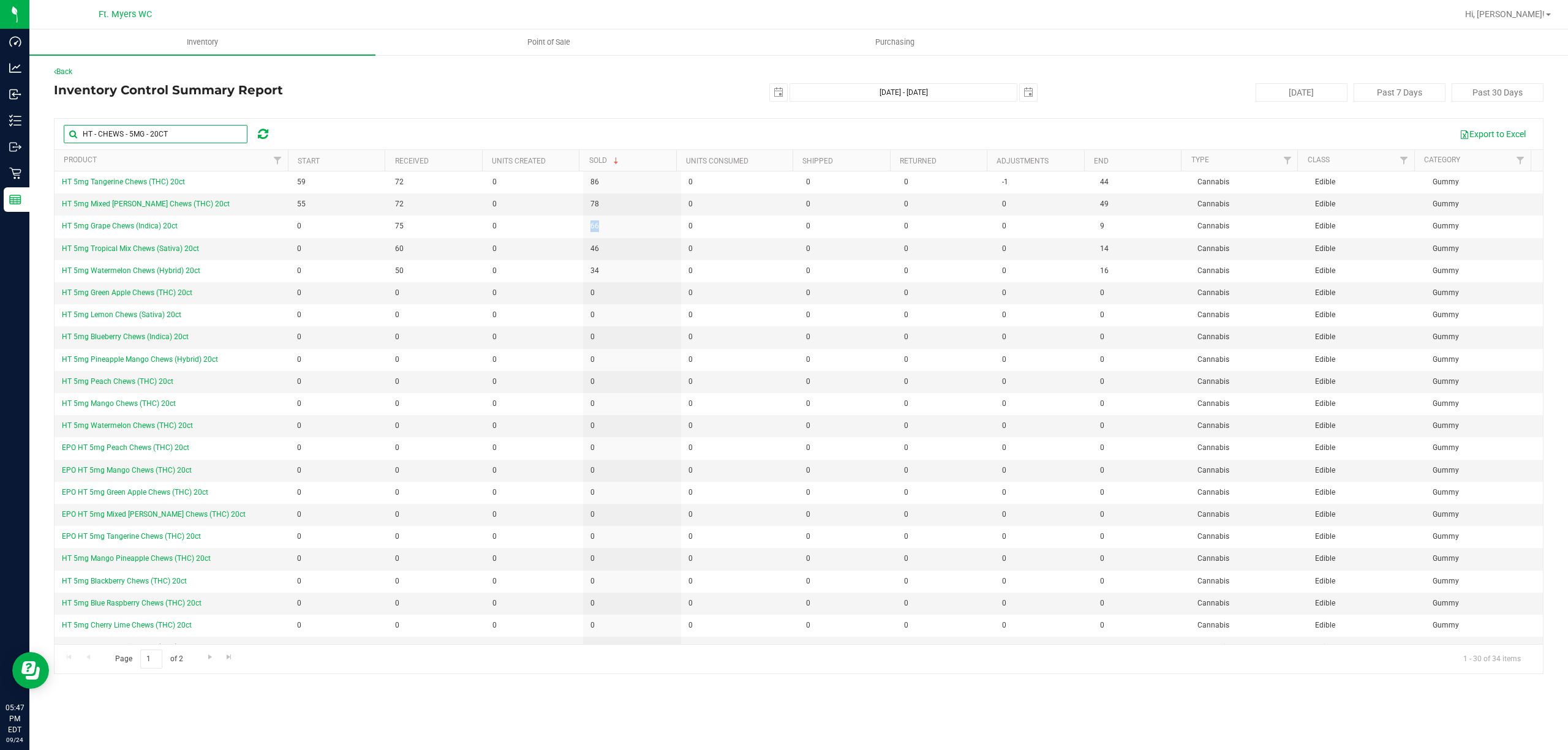
click at [135, 130] on input "HT - CHEWS - 5MG - 20CT" at bounding box center [156, 134] width 183 height 18
drag, startPoint x: 182, startPoint y: 138, endPoint x: 125, endPoint y: 132, distance: 57.3
click at [125, 132] on input "HT - CHEWS - 5MG - 20CT" at bounding box center [156, 134] width 183 height 18
type input "HT - CHEWS"
click at [135, 134] on input "HT - CHEWS" at bounding box center [156, 134] width 183 height 18
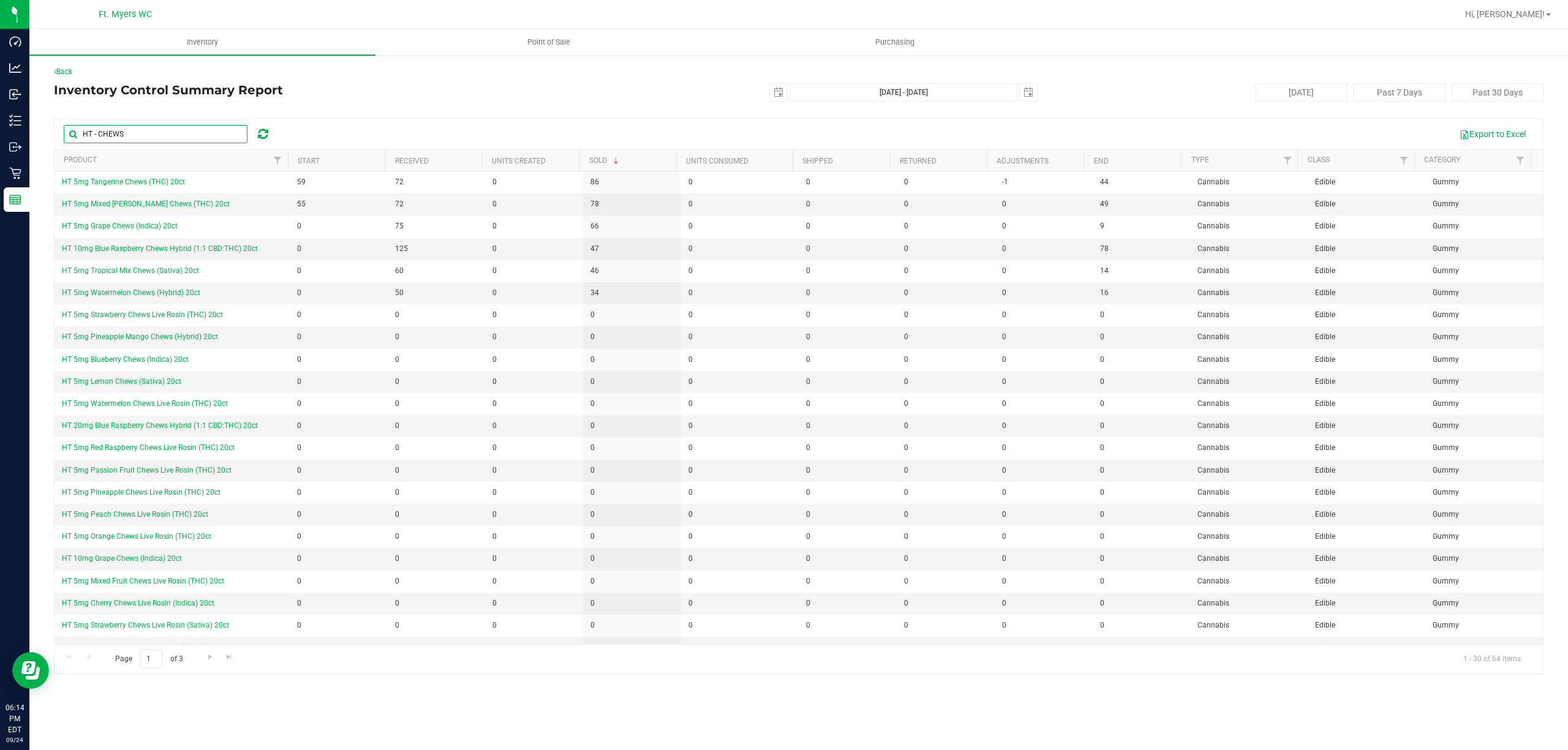
click at [135, 134] on input "HT - CHEWS" at bounding box center [156, 134] width 183 height 18
click at [156, 132] on input "HT - CHEWS" at bounding box center [156, 134] width 183 height 18
drag, startPoint x: 510, startPoint y: 245, endPoint x: 598, endPoint y: 245, distance: 88.0
click at [598, 245] on tr "HT 10mg Blue Raspberry Chews Hybrid (1:1 CBD:THC) 20ct 0 125 0 47 0 0 0 0 78 Ca…" at bounding box center [798, 249] width 1488 height 22
click at [621, 260] on td "47" at bounding box center [632, 249] width 98 height 22
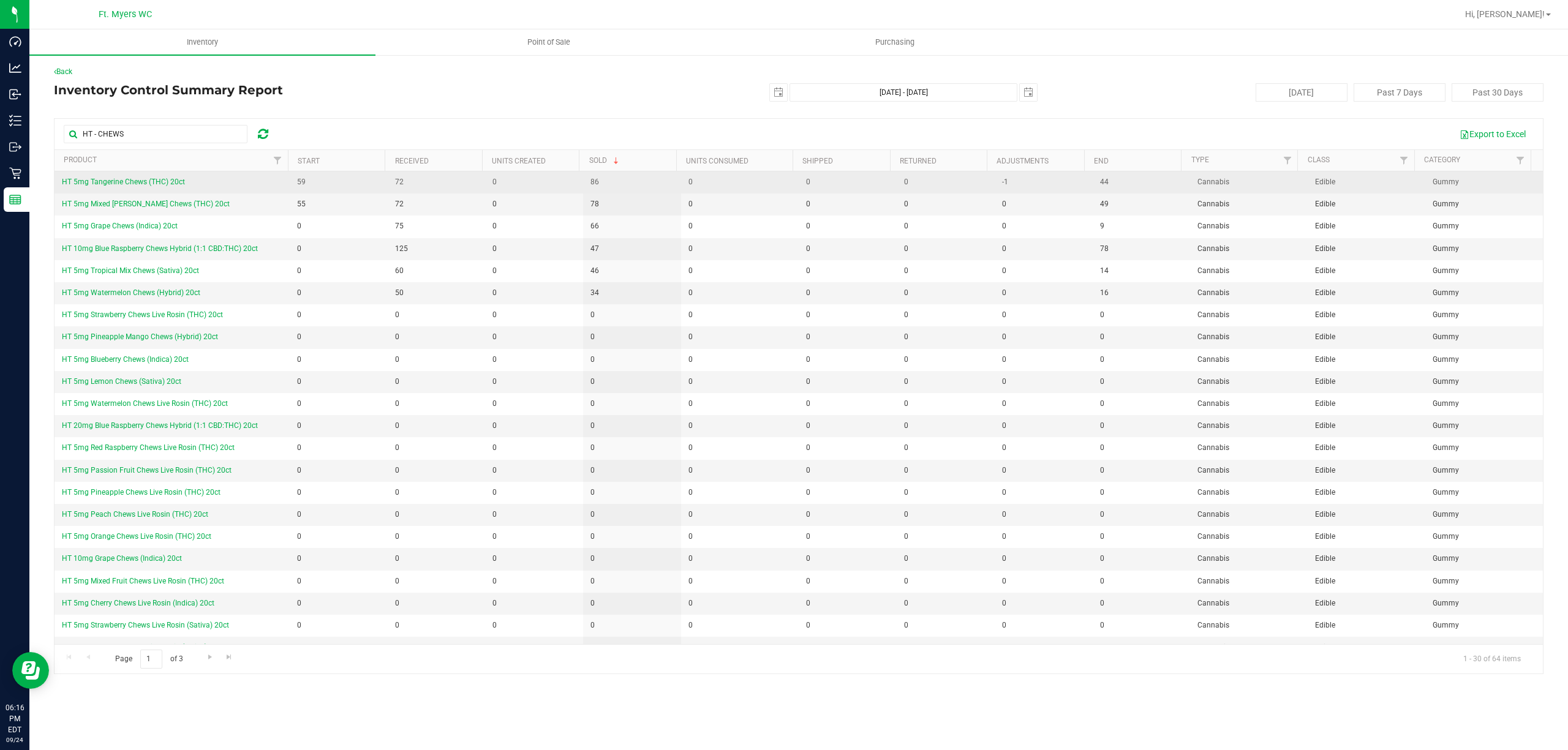
drag, startPoint x: 747, startPoint y: 275, endPoint x: 238, endPoint y: 187, distance: 516.6
click at [238, 187] on tbody "HT 5mg Tangerine Chews (THC) 20ct 59 72 0 86 0 0 0 -1 44 Cannabis Edible Gummy …" at bounding box center [798, 503] width 1488 height 665
click at [238, 187] on td "HT 5mg Tangerine Chews (THC) 20ct" at bounding box center [172, 182] width 235 height 22
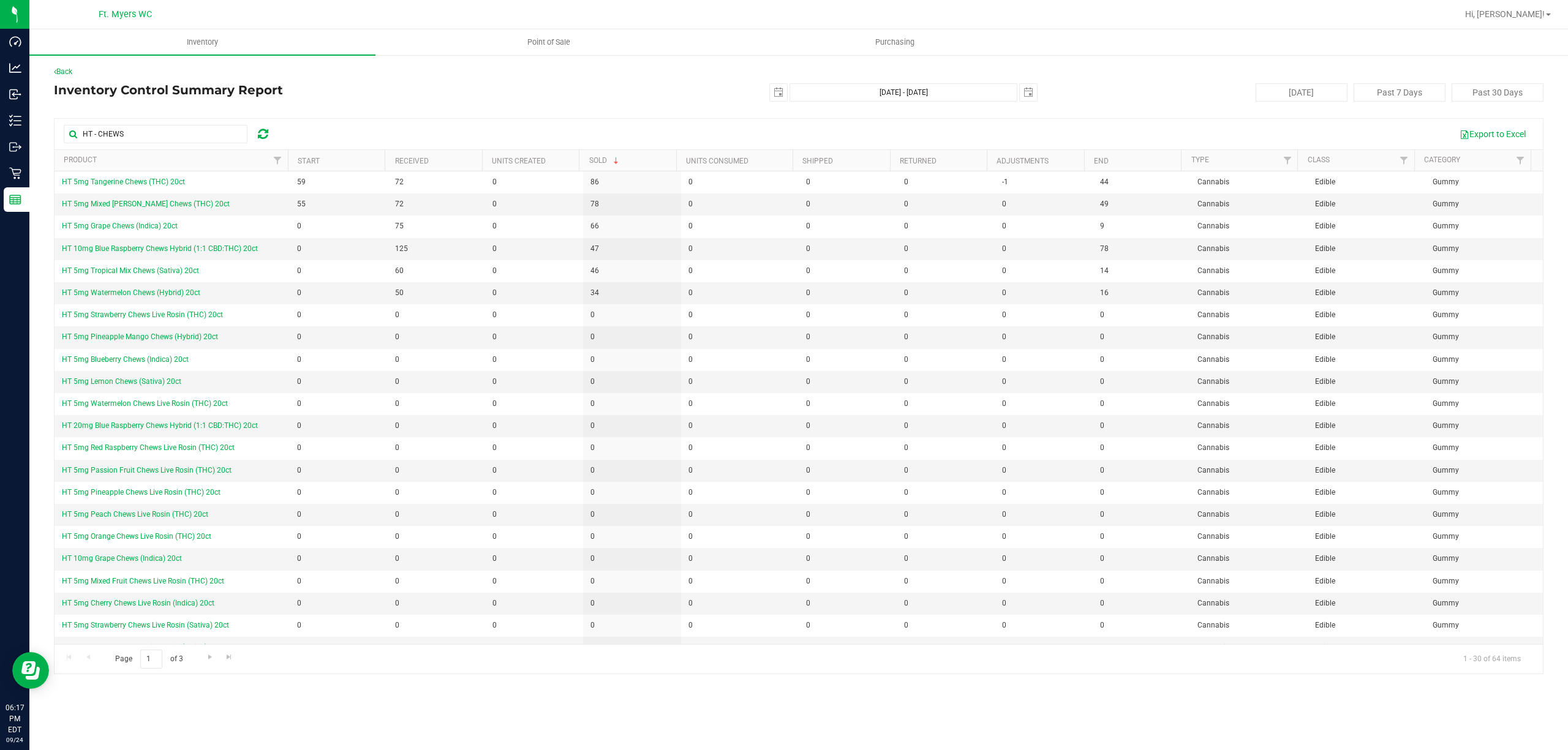
click at [443, 112] on div "Back Inventory Control Summary Report [DATE] [DATE] - [DATE] [DATE] [DATE] Past…" at bounding box center [798, 370] width 1489 height 608
click at [125, 28] on nav "Ft. [PERSON_NAME] Hi, [PERSON_NAME]!" at bounding box center [799, 15] width 1538 height 30
click at [123, 3] on div "Ft. Myers WC" at bounding box center [127, 14] width 183 height 24
click at [140, 10] on span "Ft. Myers WC" at bounding box center [125, 14] width 53 height 11
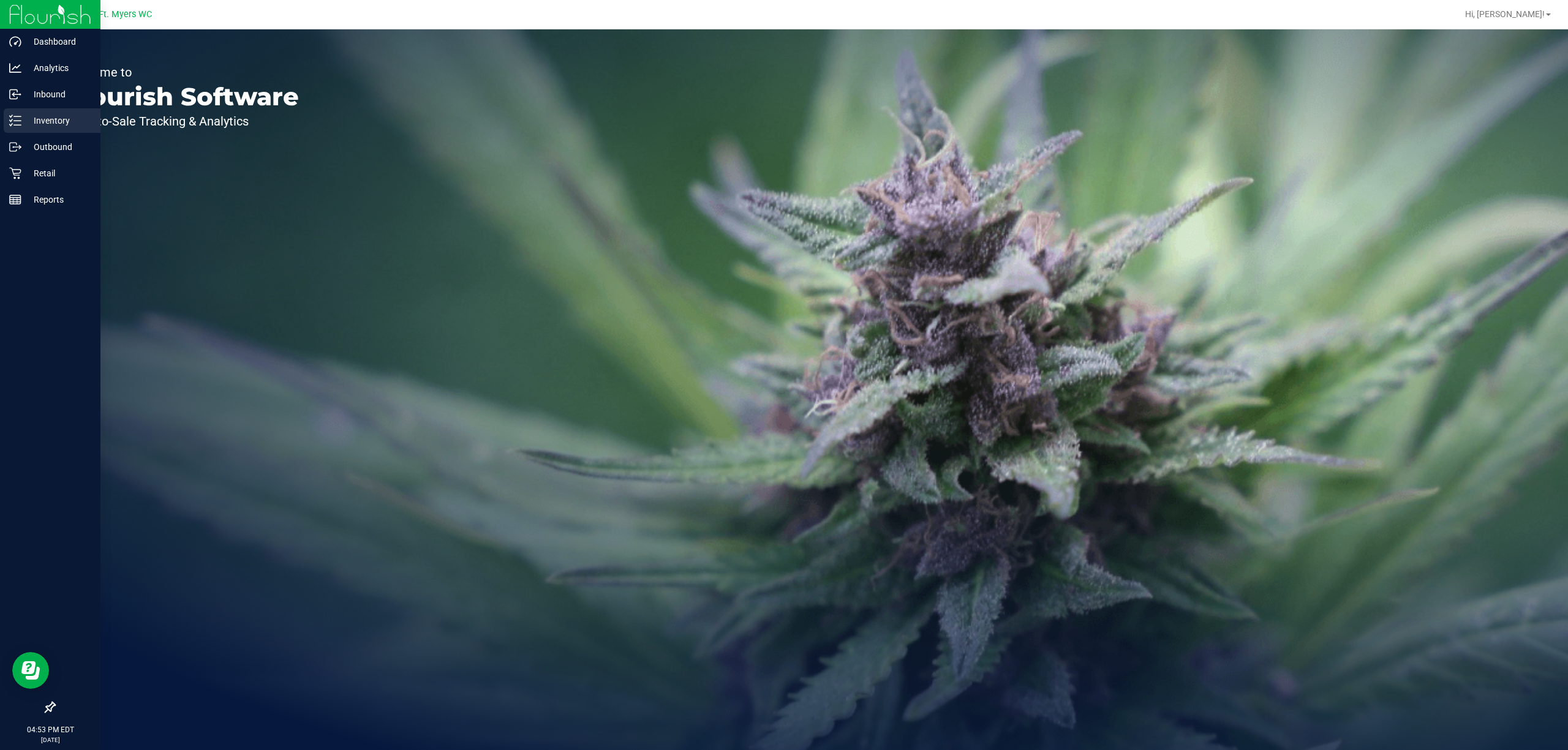
click at [4, 123] on div "Inventory" at bounding box center [52, 121] width 97 height 25
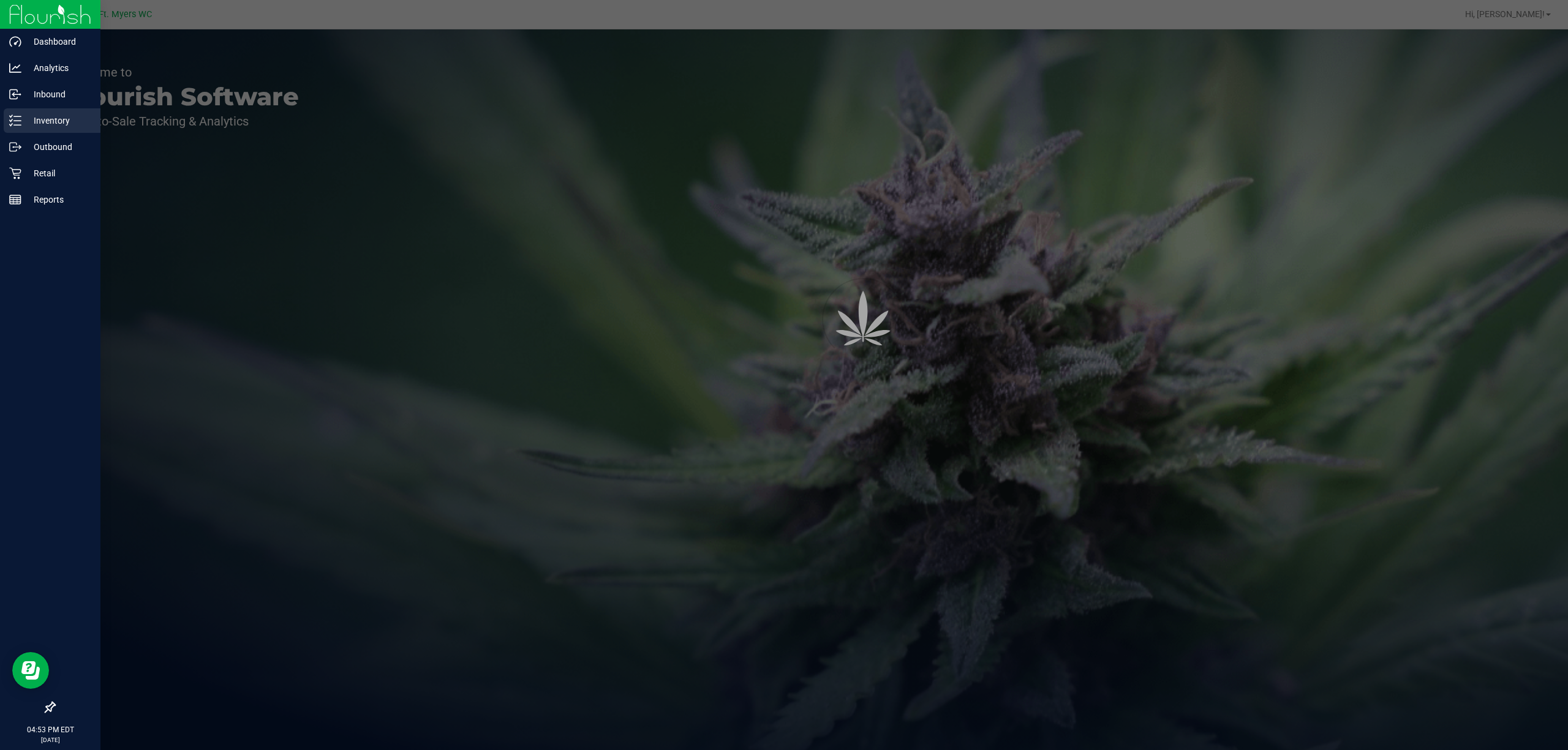
click at [34, 116] on p "Inventory" at bounding box center [58, 120] width 74 height 15
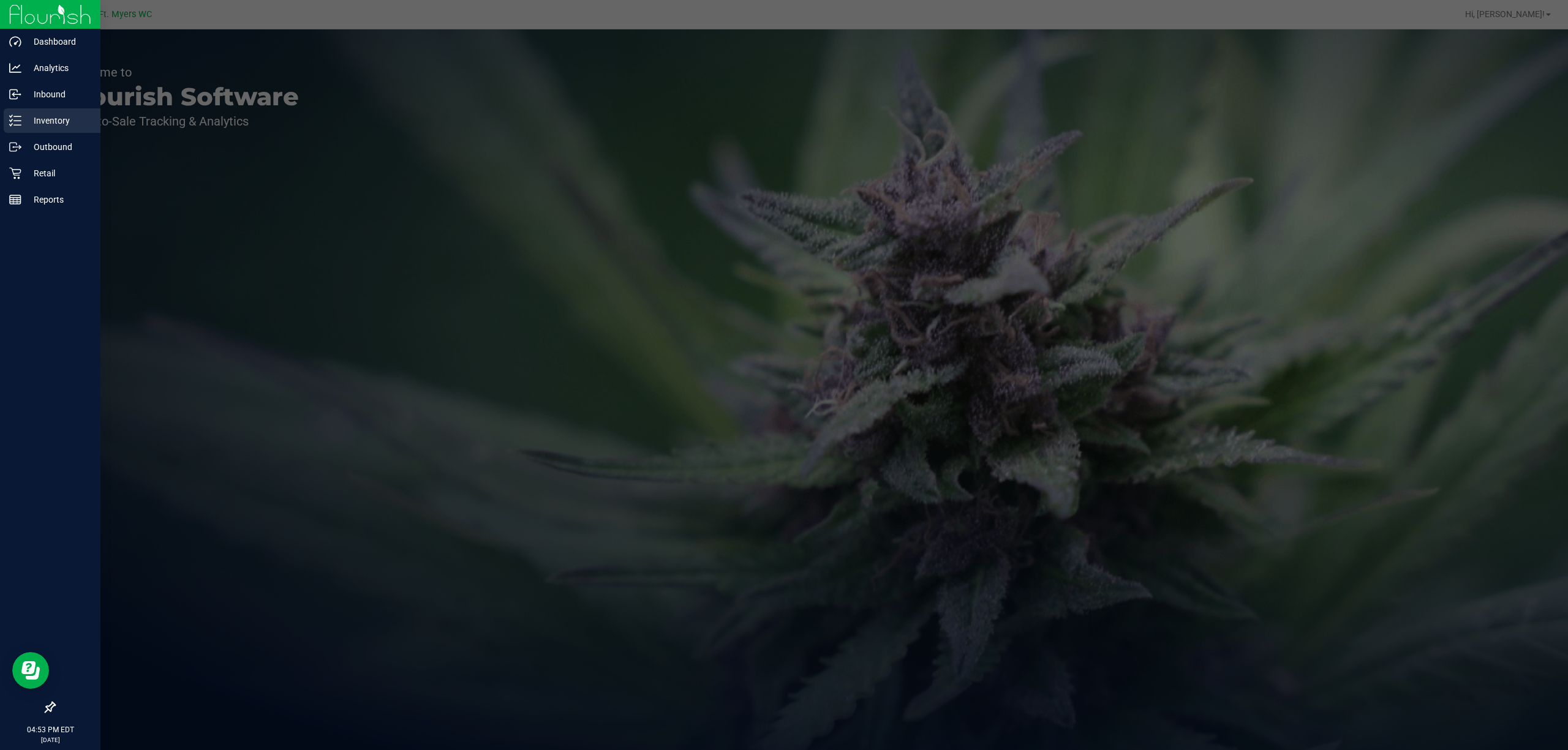
click at [34, 116] on p "Inventory" at bounding box center [58, 120] width 74 height 15
click at [37, 116] on p "Inventory" at bounding box center [58, 120] width 74 height 15
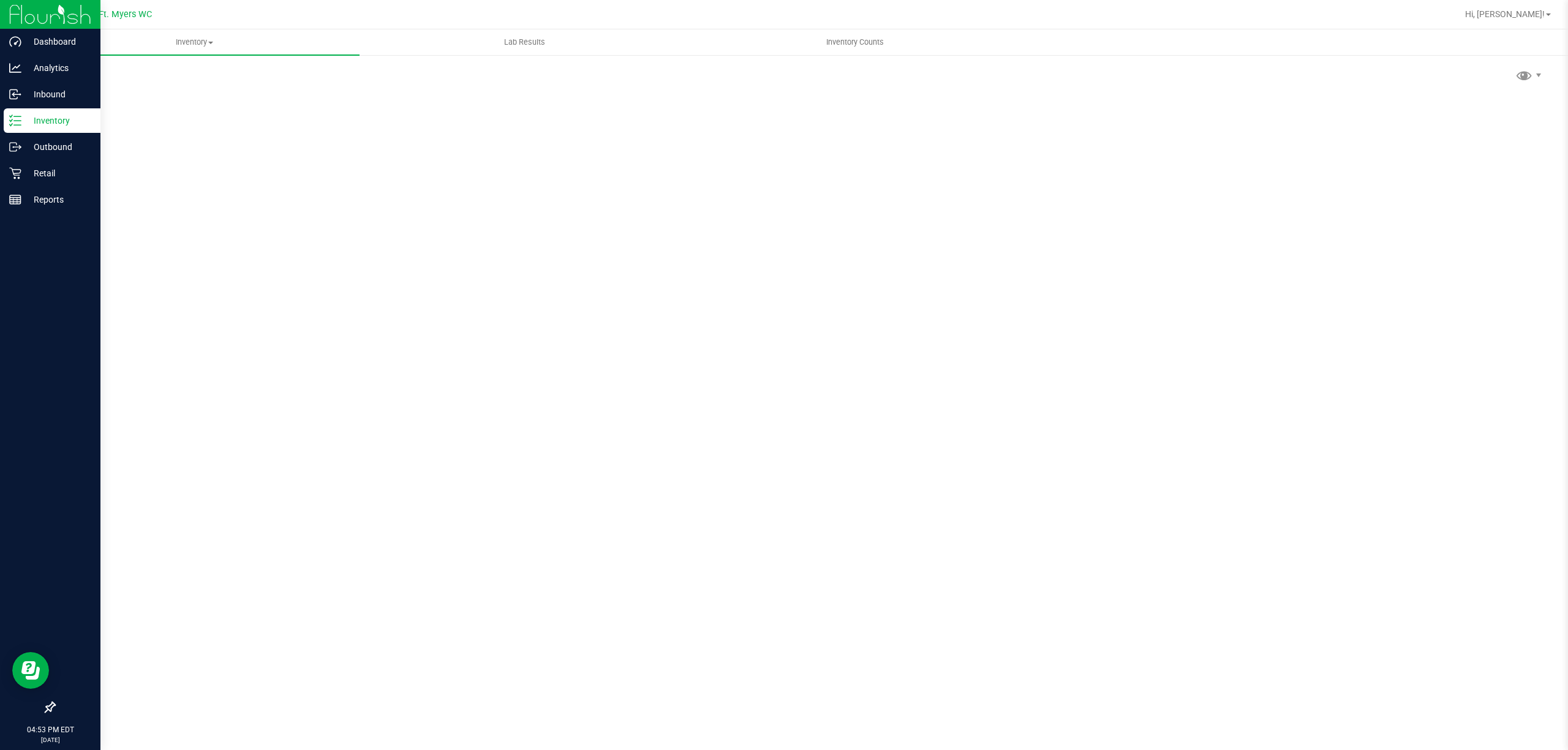
click at [53, 116] on p "Inventory" at bounding box center [58, 120] width 74 height 15
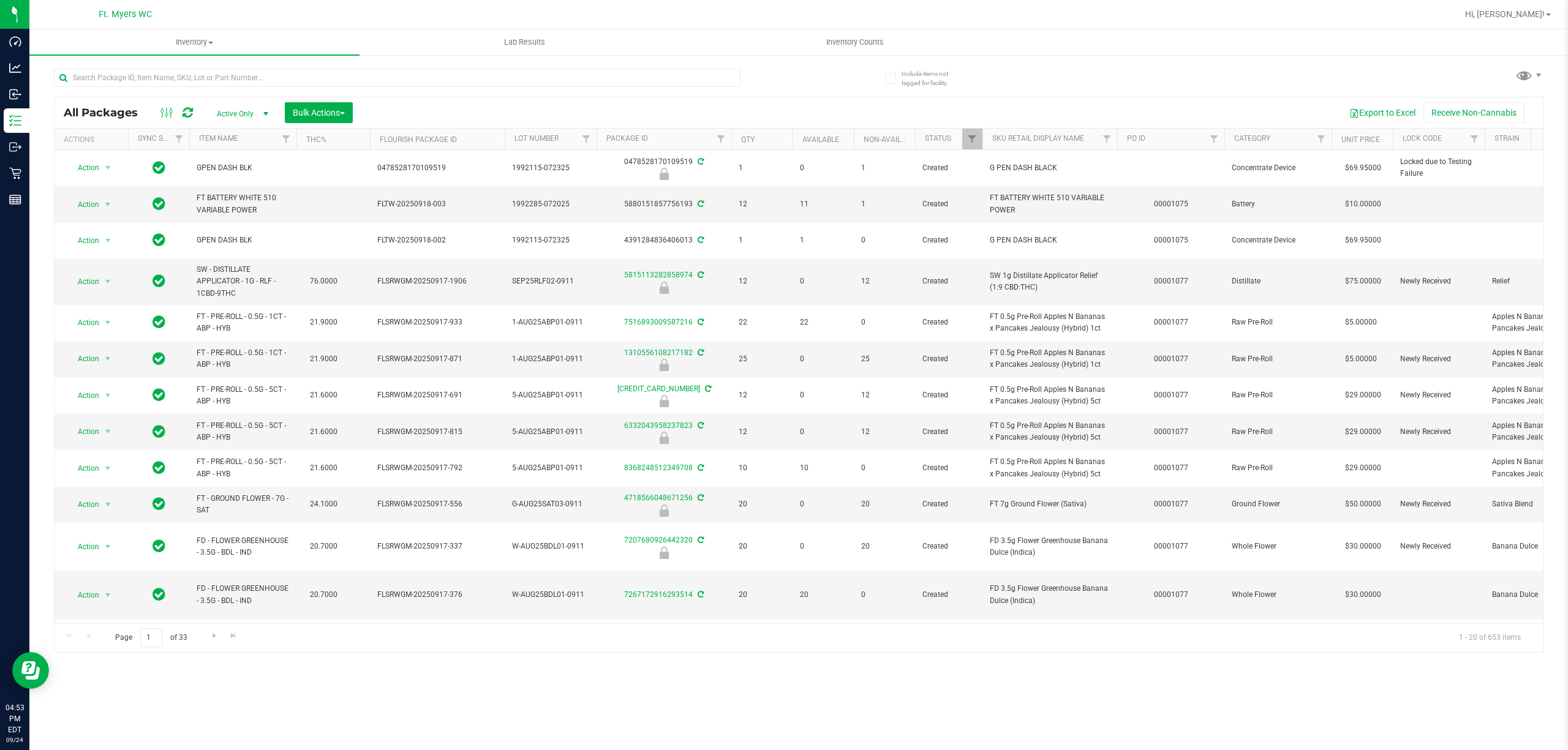
click at [205, 89] on div at bounding box center [397, 83] width 687 height 28
click at [208, 76] on input "text" at bounding box center [397, 78] width 687 height 18
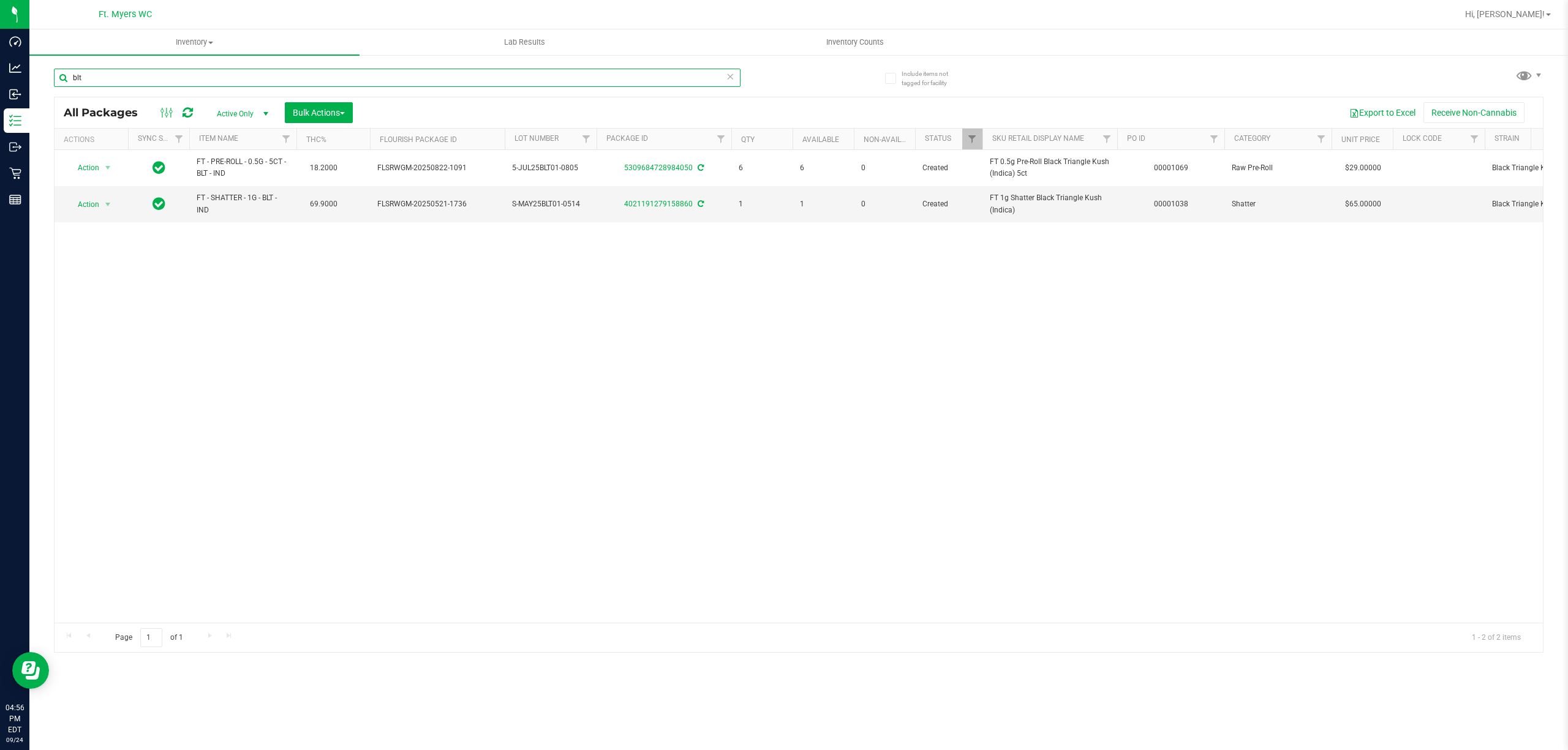
click at [493, 83] on input "blt" at bounding box center [397, 78] width 687 height 18
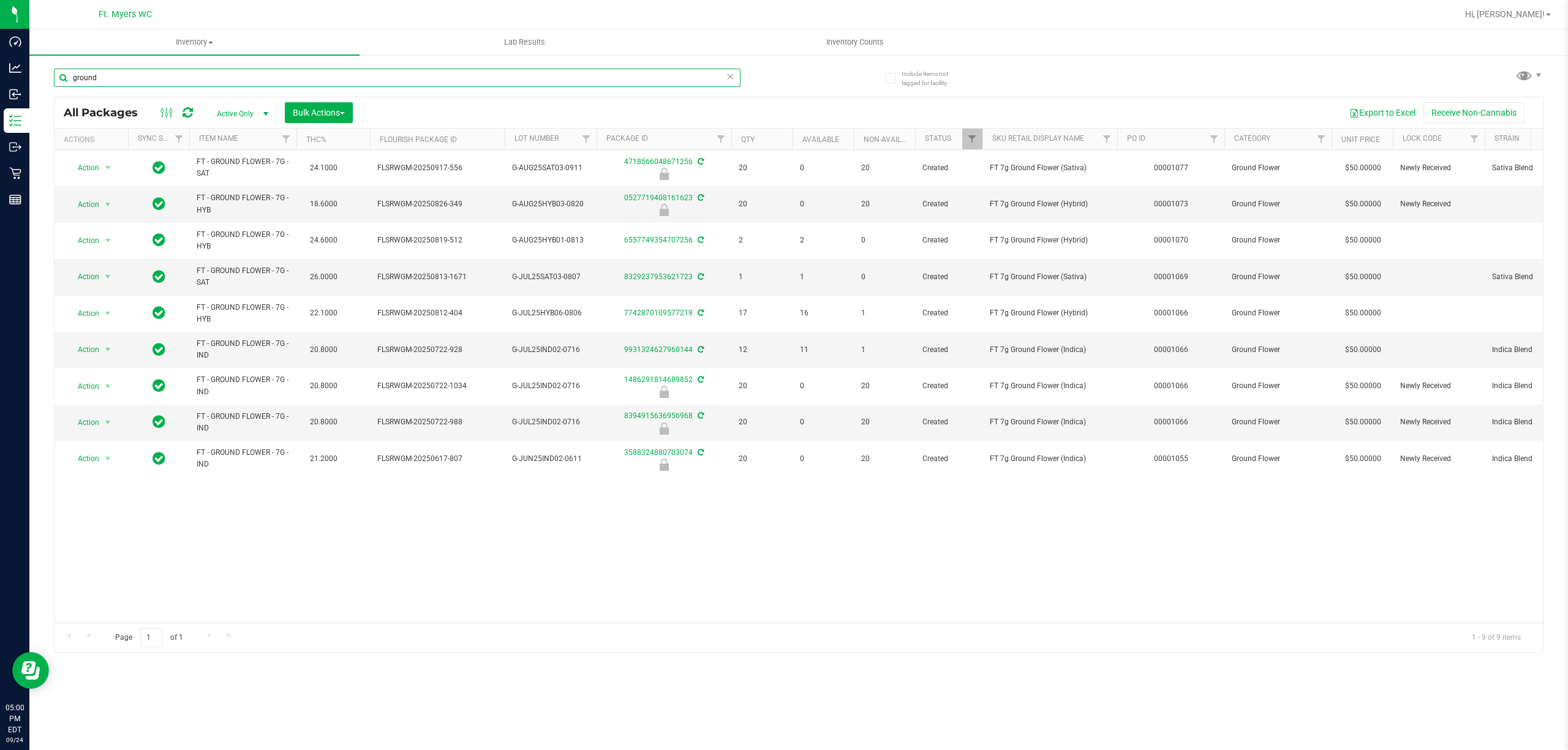
click at [350, 71] on input "ground" at bounding box center [397, 78] width 687 height 18
type input "pjs"
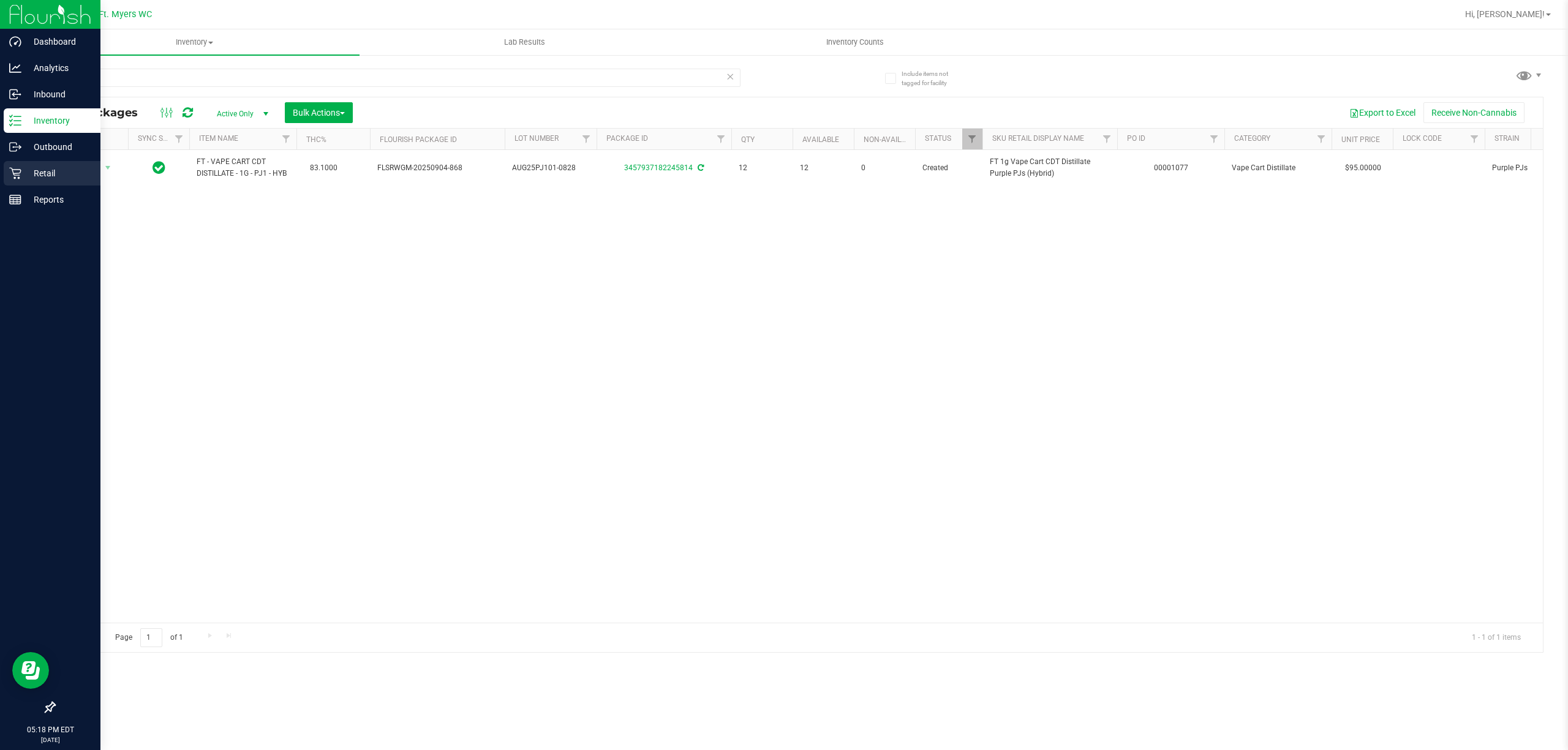
click at [41, 180] on p "Retail" at bounding box center [58, 173] width 74 height 15
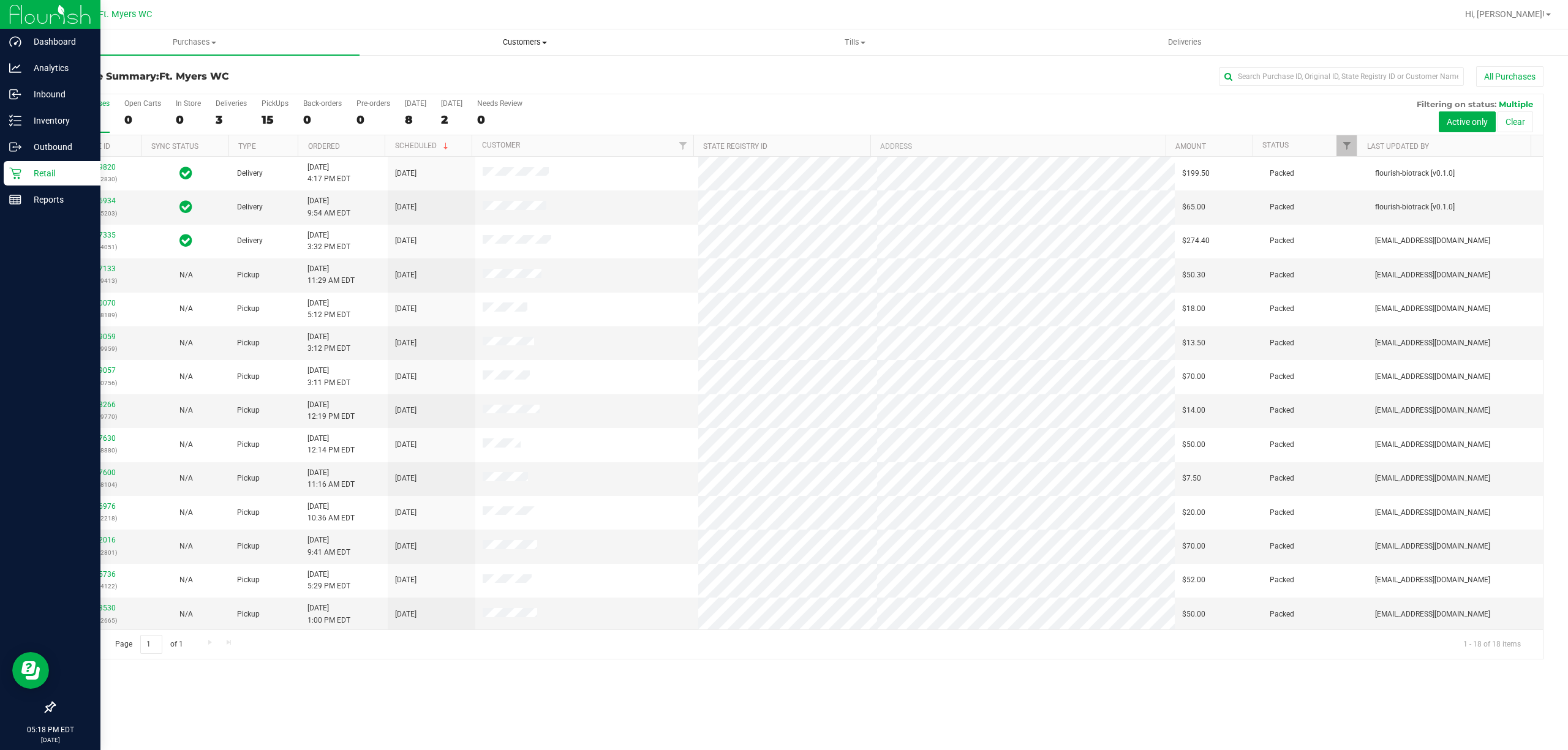
click at [545, 52] on uib-tab-heading "Customers All customers Add a new customer All physicians" at bounding box center [524, 42] width 329 height 25
click at [483, 79] on li "All customers" at bounding box center [524, 74] width 330 height 15
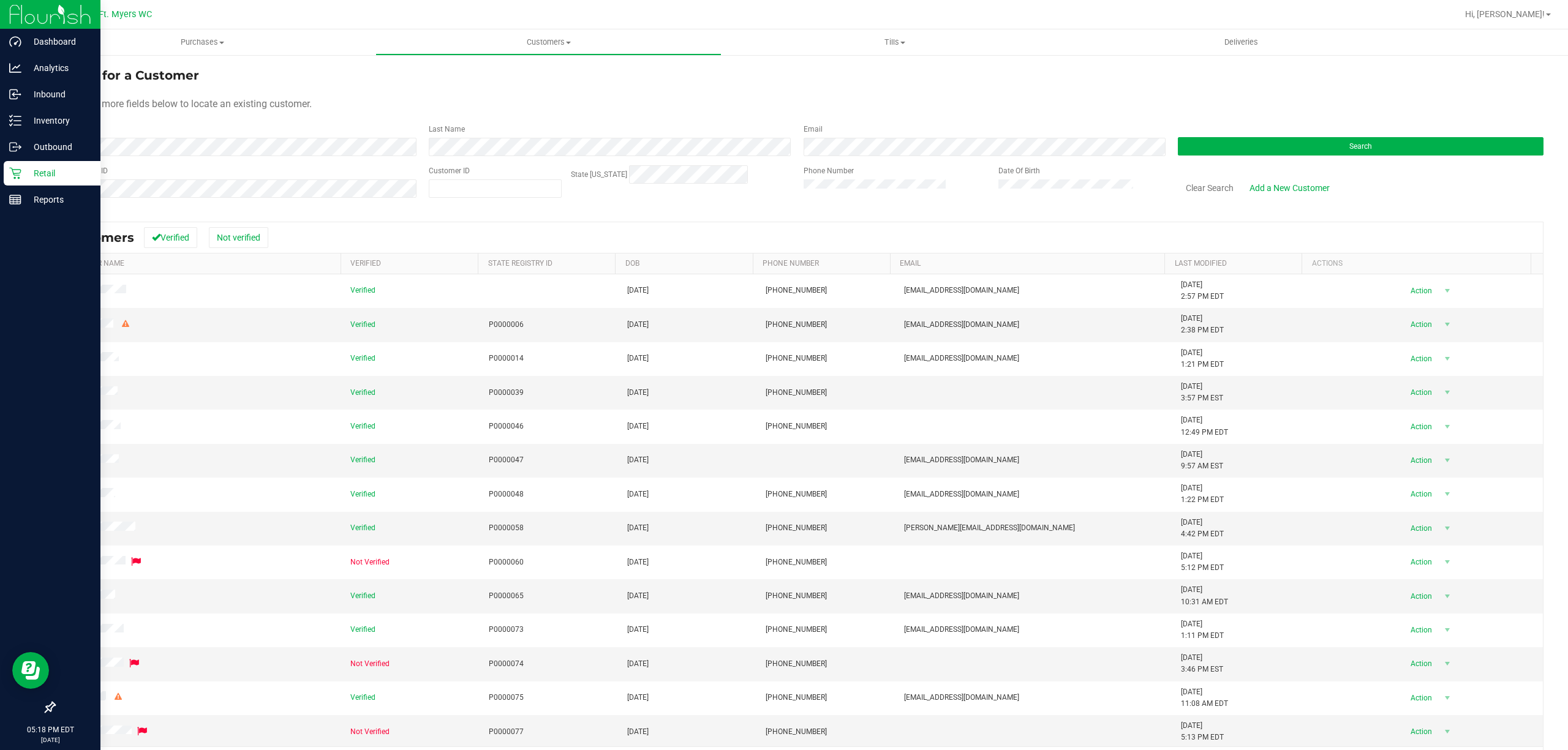
click at [202, 212] on div "Search for a Customer Use one or more fields below to locate an existing custom…" at bounding box center [798, 421] width 1489 height 711
click at [10, 171] on icon at bounding box center [15, 173] width 12 height 12
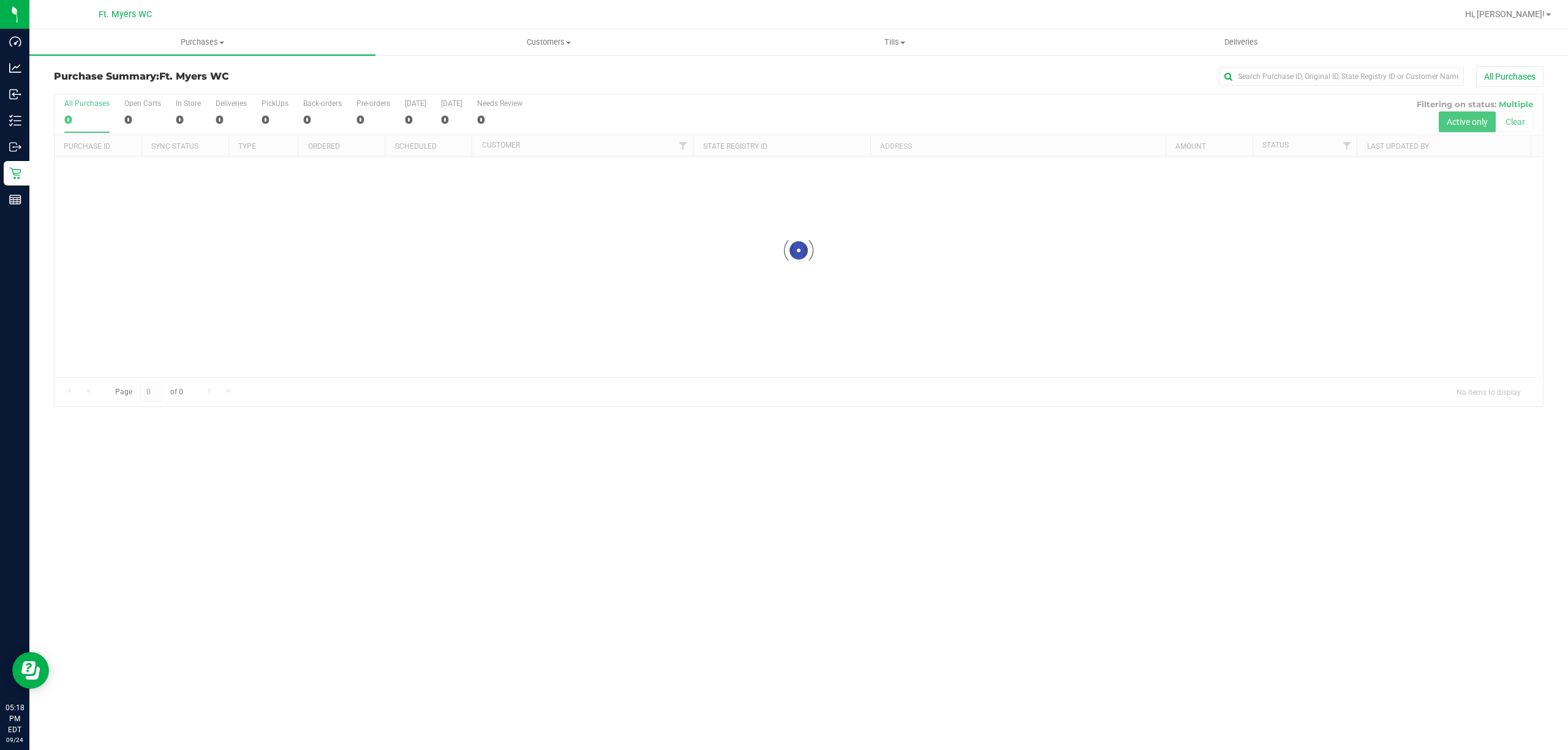
click at [258, 81] on h3 "Purchase Summary: Ft. [PERSON_NAME]" at bounding box center [302, 76] width 497 height 11
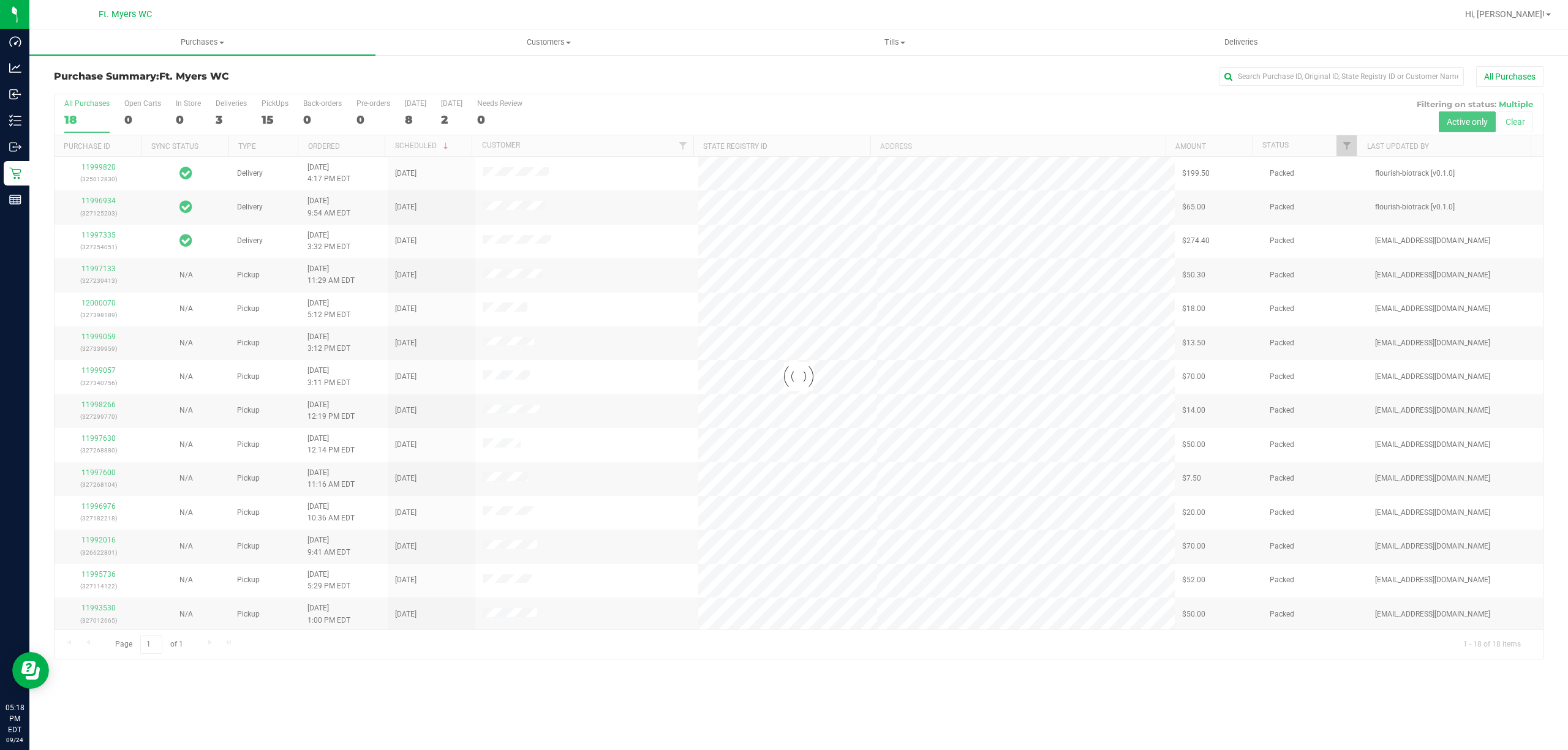
click at [279, 121] on div at bounding box center [798, 377] width 1488 height 565
click at [280, 118] on div at bounding box center [798, 377] width 1488 height 565
click at [275, 113] on div "15" at bounding box center [275, 120] width 27 height 14
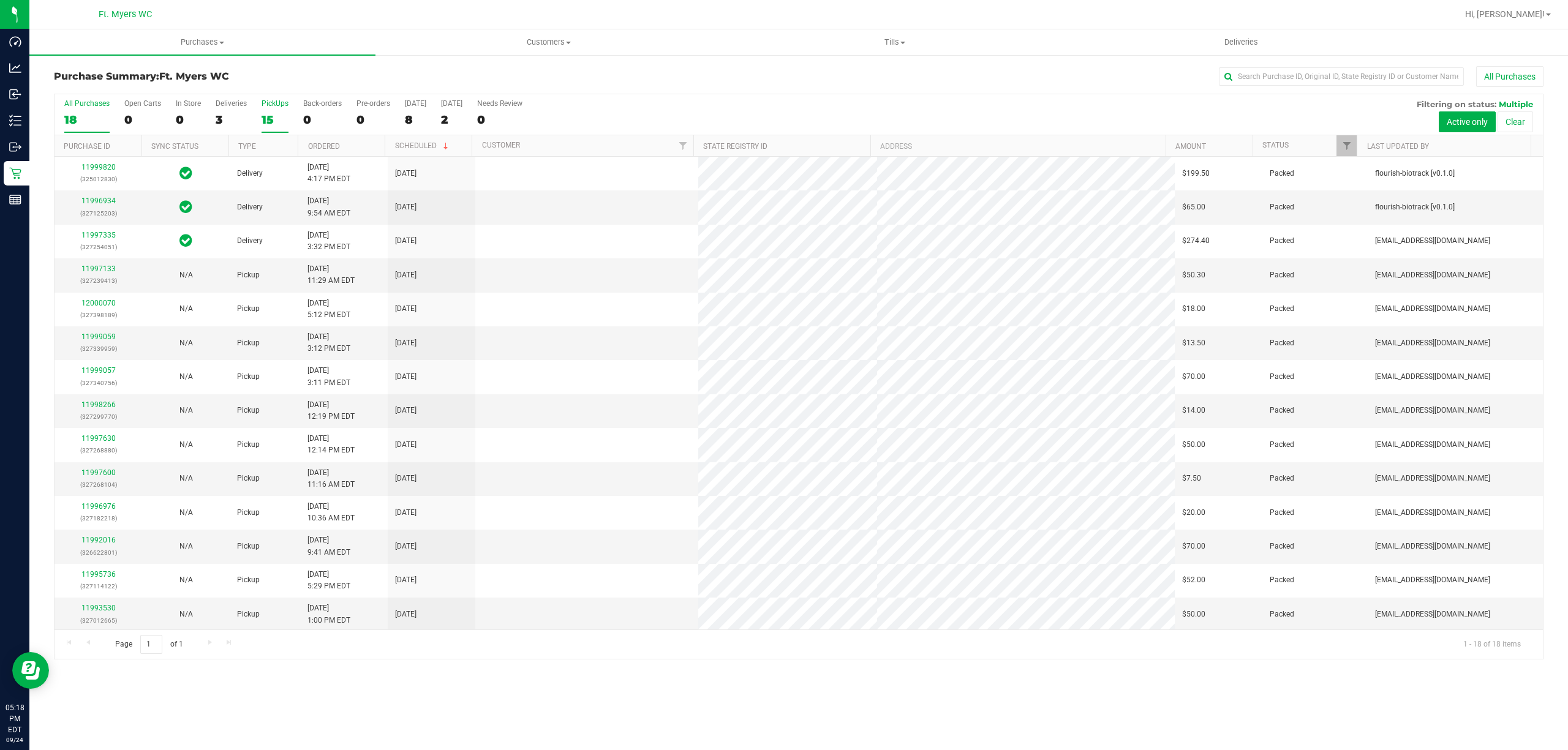
click at [0, 0] on input "PickUps 15" at bounding box center [0, 0] width 0 height 0
click at [275, 113] on div at bounding box center [798, 377] width 1488 height 565
click at [275, 82] on div "Purchase Summary: Ft. [PERSON_NAME] All Purchases" at bounding box center [798, 79] width 1489 height 27
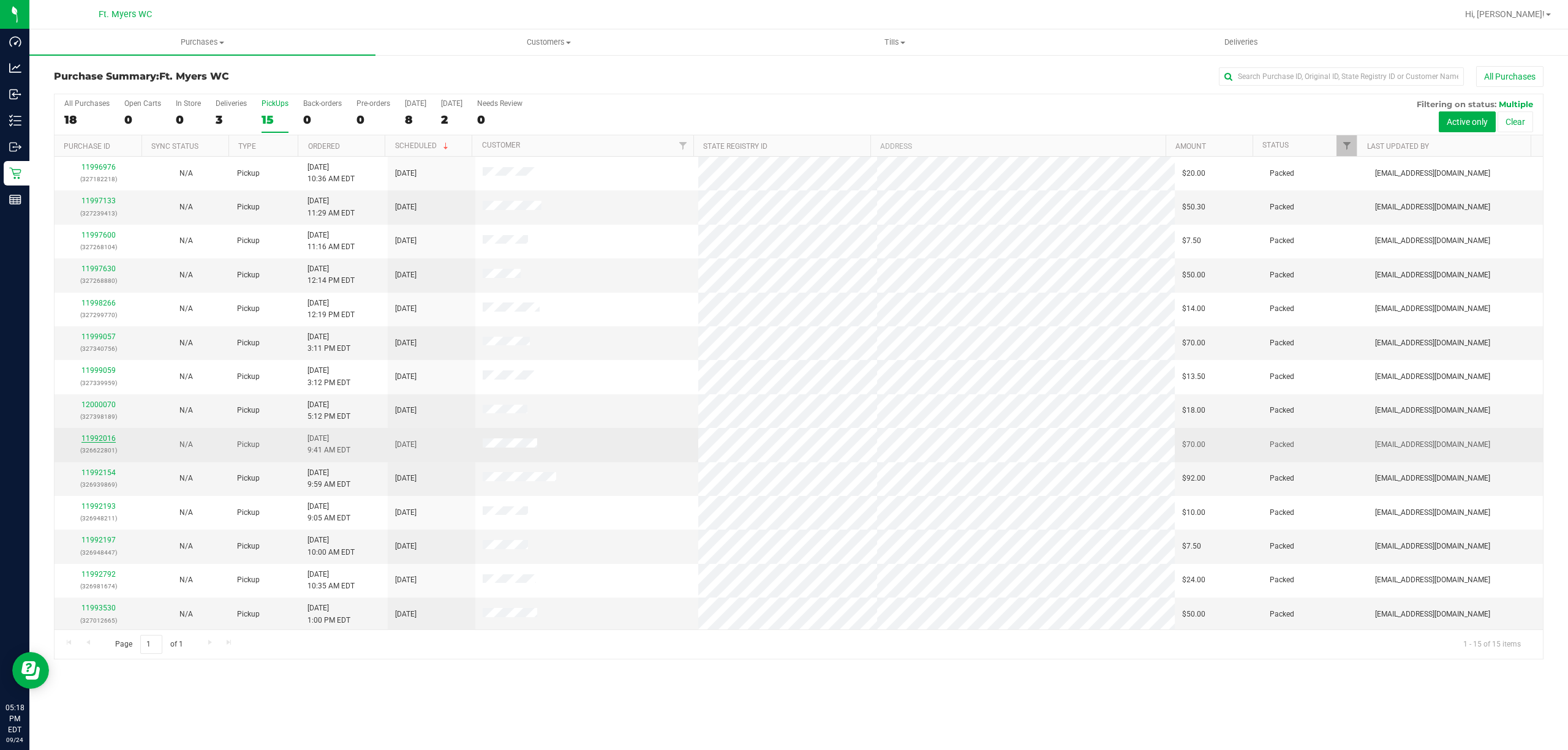
click at [98, 441] on link "11992016" at bounding box center [98, 438] width 34 height 8
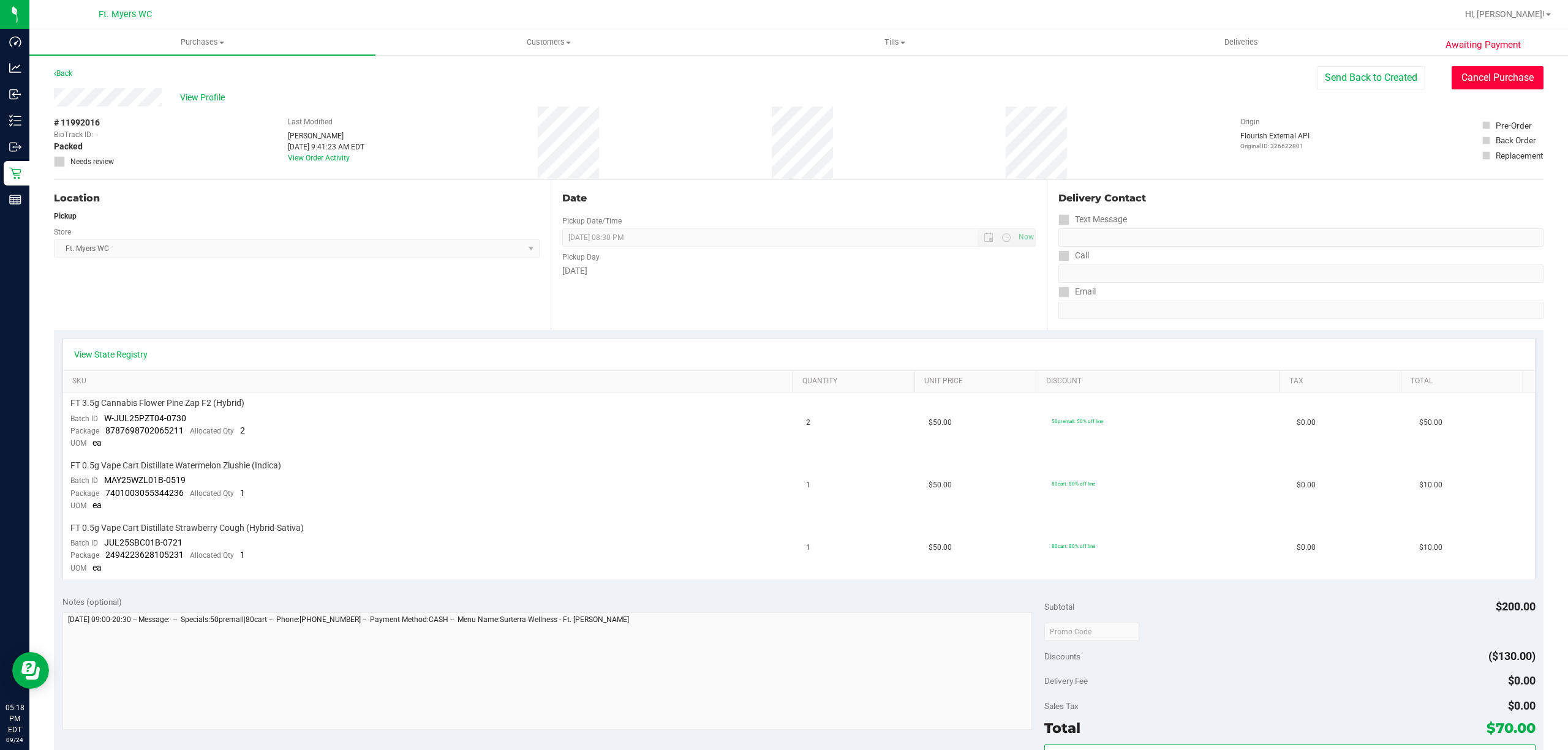
click at [1460, 87] on button "Cancel Purchase" at bounding box center [1498, 78] width 92 height 23
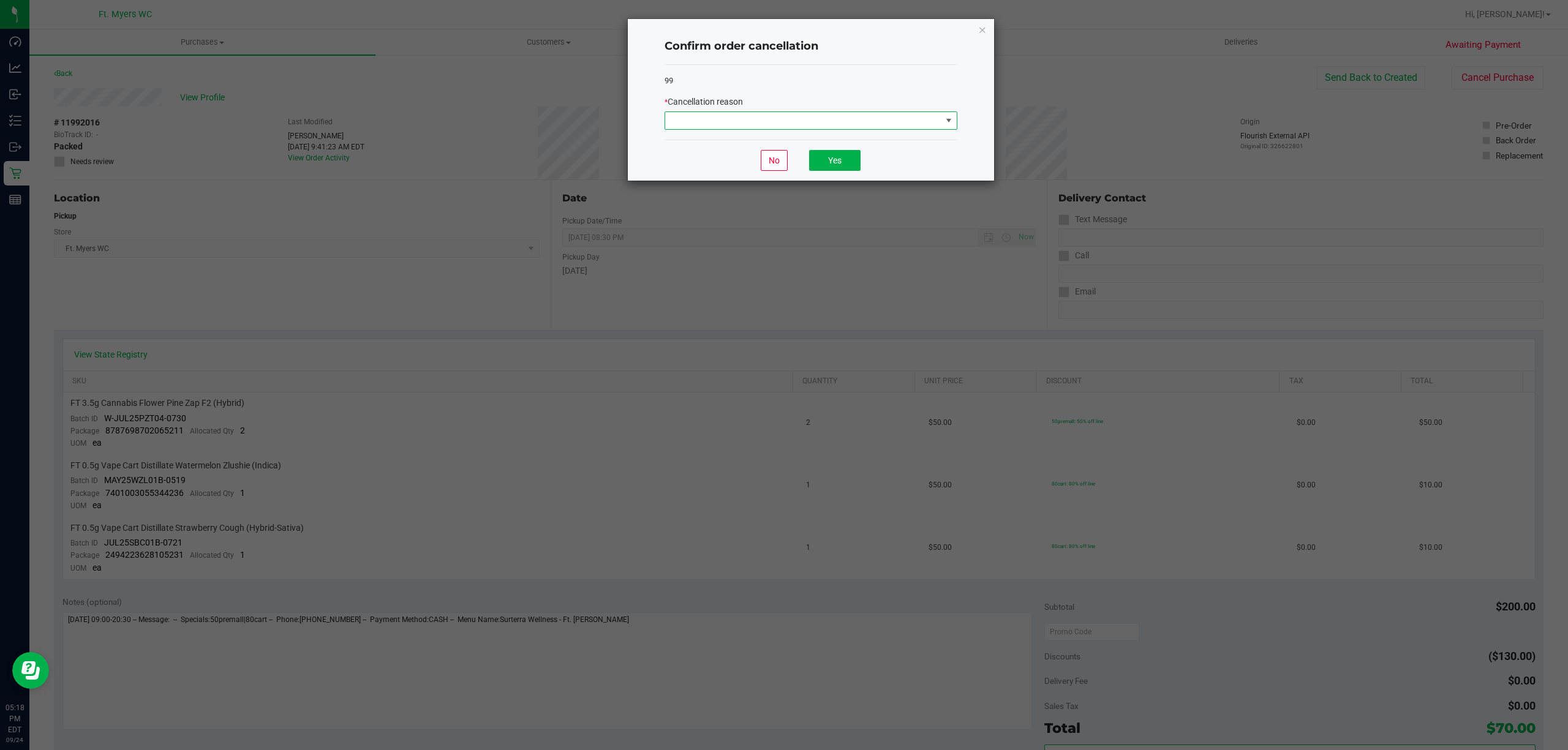
click at [941, 120] on span at bounding box center [948, 120] width 16 height 17
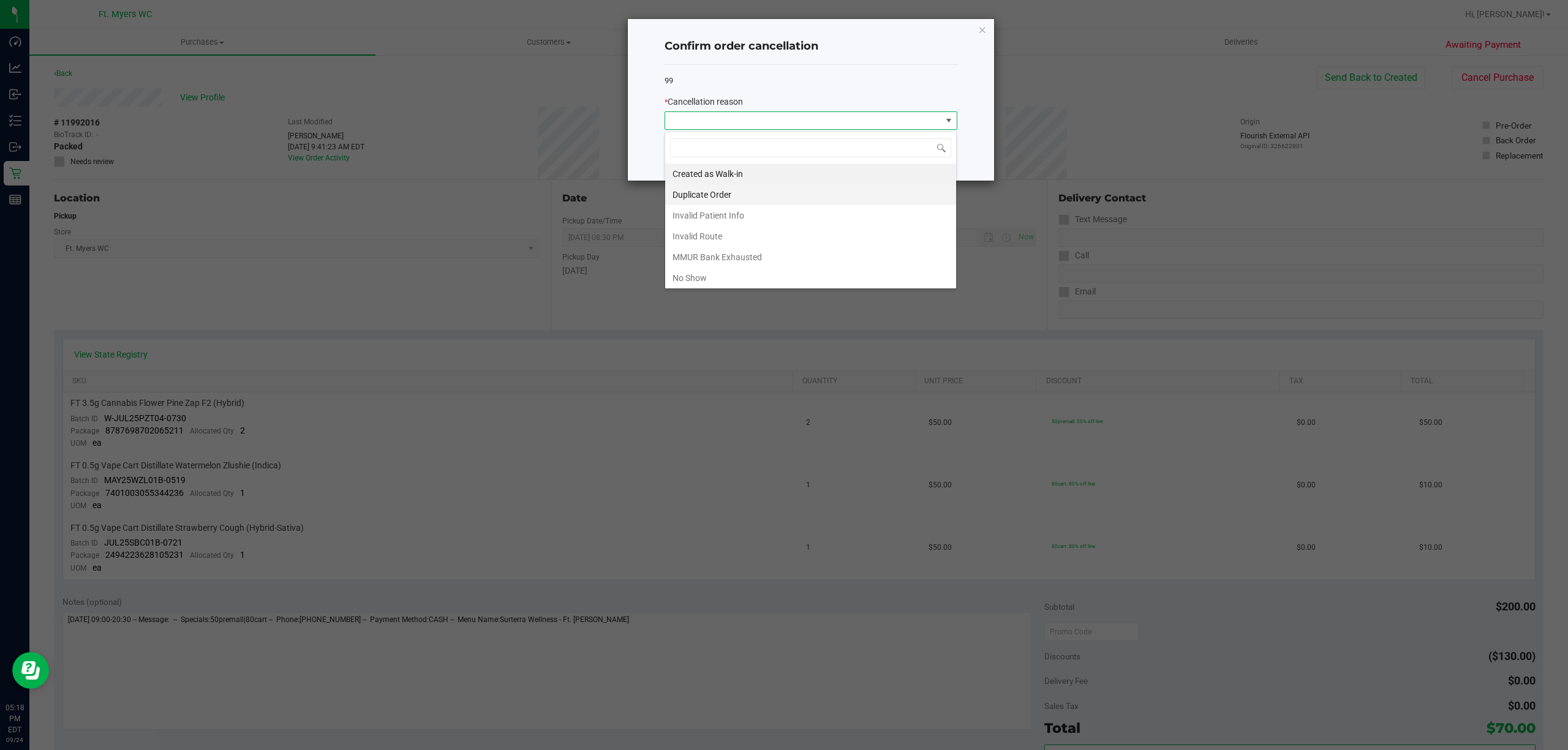
scroll to position [18, 292]
click at [700, 280] on li "No Show" at bounding box center [810, 278] width 291 height 21
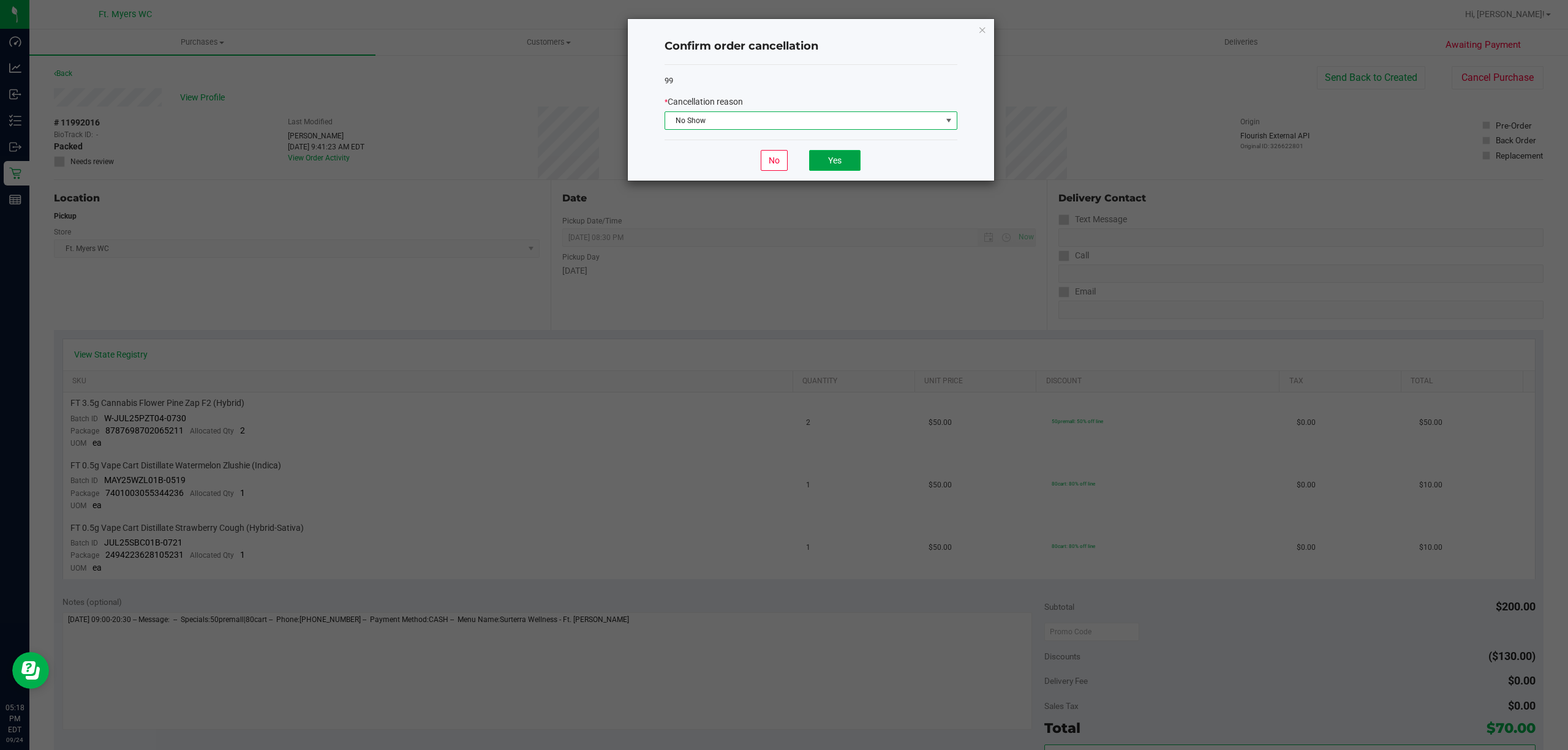
click at [834, 170] on button "Yes" at bounding box center [835, 160] width 52 height 21
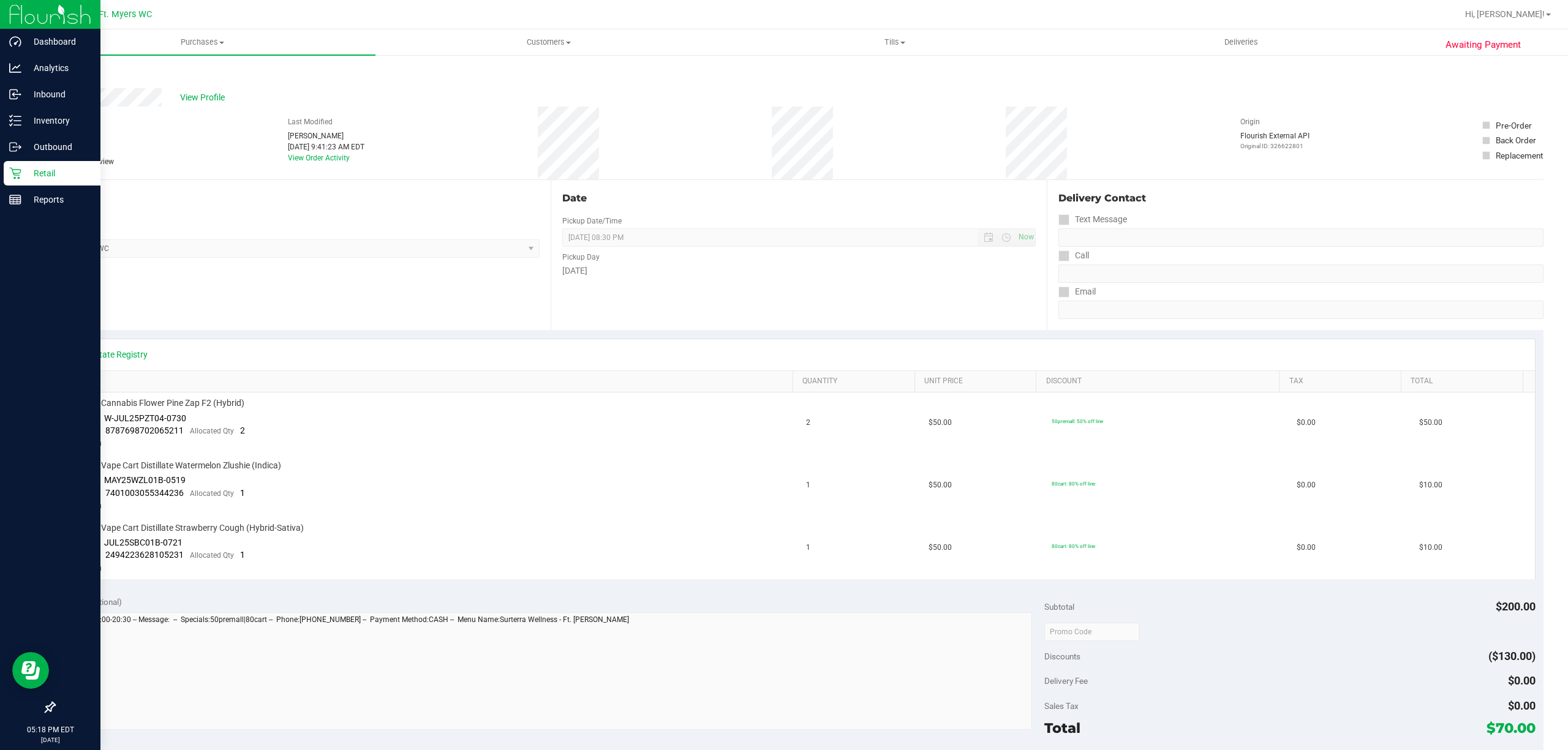
click at [39, 177] on p "Retail" at bounding box center [58, 173] width 74 height 15
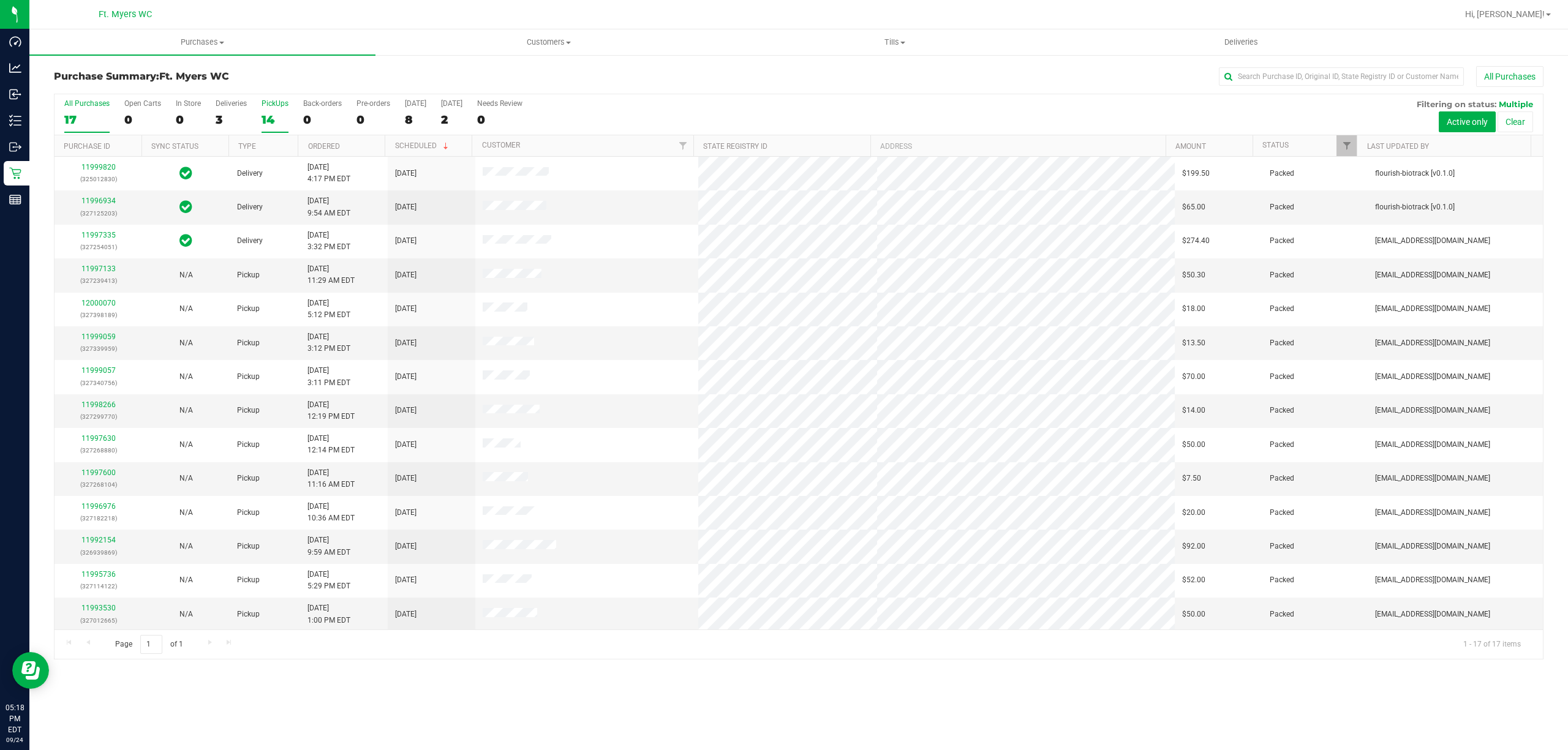
click at [278, 112] on label "PickUps 14" at bounding box center [275, 116] width 27 height 34
click at [0, 0] on input "PickUps 14" at bounding box center [0, 0] width 0 height 0
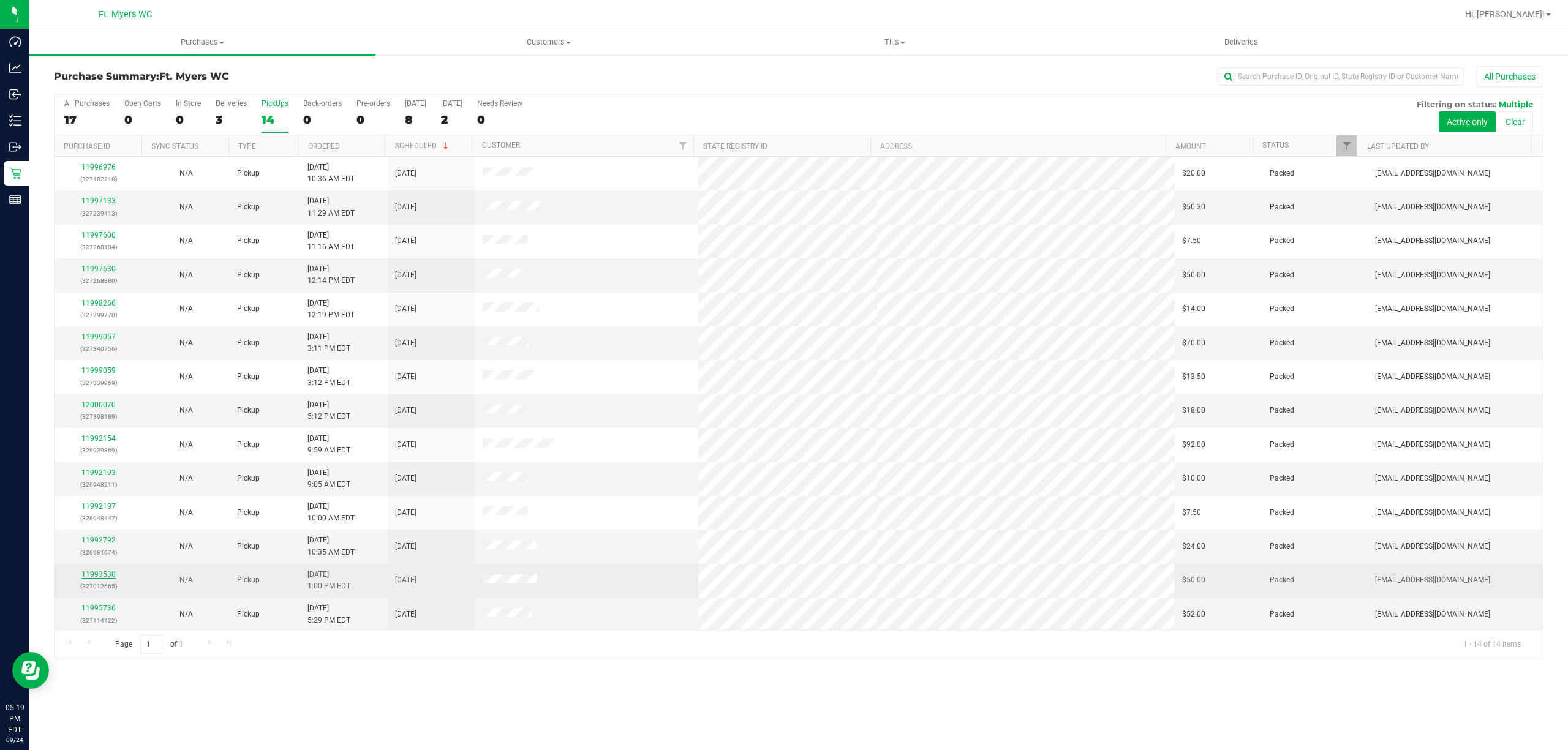
click at [99, 578] on link "11993530" at bounding box center [98, 574] width 34 height 8
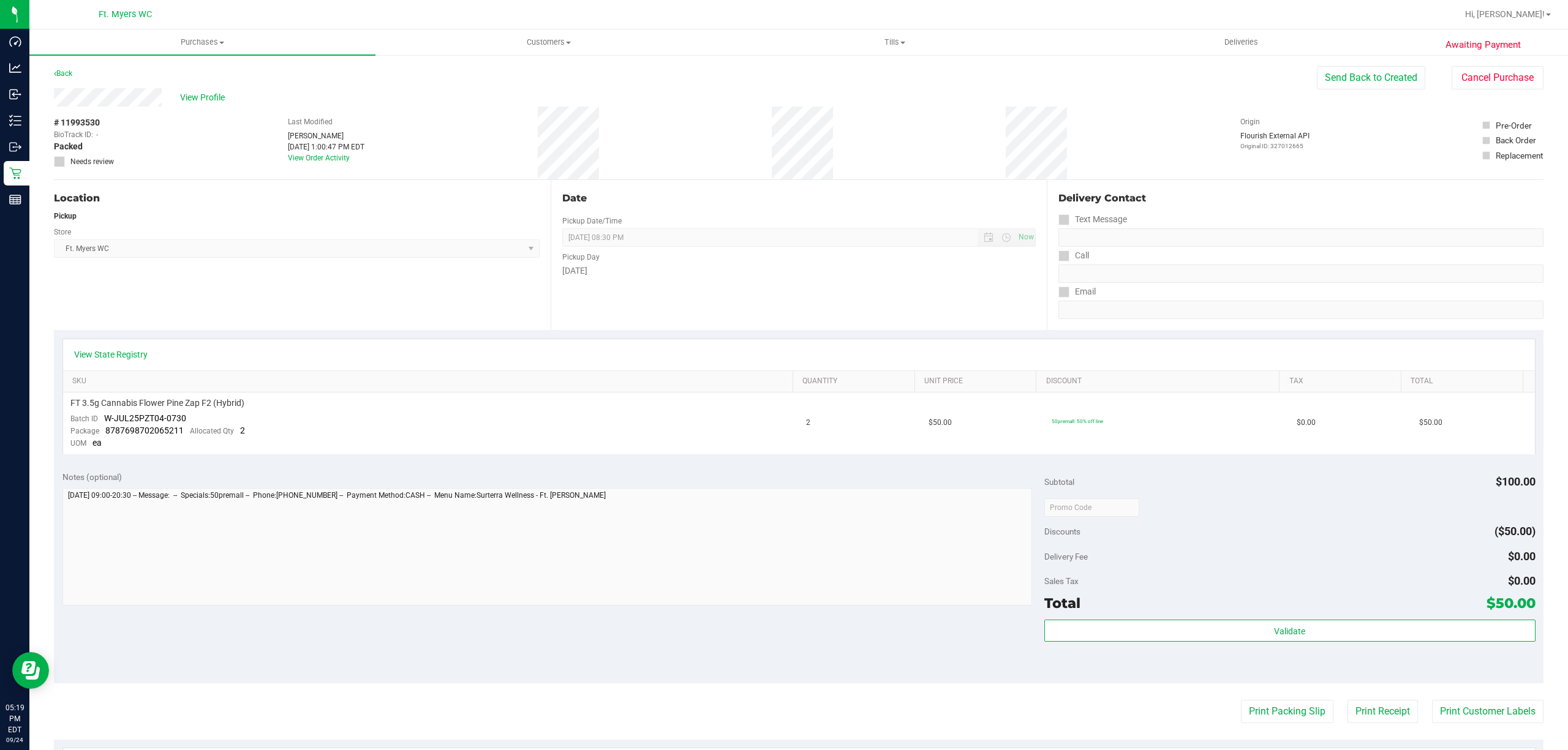
click at [1449, 65] on div "Awaiting Payment Back Send Back to Created Cancel Purchase View Profile # 11993…" at bounding box center [799, 523] width 1538 height 939
click at [1452, 69] on button "Cancel Purchase" at bounding box center [1498, 78] width 92 height 23
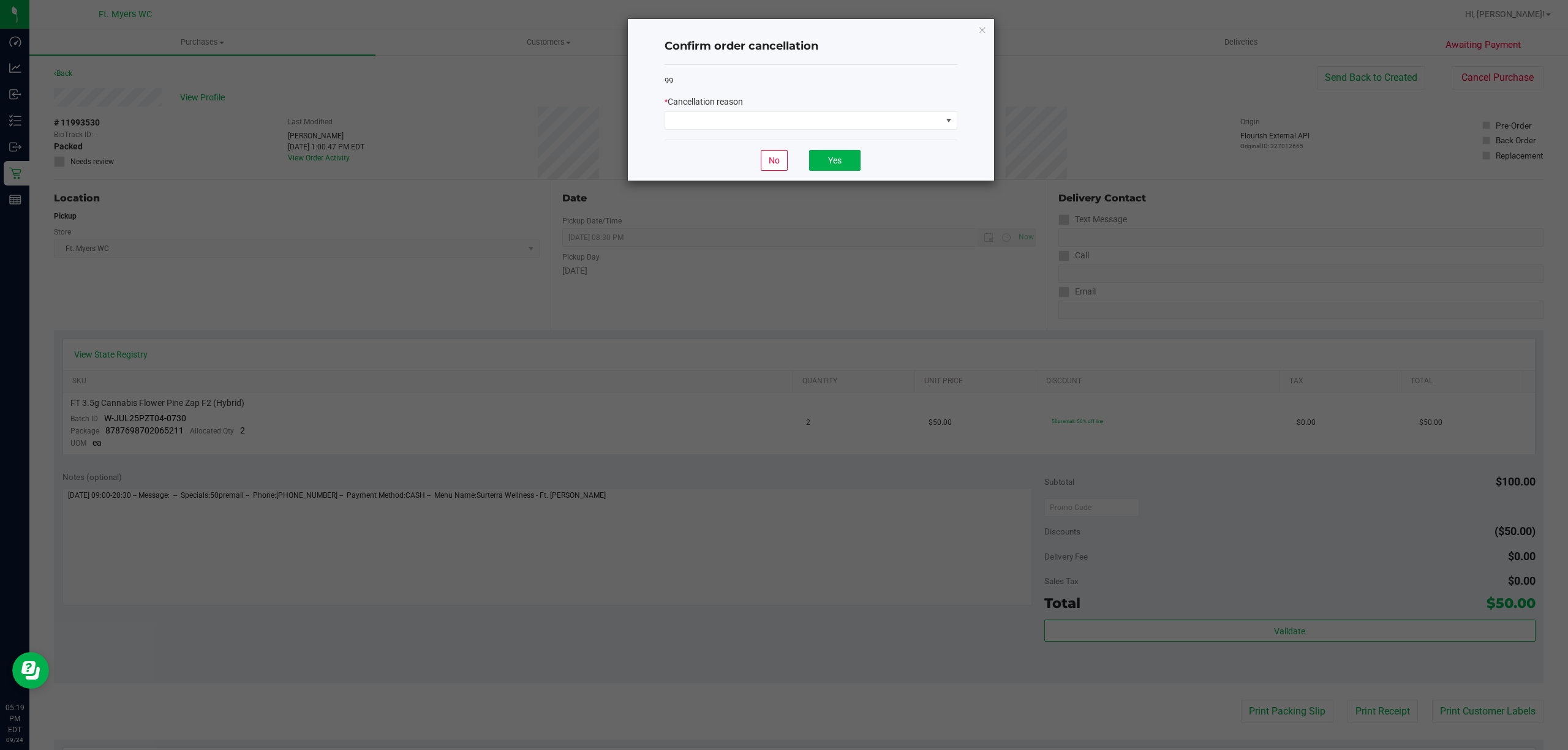
click at [881, 134] on div "99 * Cancellation reason" at bounding box center [811, 102] width 293 height 76
click at [879, 113] on span at bounding box center [803, 120] width 277 height 17
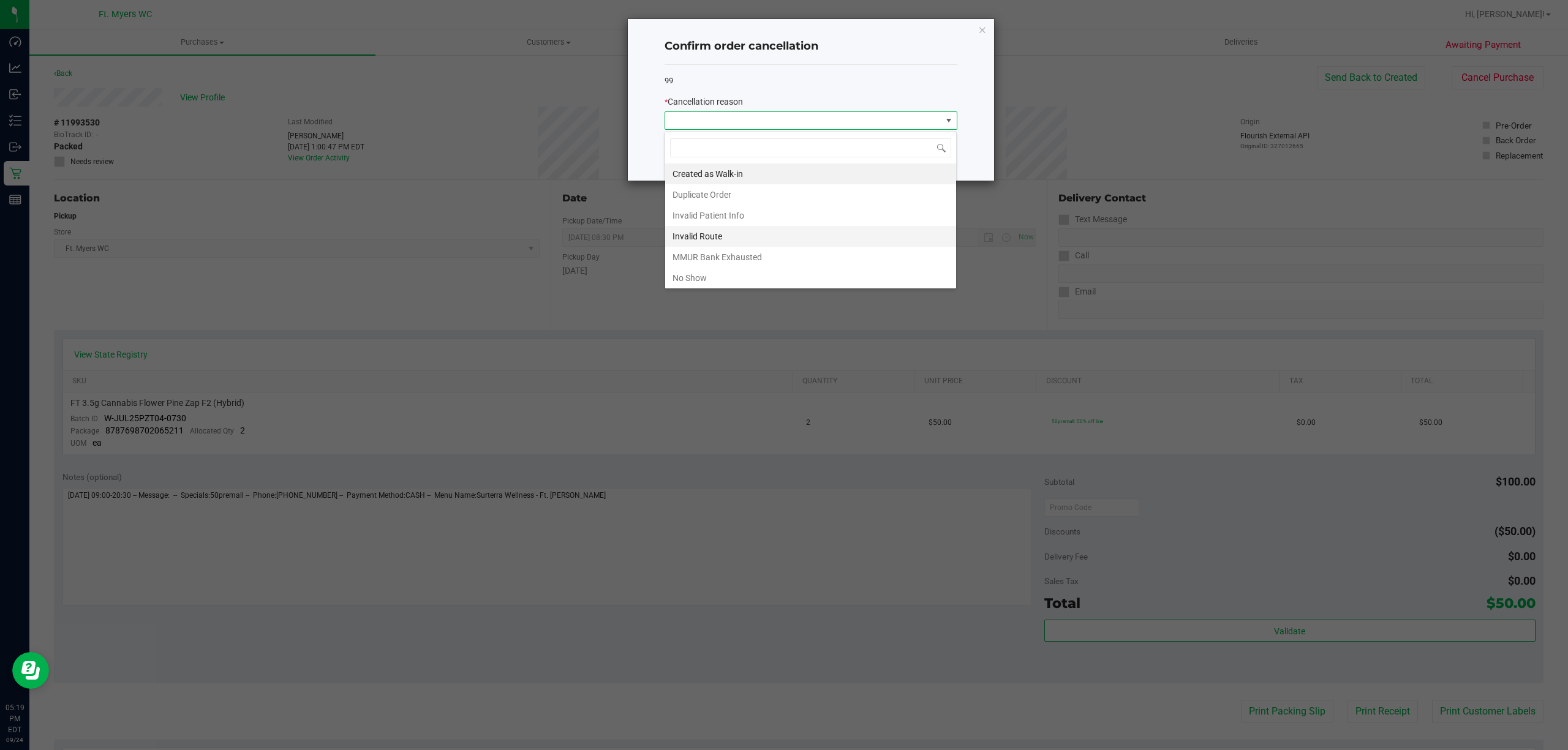
scroll to position [18, 292]
click at [695, 284] on li "No Show" at bounding box center [810, 278] width 291 height 21
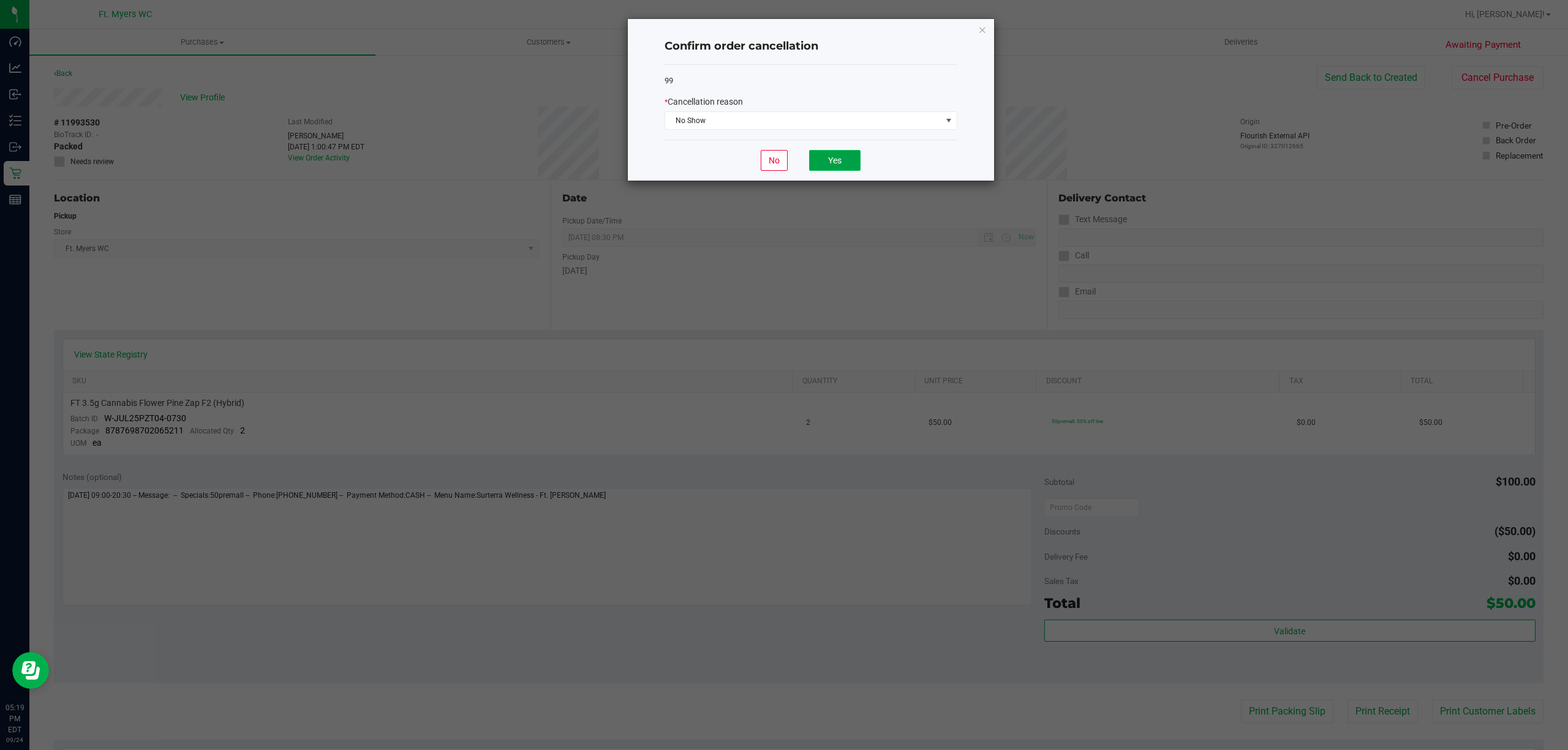
click at [838, 161] on button "Yes" at bounding box center [835, 160] width 52 height 21
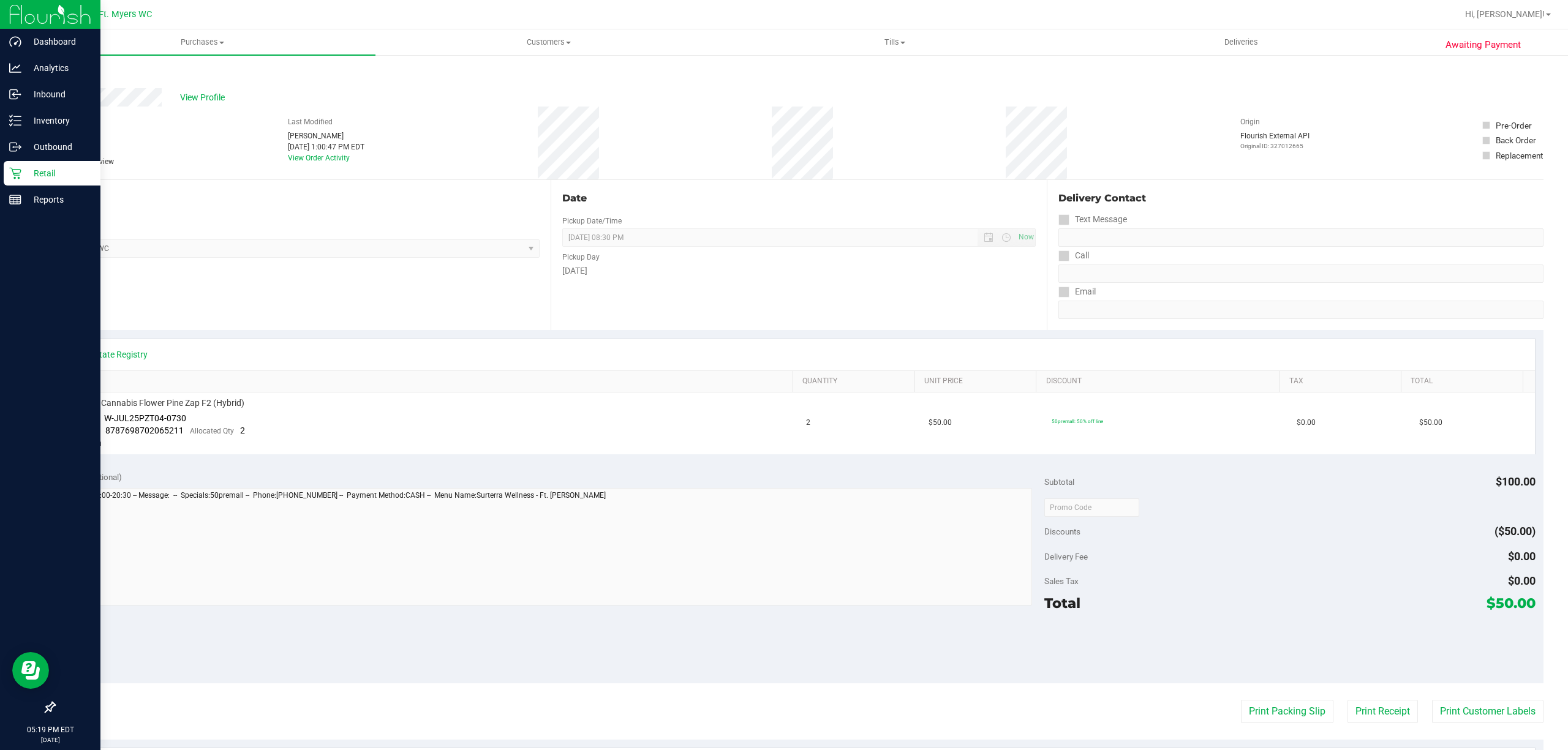
click at [48, 165] on div "Retail" at bounding box center [52, 173] width 97 height 25
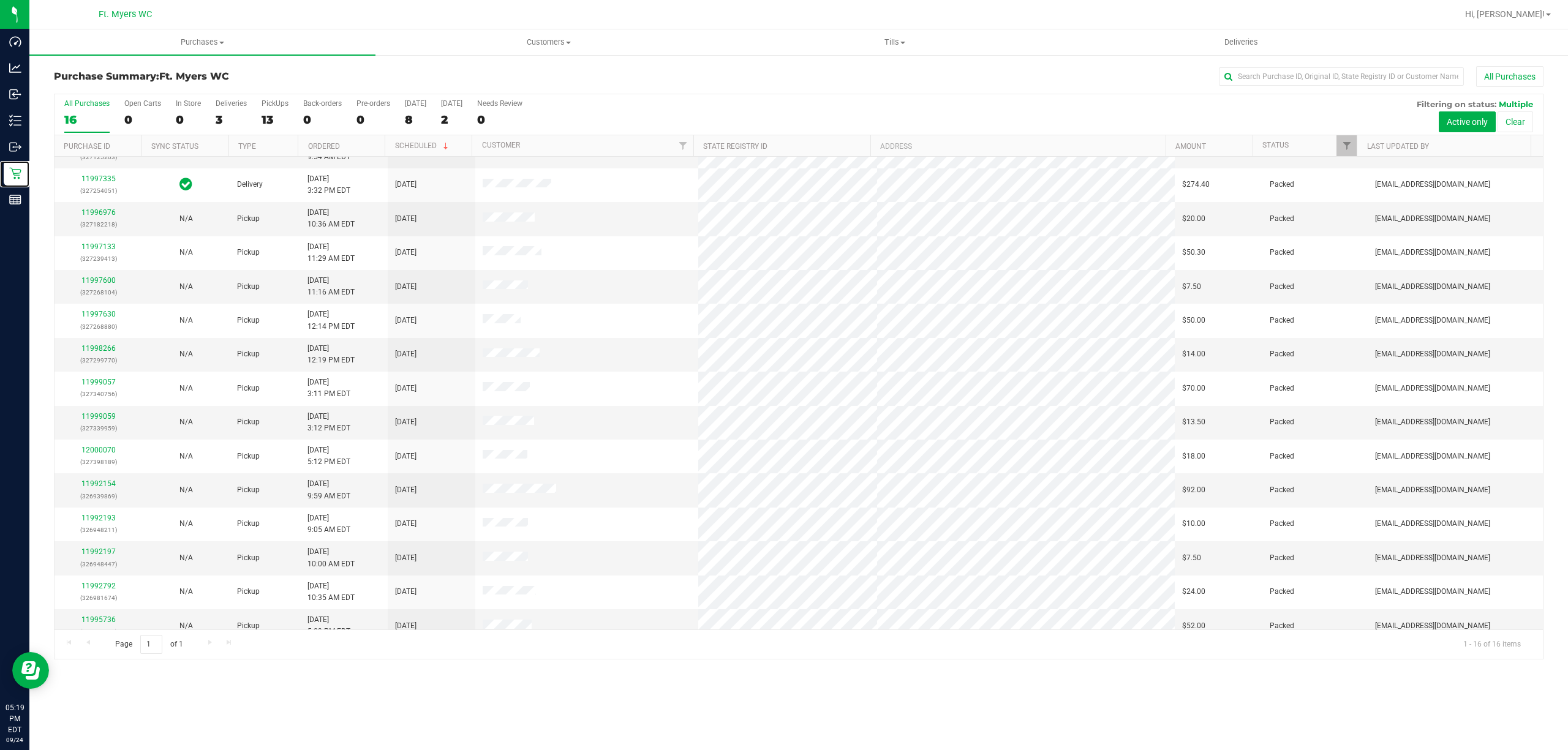
scroll to position [72, 0]
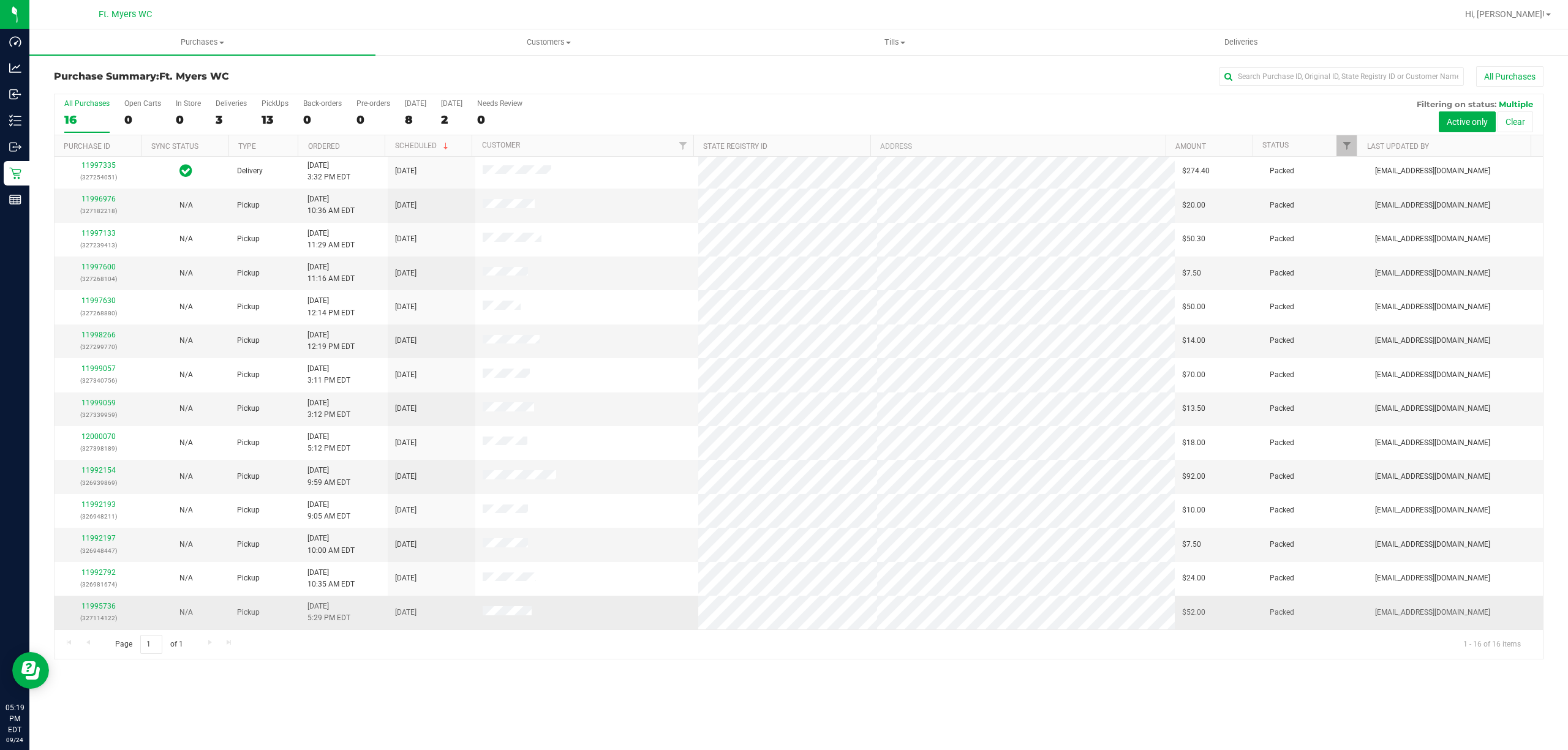
click at [96, 614] on p "(327114122)" at bounding box center [98, 618] width 73 height 12
click at [94, 610] on link "11995736" at bounding box center [98, 606] width 34 height 8
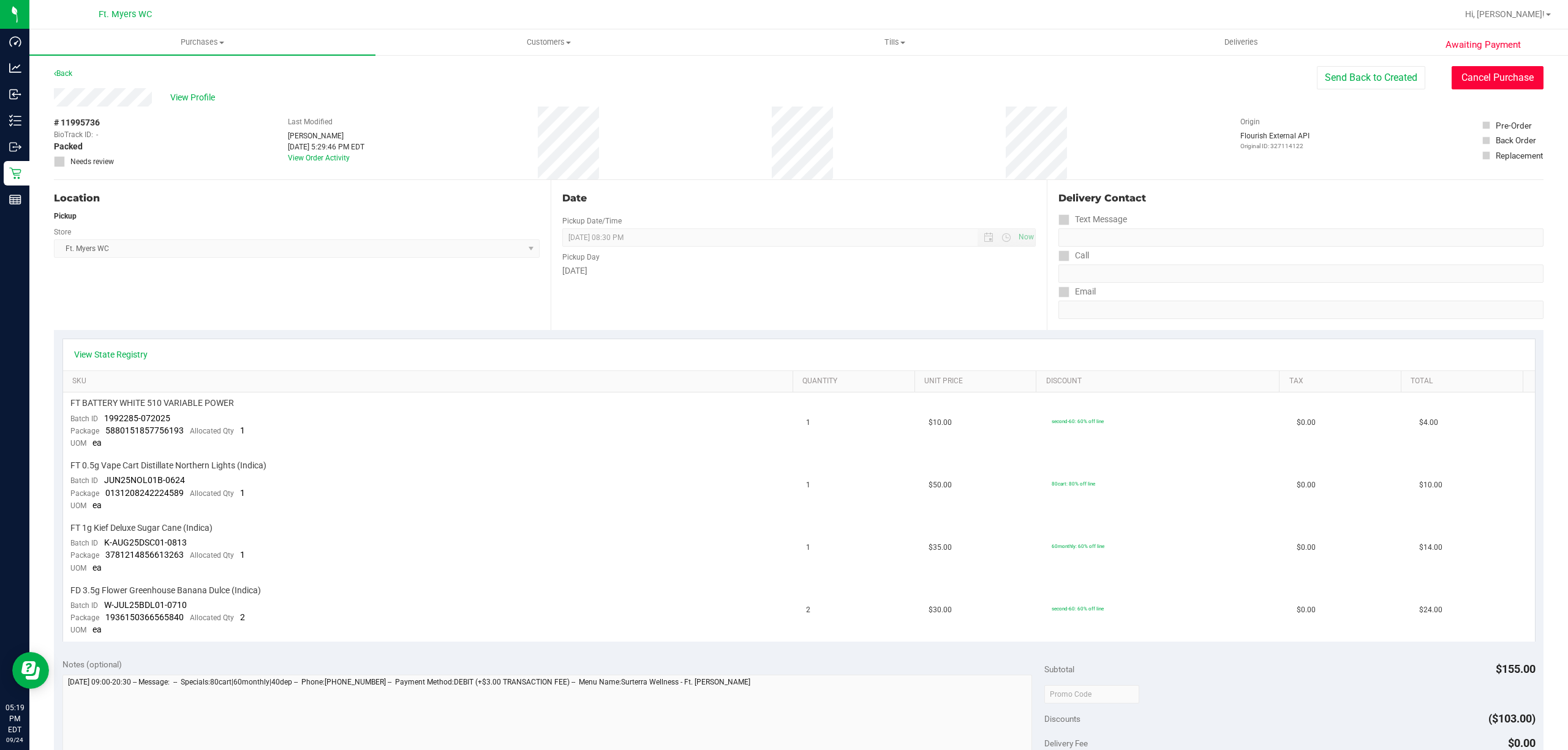
click at [1470, 81] on button "Cancel Purchase" at bounding box center [1498, 78] width 92 height 23
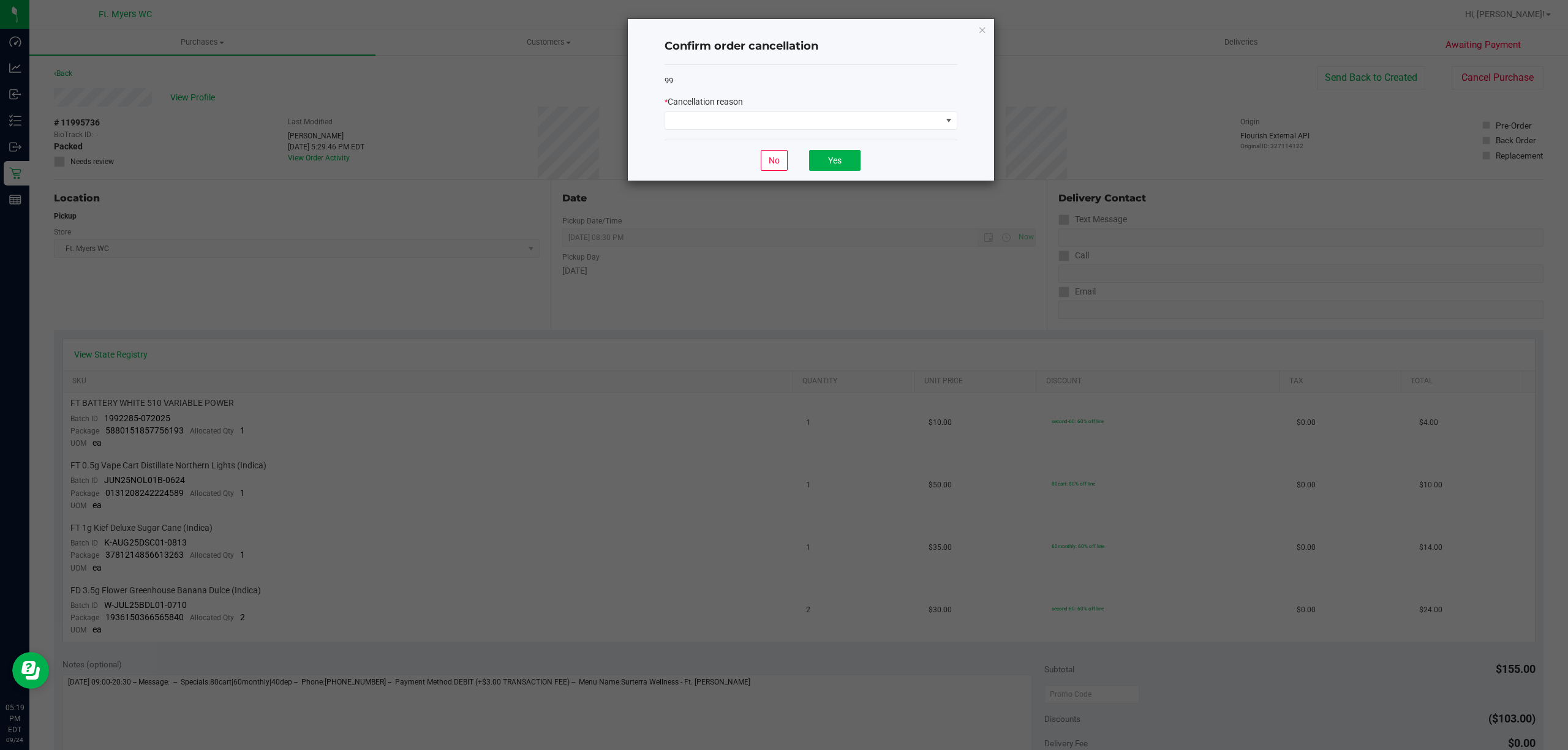
click at [924, 111] on div "* Cancellation reason" at bounding box center [811, 112] width 293 height 34
click at [839, 121] on span at bounding box center [803, 120] width 277 height 17
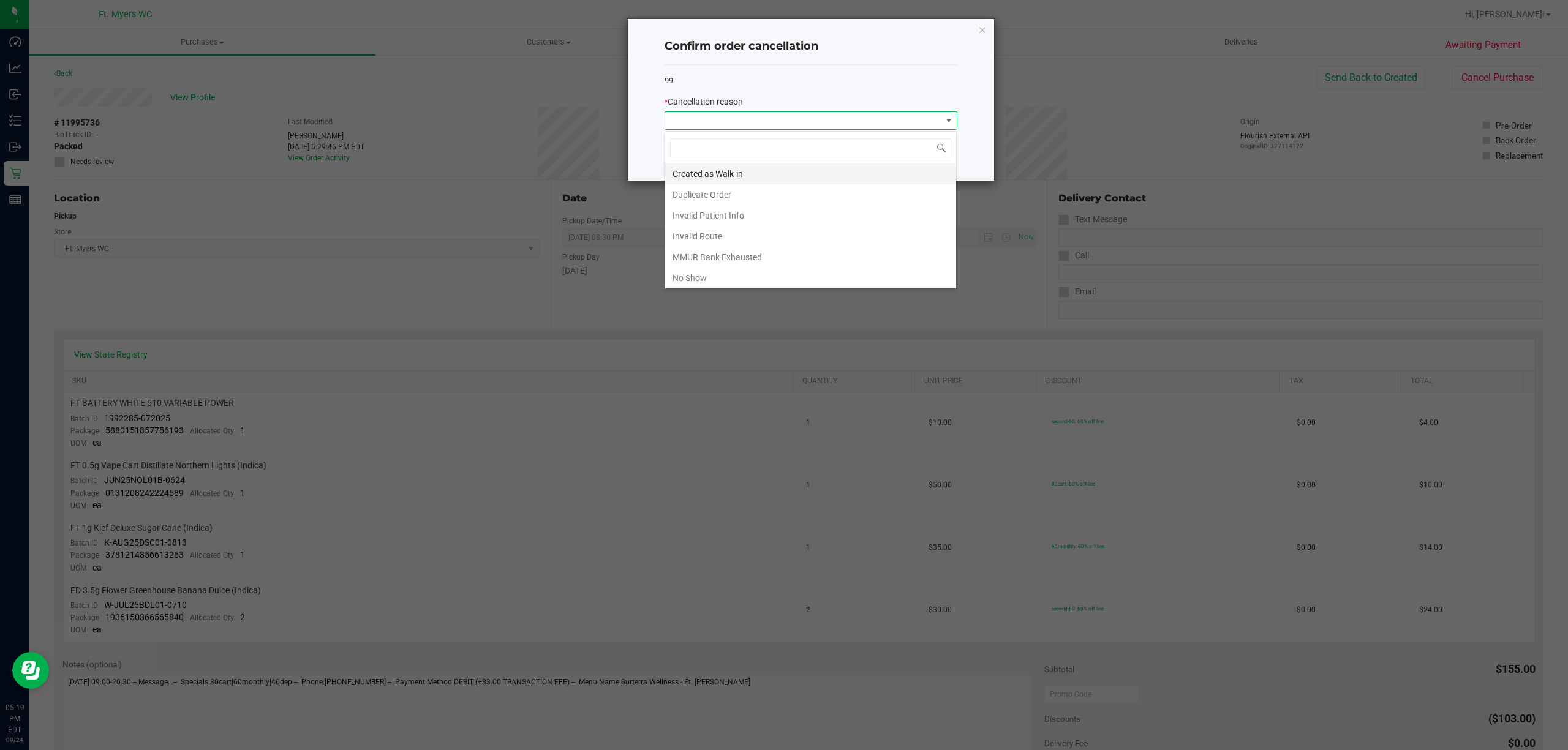
scroll to position [18, 292]
click at [726, 194] on li "Duplicate Order" at bounding box center [810, 194] width 291 height 21
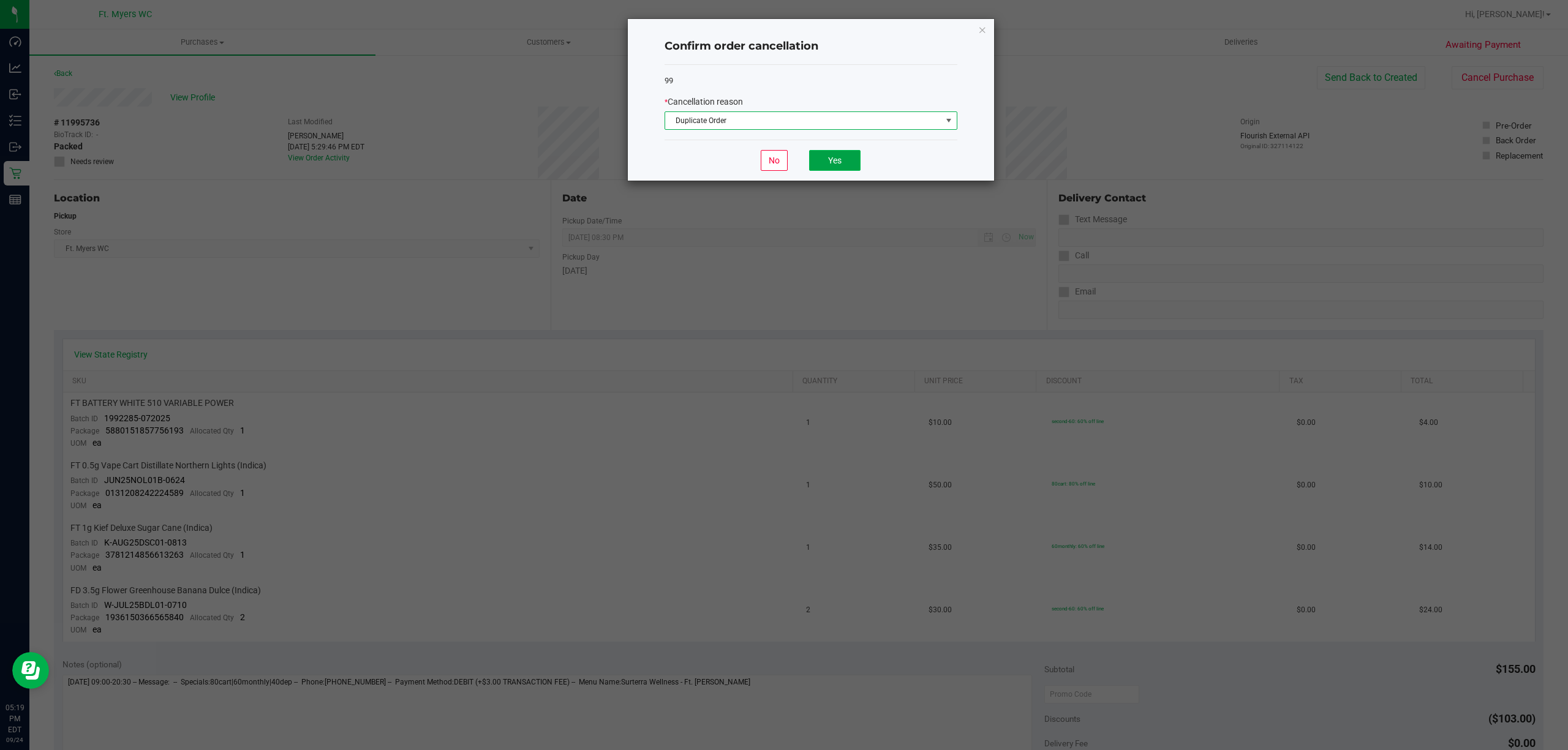
click at [843, 167] on button "Yes" at bounding box center [835, 160] width 52 height 21
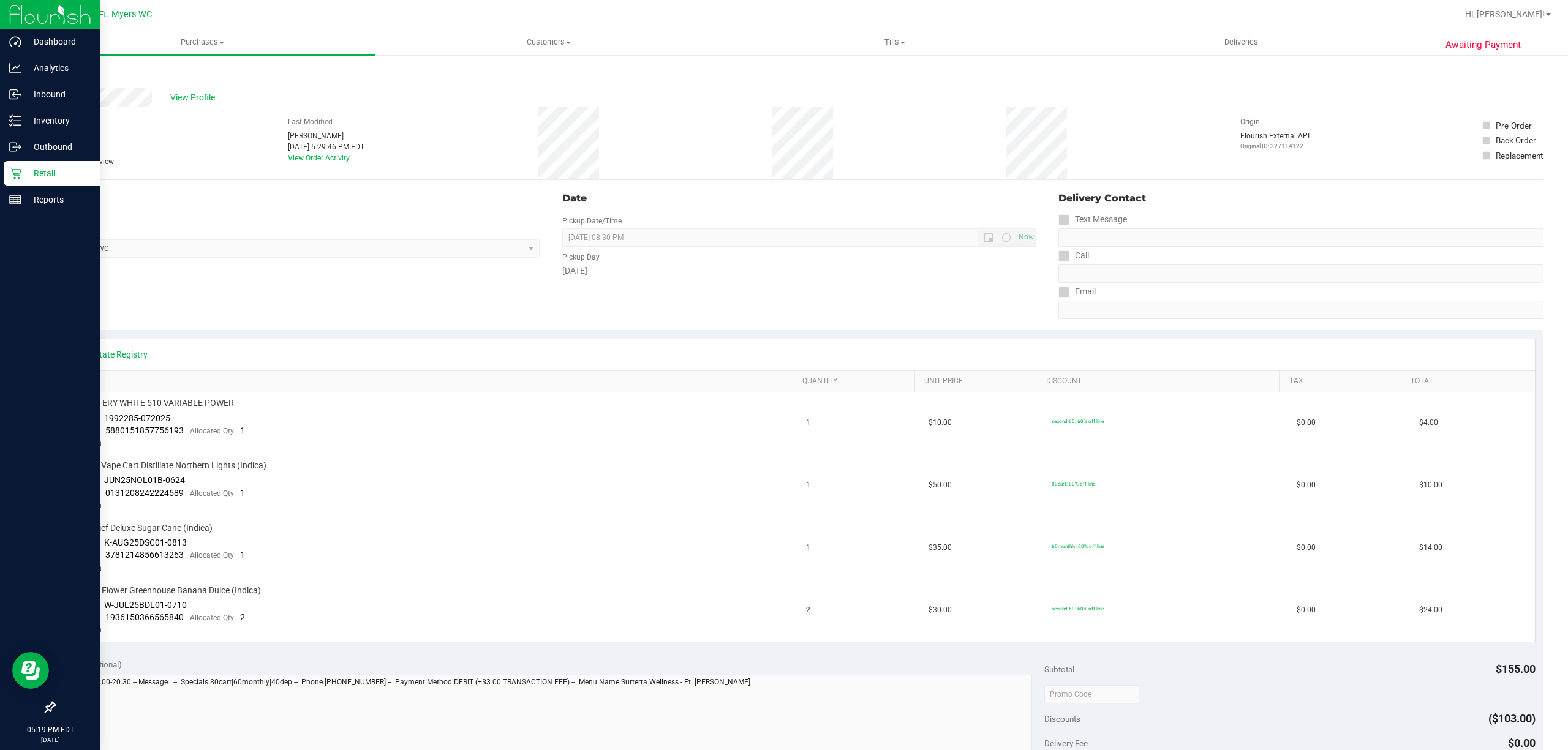
click at [17, 167] on icon at bounding box center [15, 173] width 12 height 12
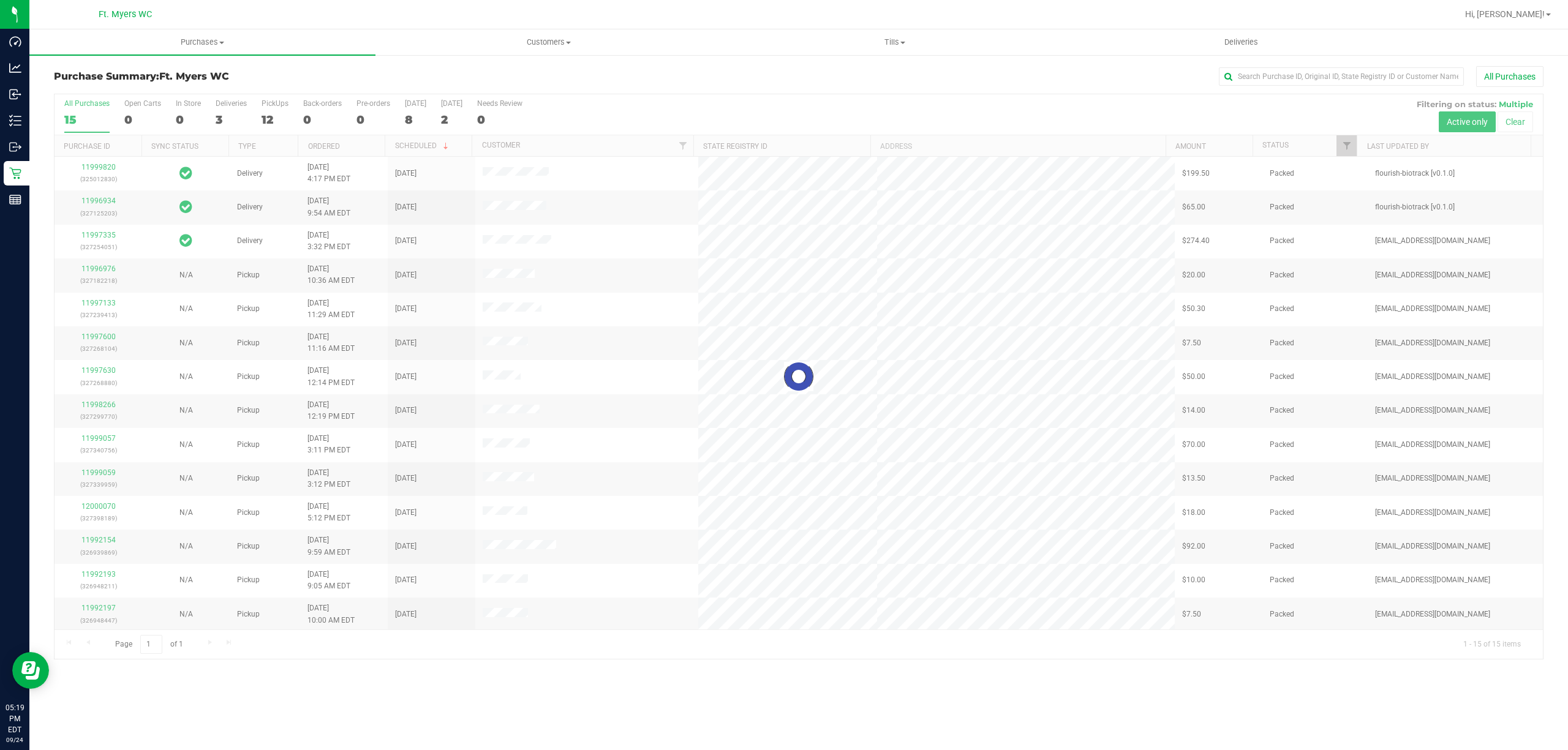
click at [278, 94] on div "Loading... All Purchases 15 Open Carts 0 In Store 0 Deliveries 3 PickUps 12 Bac…" at bounding box center [798, 377] width 1489 height 566
click at [287, 111] on div at bounding box center [798, 377] width 1488 height 565
click at [282, 111] on label "PickUps 12" at bounding box center [275, 116] width 27 height 34
click at [0, 0] on input "PickUps 12" at bounding box center [0, 0] width 0 height 0
click at [273, 110] on div at bounding box center [798, 377] width 1488 height 565
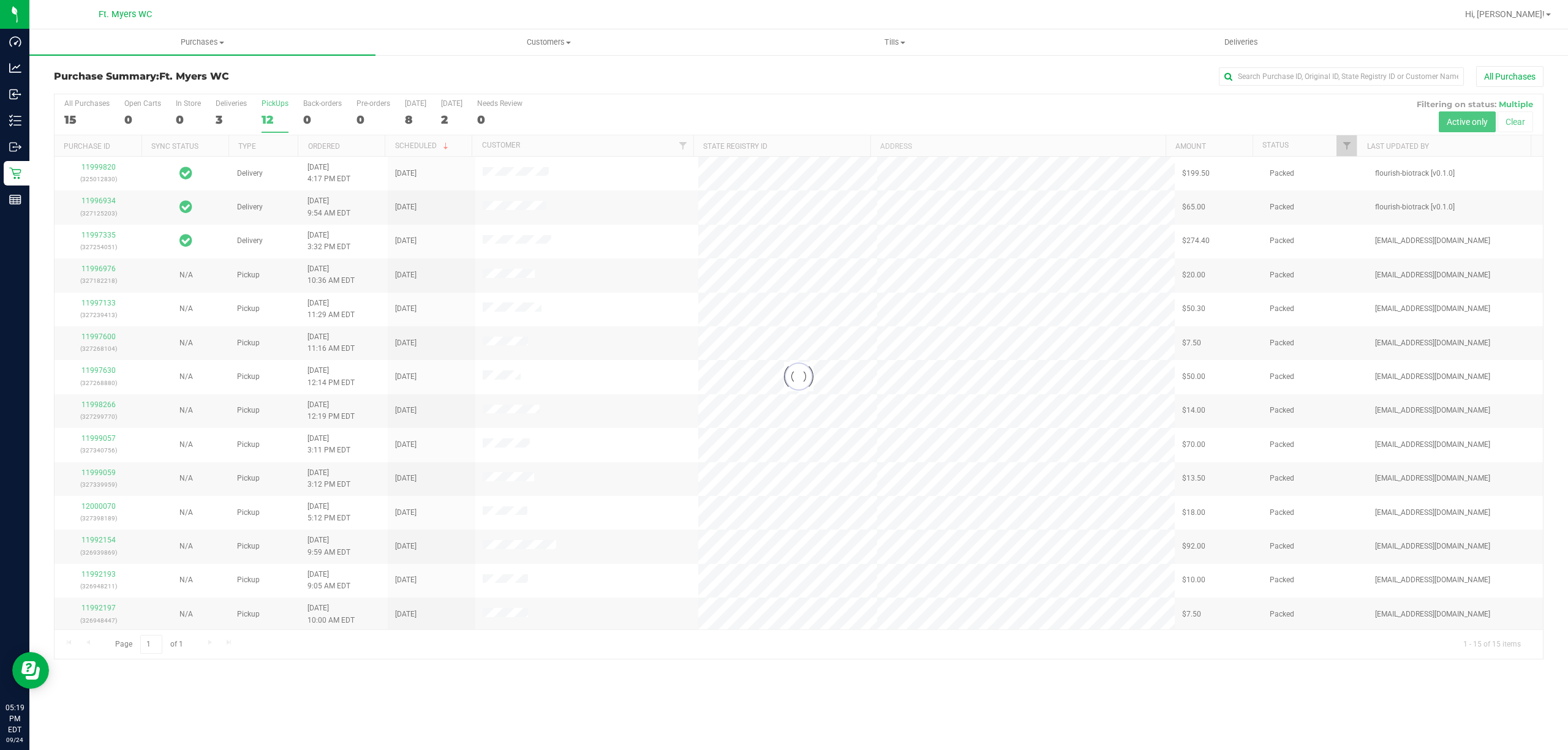
click at [273, 110] on div at bounding box center [798, 377] width 1488 height 565
click at [276, 87] on div "Purchase Summary: Ft. [PERSON_NAME] All Purchases" at bounding box center [798, 79] width 1489 height 27
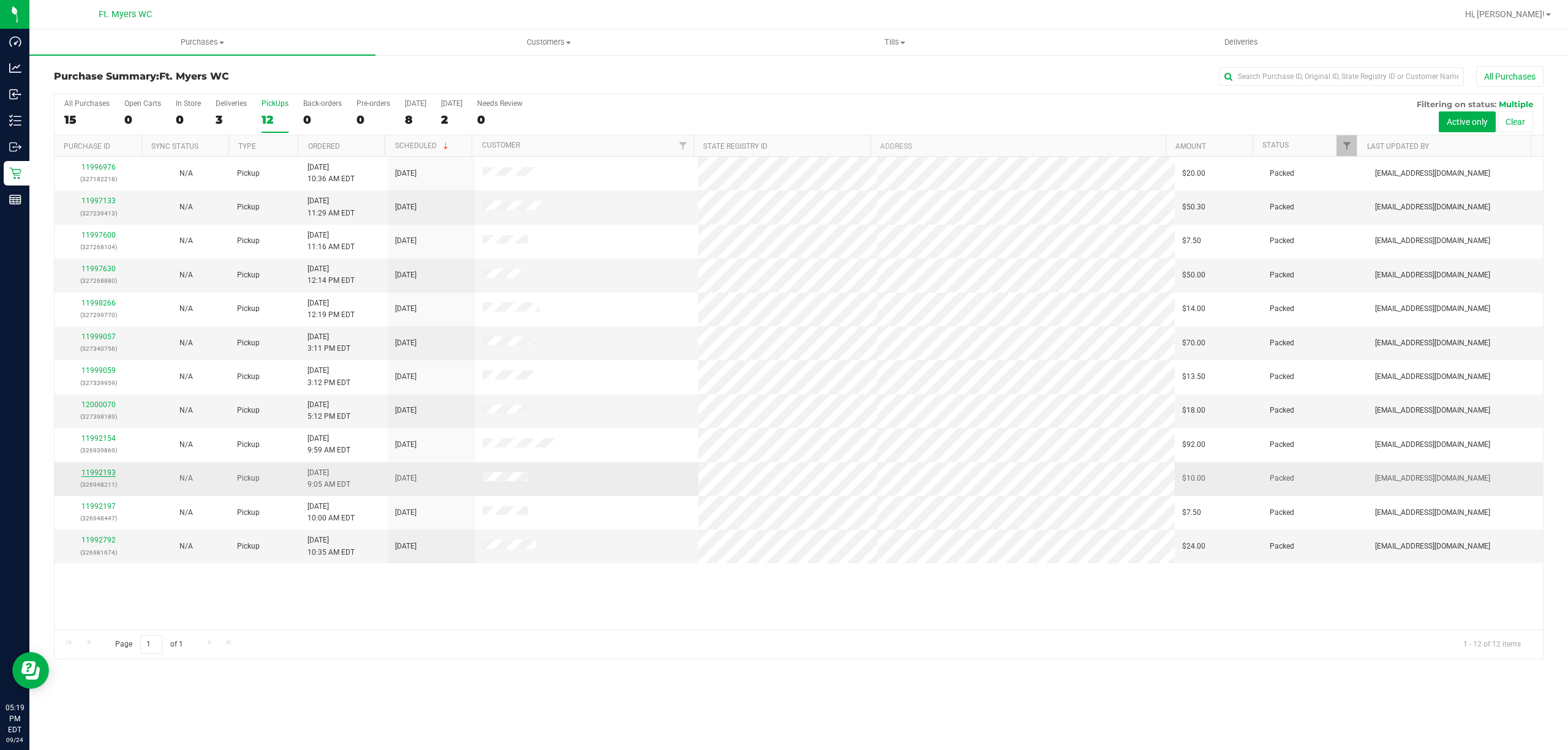
click at [112, 475] on link "11992193" at bounding box center [98, 472] width 34 height 8
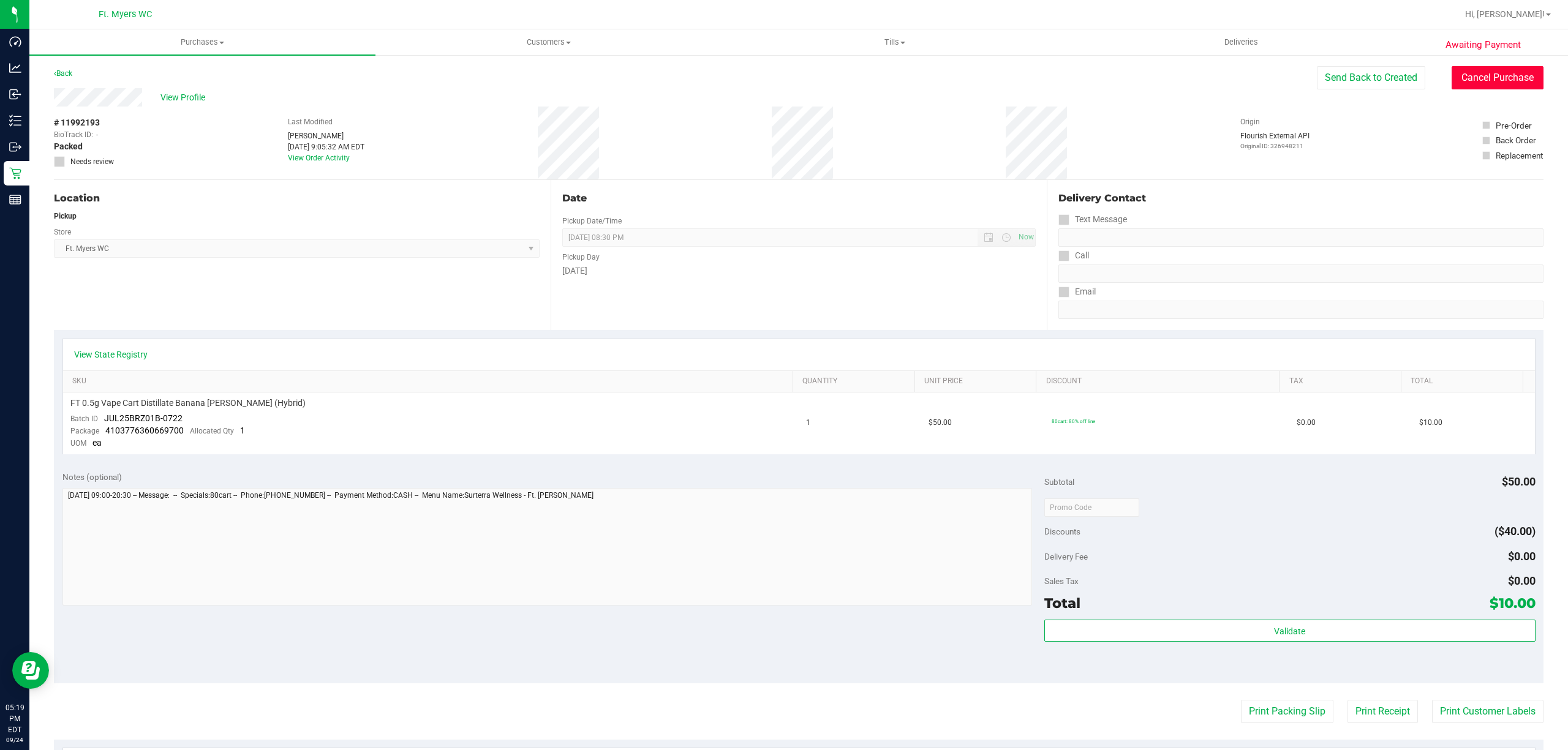
click at [1500, 72] on button "Cancel Purchase" at bounding box center [1498, 78] width 92 height 23
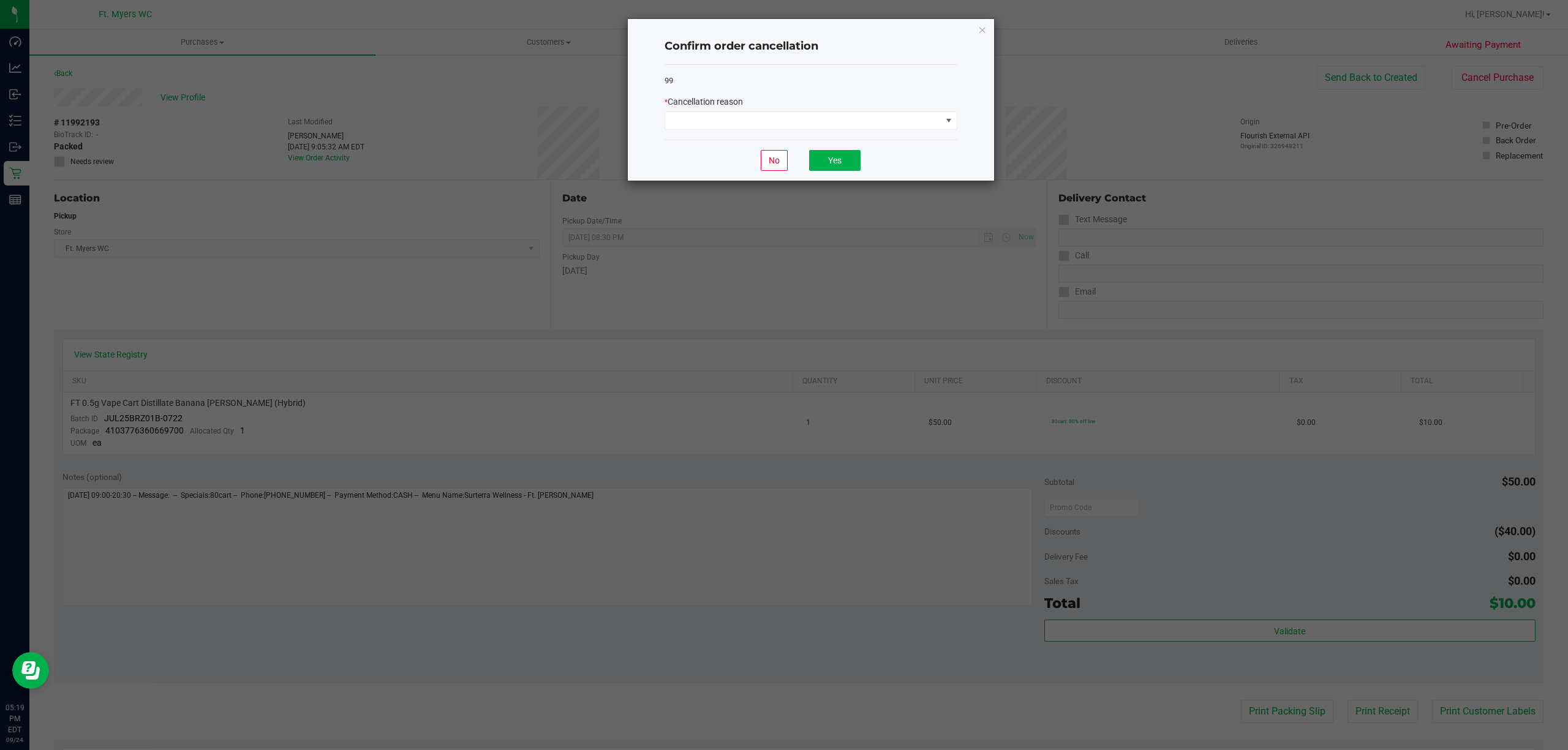
click at [888, 109] on div "* Cancellation reason" at bounding box center [811, 112] width 293 height 34
click at [885, 111] on div "* Cancellation reason" at bounding box center [811, 112] width 293 height 34
click at [887, 113] on span at bounding box center [803, 120] width 277 height 17
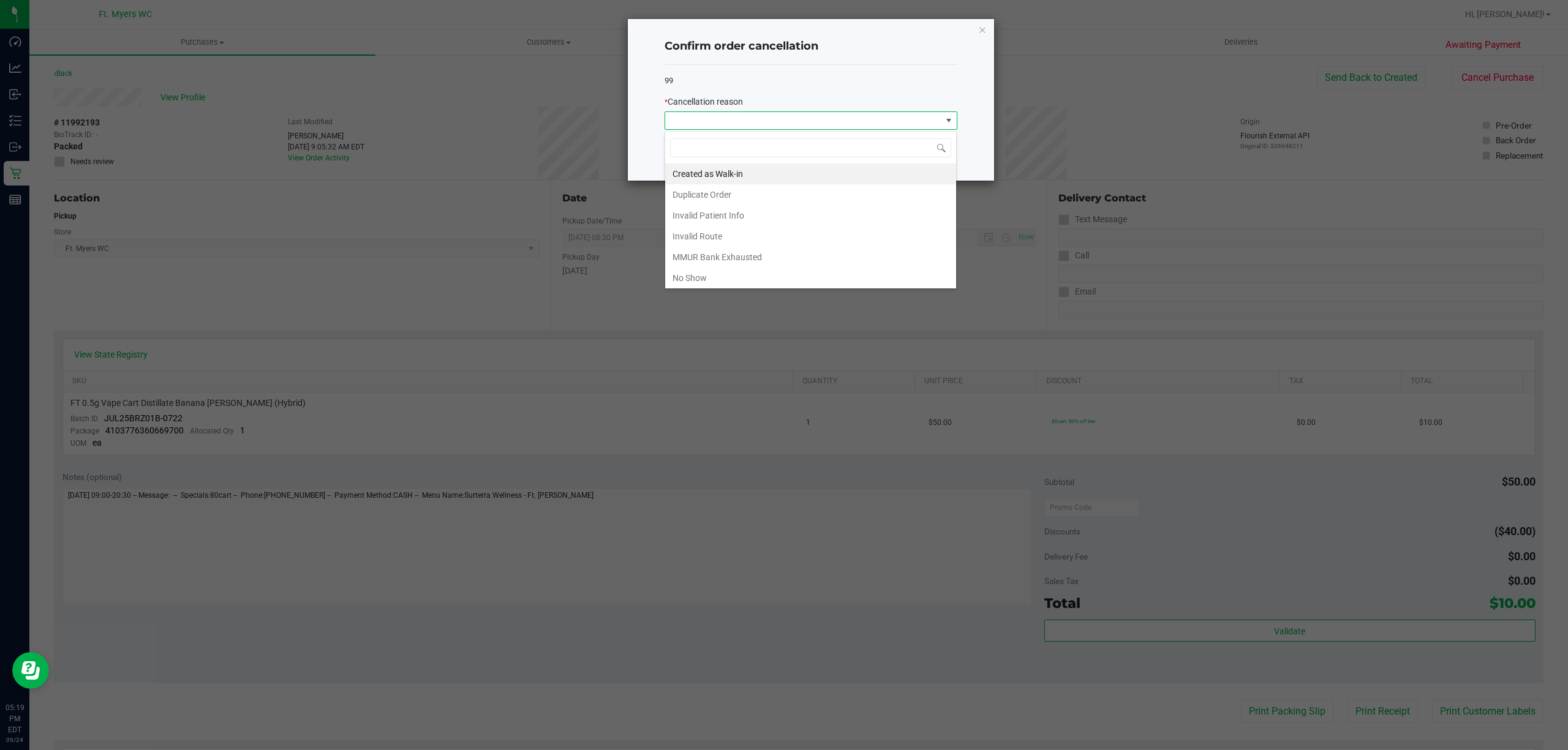
click at [887, 113] on span at bounding box center [803, 120] width 277 height 17
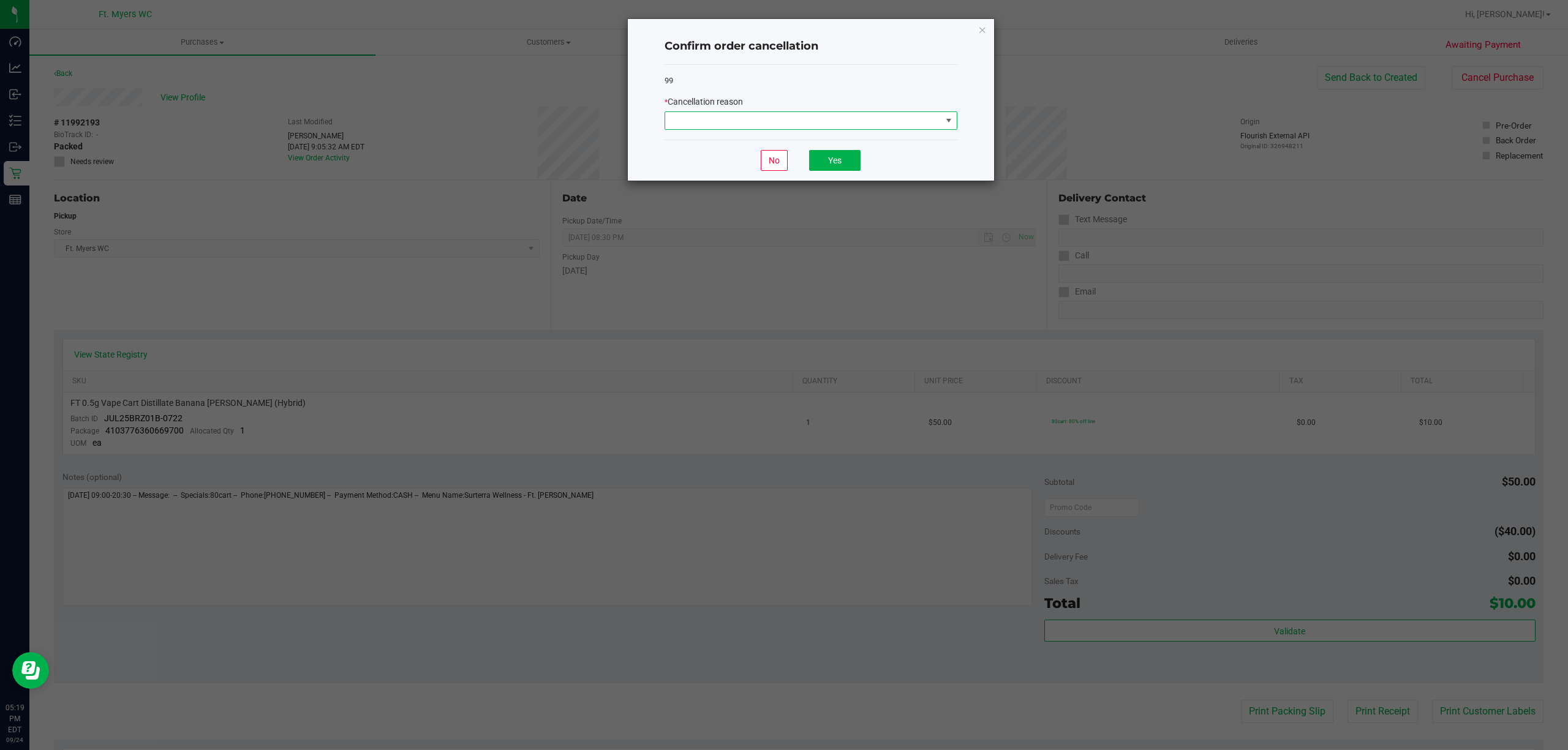
click at [887, 113] on span at bounding box center [803, 120] width 277 height 17
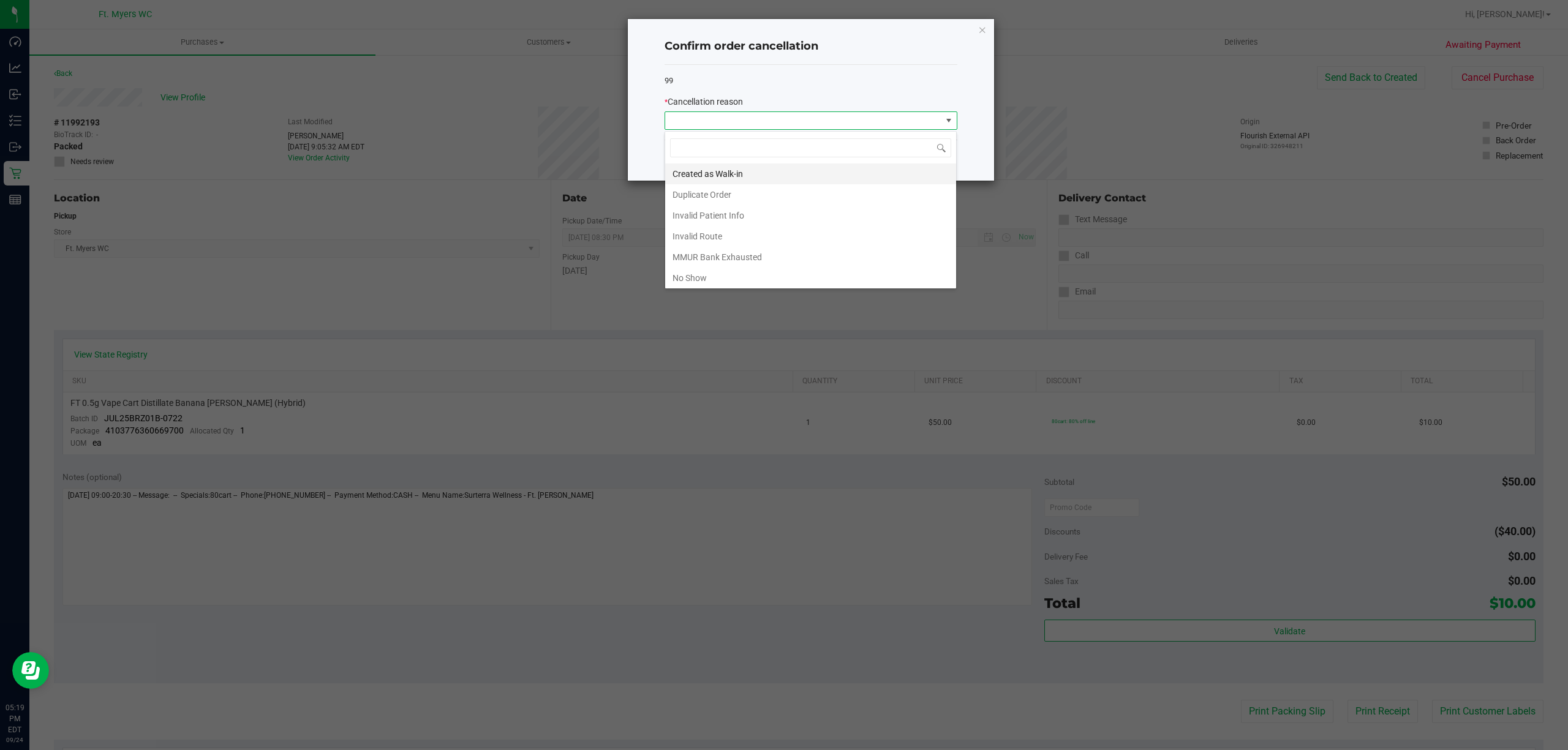
scroll to position [18, 292]
click at [760, 192] on li "Duplicate Order" at bounding box center [810, 194] width 291 height 21
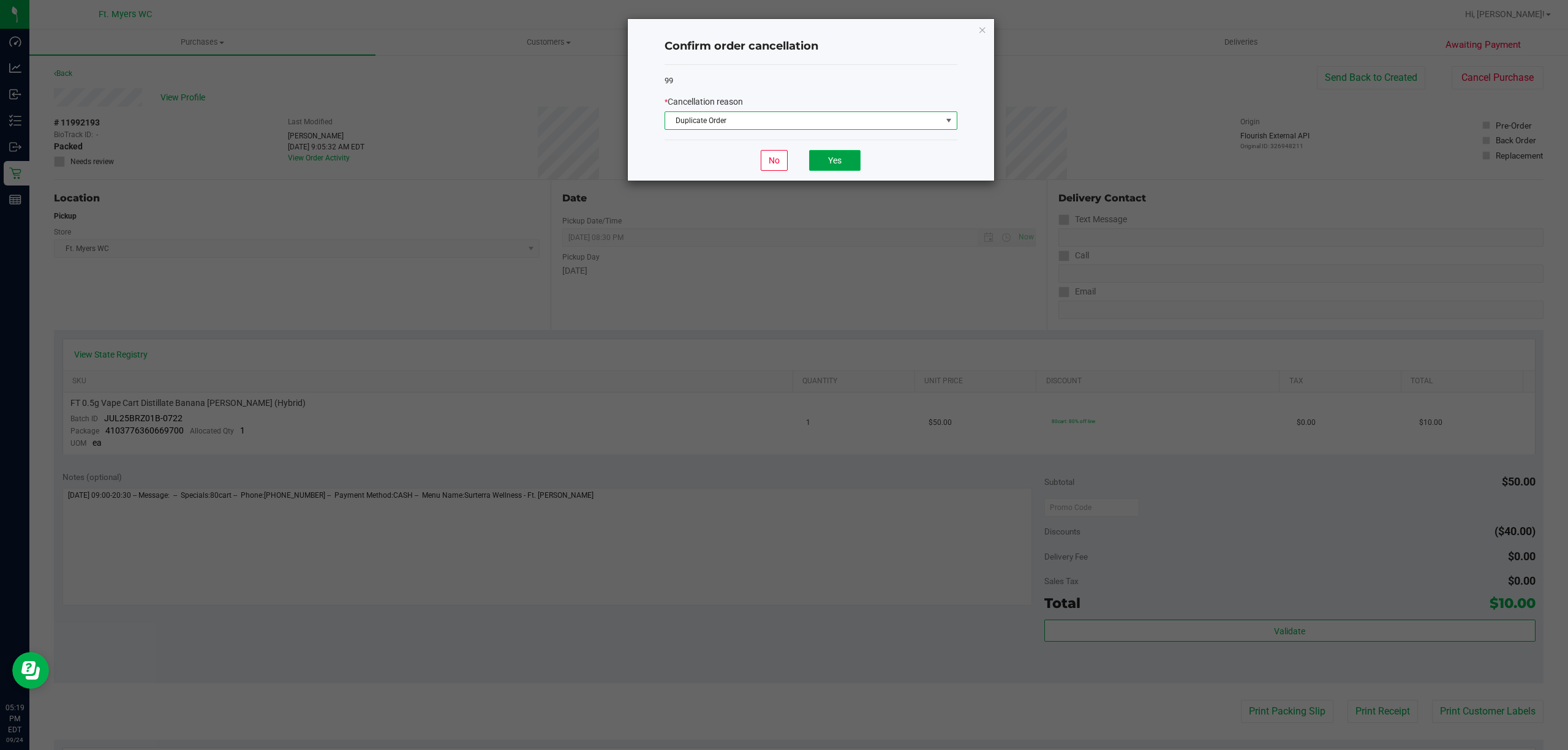
click at [816, 171] on button "Yes" at bounding box center [835, 160] width 52 height 21
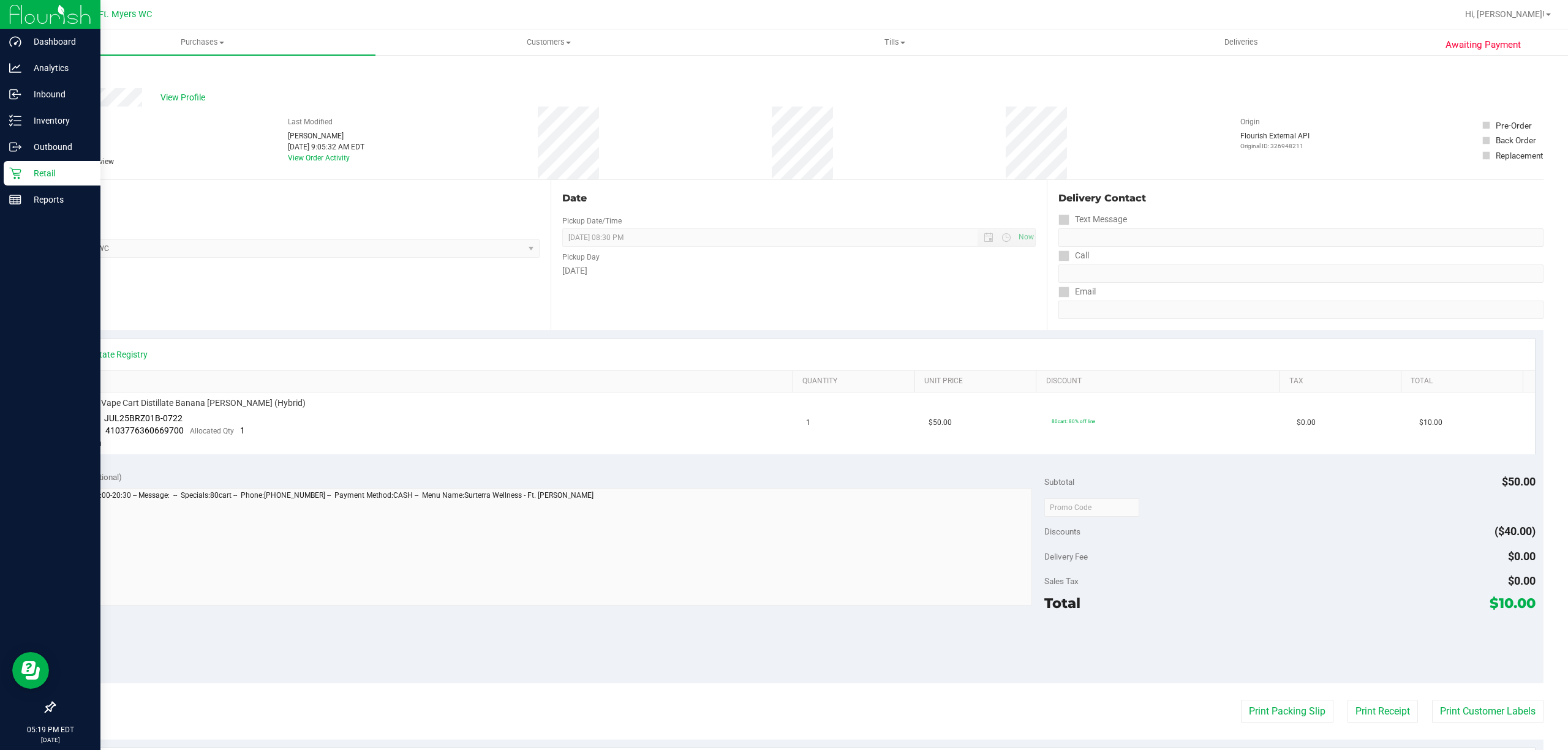
click at [36, 167] on p "Retail" at bounding box center [58, 173] width 74 height 15
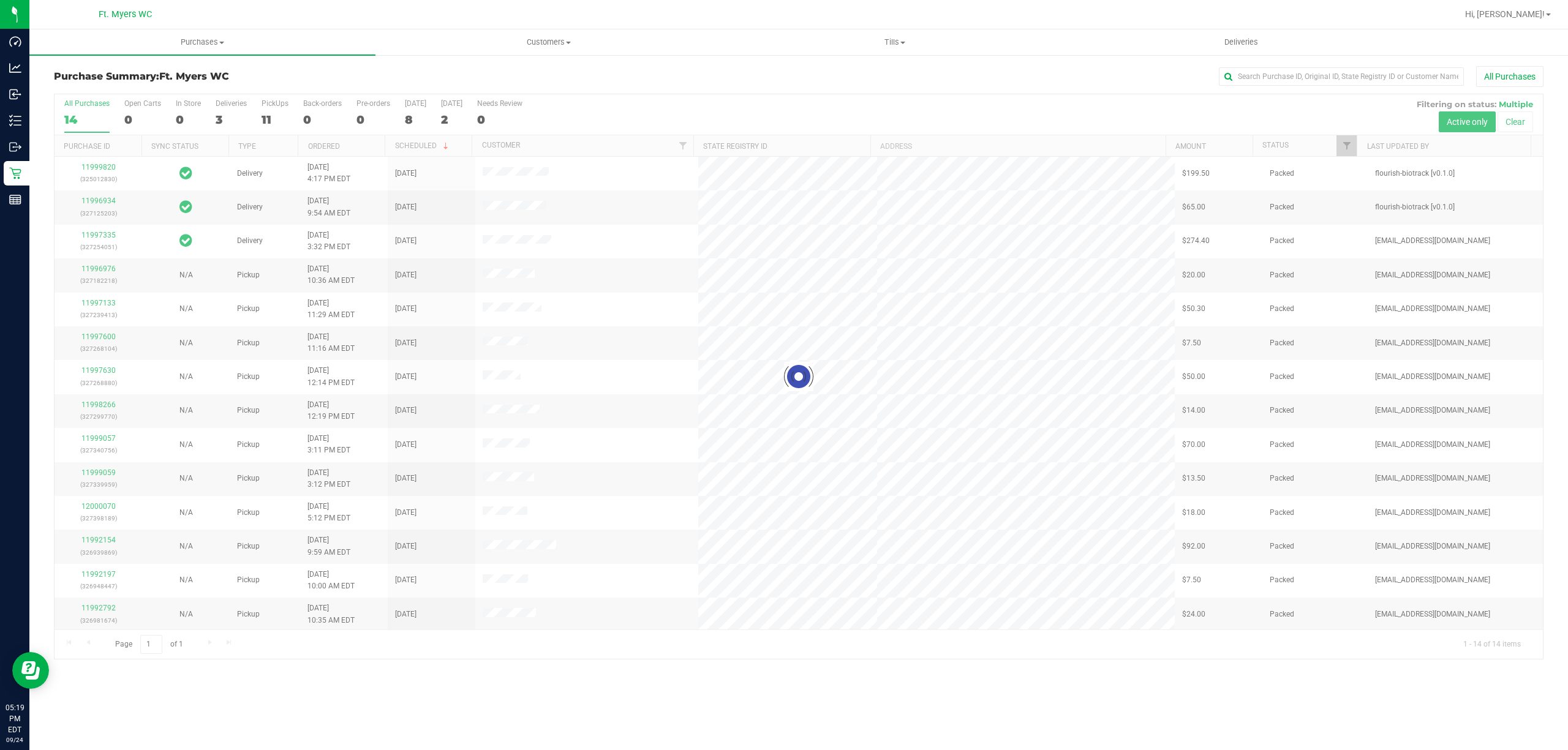
click at [267, 112] on div at bounding box center [798, 377] width 1488 height 565
click at [267, 112] on label "PickUps 11" at bounding box center [275, 116] width 27 height 34
click at [0, 0] on input "PickUps 11" at bounding box center [0, 0] width 0 height 0
click at [267, 112] on div at bounding box center [798, 377] width 1488 height 565
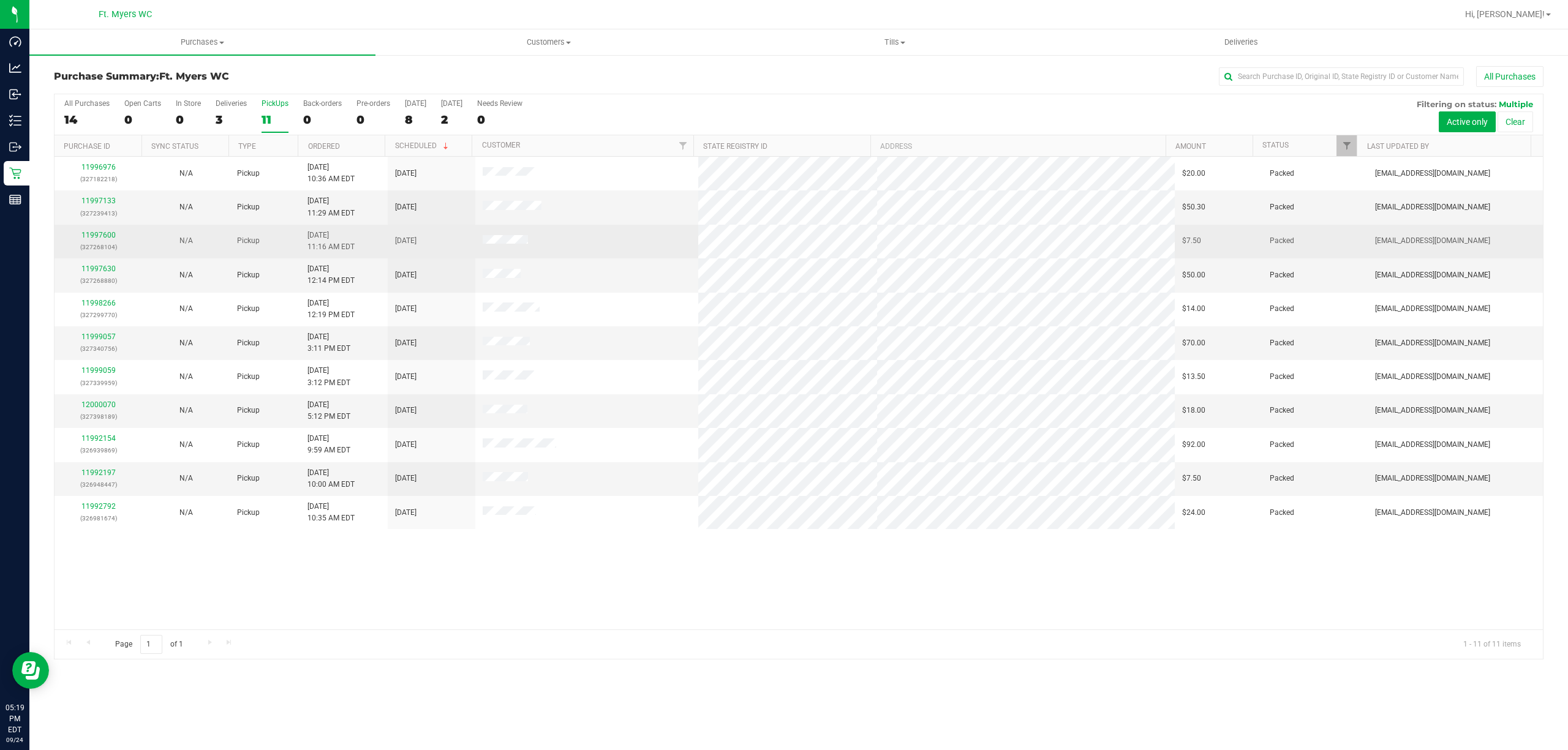
click at [108, 231] on div "11997600 (327268104)" at bounding box center [98, 241] width 73 height 23
click at [108, 238] on link "11997600" at bounding box center [98, 234] width 34 height 8
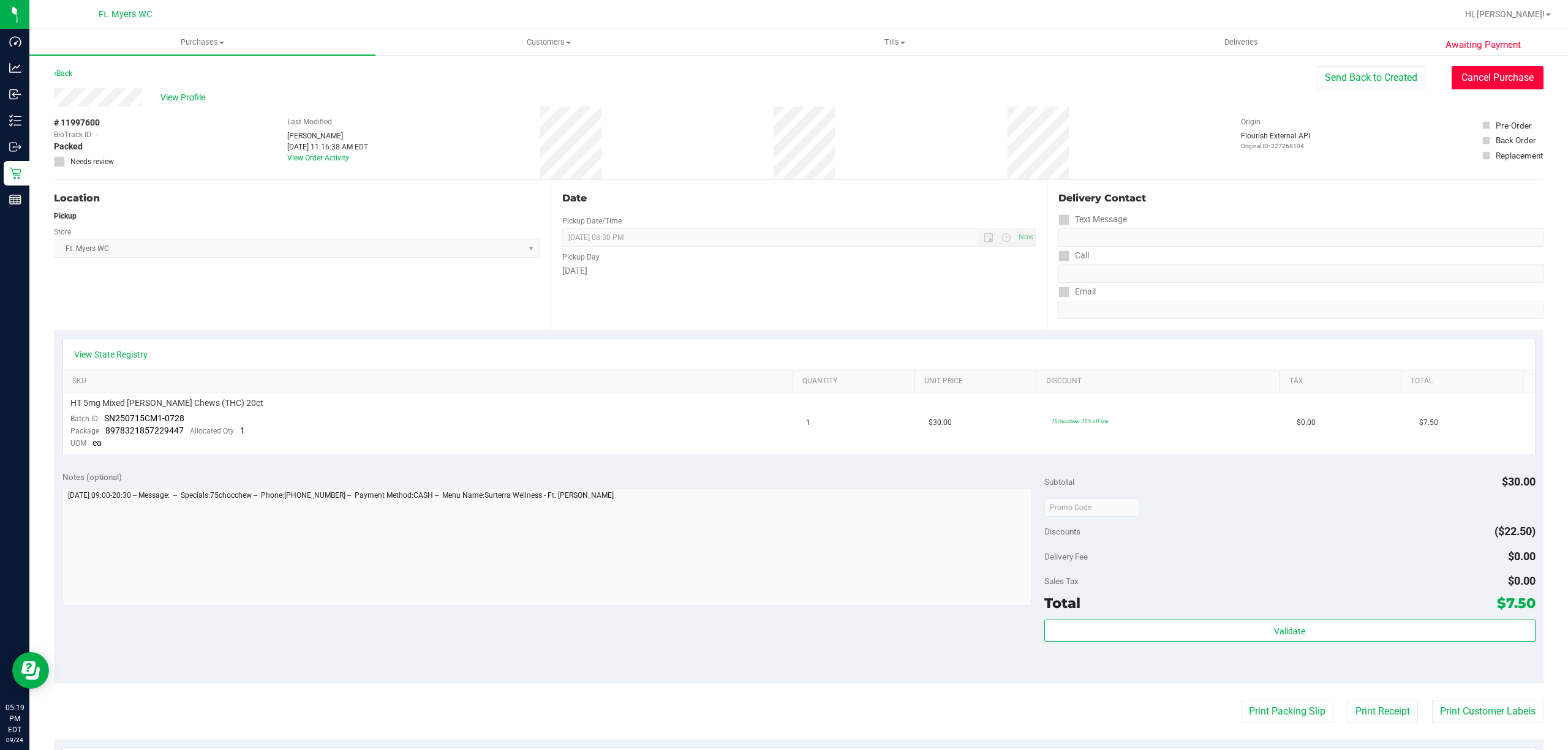
click at [1458, 72] on button "Cancel Purchase" at bounding box center [1498, 78] width 92 height 23
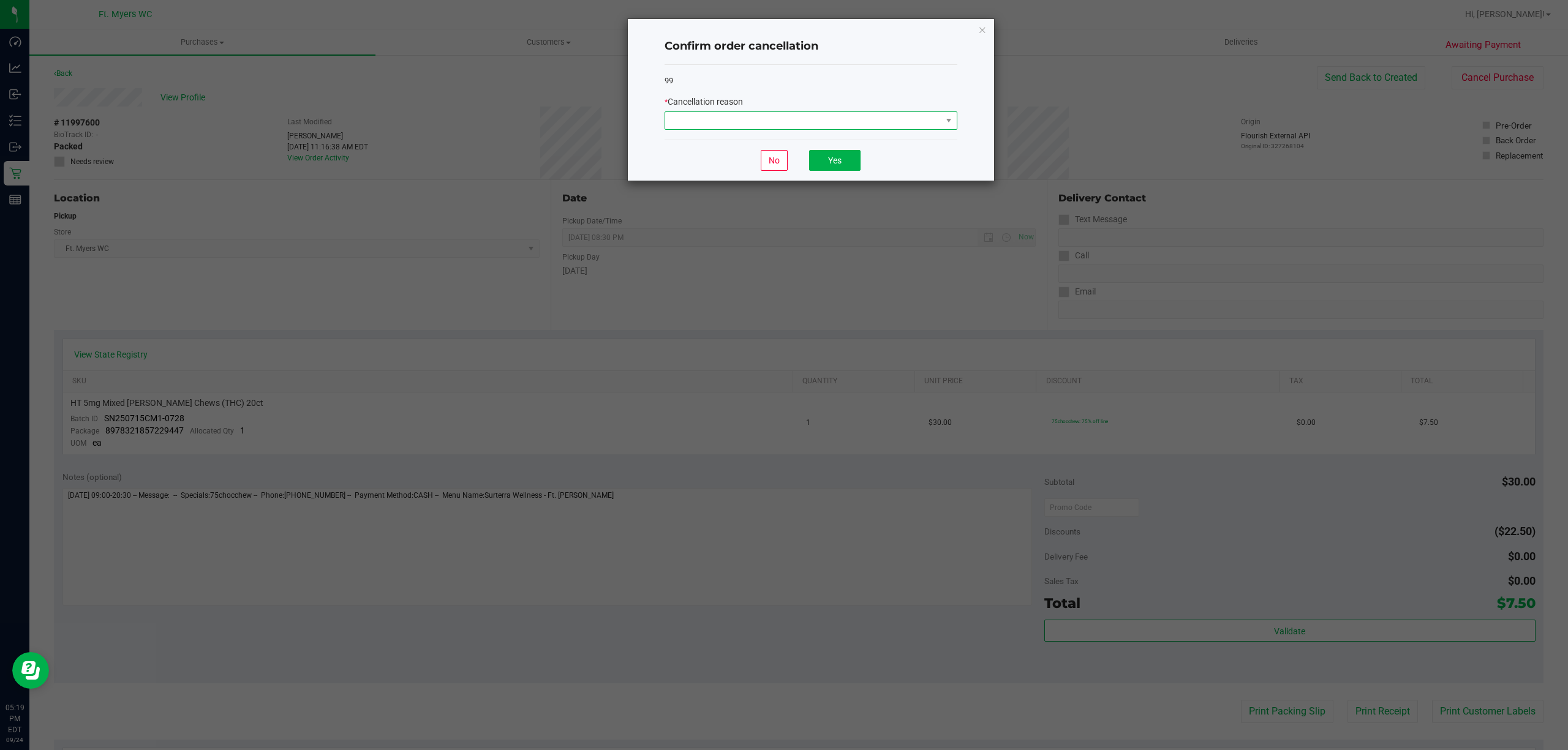
click at [892, 118] on span at bounding box center [803, 120] width 277 height 17
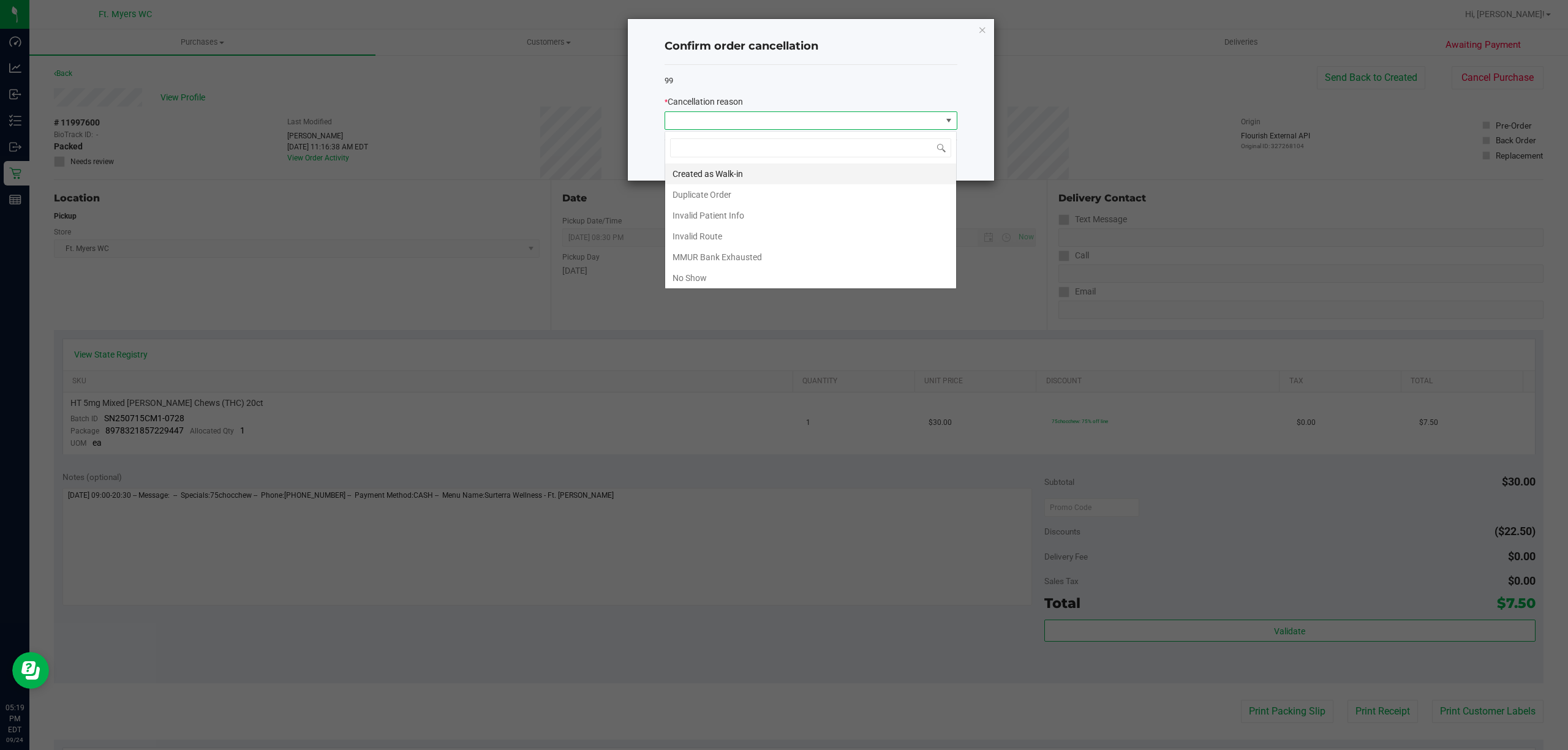
scroll to position [18, 292]
click at [771, 190] on li "Duplicate Order" at bounding box center [810, 194] width 291 height 21
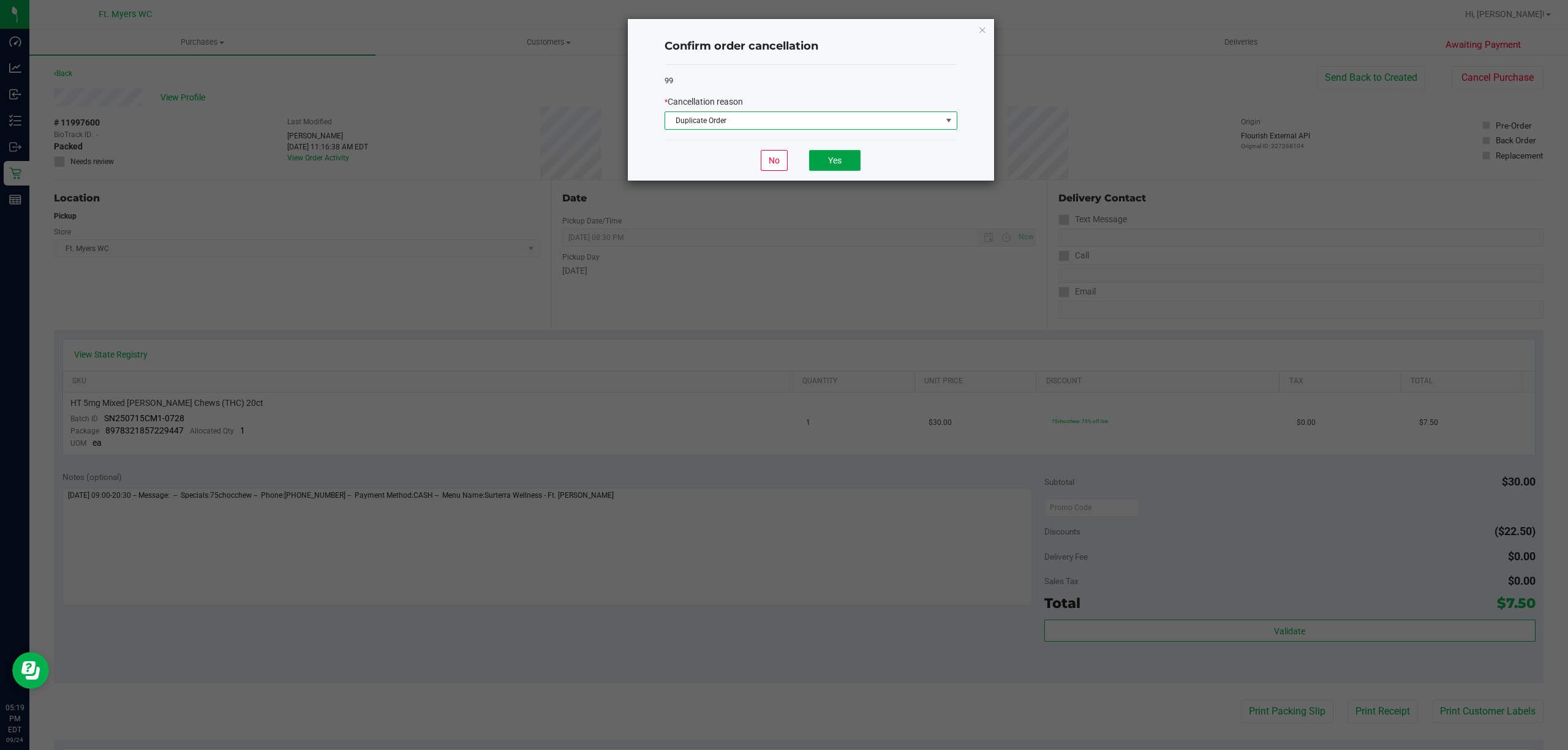
click at [827, 165] on button "Yes" at bounding box center [835, 160] width 52 height 21
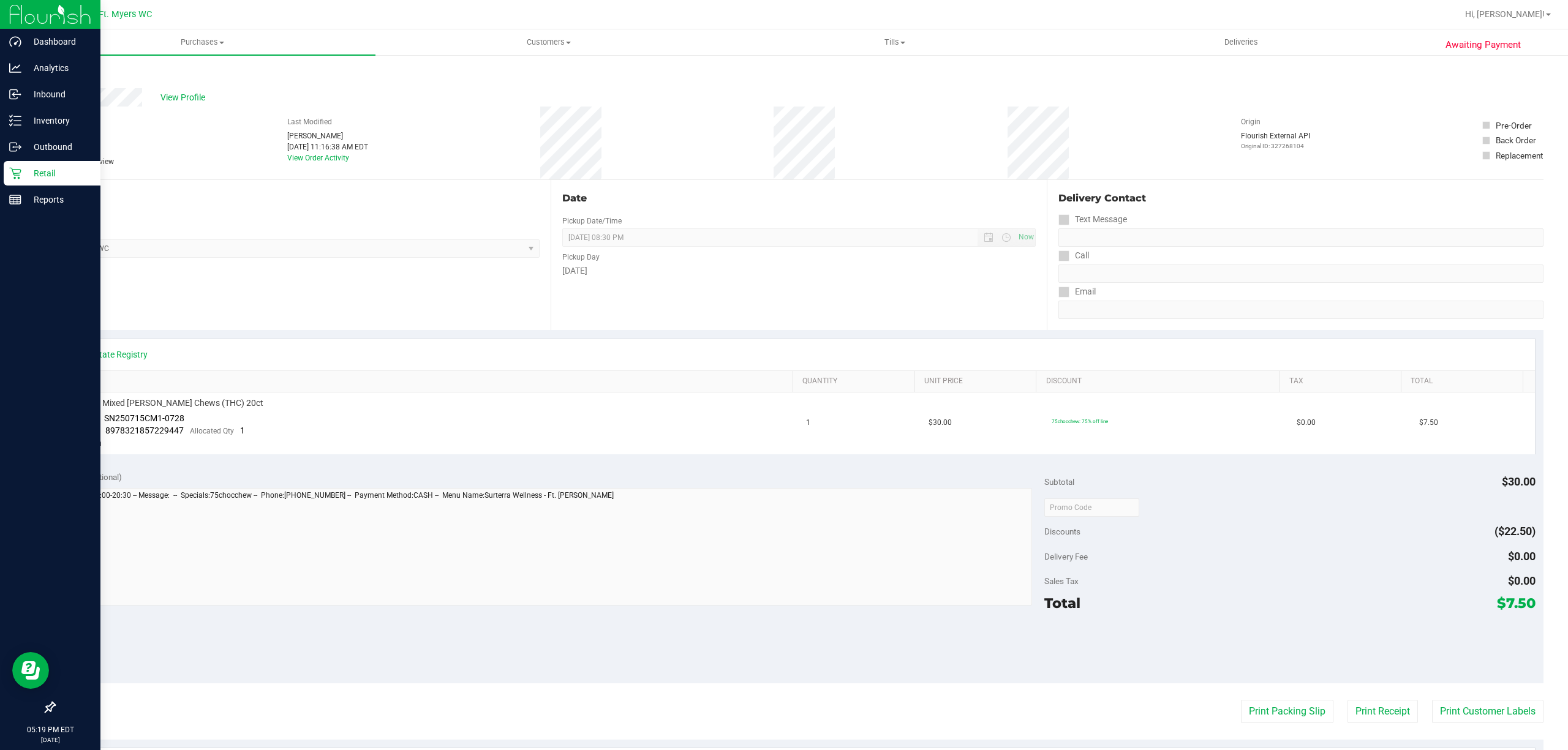
click at [21, 171] on p "Retail" at bounding box center [58, 173] width 74 height 15
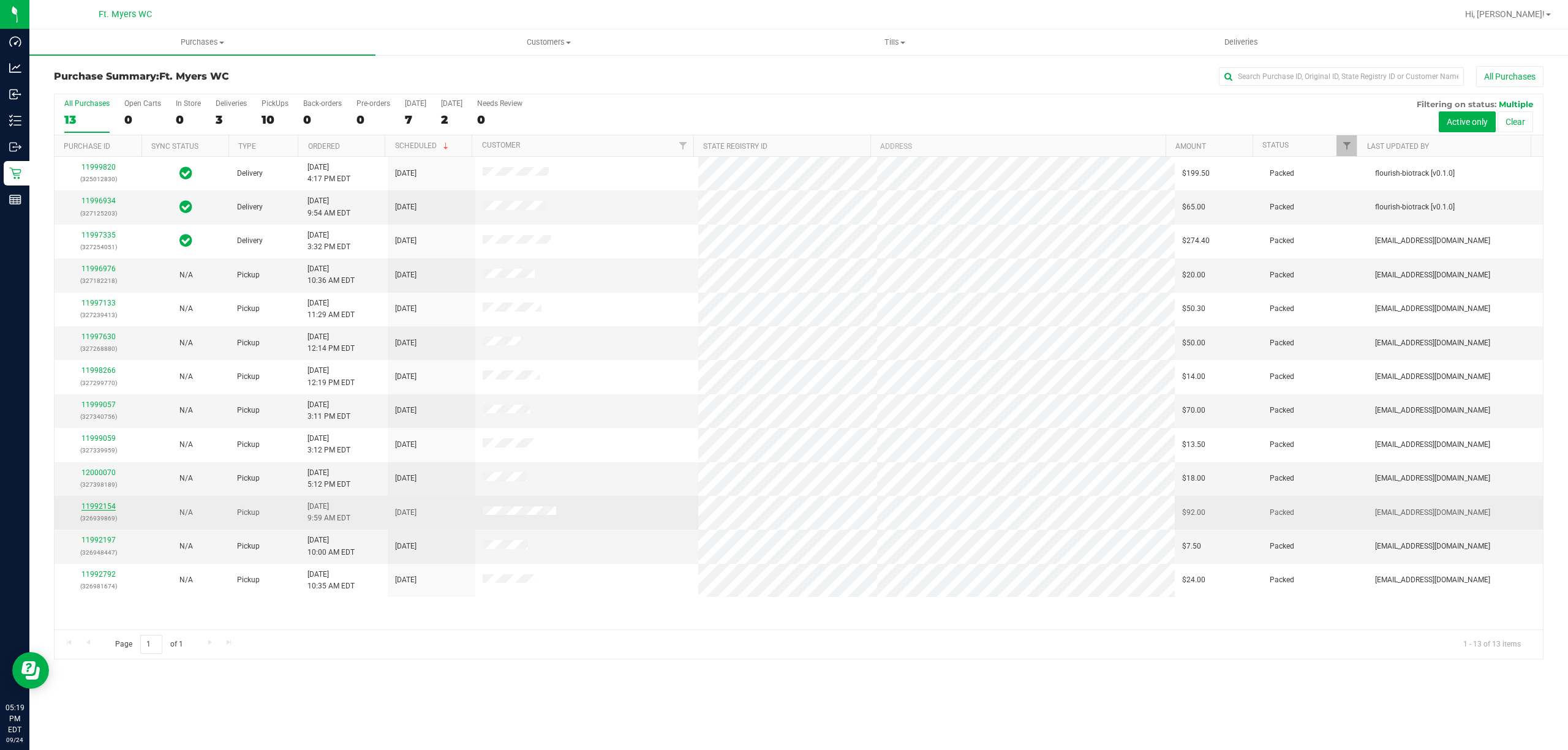
click at [92, 511] on link "11992154" at bounding box center [98, 506] width 34 height 8
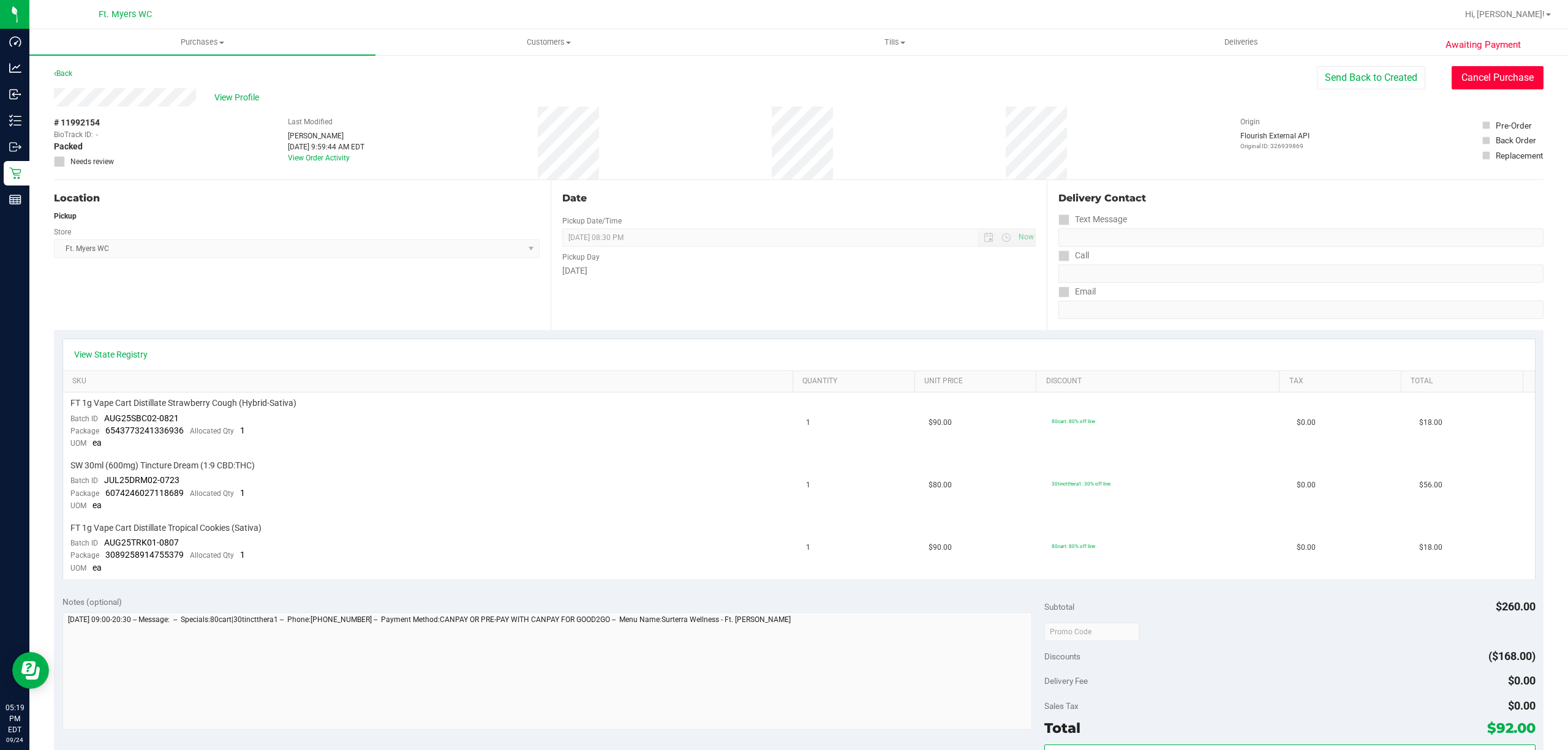
click at [1505, 75] on button "Cancel Purchase" at bounding box center [1498, 78] width 92 height 23
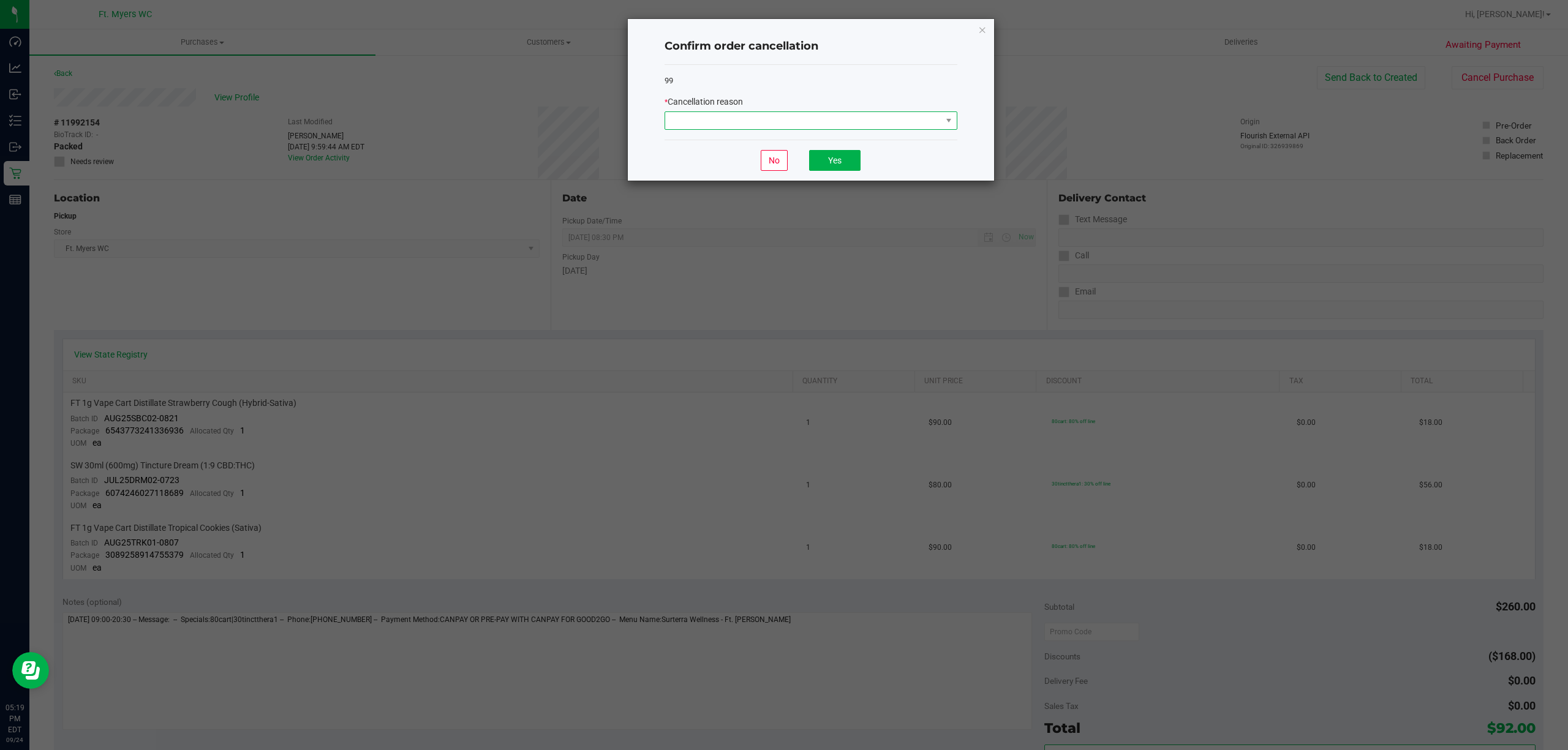
click at [906, 123] on span at bounding box center [803, 120] width 277 height 17
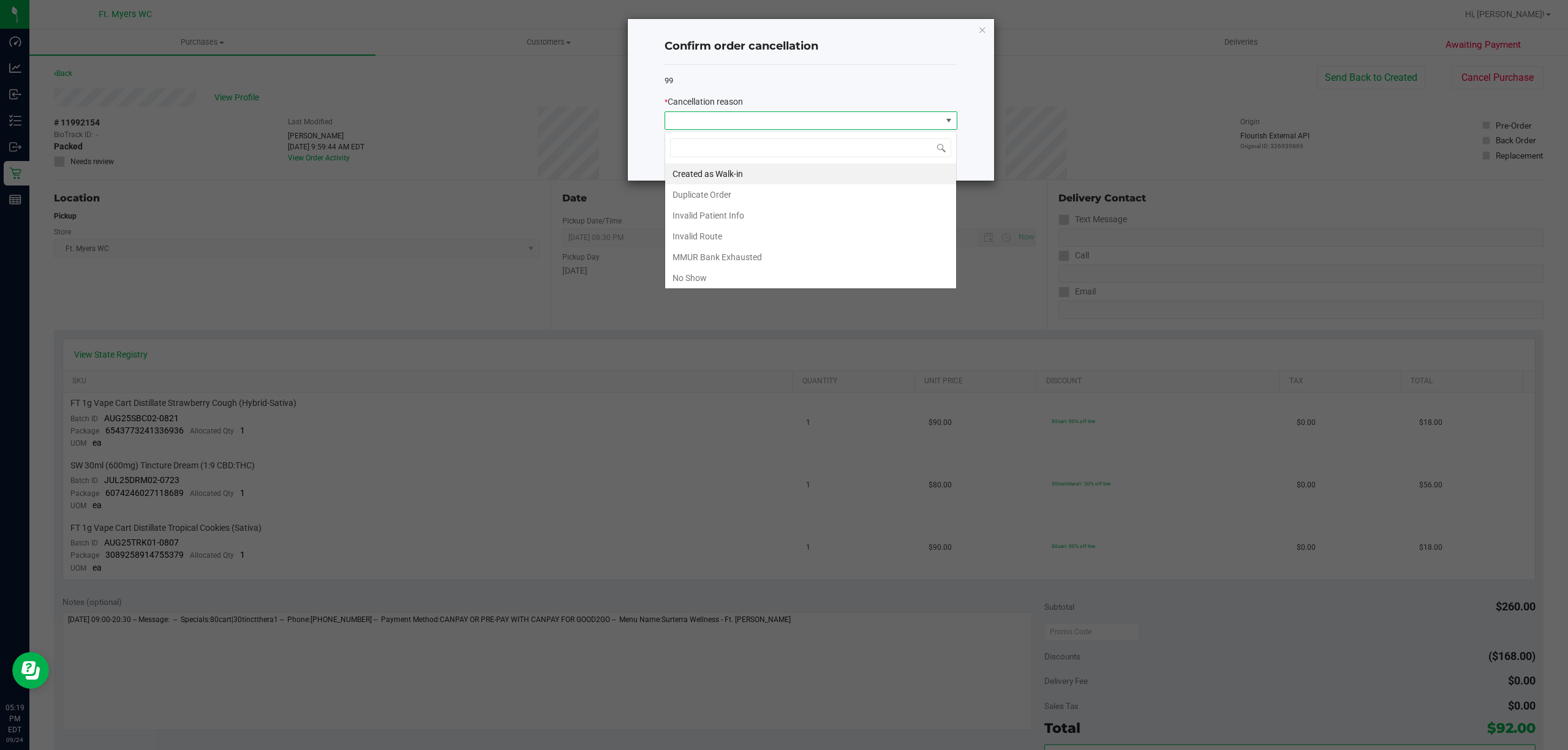
scroll to position [18, 292]
click at [711, 186] on li "Duplicate Order" at bounding box center [810, 194] width 291 height 21
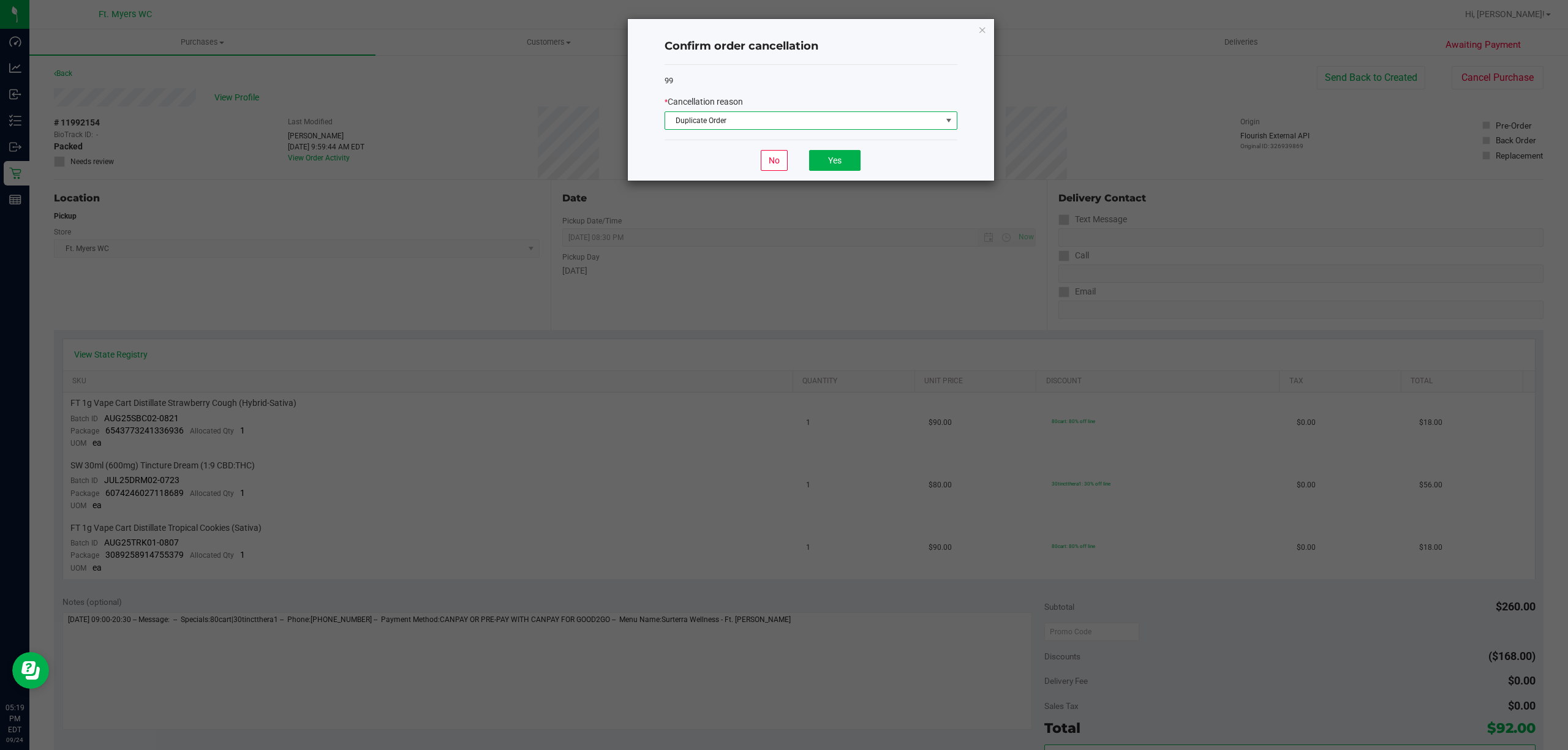
click at [784, 67] on div "99 * Cancellation reason Duplicate Order" at bounding box center [811, 102] width 293 height 76
click at [843, 160] on button "Yes" at bounding box center [835, 160] width 52 height 21
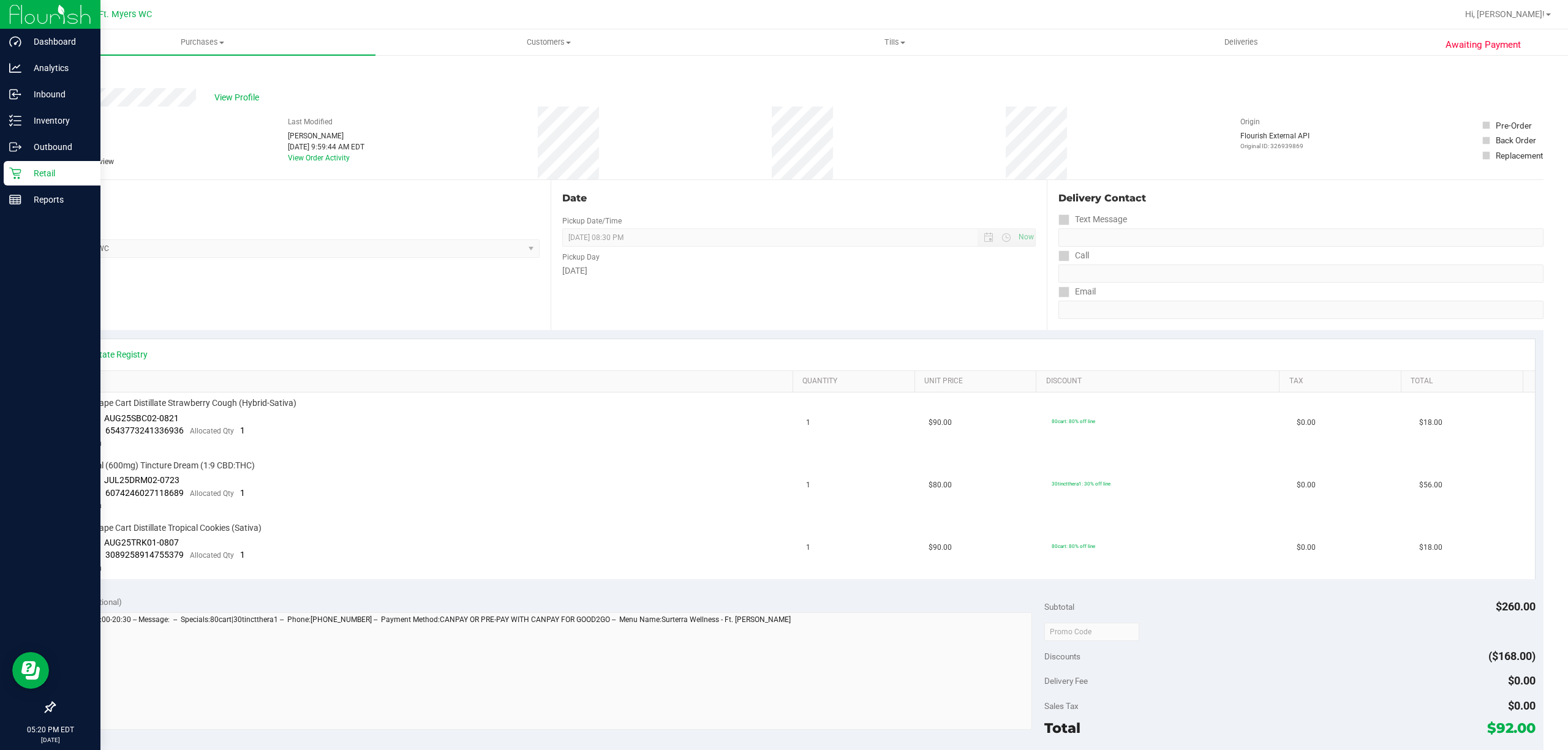
click at [35, 171] on p "Retail" at bounding box center [58, 173] width 74 height 15
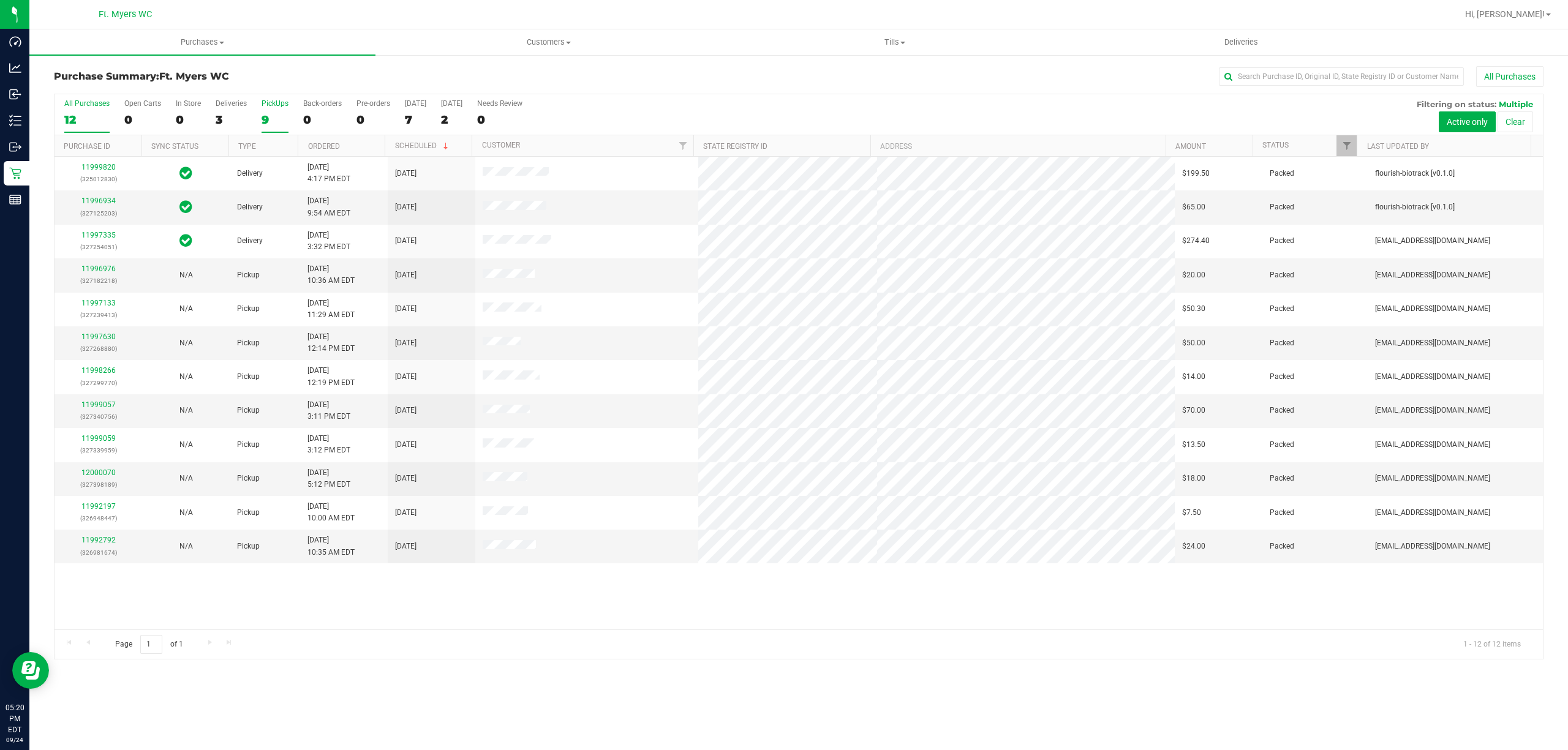
click at [284, 108] on div "PickUps" at bounding box center [275, 103] width 27 height 8
click at [0, 0] on input "PickUps 9" at bounding box center [0, 0] width 0 height 0
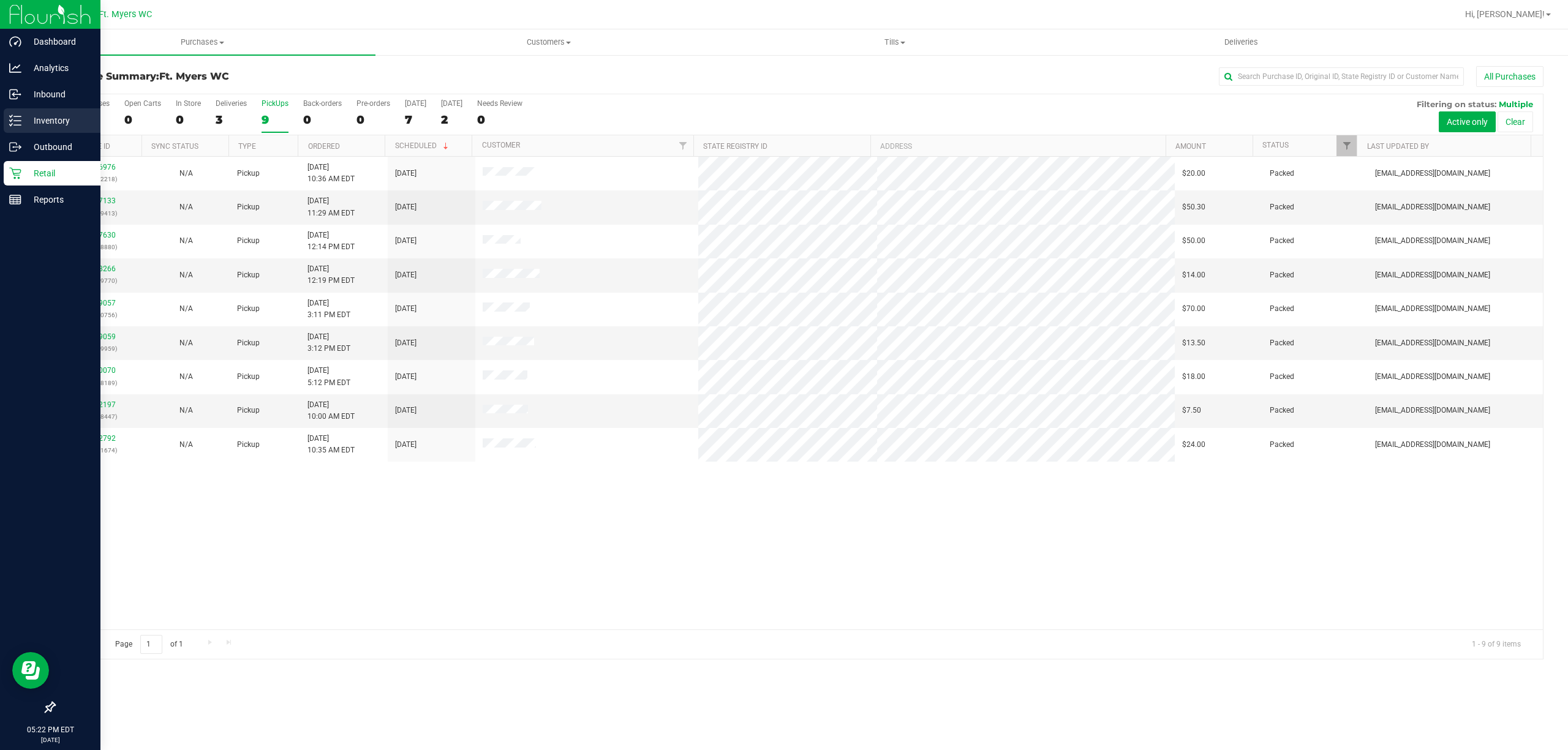
click at [15, 123] on icon at bounding box center [15, 120] width 12 height 12
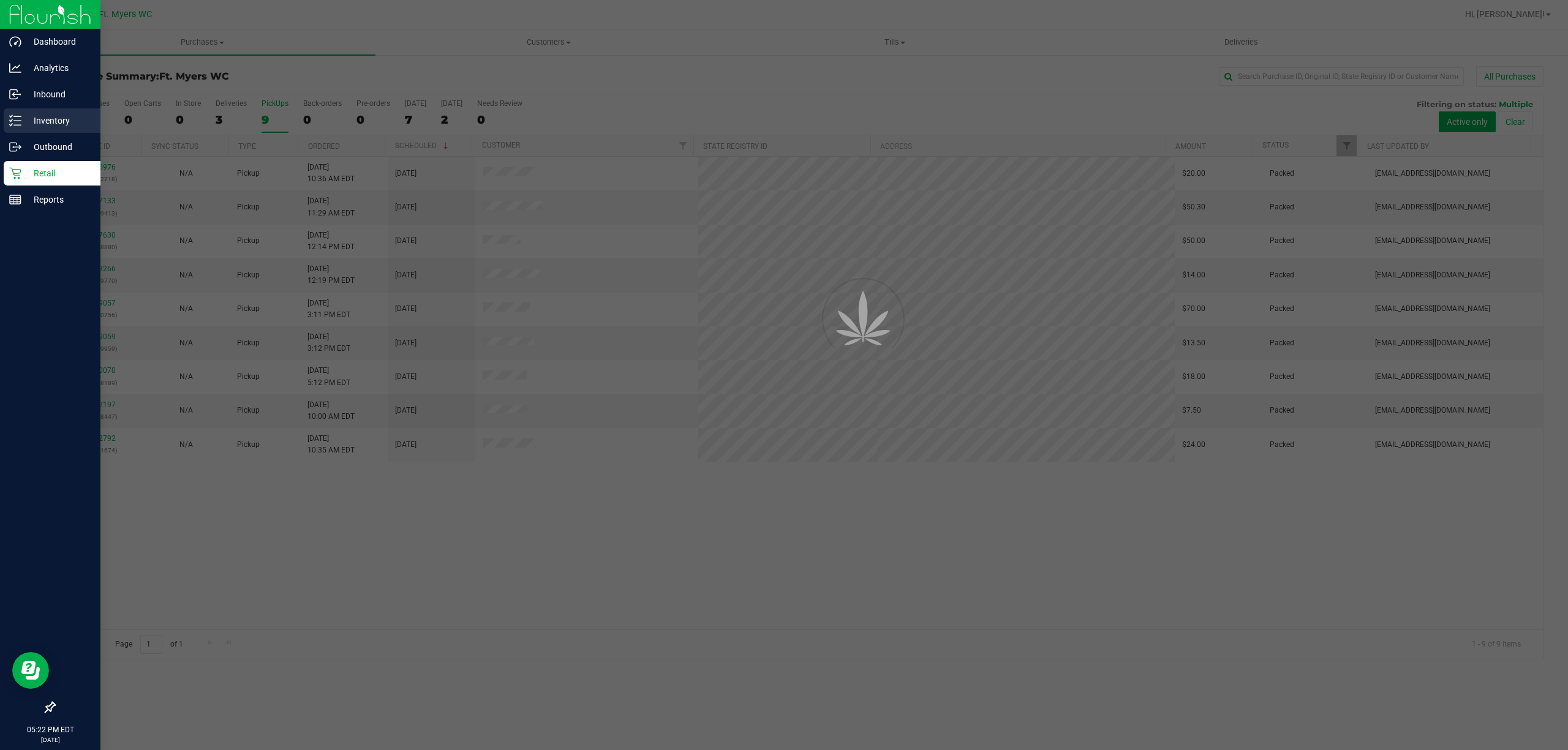
click at [15, 123] on icon at bounding box center [15, 120] width 12 height 12
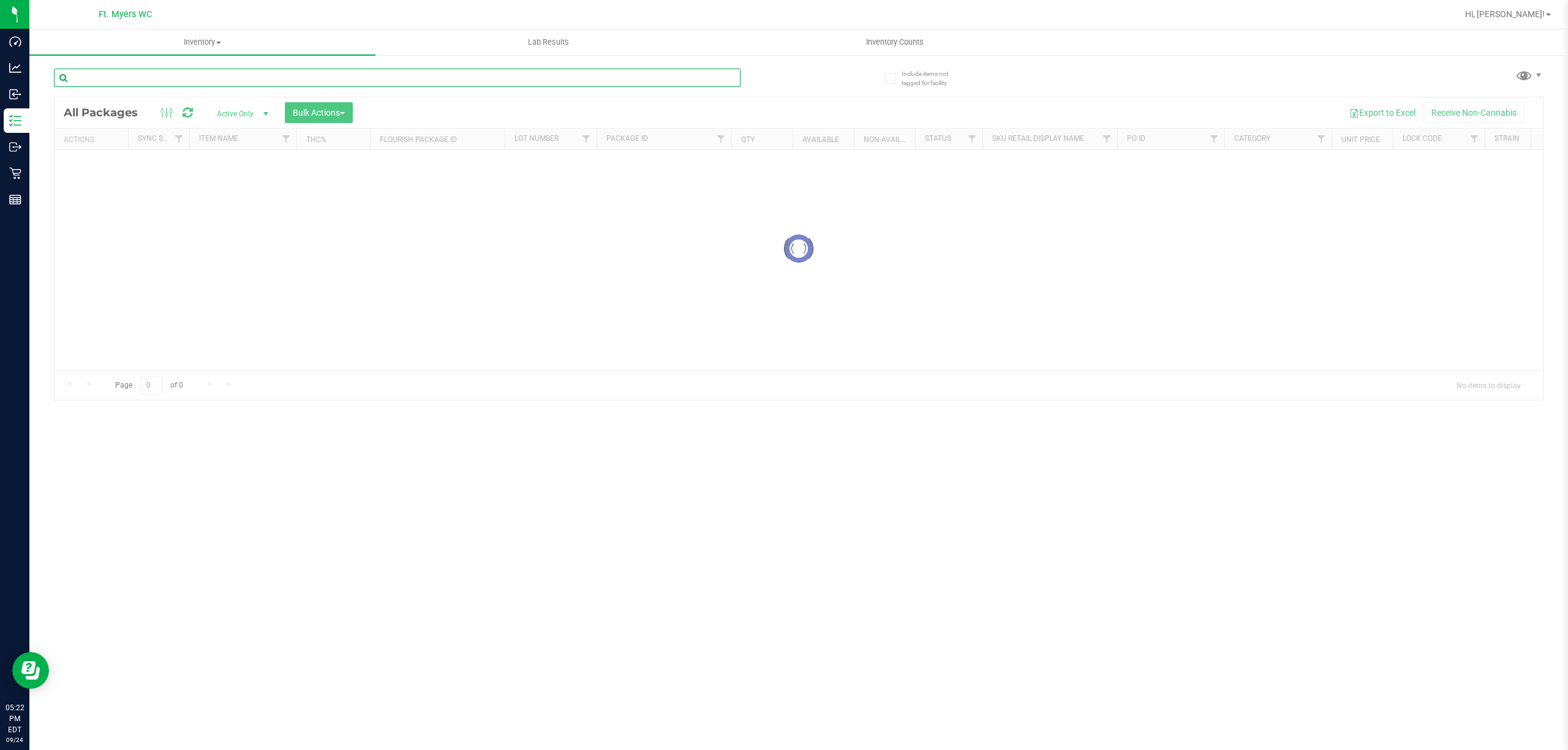
click at [275, 79] on input "text" at bounding box center [397, 78] width 687 height 18
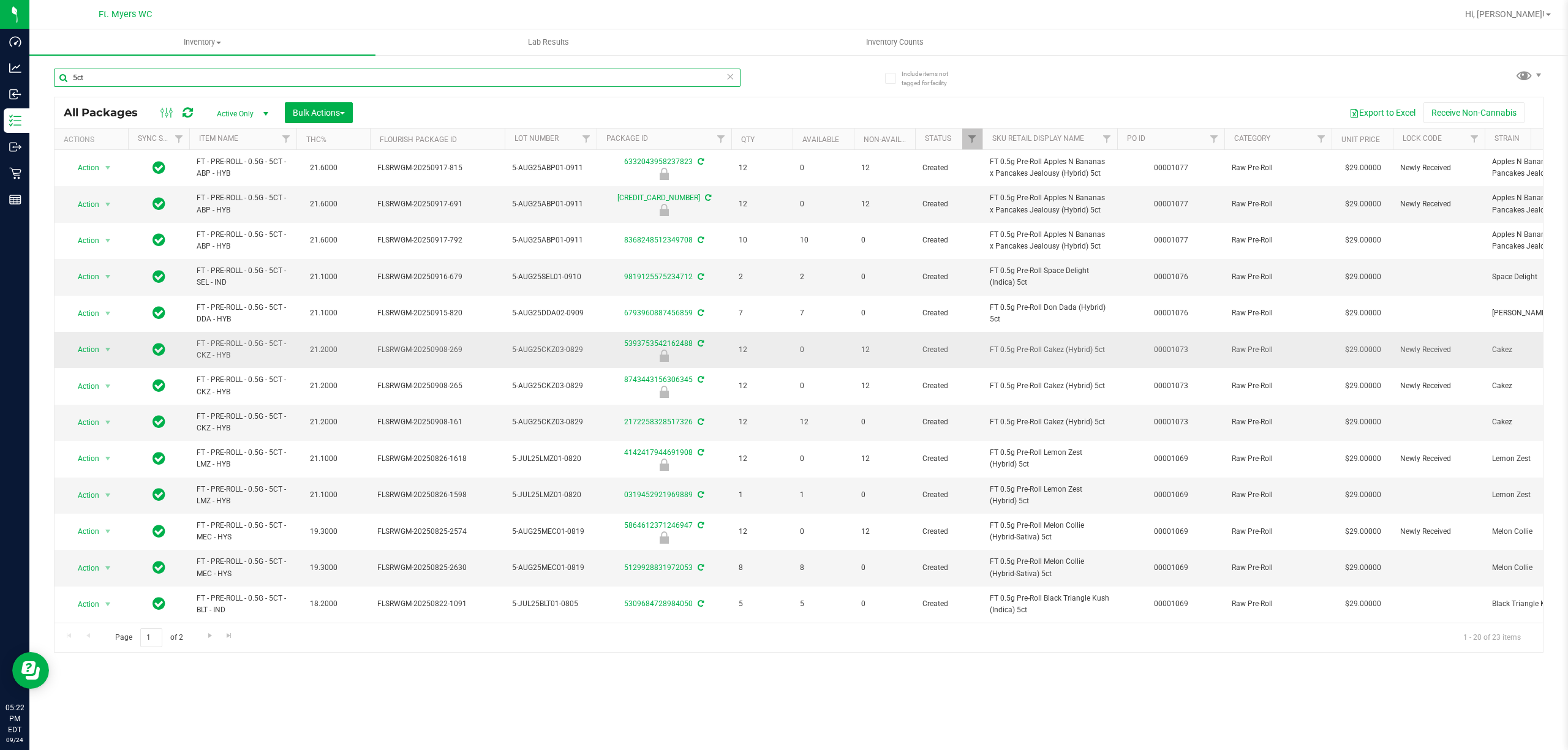
scroll to position [270, 0]
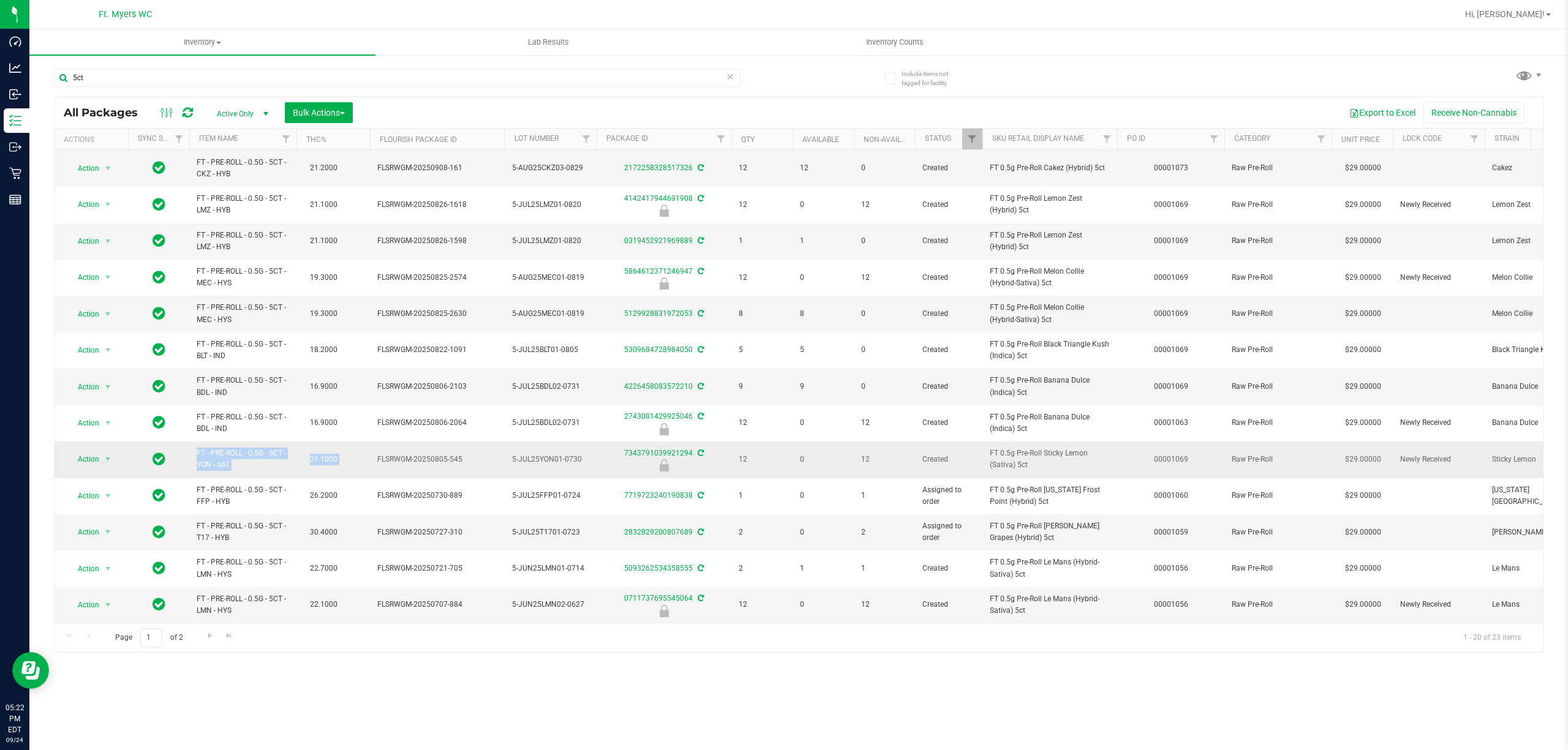
drag, startPoint x: 377, startPoint y: 449, endPoint x: 182, endPoint y: 441, distance: 195.2
click at [202, 448] on span "FT - PRE-ROLL - 0.5G - 5CT - YON - SAT" at bounding box center [242, 459] width 92 height 23
click at [605, 72] on input "5ct" at bounding box center [397, 78] width 687 height 18
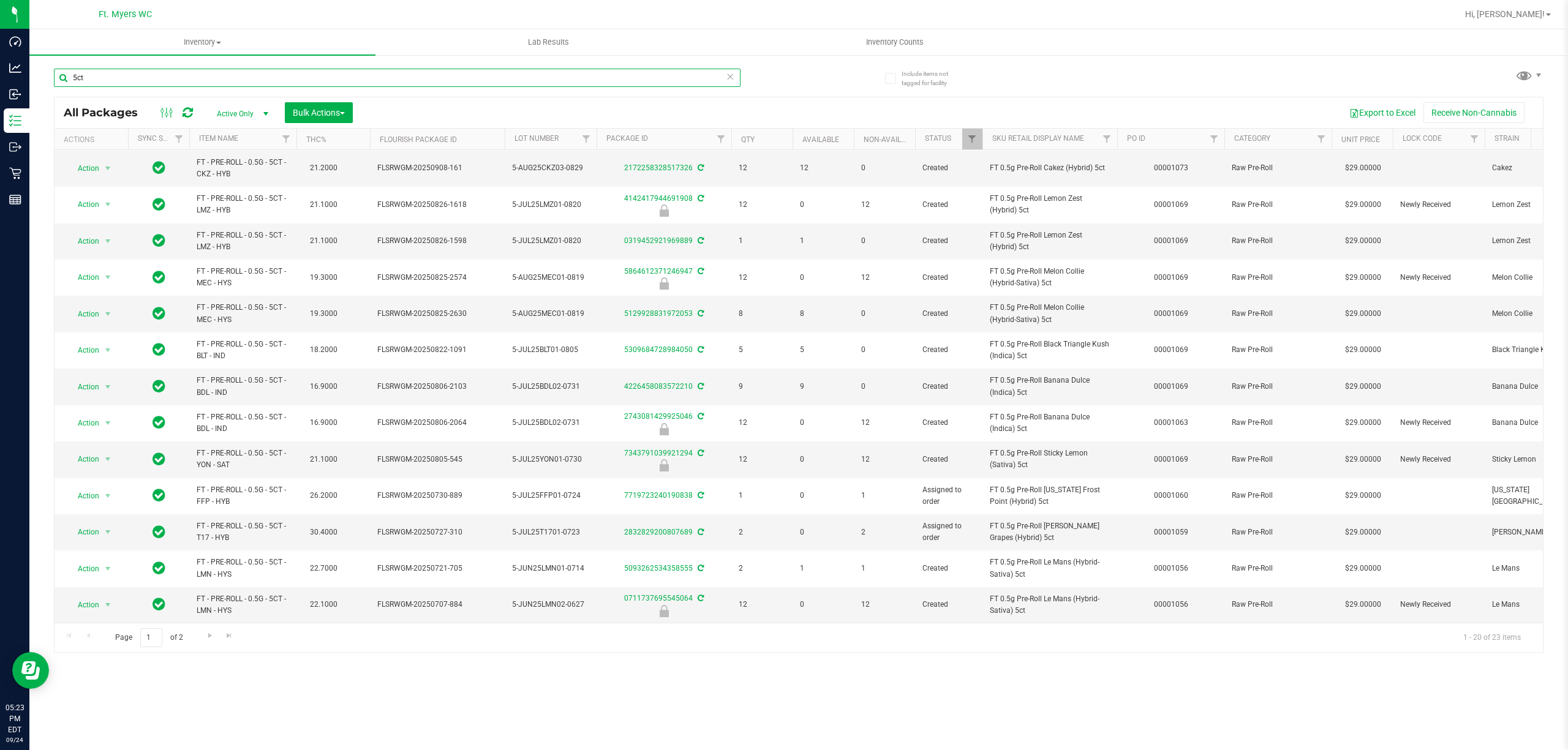
click at [605, 72] on input "5ct" at bounding box center [397, 78] width 687 height 18
type input "fic"
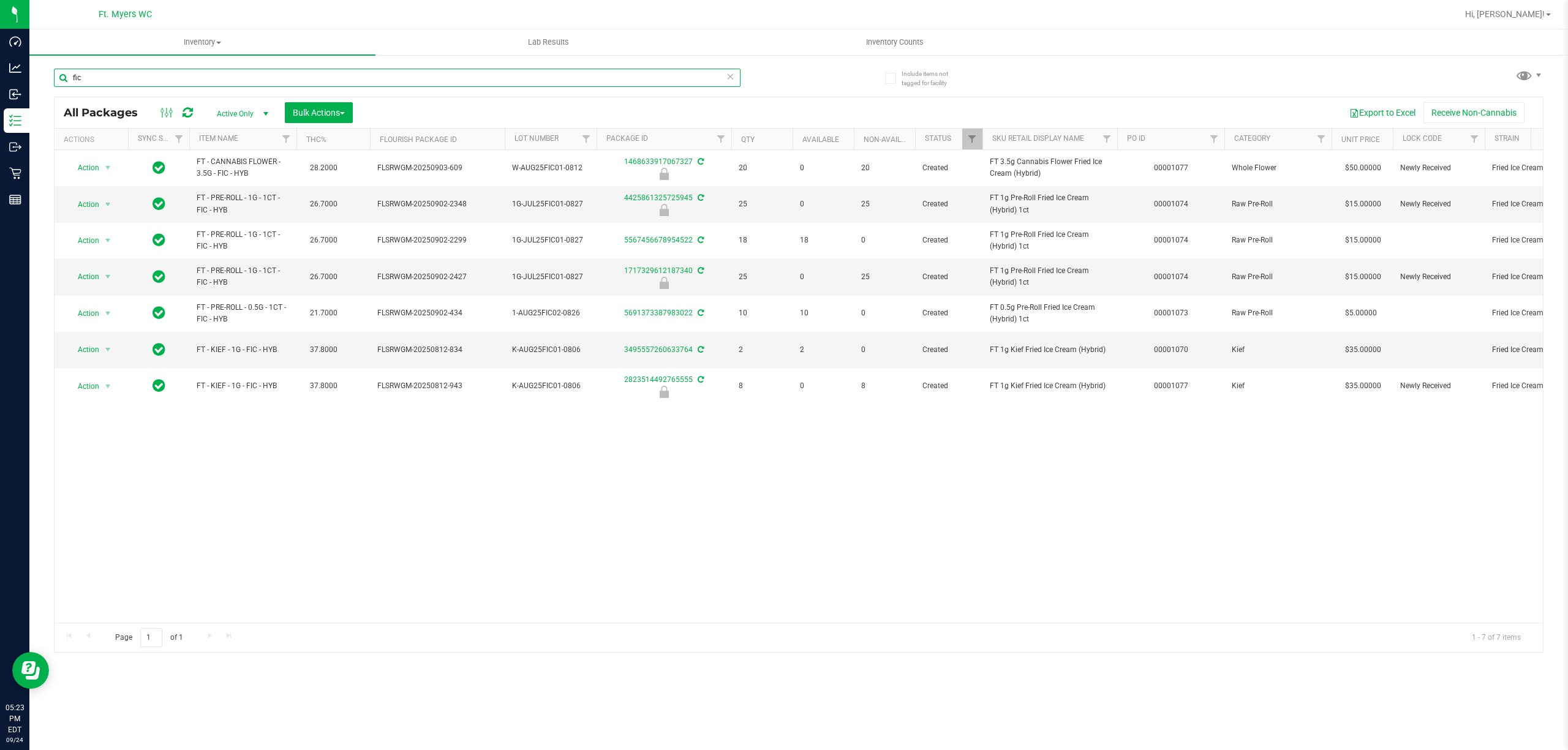
click at [424, 71] on input "fic" at bounding box center [397, 78] width 687 height 18
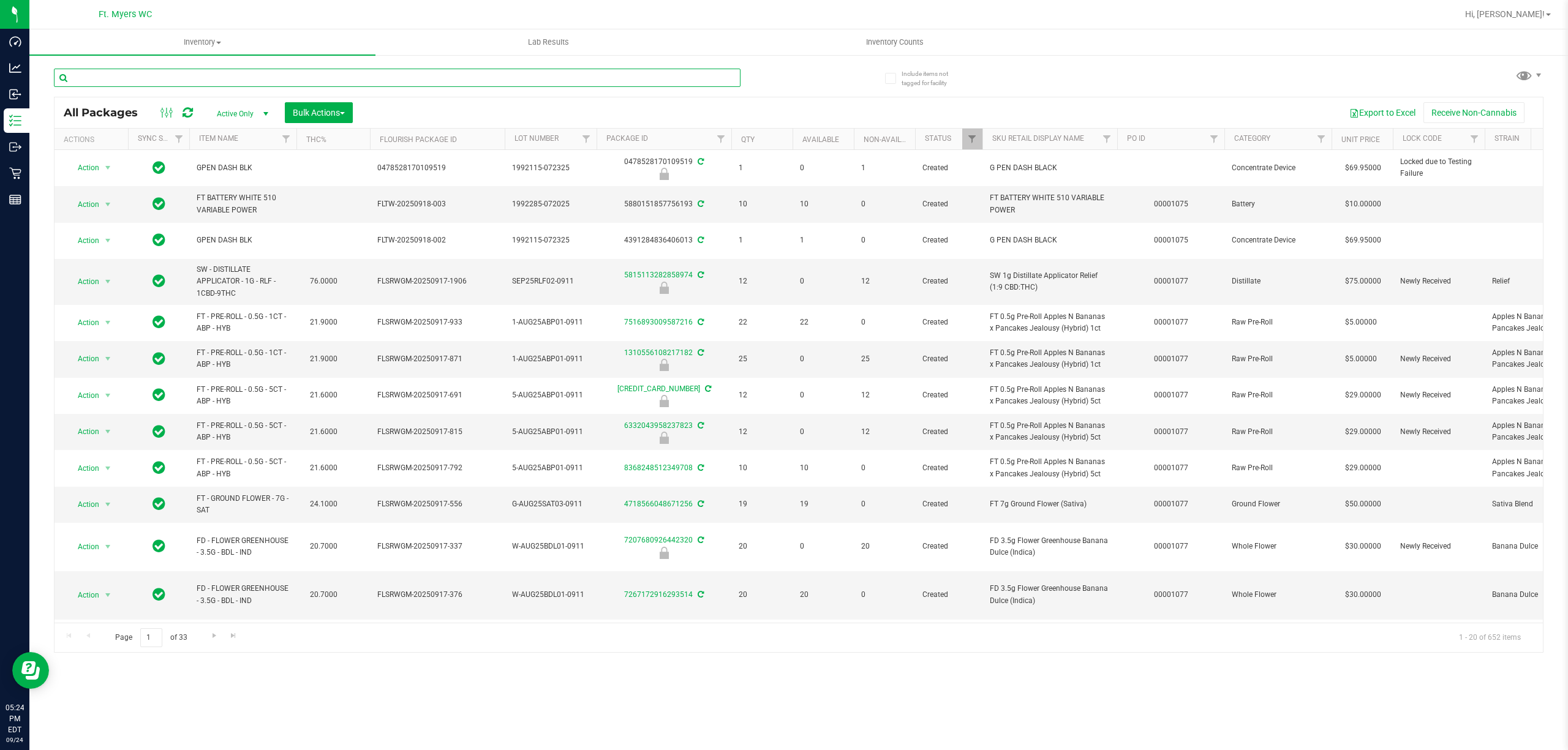
click at [527, 74] on input "text" at bounding box center [397, 78] width 687 height 18
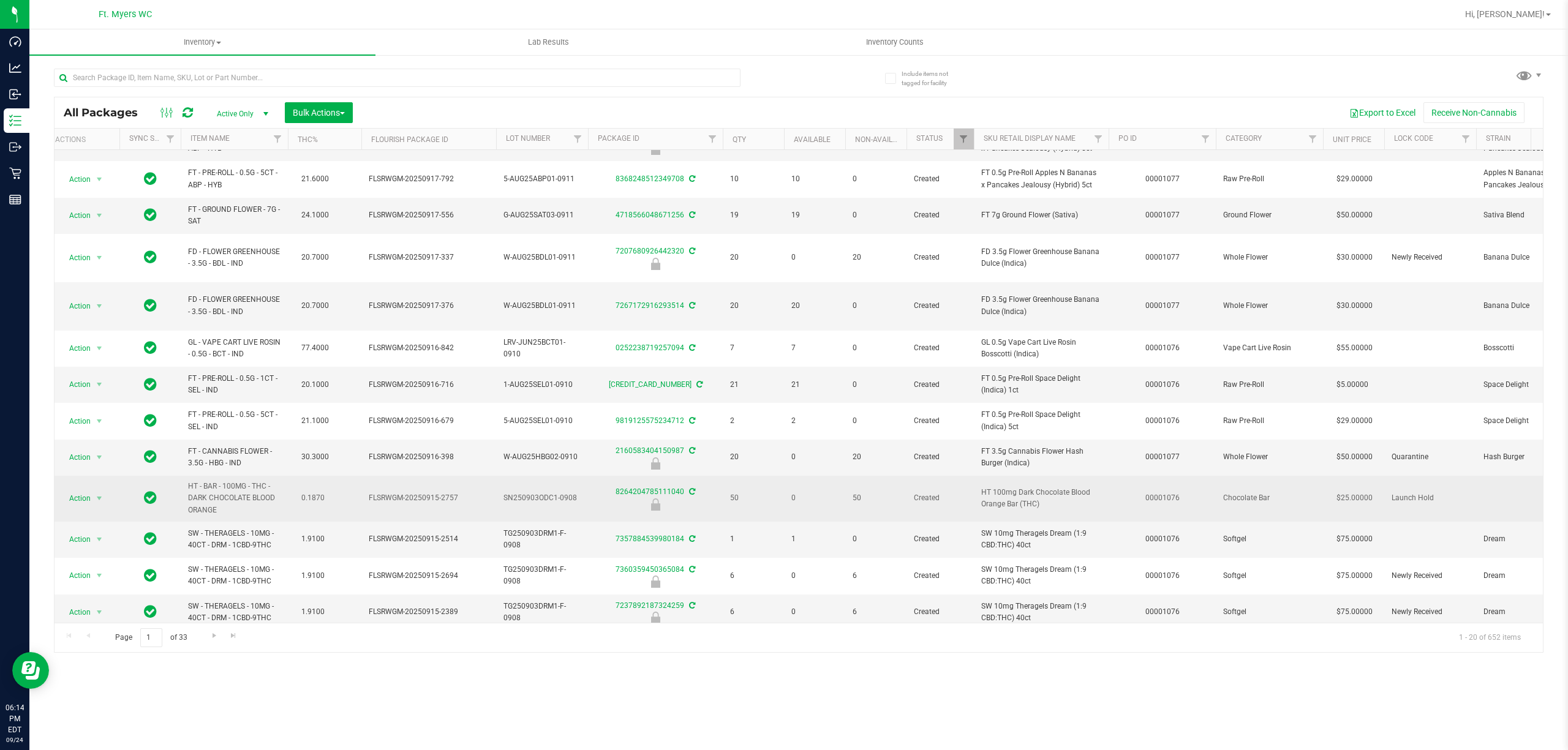
drag, startPoint x: 827, startPoint y: 471, endPoint x: 827, endPoint y: 485, distance: 14.0
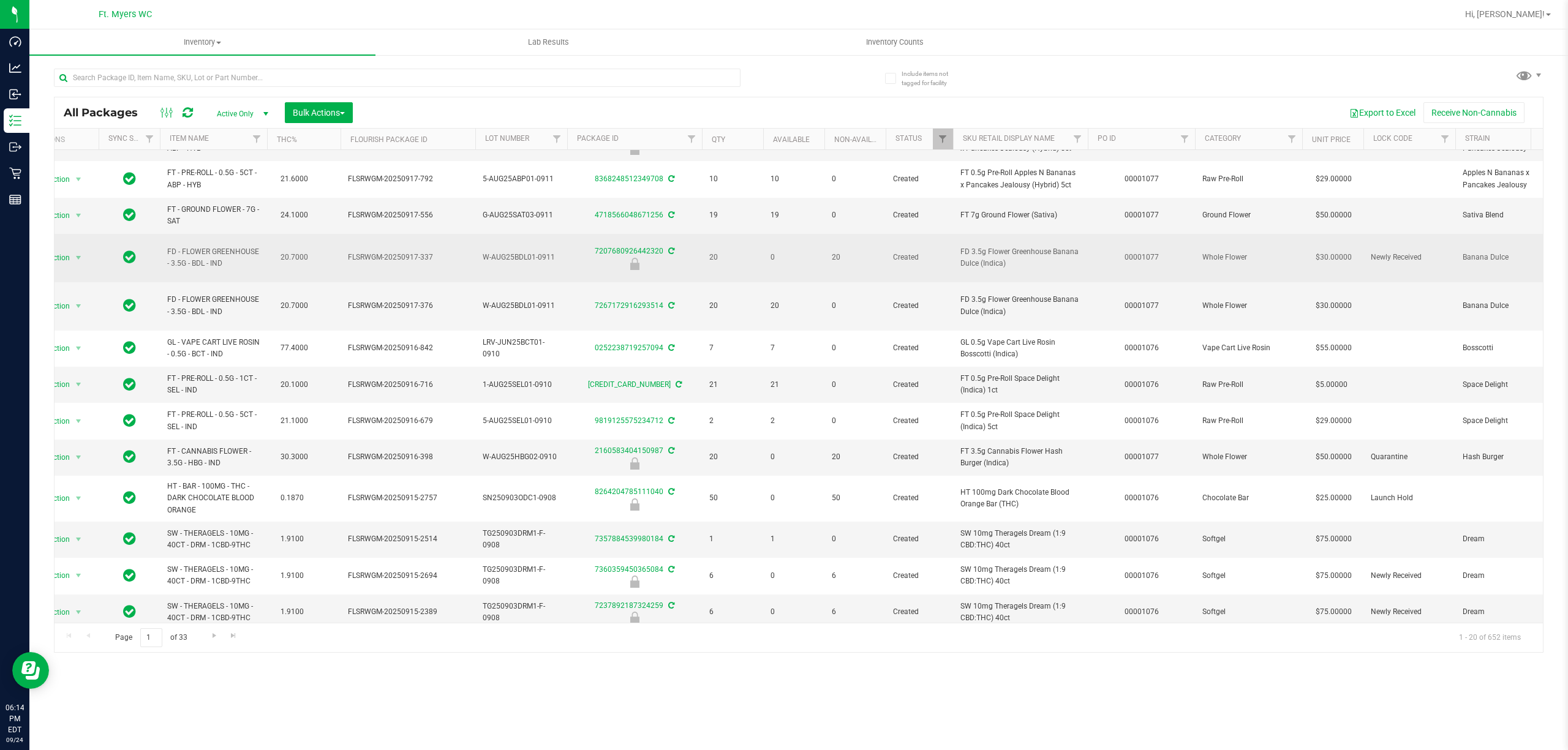
drag, startPoint x: 827, startPoint y: 485, endPoint x: 533, endPoint y: 245, distance: 379.5
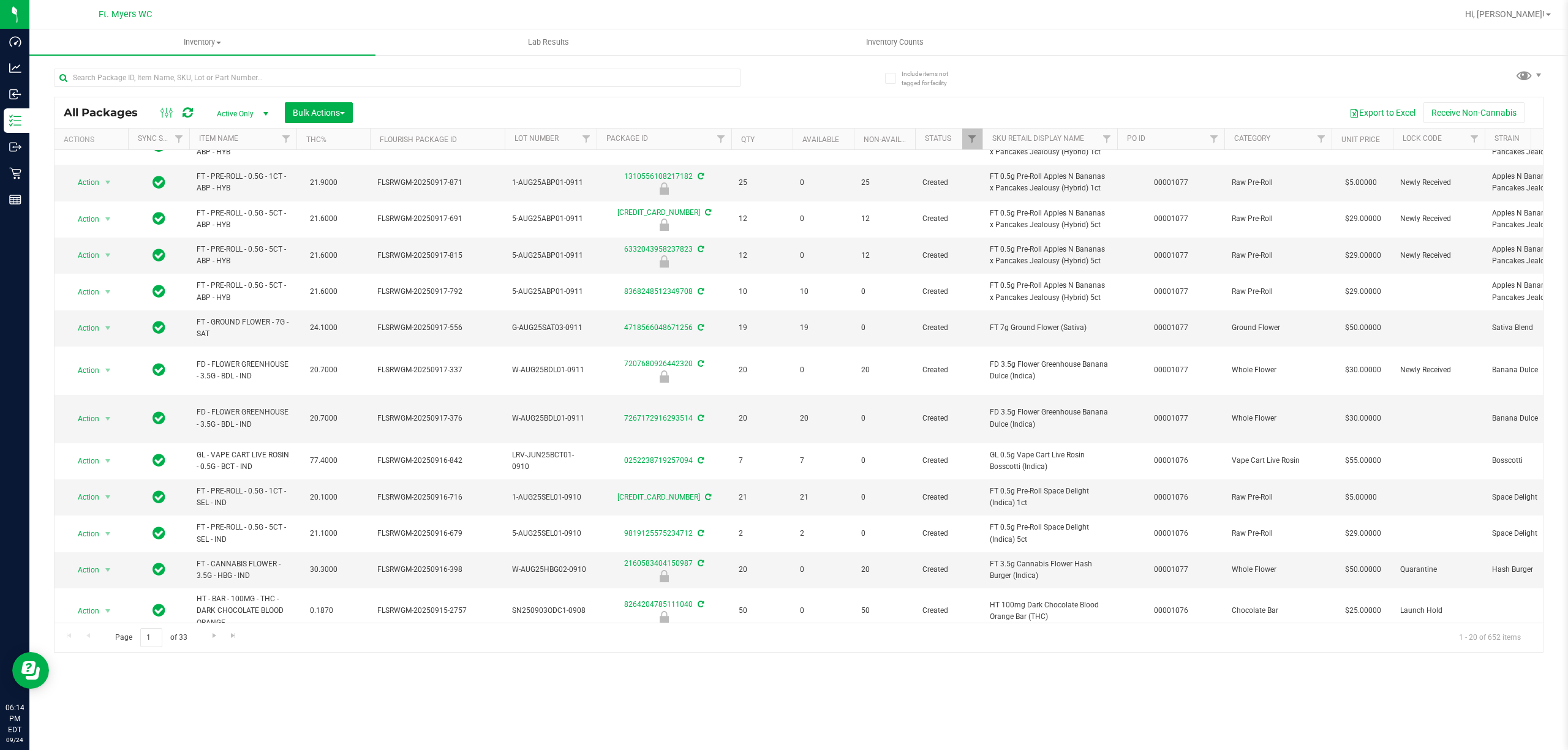
scroll to position [0, 0]
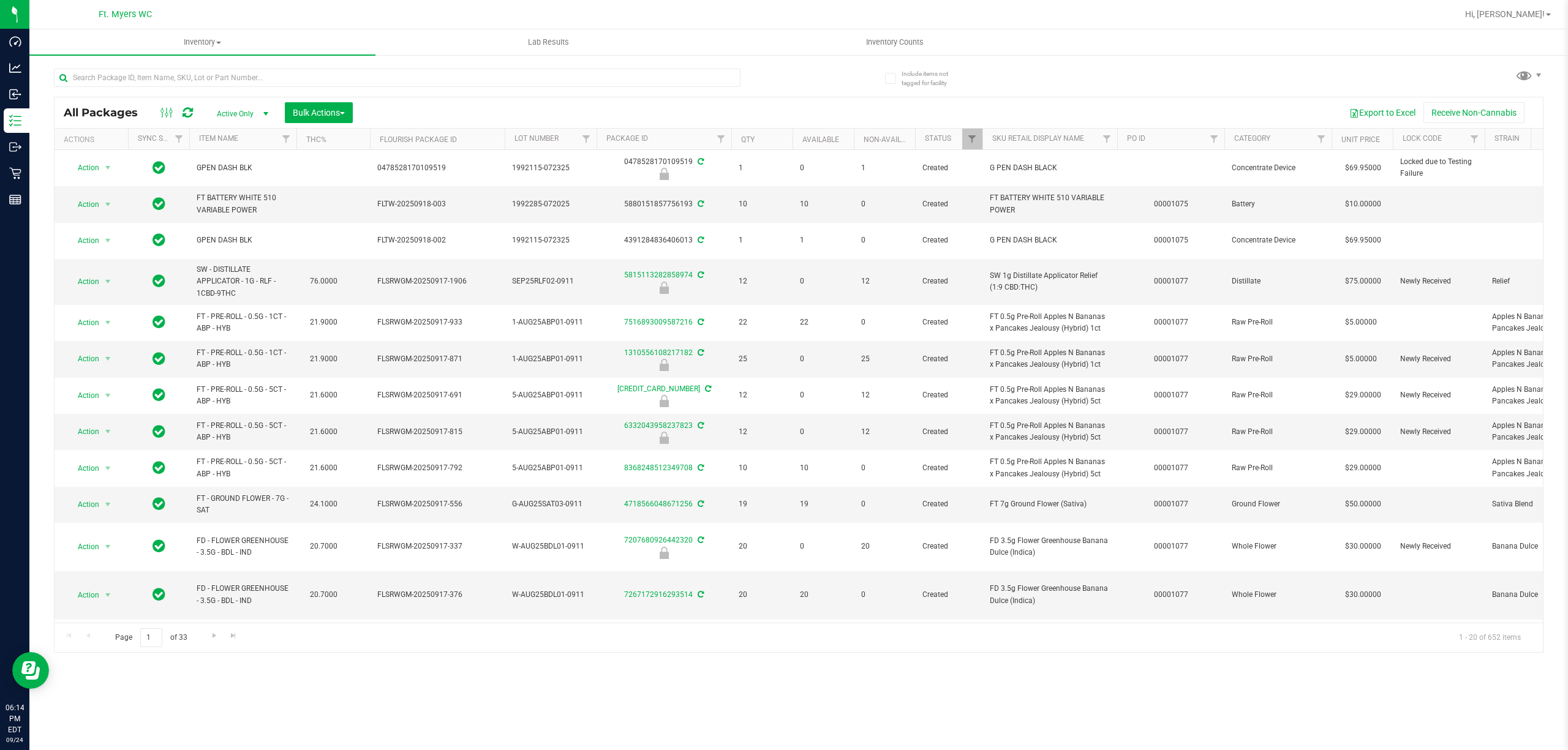
drag, startPoint x: 522, startPoint y: 287, endPoint x: 366, endPoint y: 149, distance: 208.3
click at [427, 222] on td "FLTW-20250918-003" at bounding box center [437, 204] width 135 height 36
